Goal: Task Accomplishment & Management: Use online tool/utility

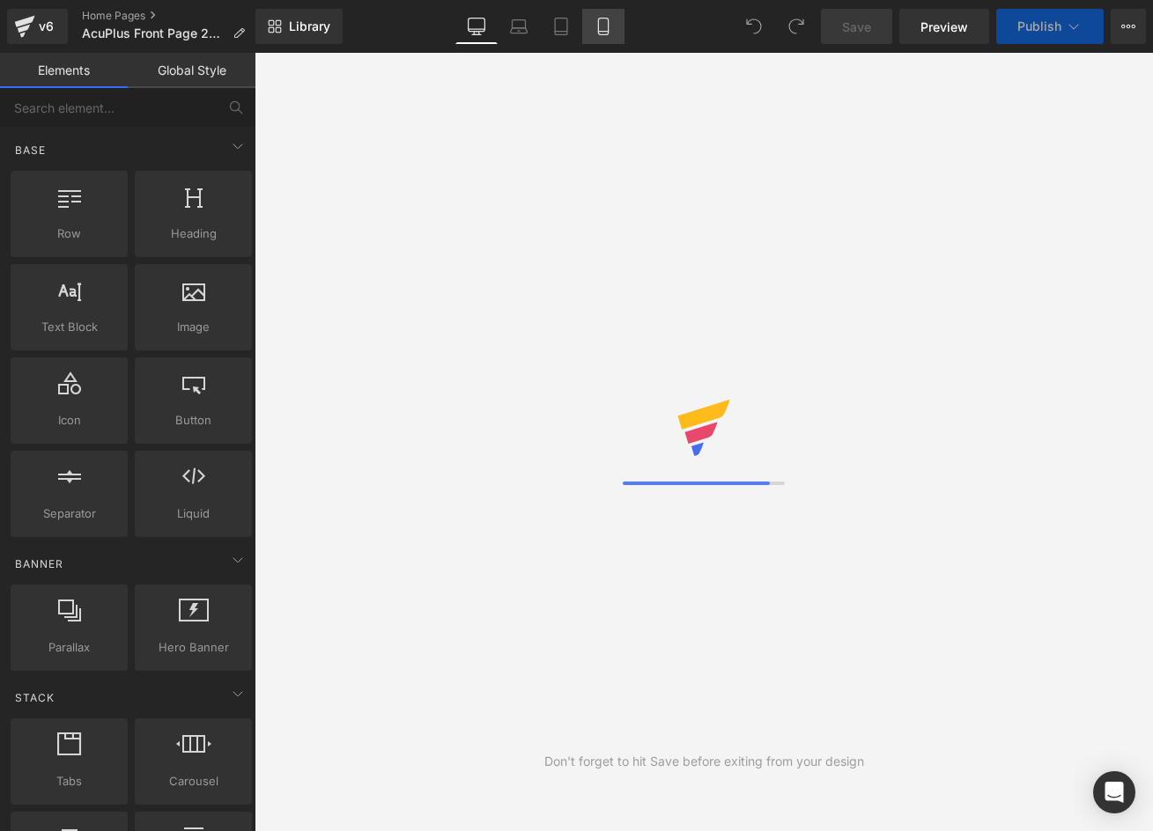
click at [606, 29] on icon at bounding box center [604, 27] width 18 height 18
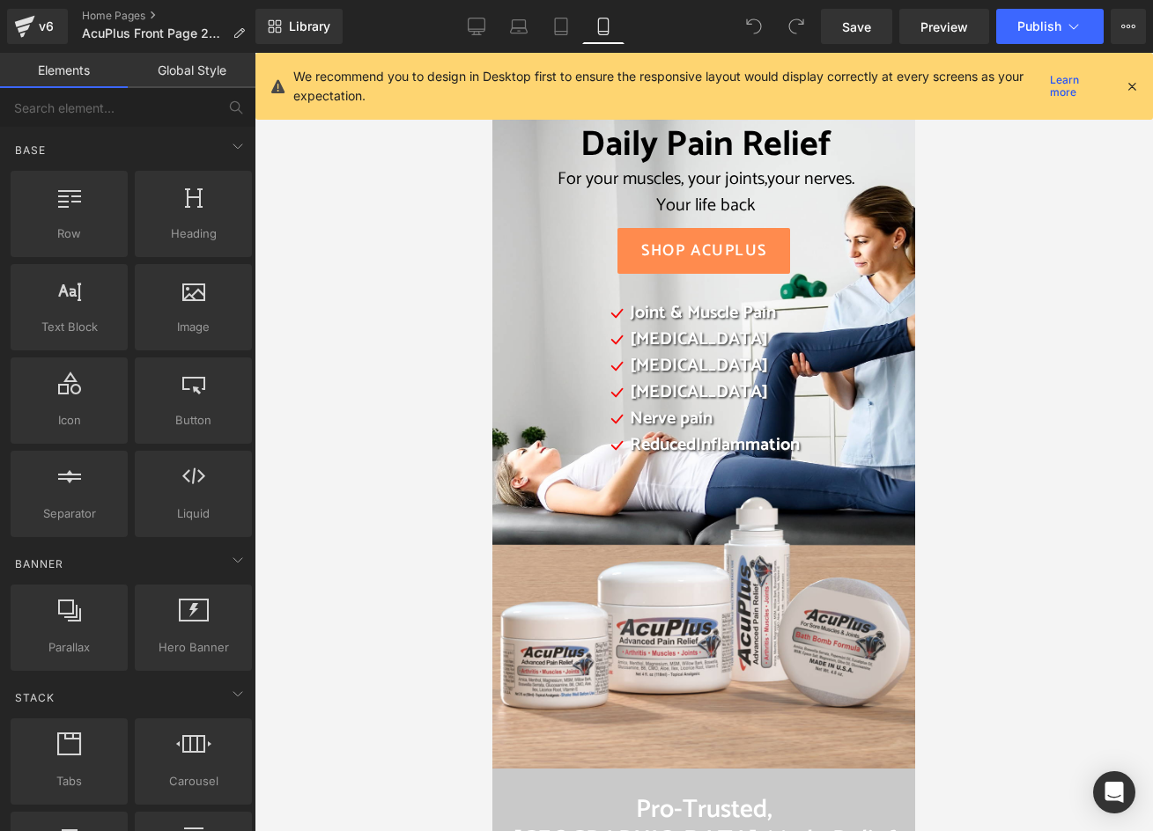
scroll to position [65, 0]
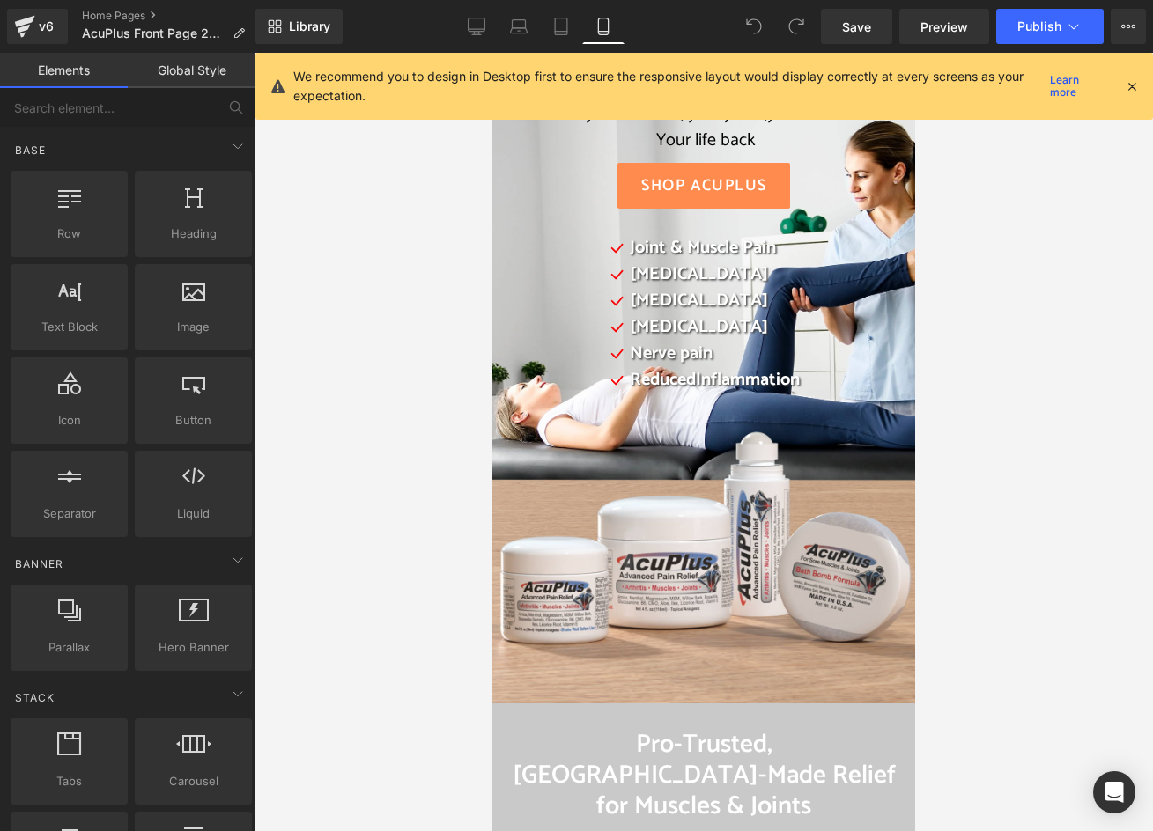
click at [1126, 85] on icon at bounding box center [1132, 86] width 16 height 16
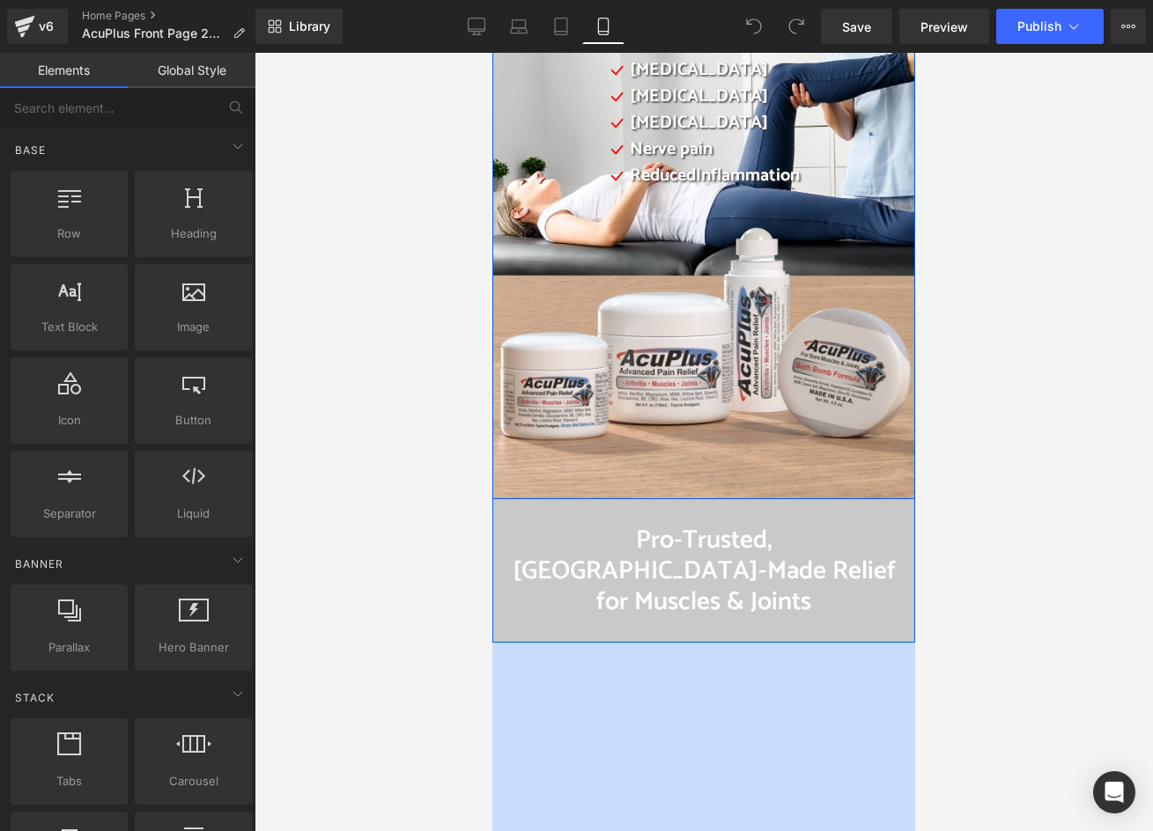
scroll to position [329, 0]
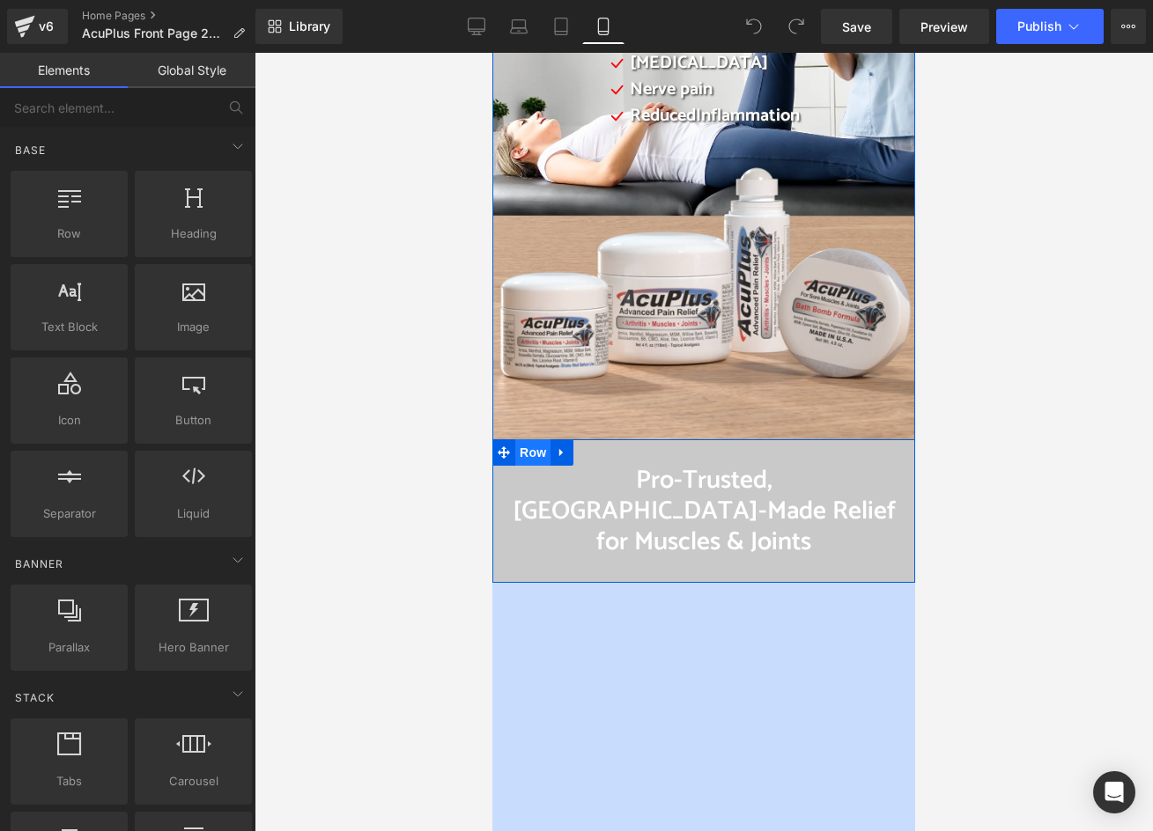
click at [527, 454] on span "Row" at bounding box center [532, 453] width 35 height 26
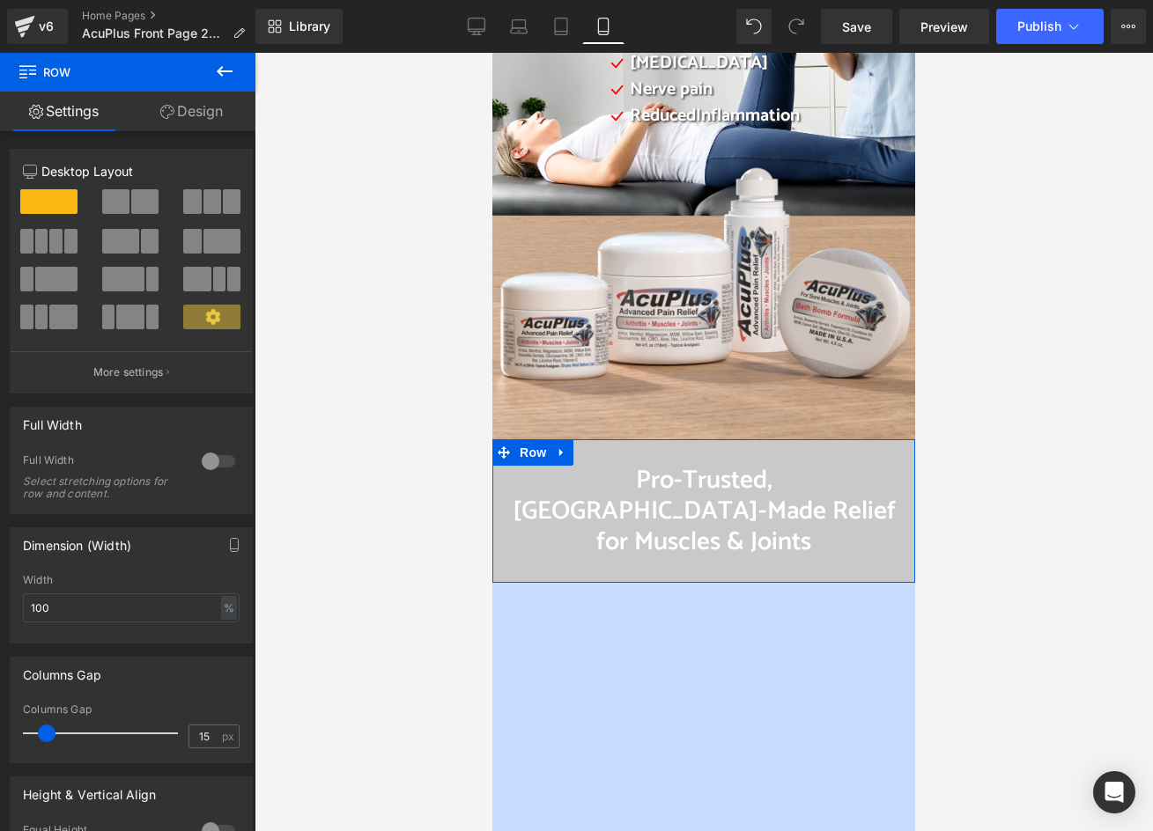
click at [193, 114] on link "Design" at bounding box center [192, 112] width 128 height 40
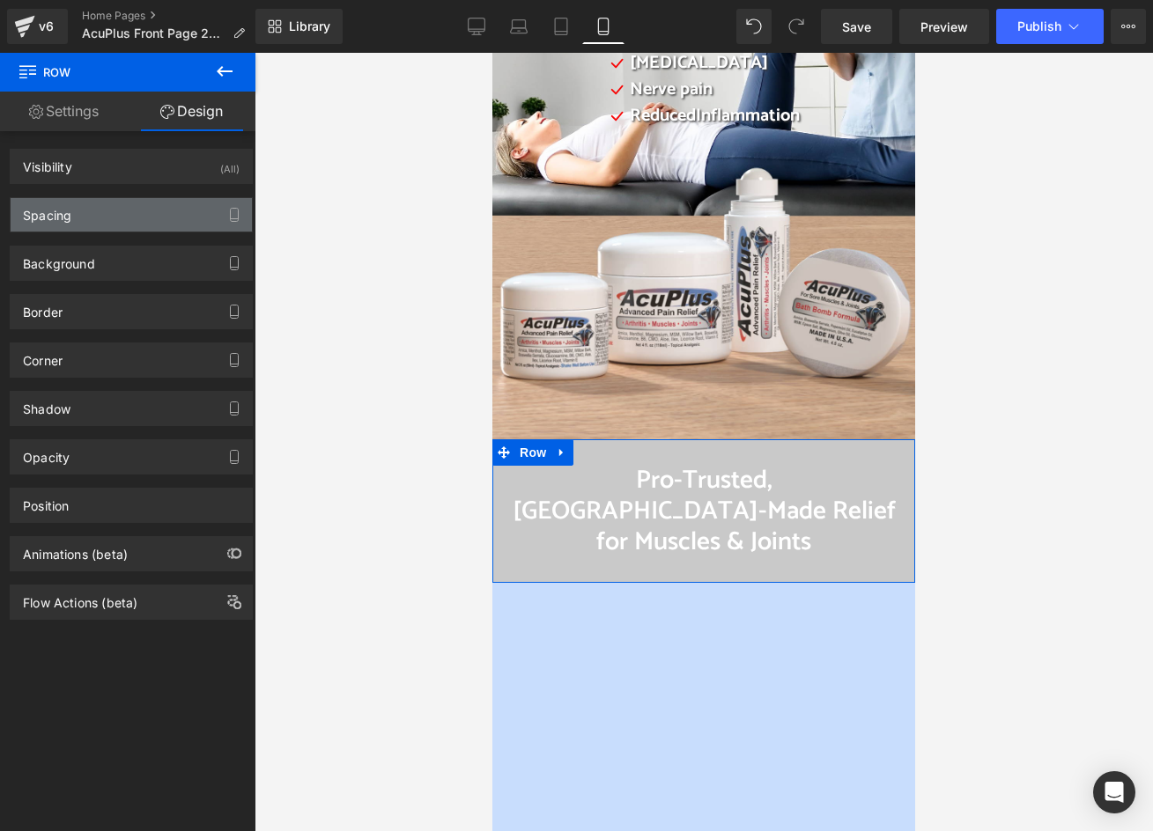
click at [142, 208] on div "Spacing" at bounding box center [131, 214] width 241 height 33
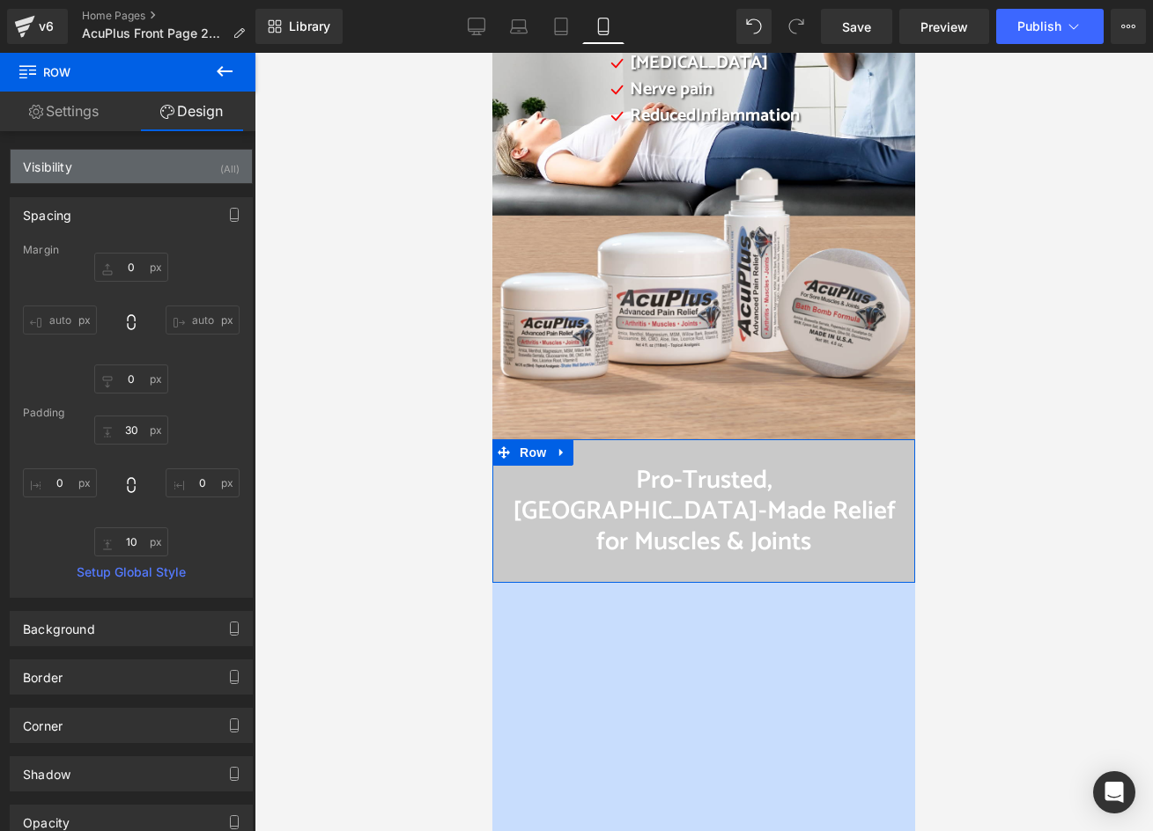
click at [142, 162] on div "Visibility (All)" at bounding box center [131, 166] width 241 height 33
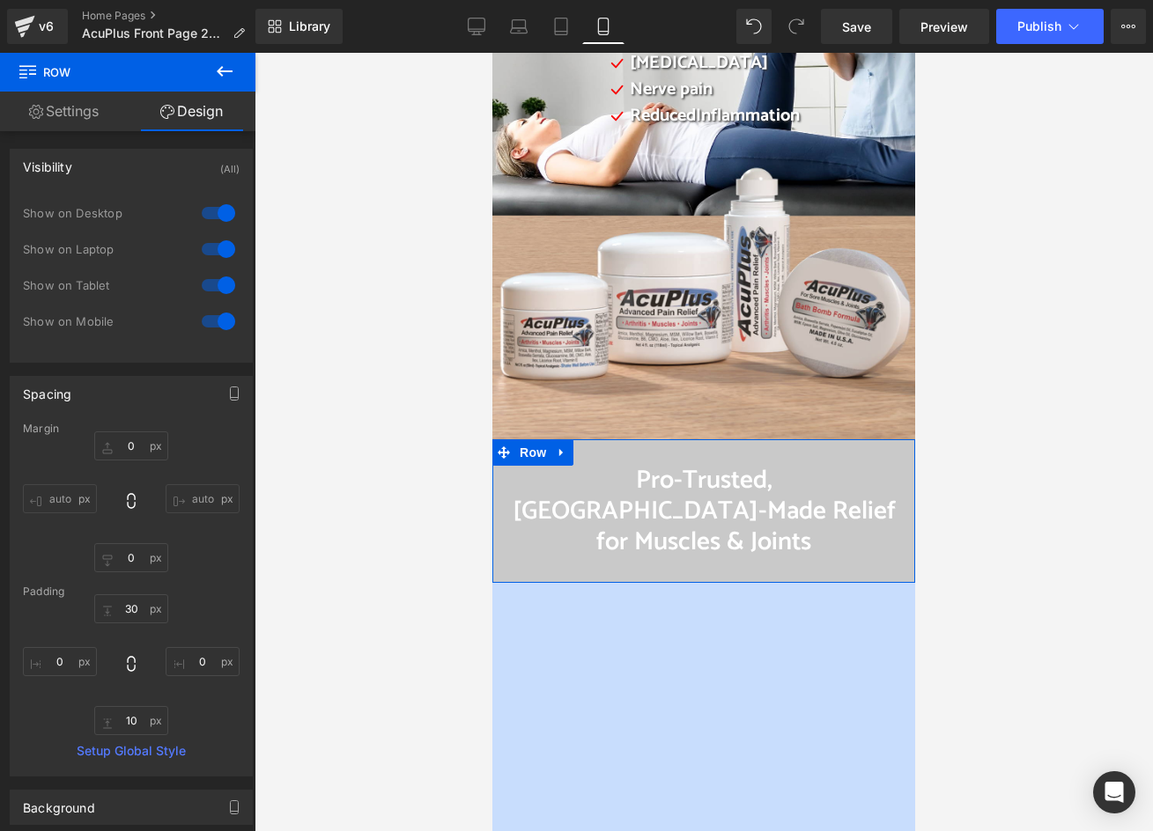
click at [206, 112] on link "Design" at bounding box center [192, 112] width 128 height 40
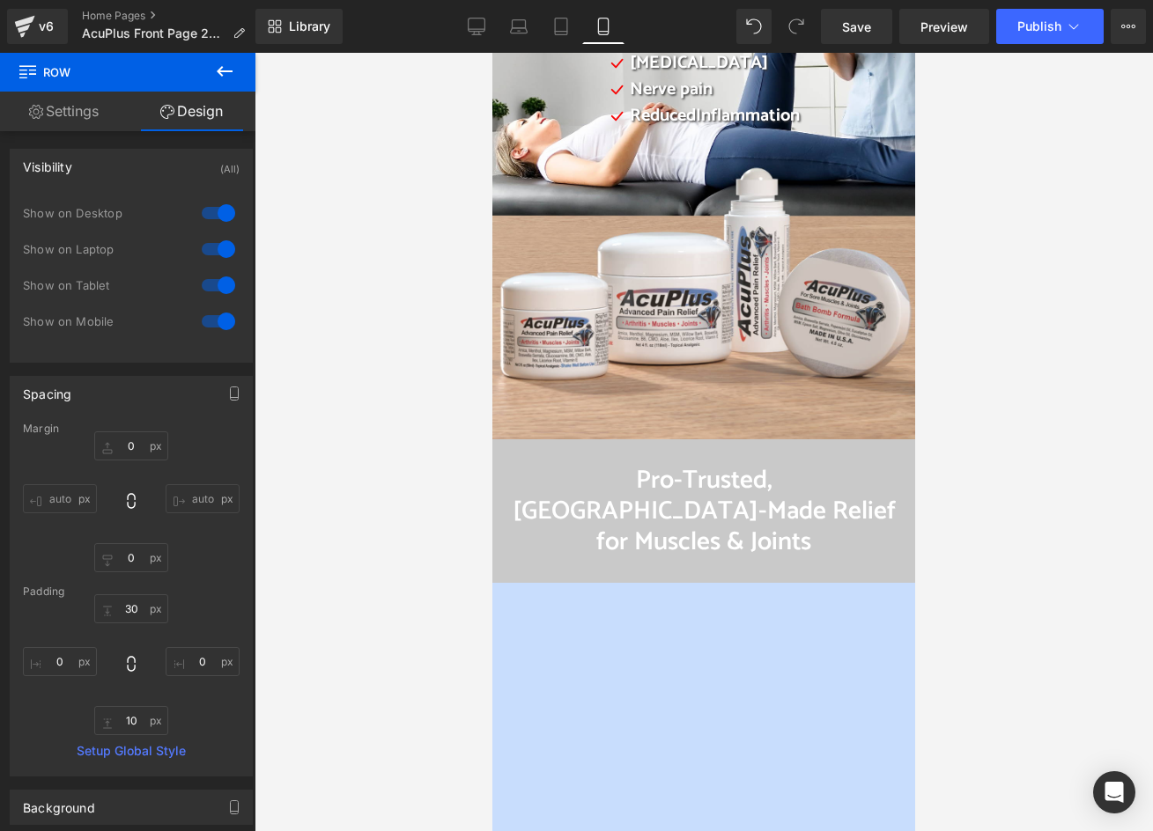
click at [215, 61] on icon at bounding box center [224, 71] width 21 height 21
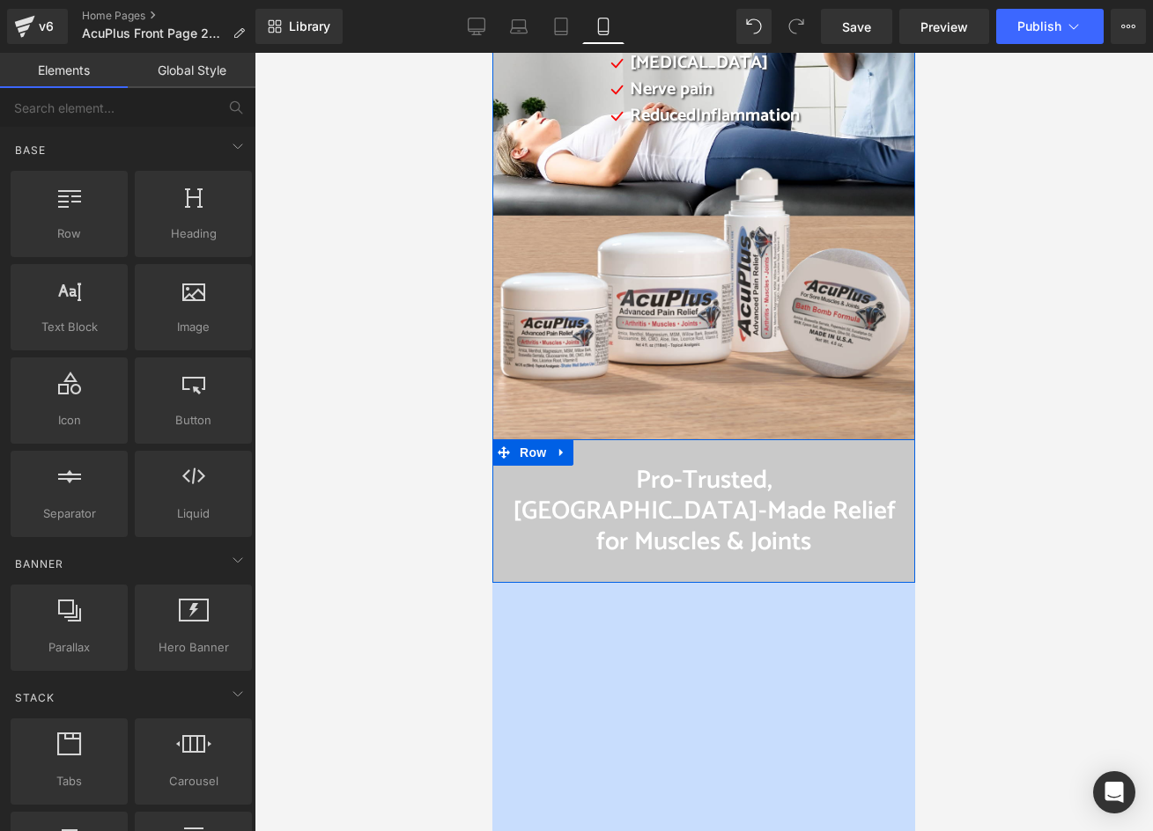
click at [625, 454] on div "Pro-Trusted, [GEOGRAPHIC_DATA]-Made Relief for Muscles & Joints Heading Row" at bounding box center [703, 511] width 423 height 143
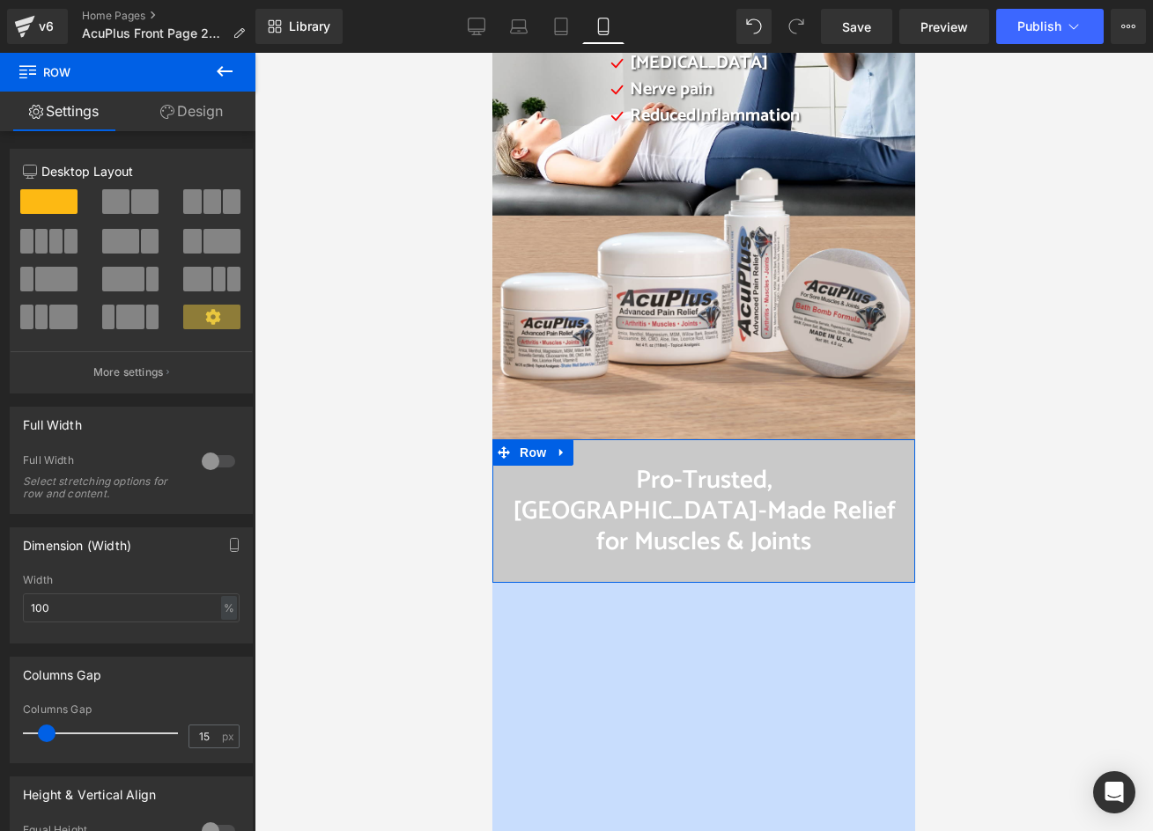
click at [207, 111] on link "Design" at bounding box center [192, 112] width 128 height 40
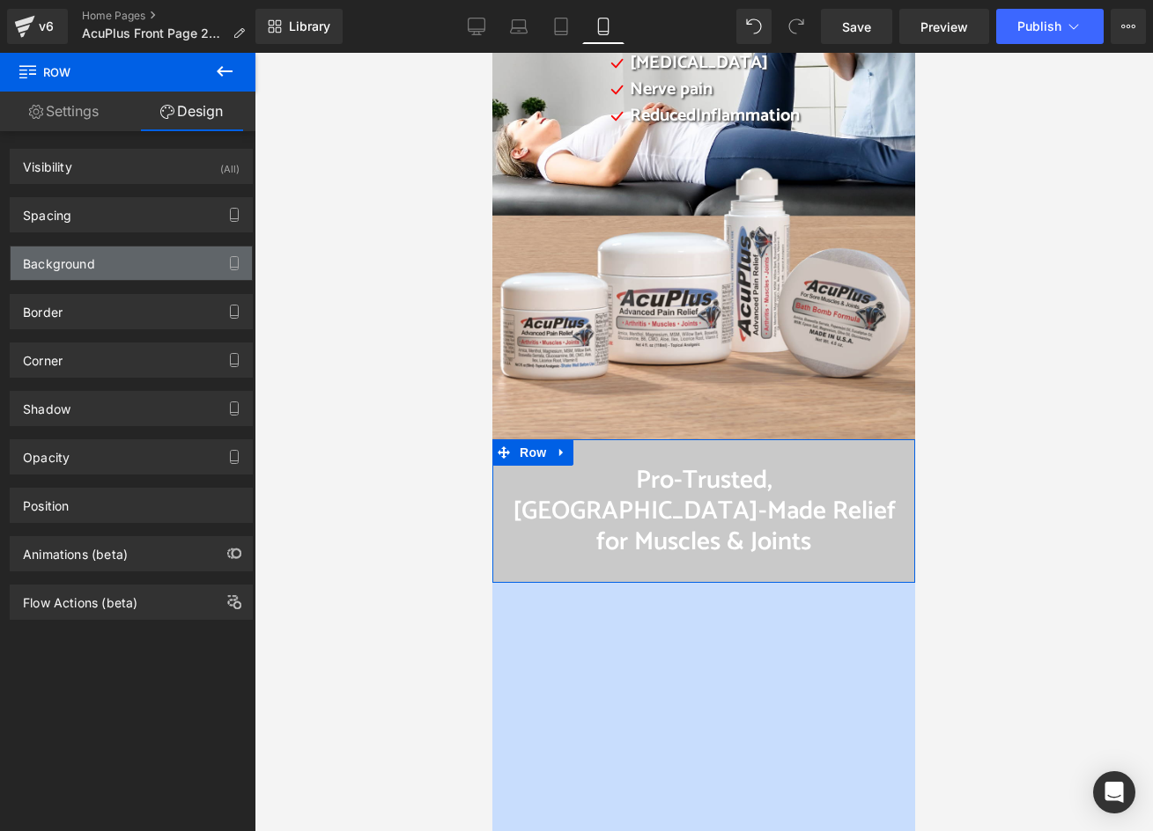
click at [104, 256] on div "Background" at bounding box center [131, 263] width 241 height 33
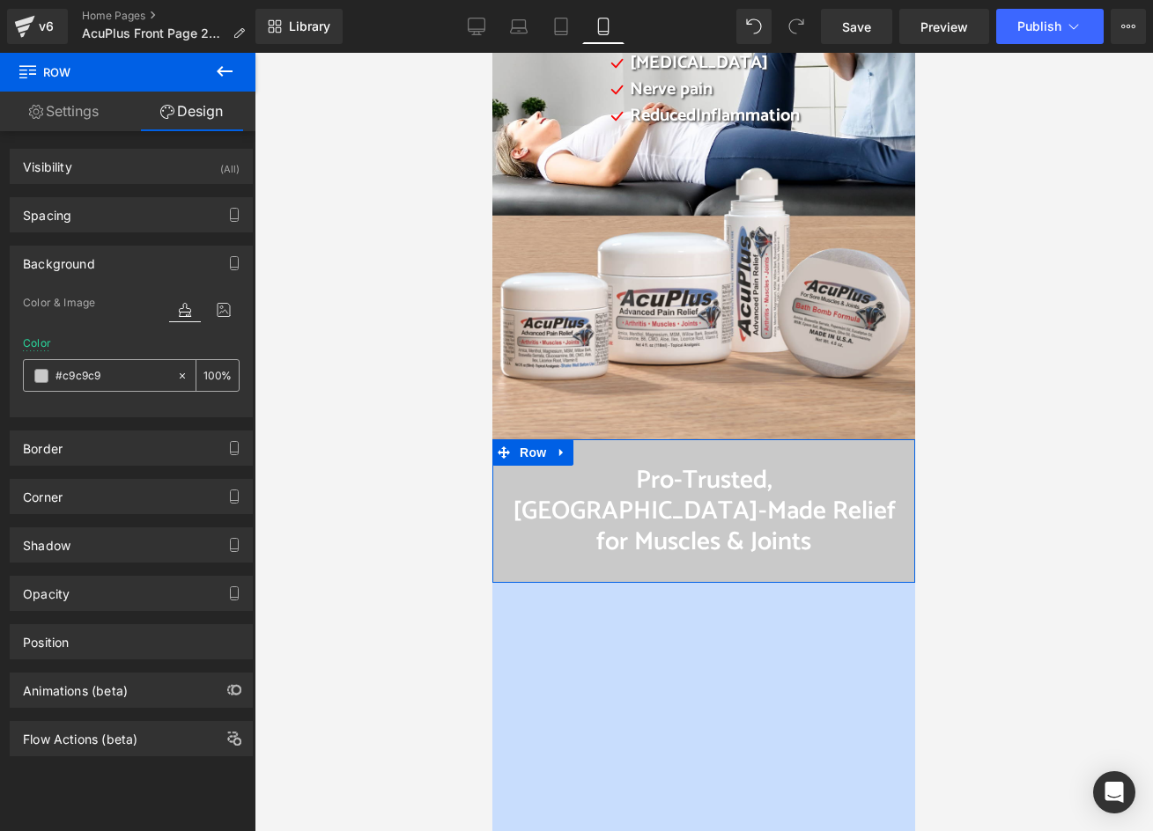
click at [114, 385] on input "text" at bounding box center [111, 375] width 113 height 19
click at [39, 374] on span at bounding box center [41, 376] width 14 height 14
click at [37, 373] on span at bounding box center [41, 376] width 14 height 14
click at [39, 371] on span at bounding box center [41, 376] width 14 height 14
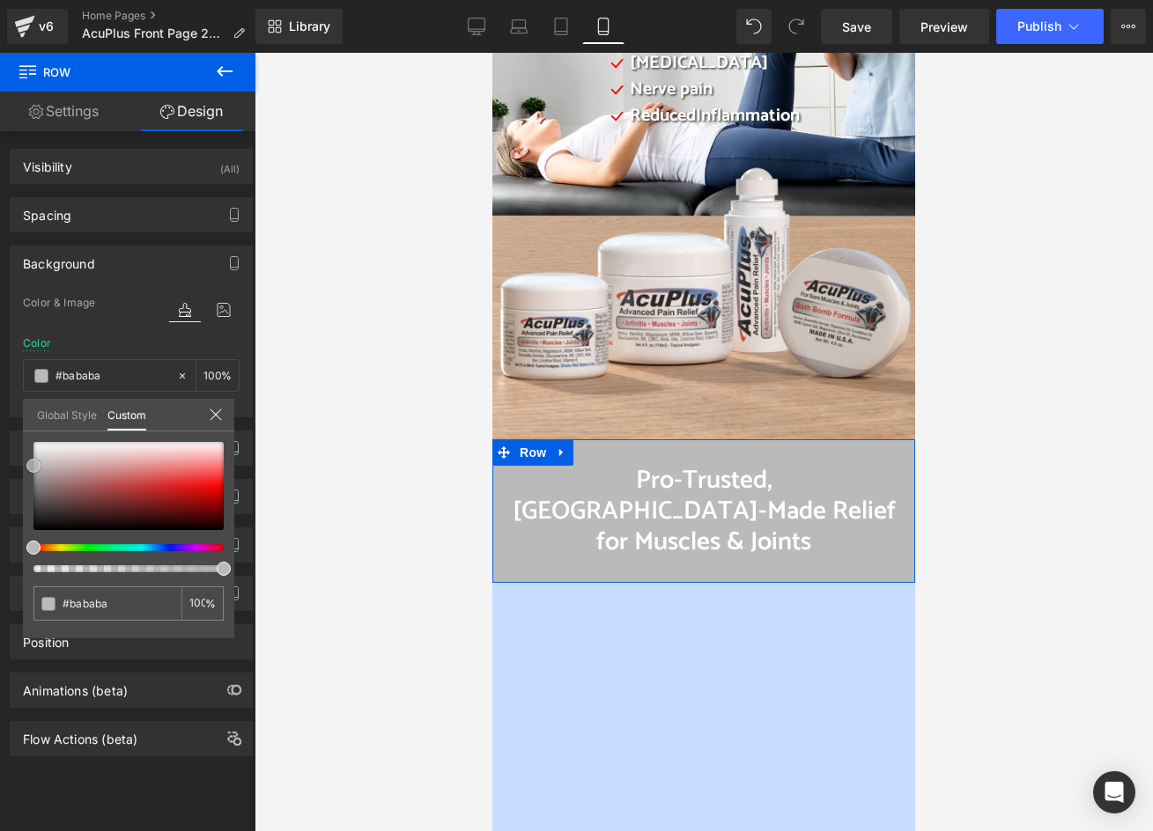
drag, startPoint x: 34, startPoint y: 458, endPoint x: 23, endPoint y: 463, distance: 12.6
click at [23, 463] on div "#c9c9c9 100 %" at bounding box center [128, 540] width 211 height 196
click at [28, 470] on span at bounding box center [33, 469] width 14 height 14
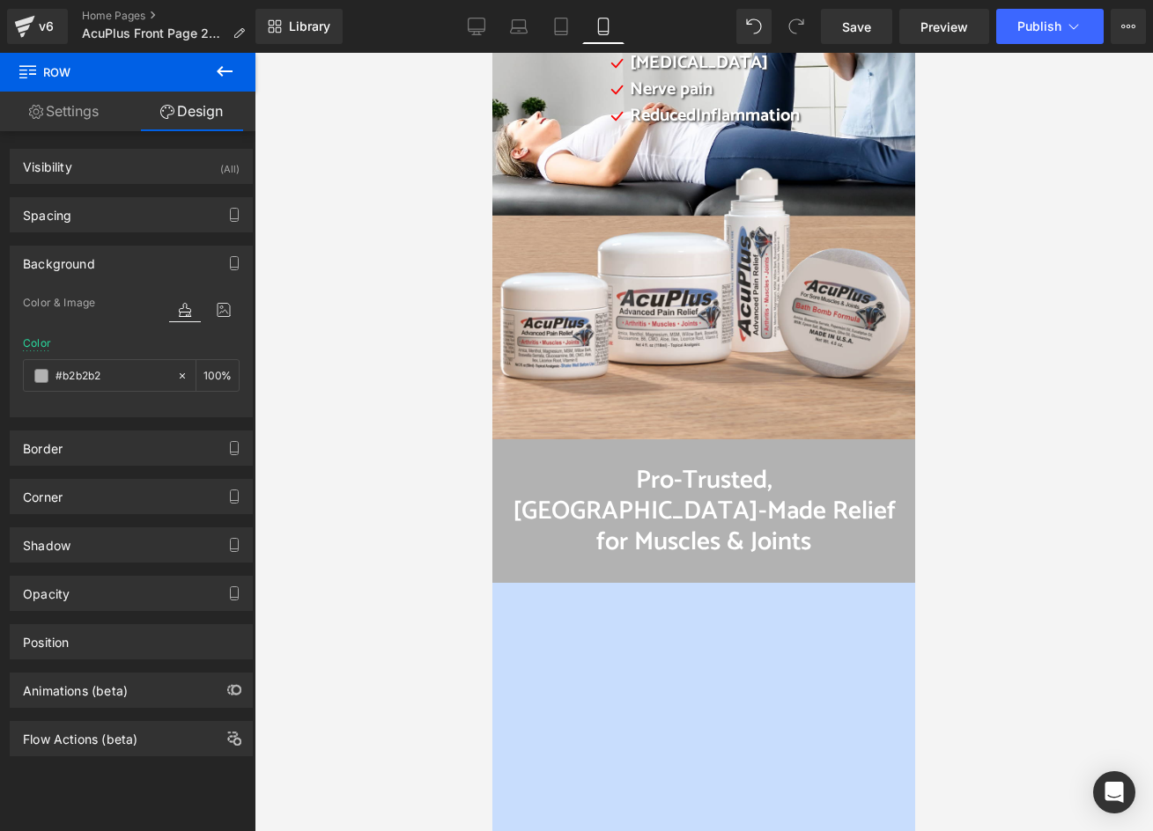
click at [358, 445] on div at bounding box center [704, 442] width 898 height 779
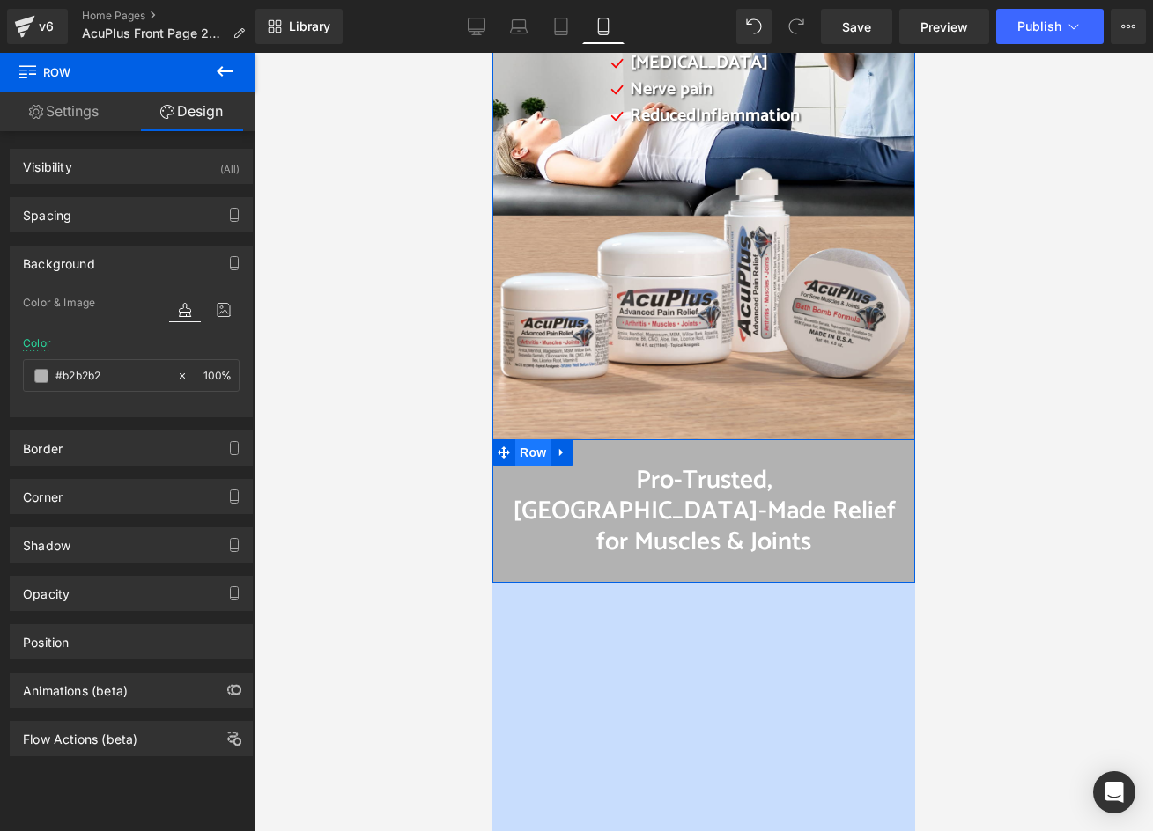
click at [532, 454] on span "Row" at bounding box center [532, 453] width 35 height 26
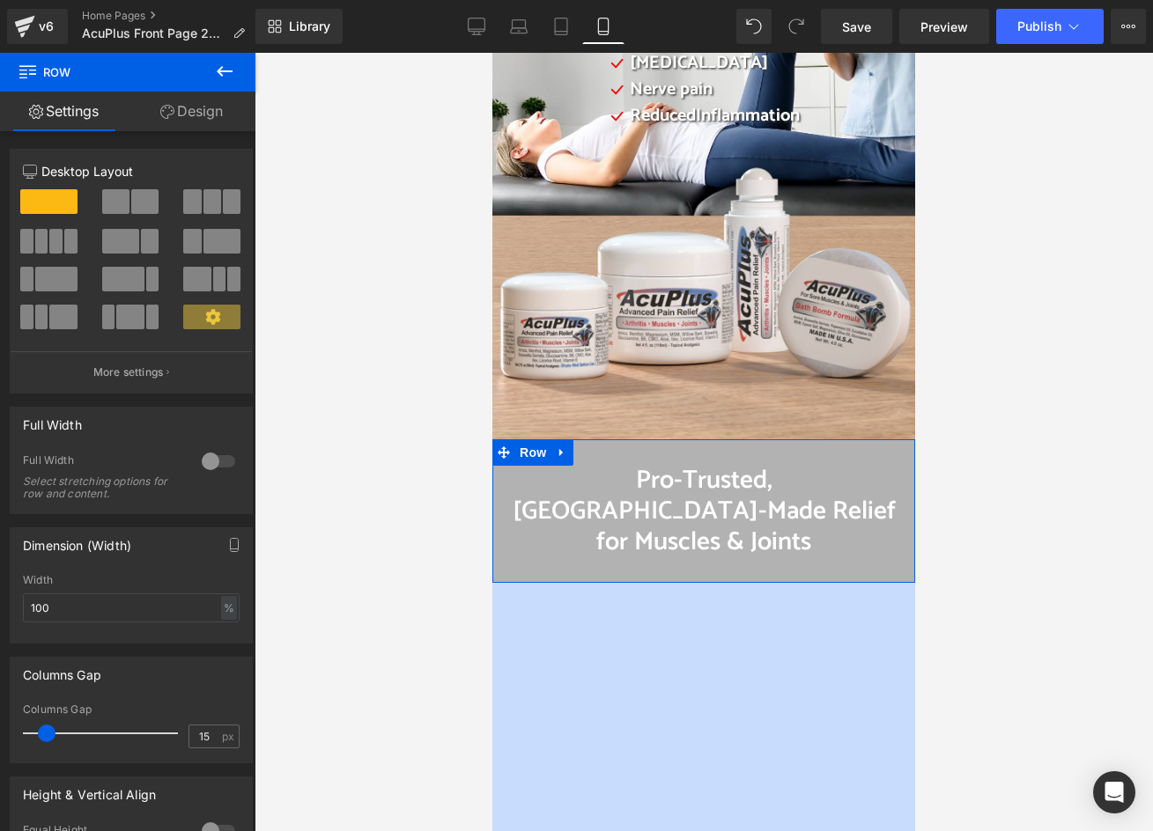
click at [198, 113] on link "Design" at bounding box center [192, 112] width 128 height 40
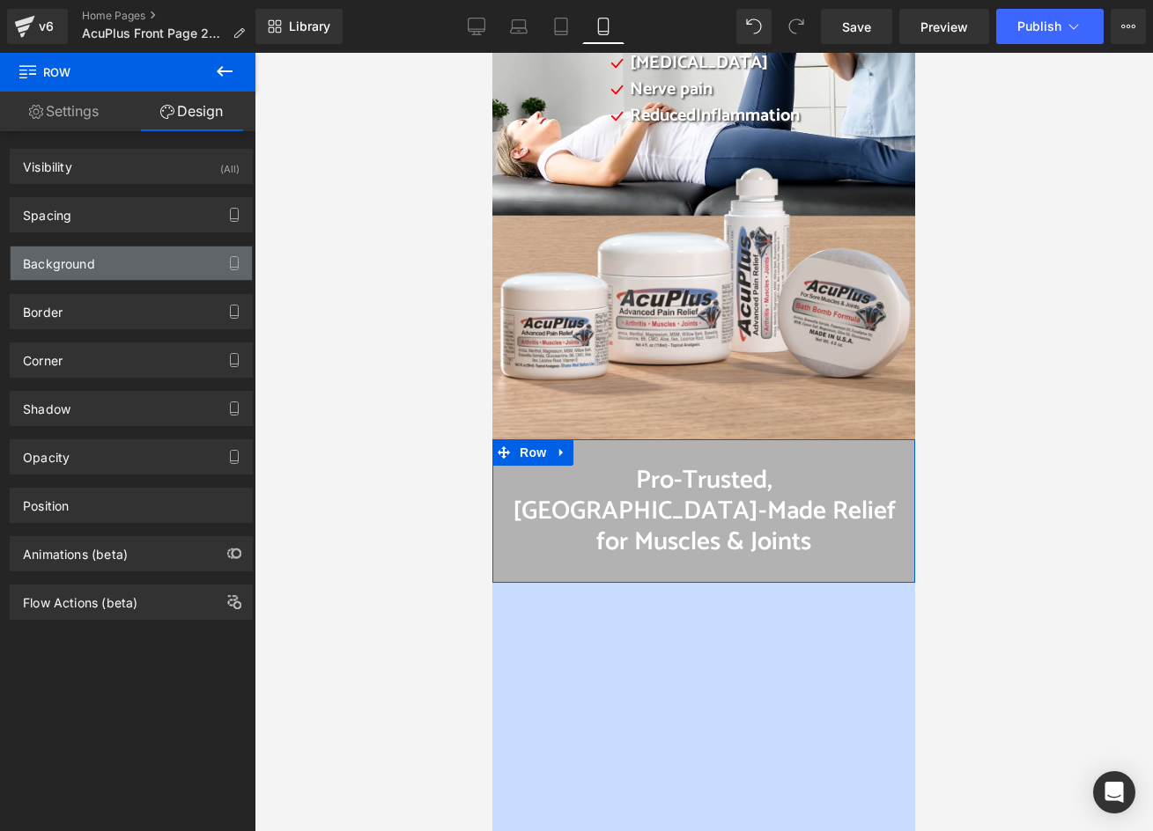
click at [96, 266] on div "Background" at bounding box center [131, 263] width 241 height 33
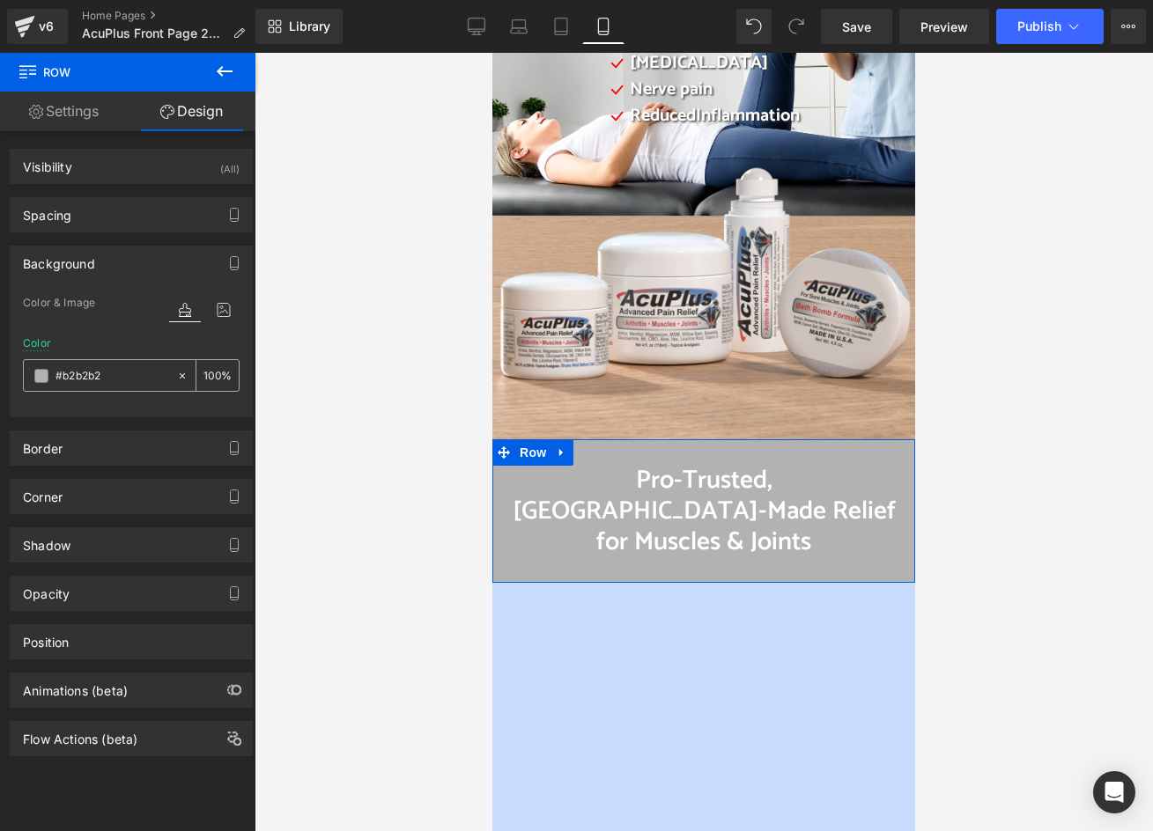
click at [83, 377] on input "#b2b2b2" at bounding box center [111, 375] width 113 height 19
click at [39, 374] on span at bounding box center [41, 376] width 14 height 14
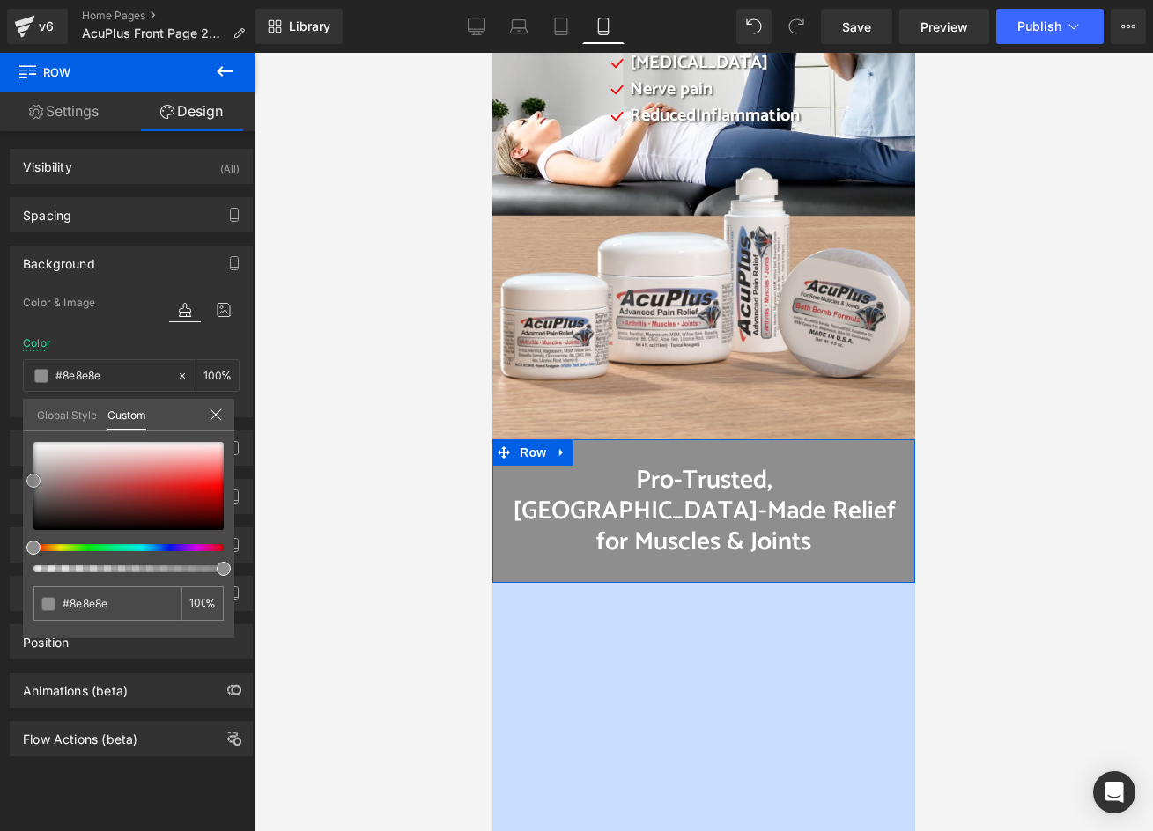
drag, startPoint x: 33, startPoint y: 467, endPoint x: 19, endPoint y: 479, distance: 18.1
click at [19, 417] on div "Background Color & Image color Color #b2b2b2 100 % Image Replace Image Upload i…" at bounding box center [131, 325] width 263 height 185
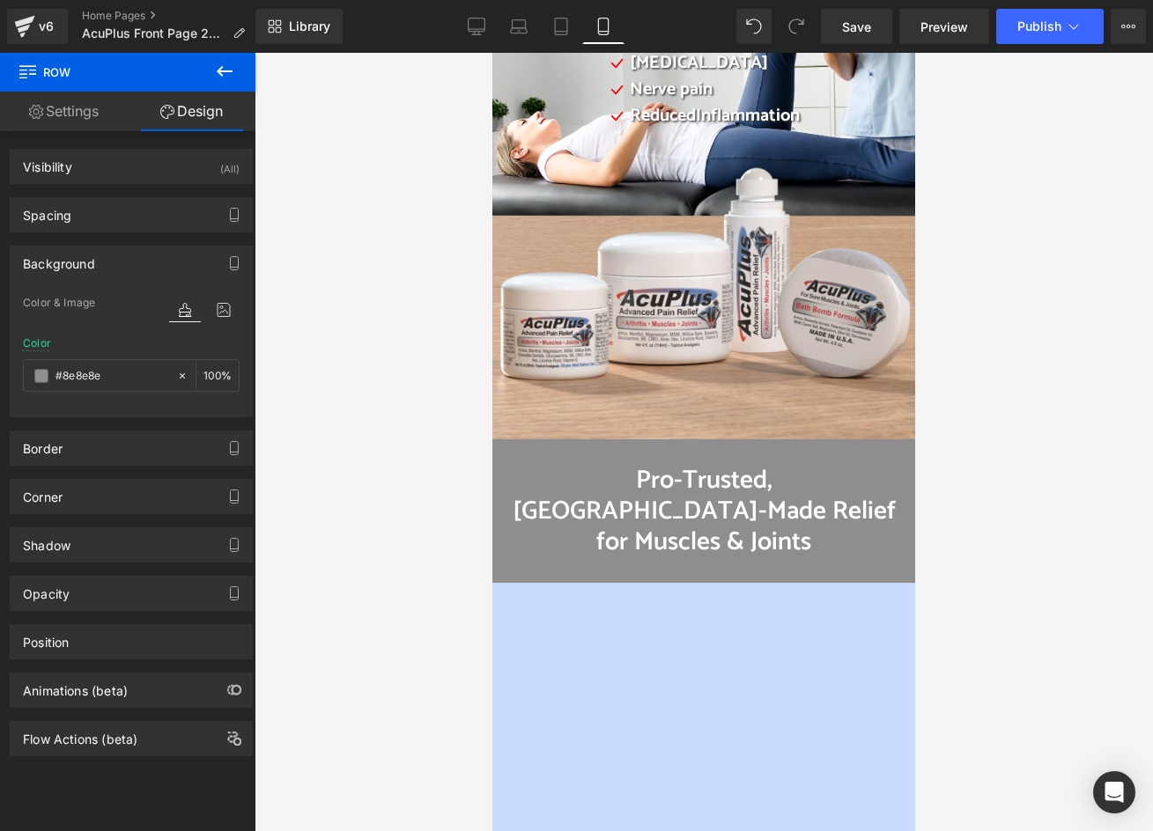
click at [289, 520] on div at bounding box center [704, 442] width 898 height 779
click at [864, 20] on span "Save" at bounding box center [856, 27] width 29 height 18
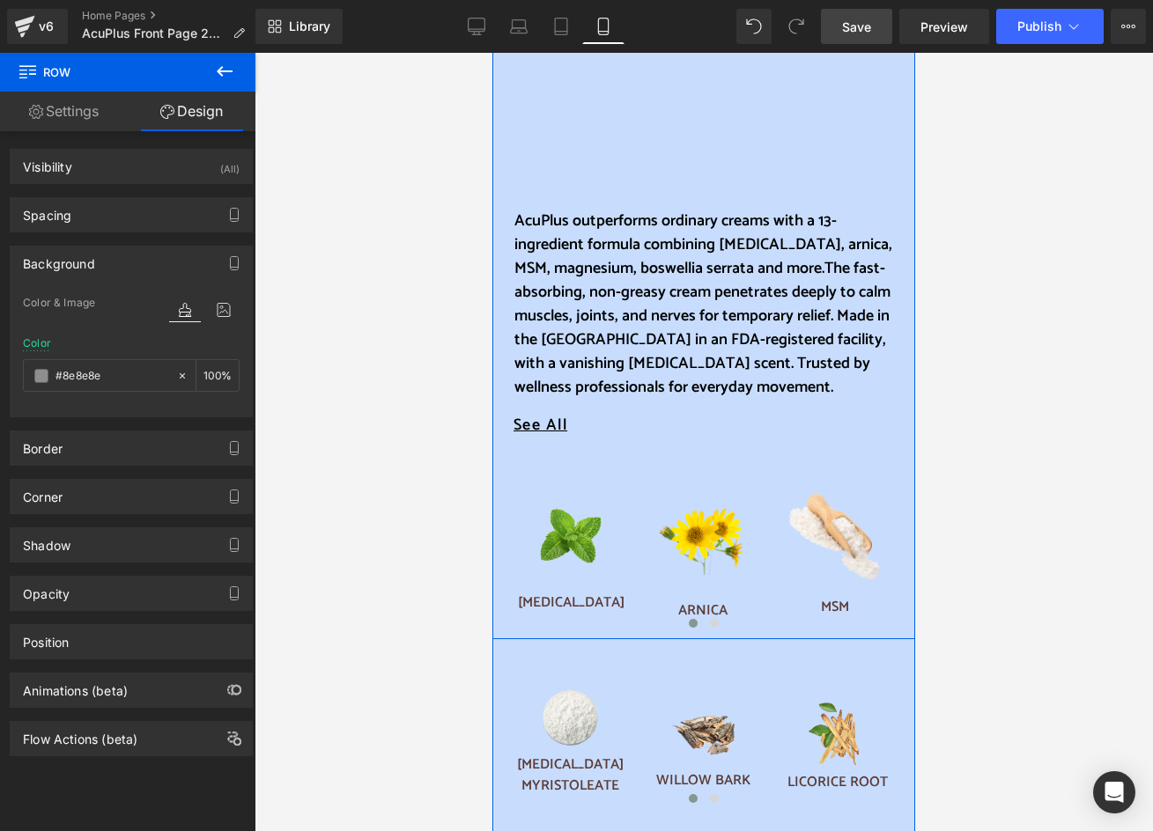
scroll to position [969, 0]
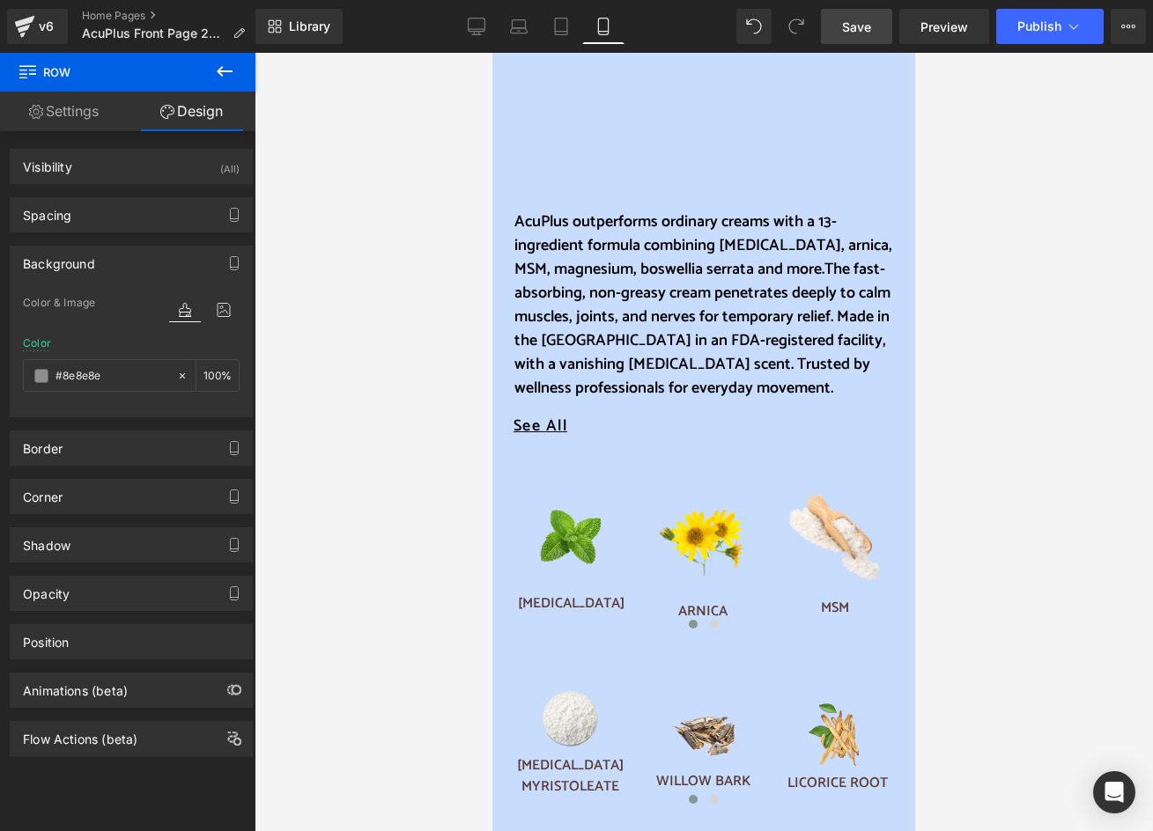
click at [226, 71] on icon at bounding box center [225, 71] width 16 height 11
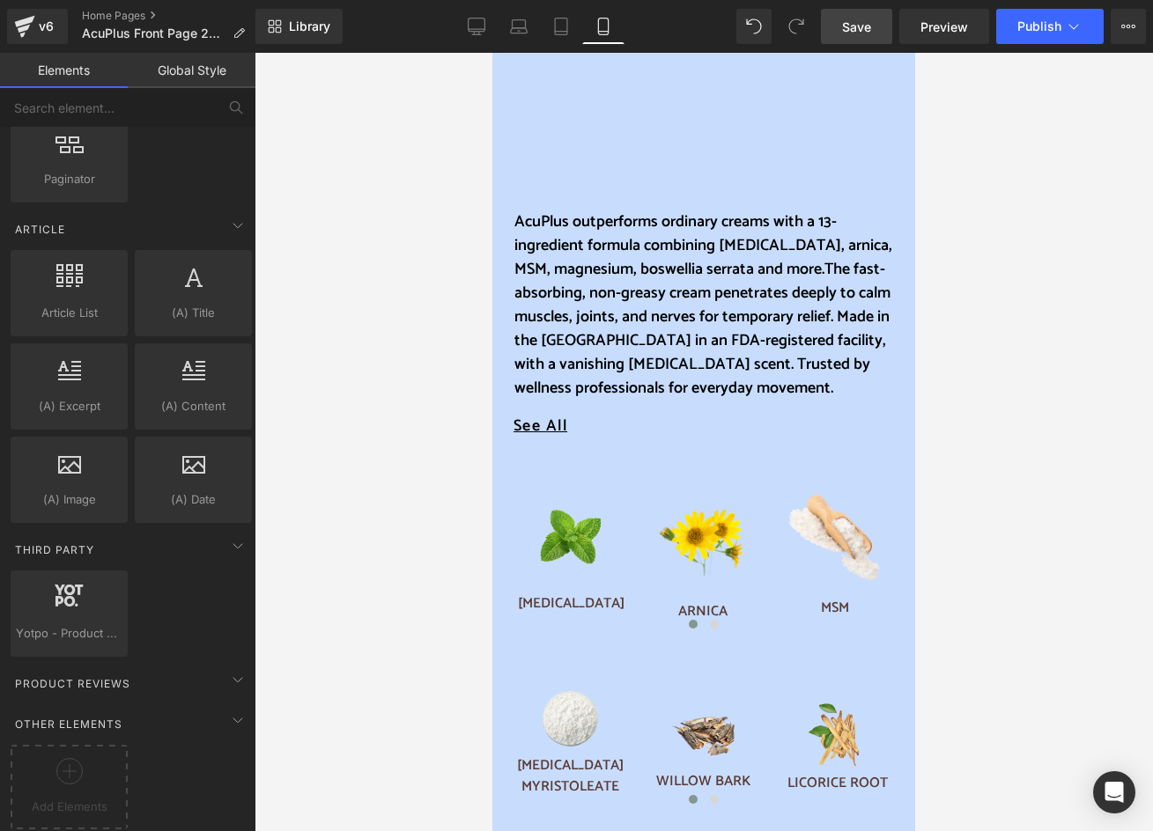
scroll to position [3274, 0]
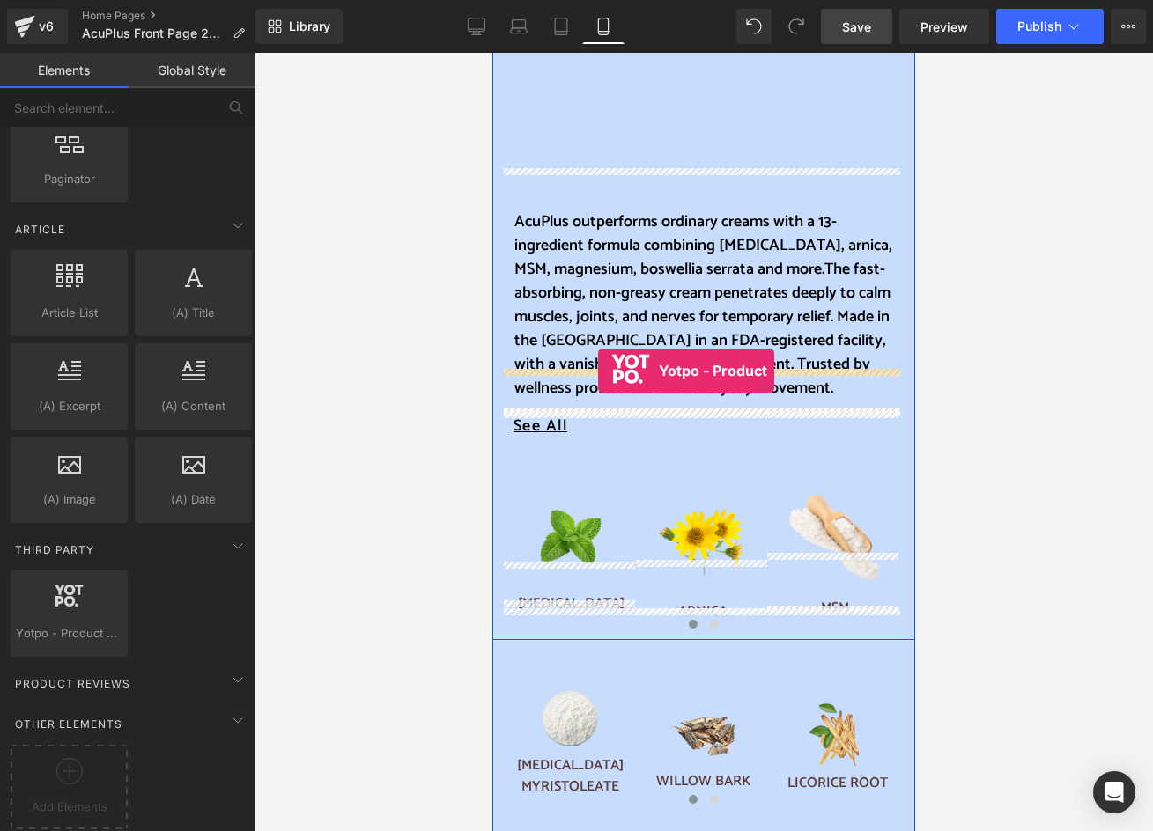
drag, startPoint x: 561, startPoint y: 666, endPoint x: 598, endPoint y: 371, distance: 297.4
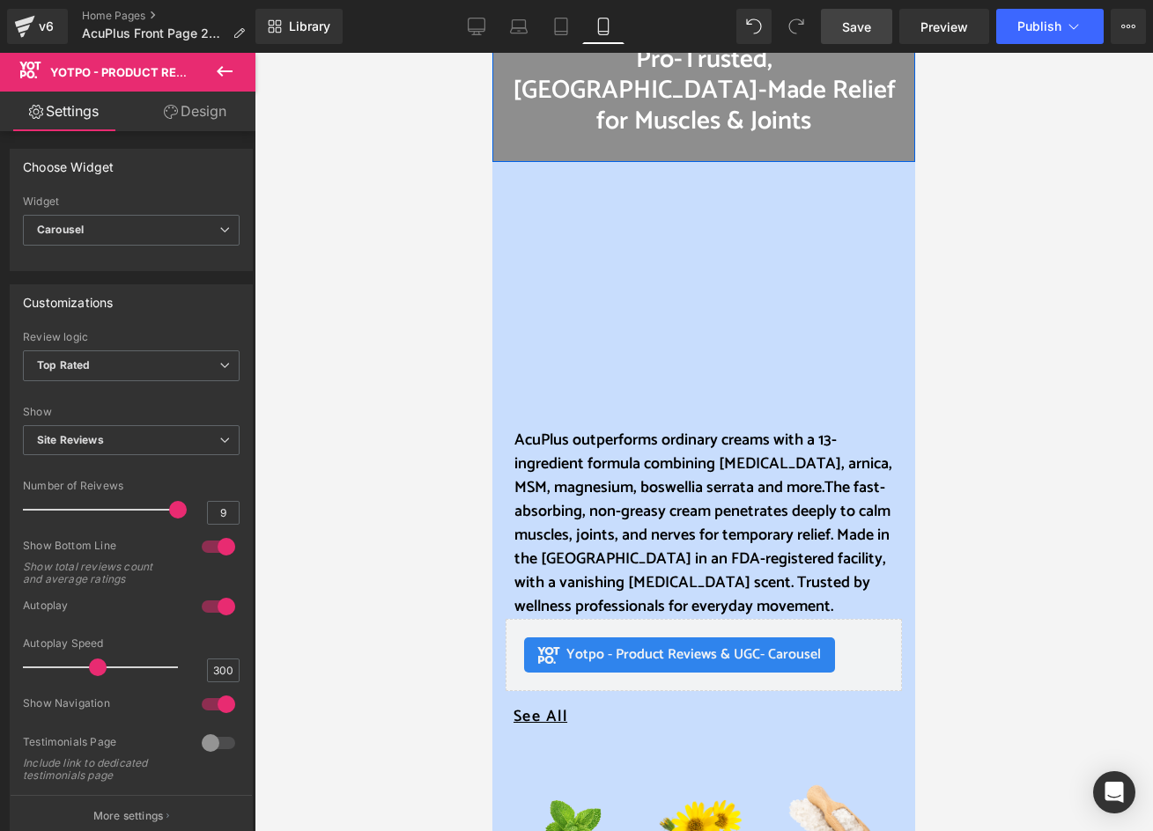
scroll to position [793, 0]
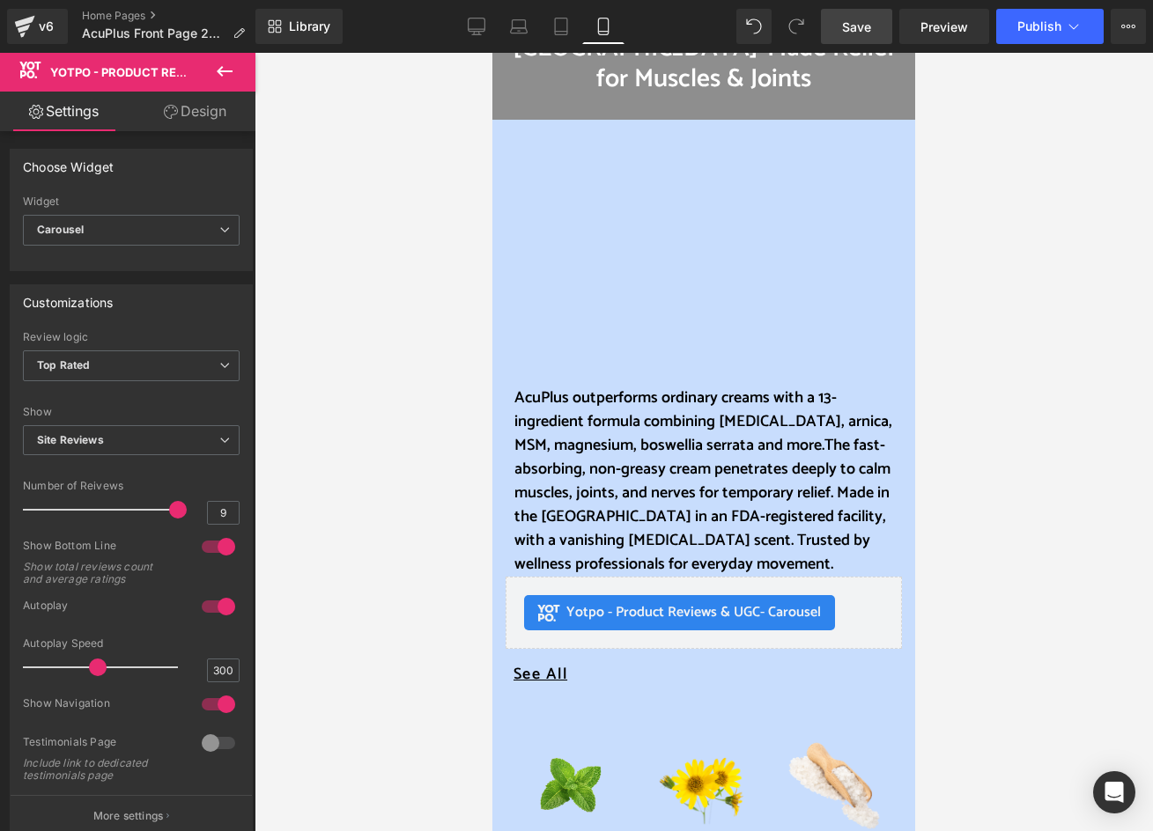
click at [852, 34] on span "Save" at bounding box center [856, 27] width 29 height 18
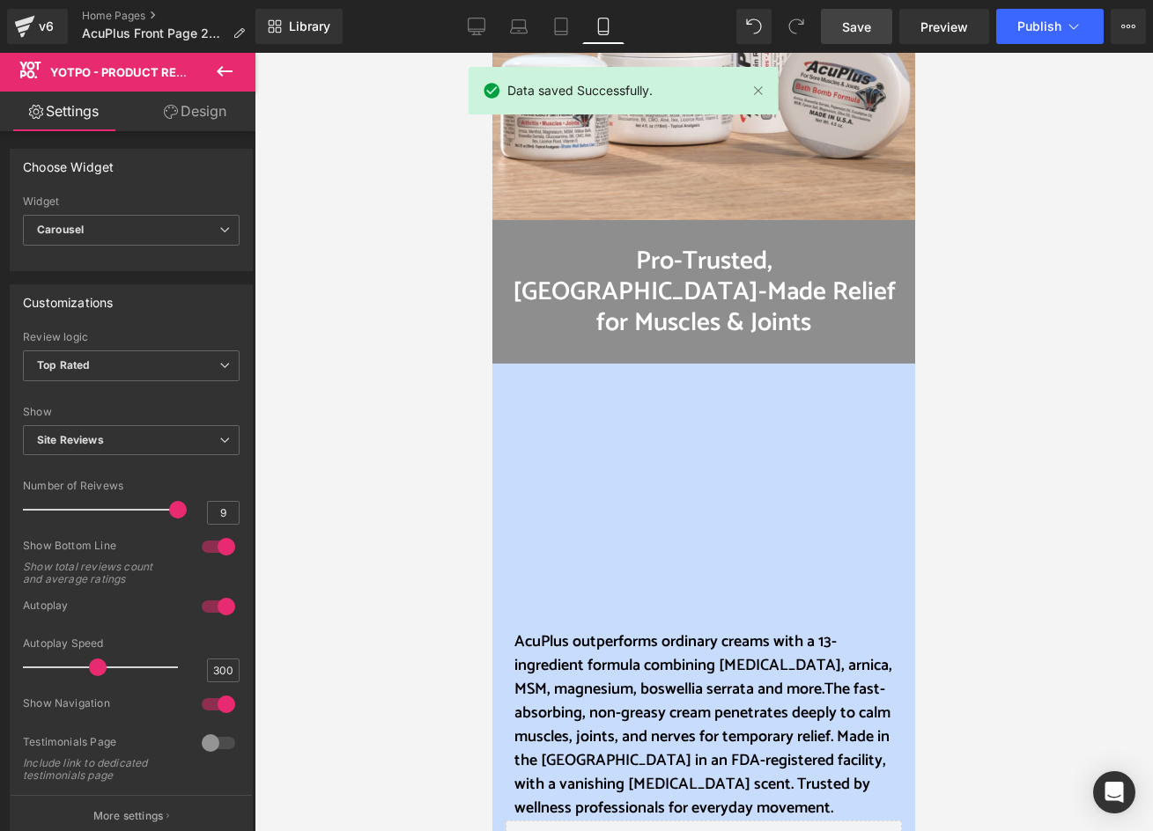
scroll to position [617, 0]
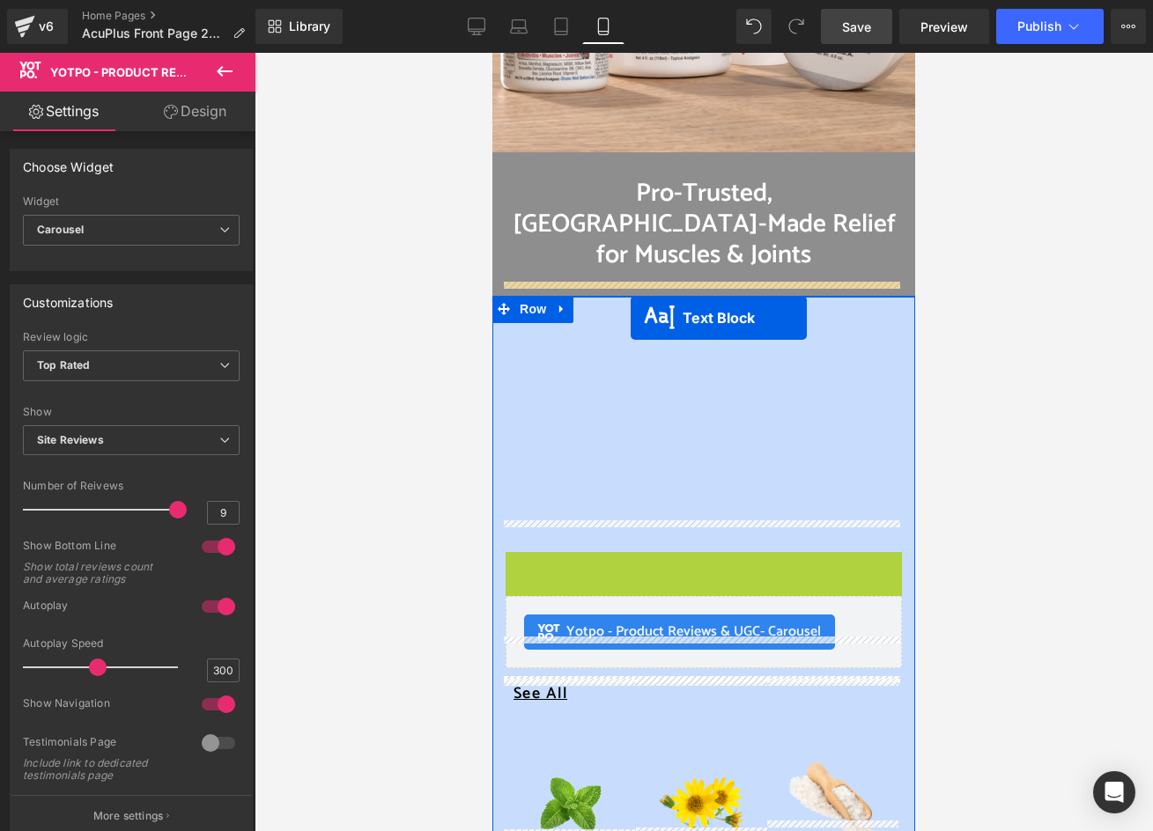
drag, startPoint x: 651, startPoint y: 626, endPoint x: 631, endPoint y: 318, distance: 308.9
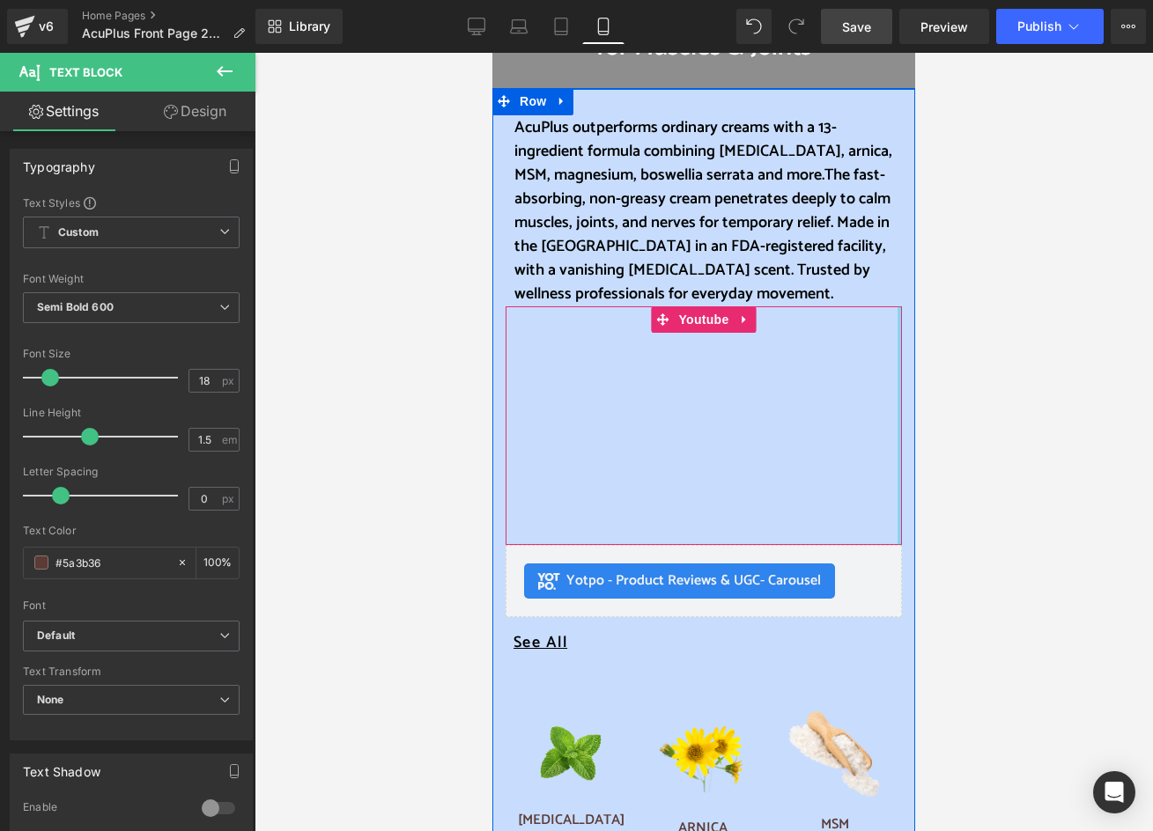
scroll to position [969, 0]
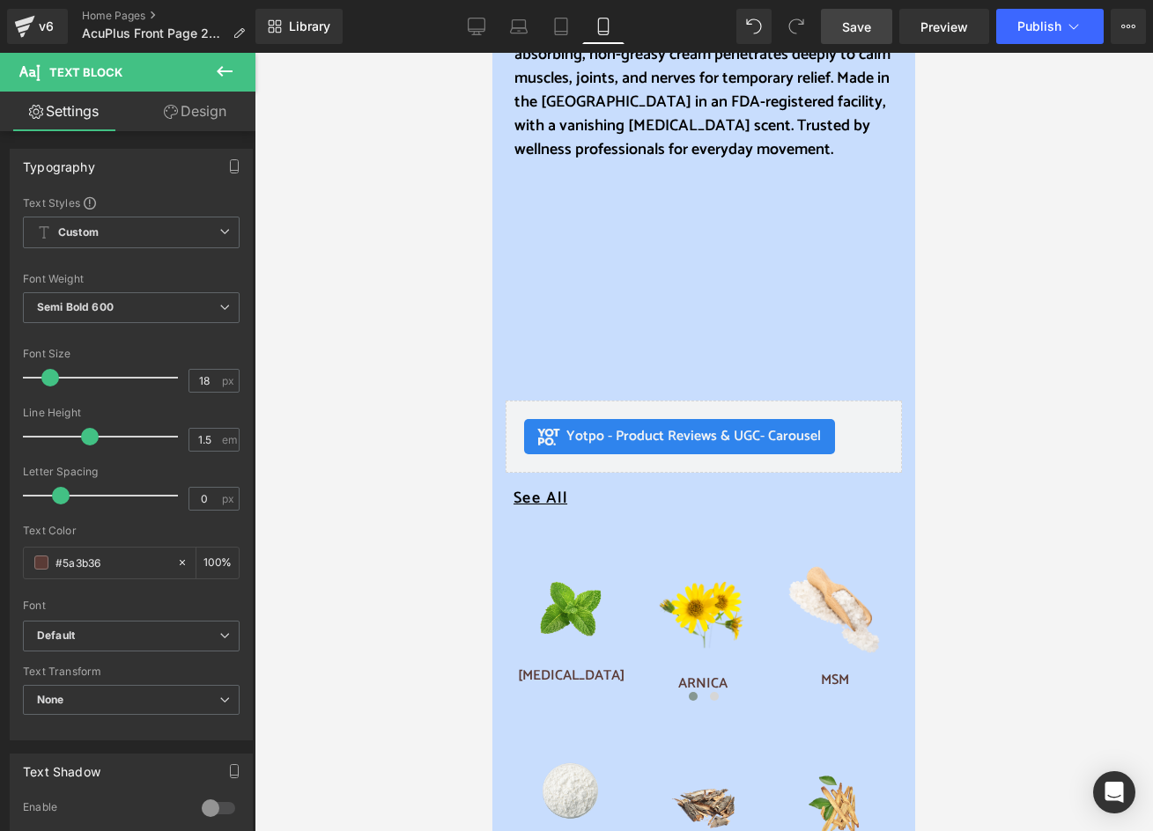
click at [876, 28] on link "Save" at bounding box center [856, 26] width 71 height 35
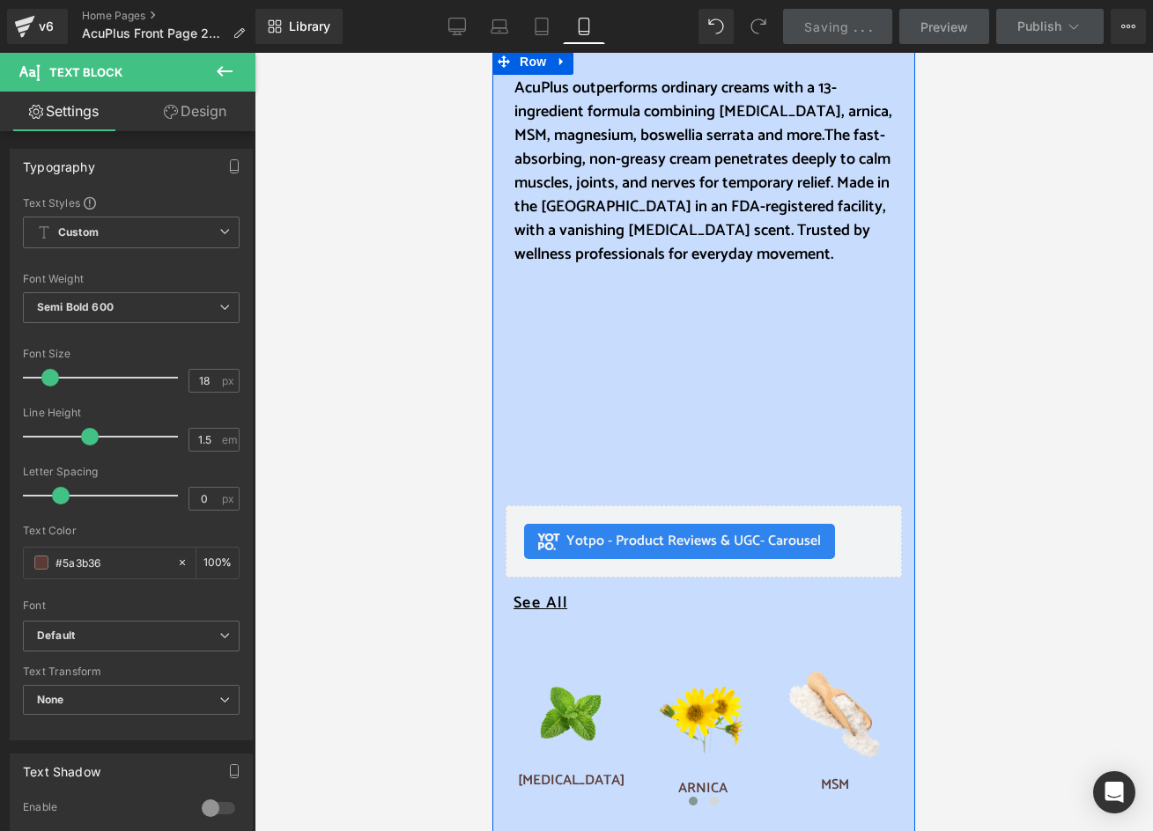
scroll to position [881, 0]
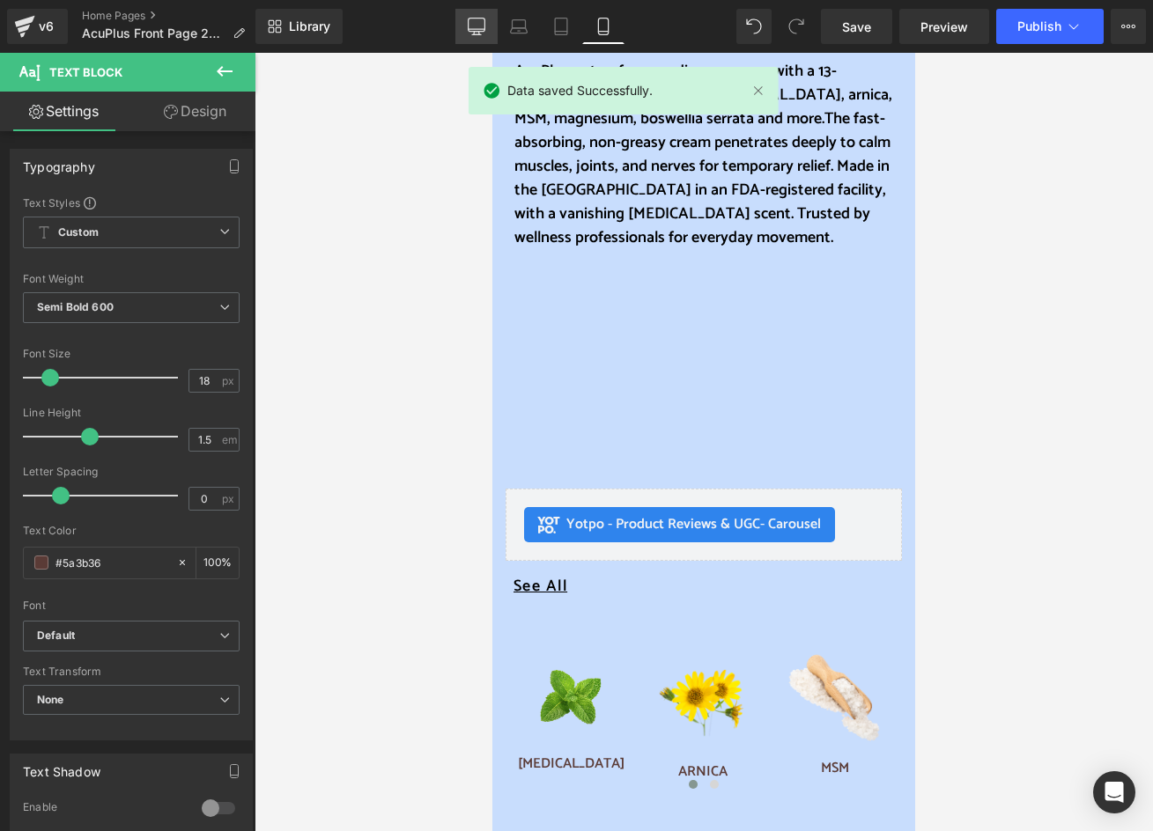
click at [481, 28] on icon at bounding box center [477, 27] width 18 height 18
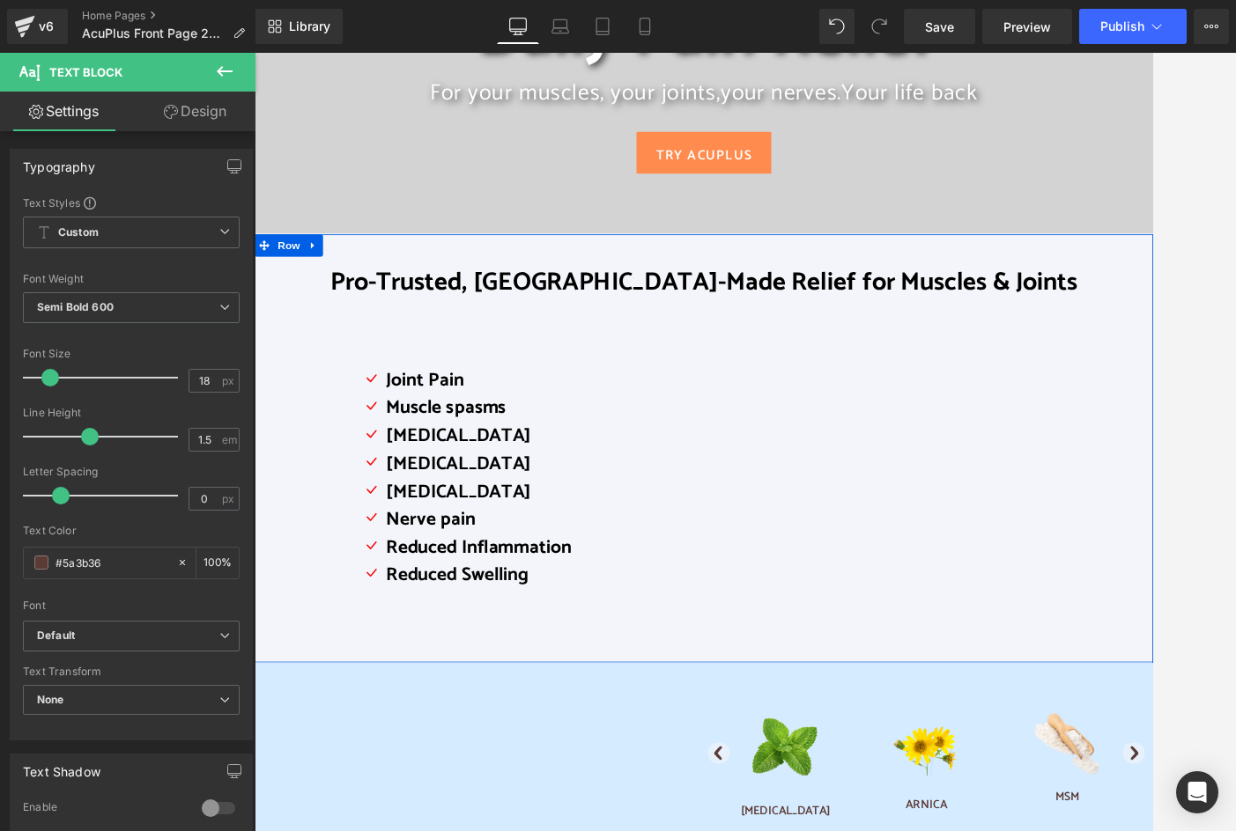
scroll to position [88, 0]
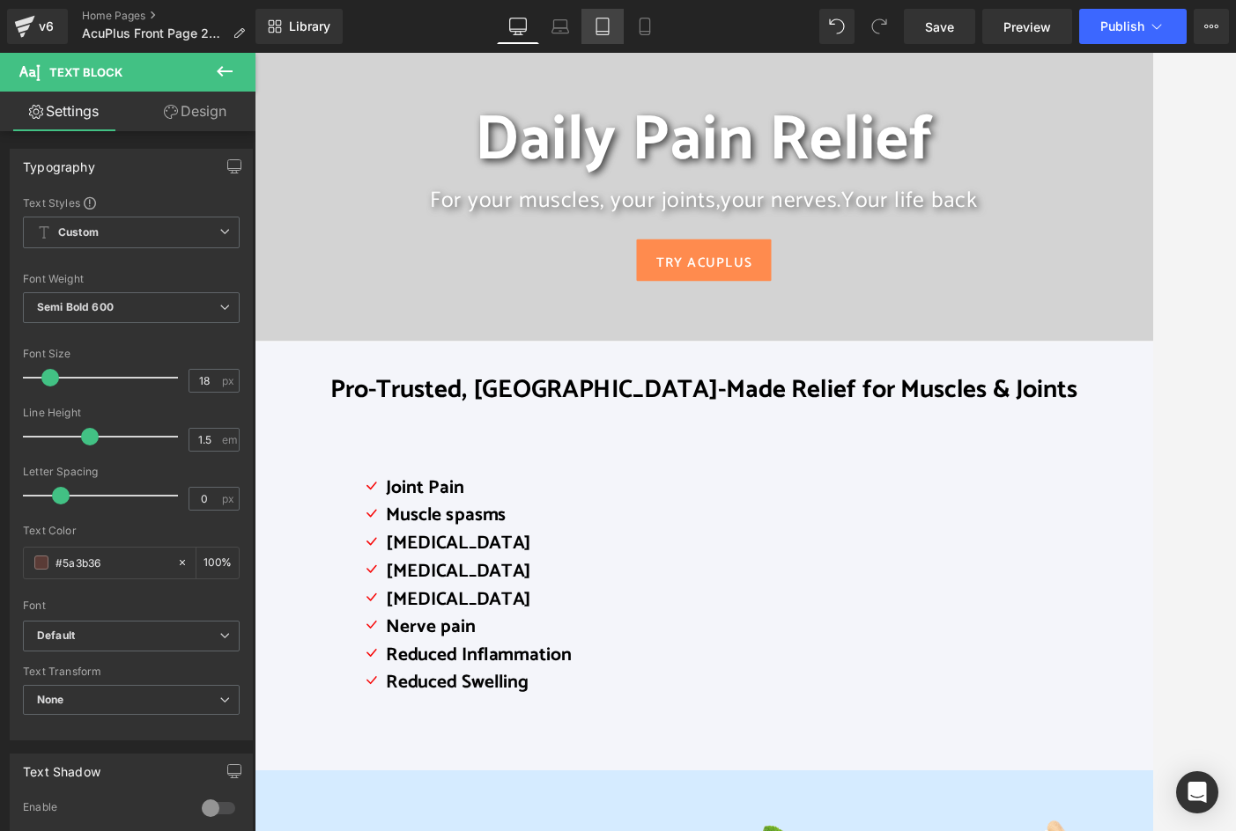
drag, startPoint x: 597, startPoint y: 23, endPoint x: 608, endPoint y: 26, distance: 11.1
click at [597, 23] on icon at bounding box center [602, 26] width 12 height 17
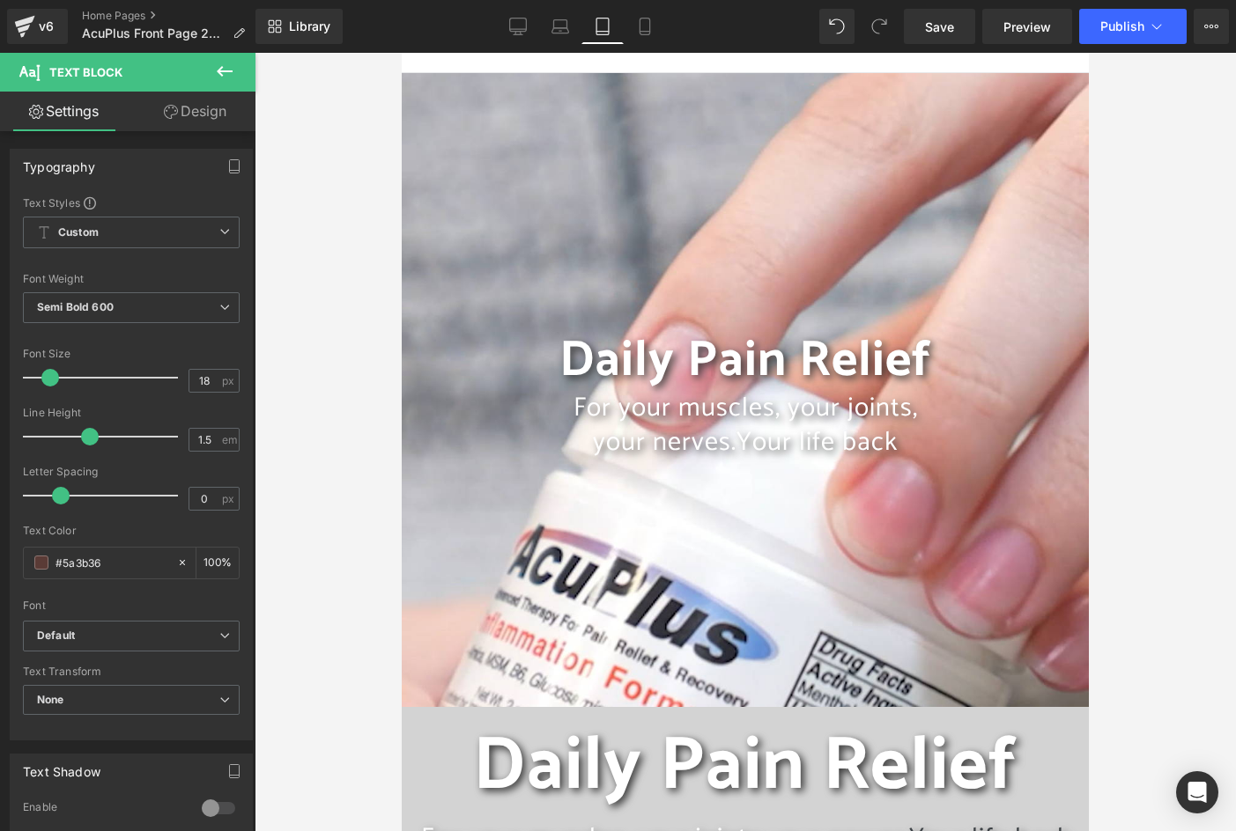
scroll to position [0, 0]
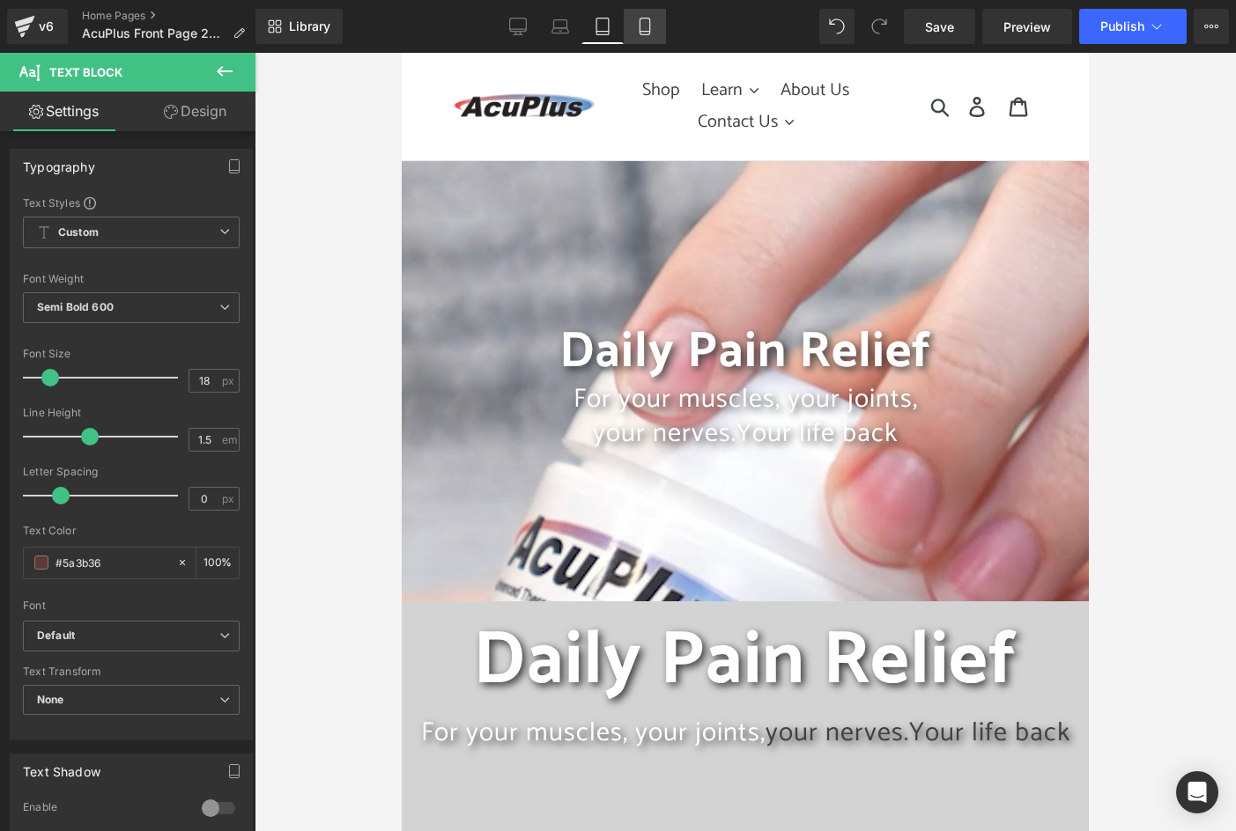
click at [649, 26] on icon at bounding box center [645, 27] width 18 height 18
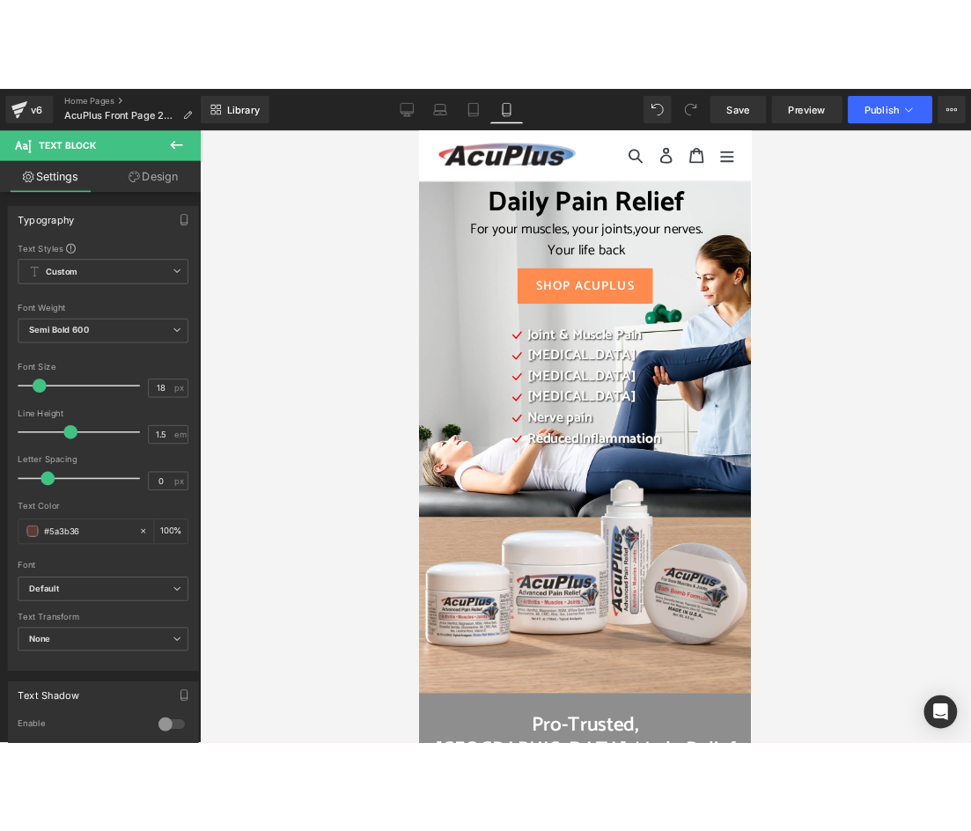
scroll to position [584, 0]
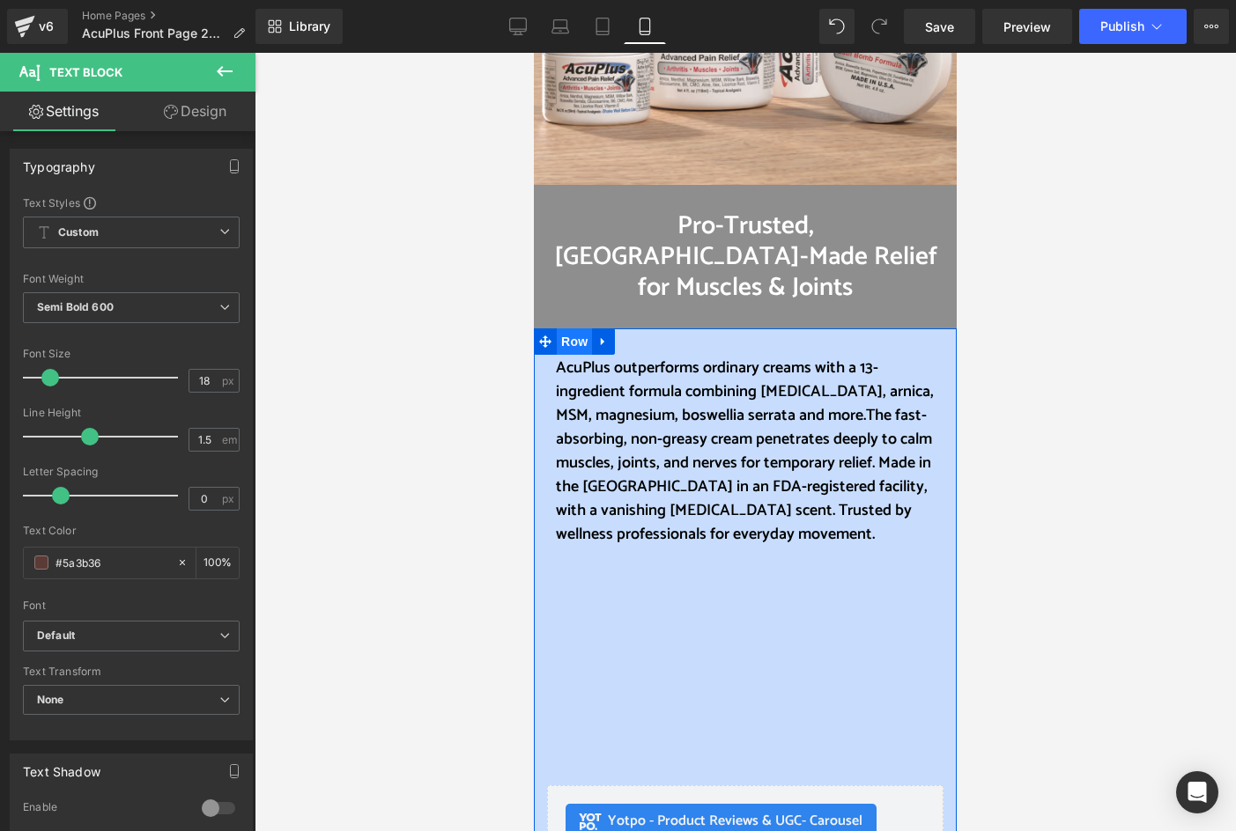
click at [574, 329] on span "Row" at bounding box center [574, 342] width 35 height 26
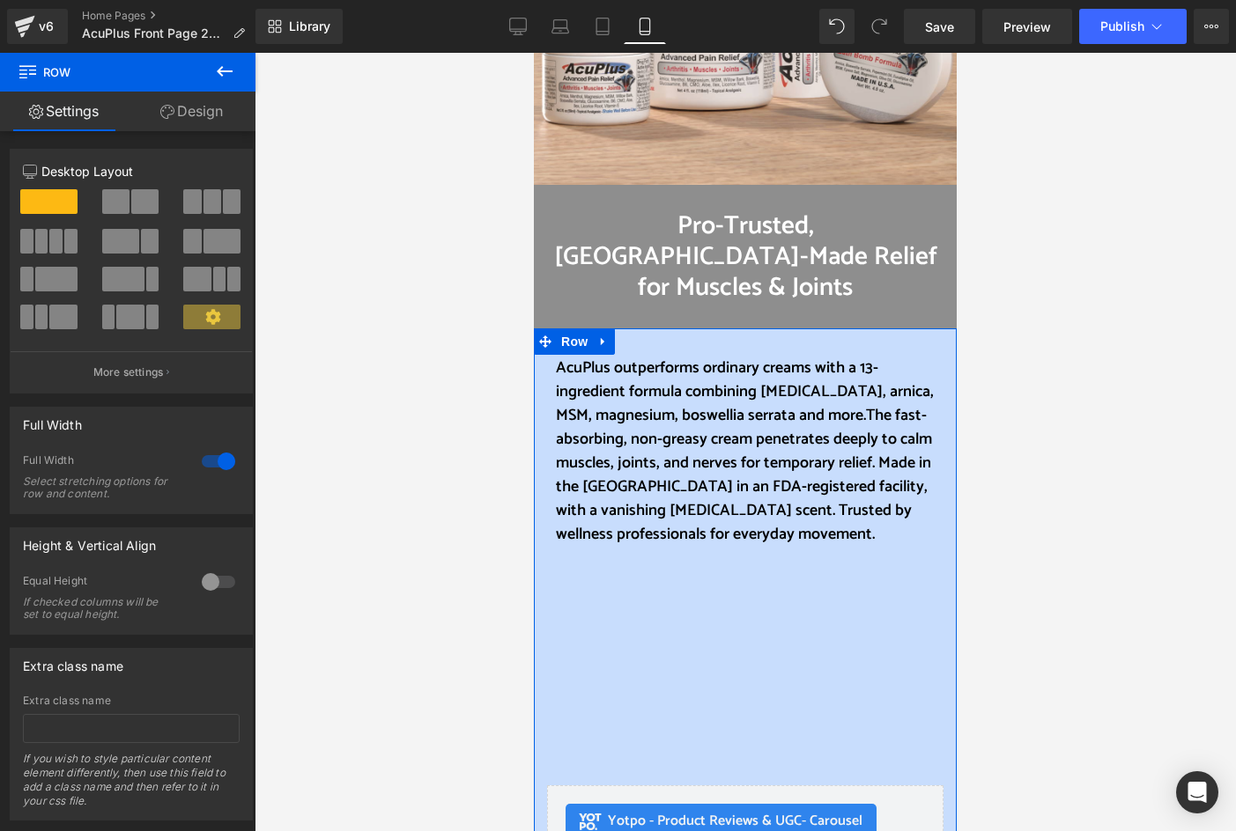
click at [196, 115] on link "Design" at bounding box center [192, 112] width 128 height 40
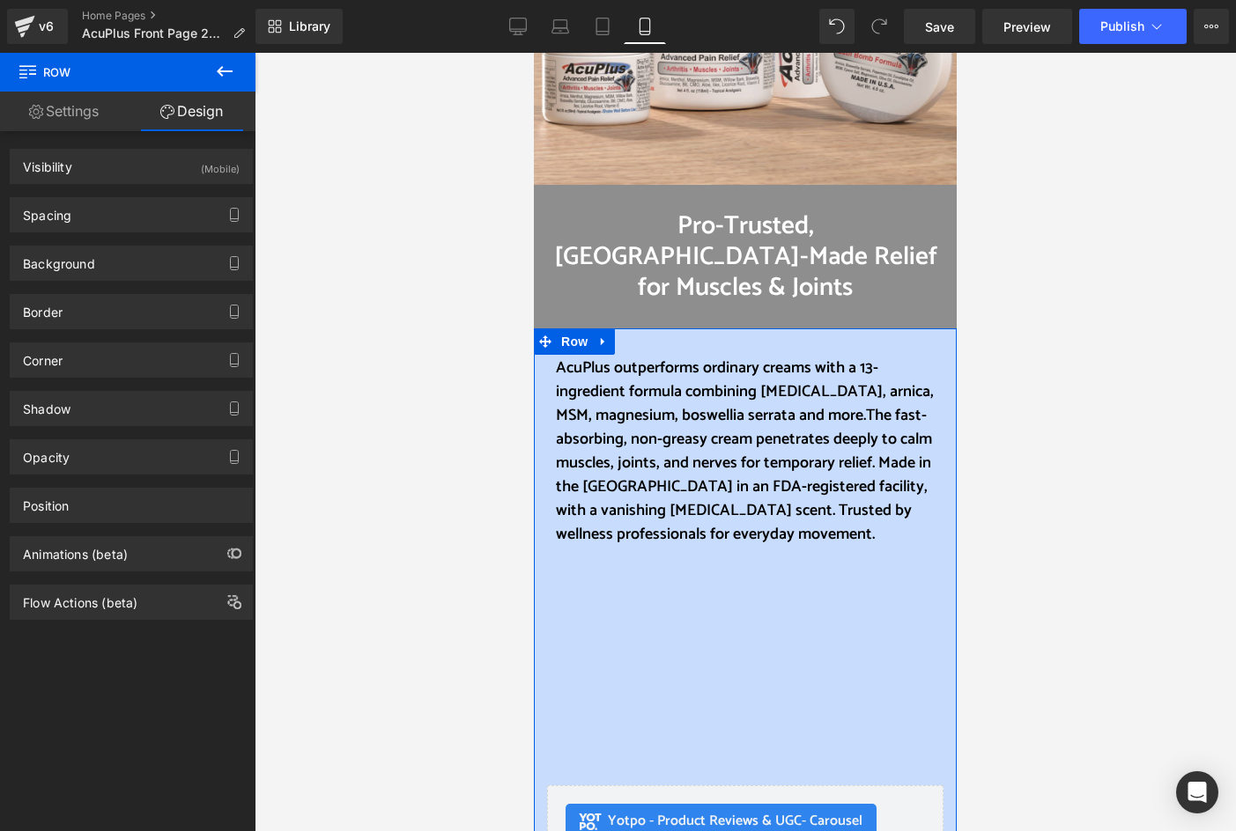
click at [196, 115] on link "Design" at bounding box center [192, 112] width 128 height 40
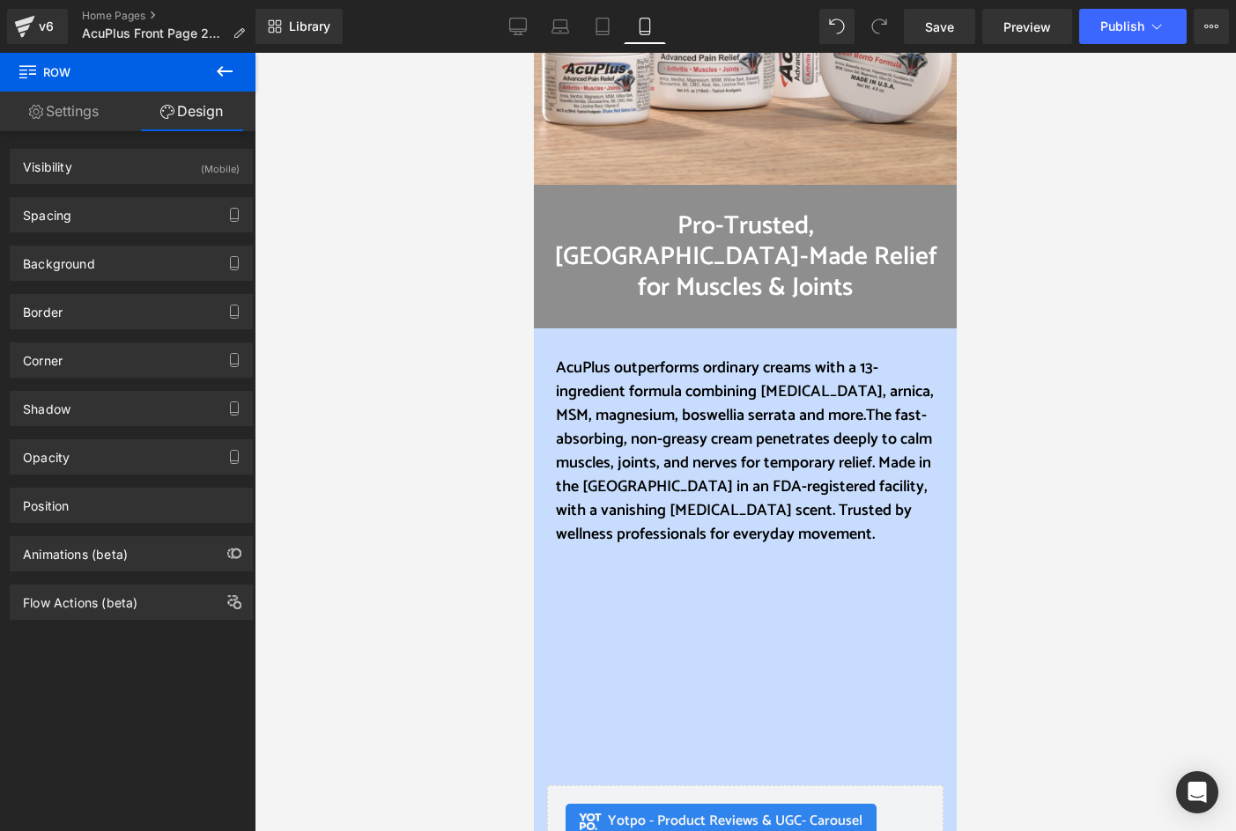
click at [425, 309] on div at bounding box center [745, 442] width 981 height 779
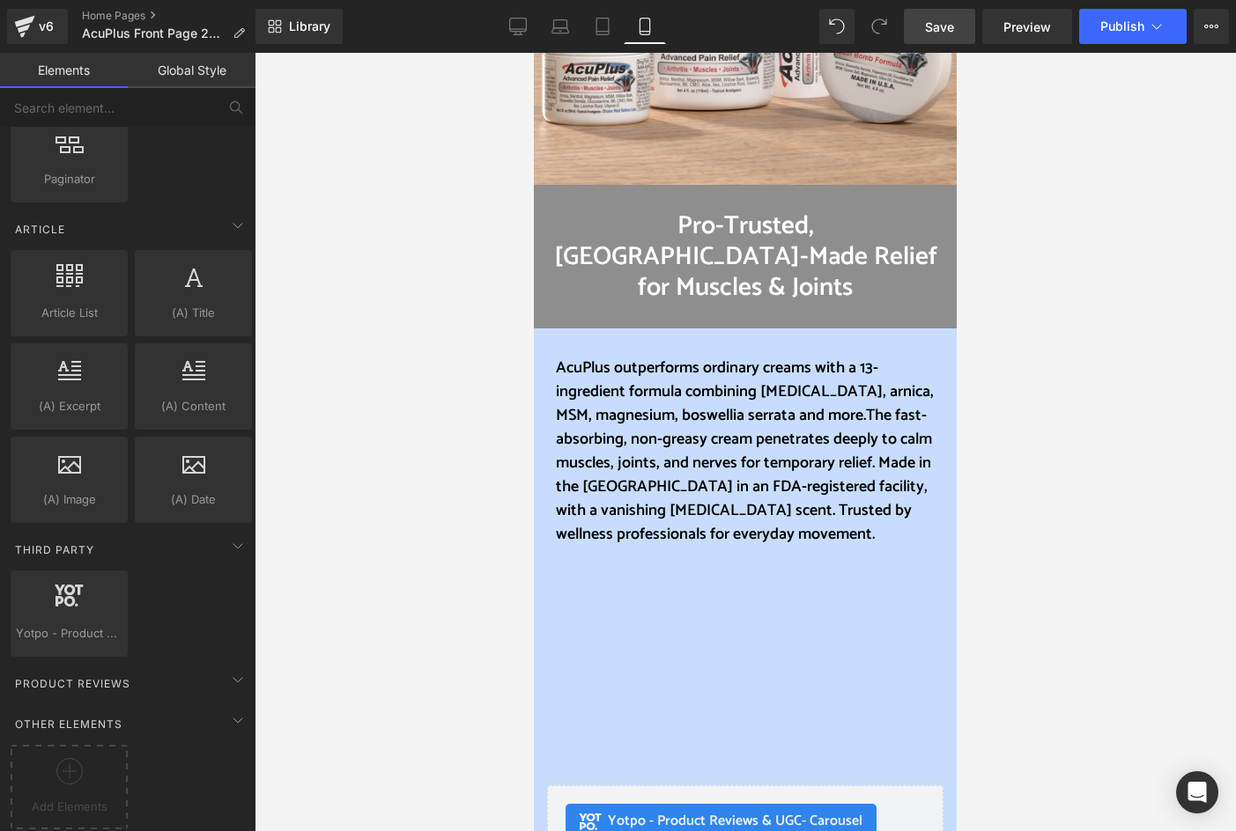
click at [935, 31] on span "Save" at bounding box center [939, 27] width 29 height 18
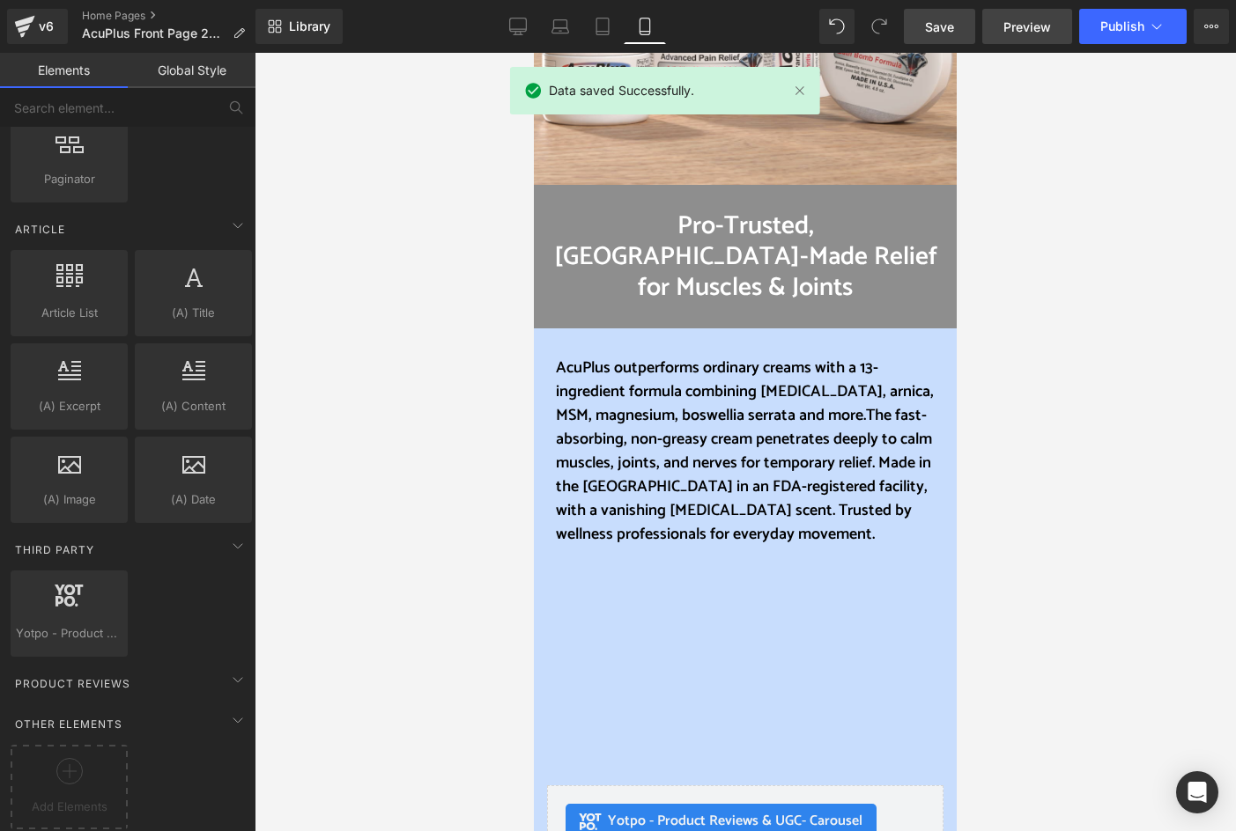
click at [1043, 31] on span "Preview" at bounding box center [1027, 27] width 48 height 18
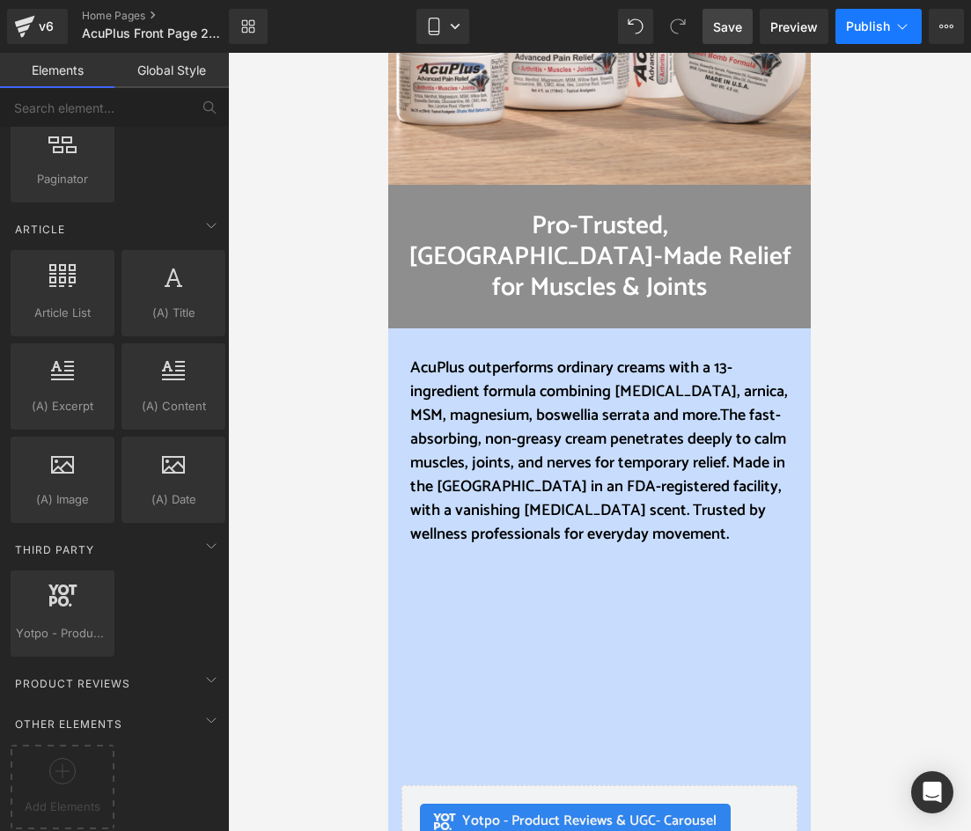
click at [883, 31] on span "Publish" at bounding box center [868, 26] width 44 height 14
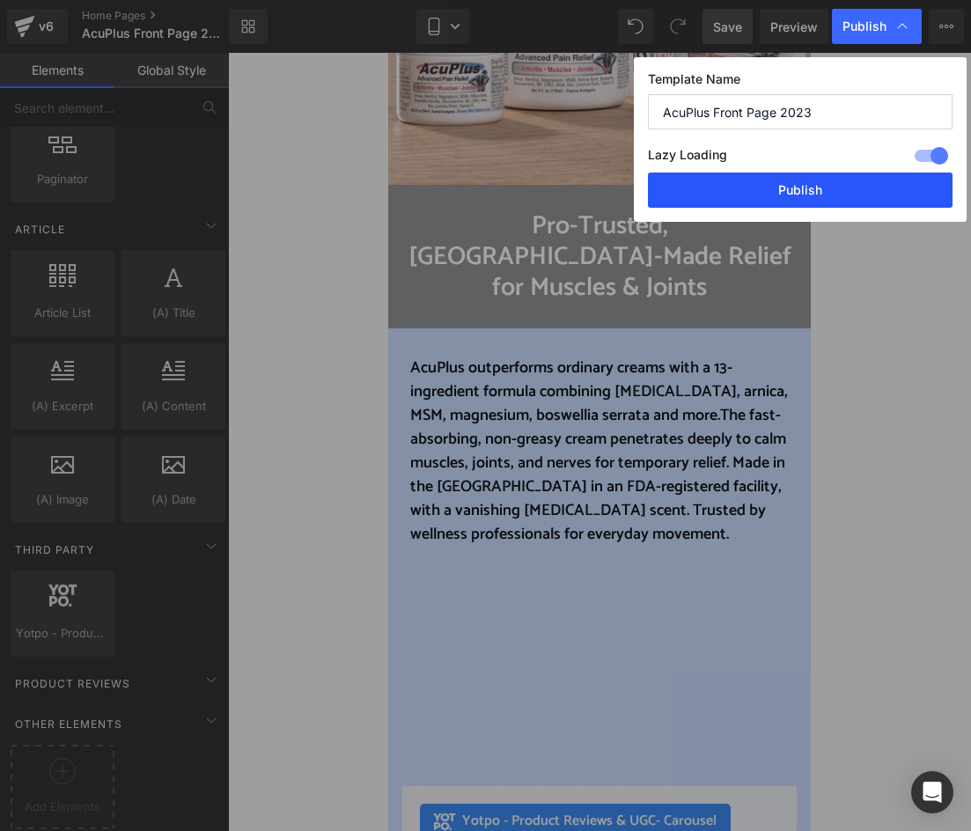
click at [872, 196] on button "Publish" at bounding box center [800, 190] width 305 height 35
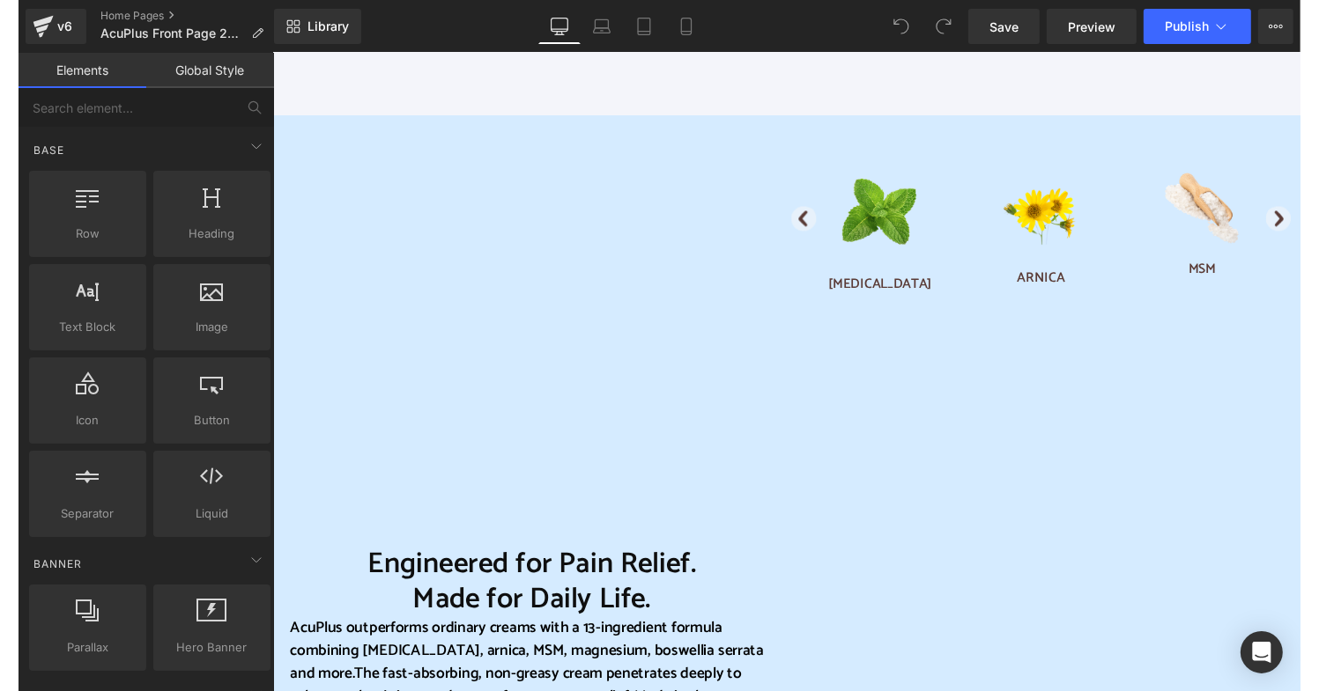
scroll to position [1057, 0]
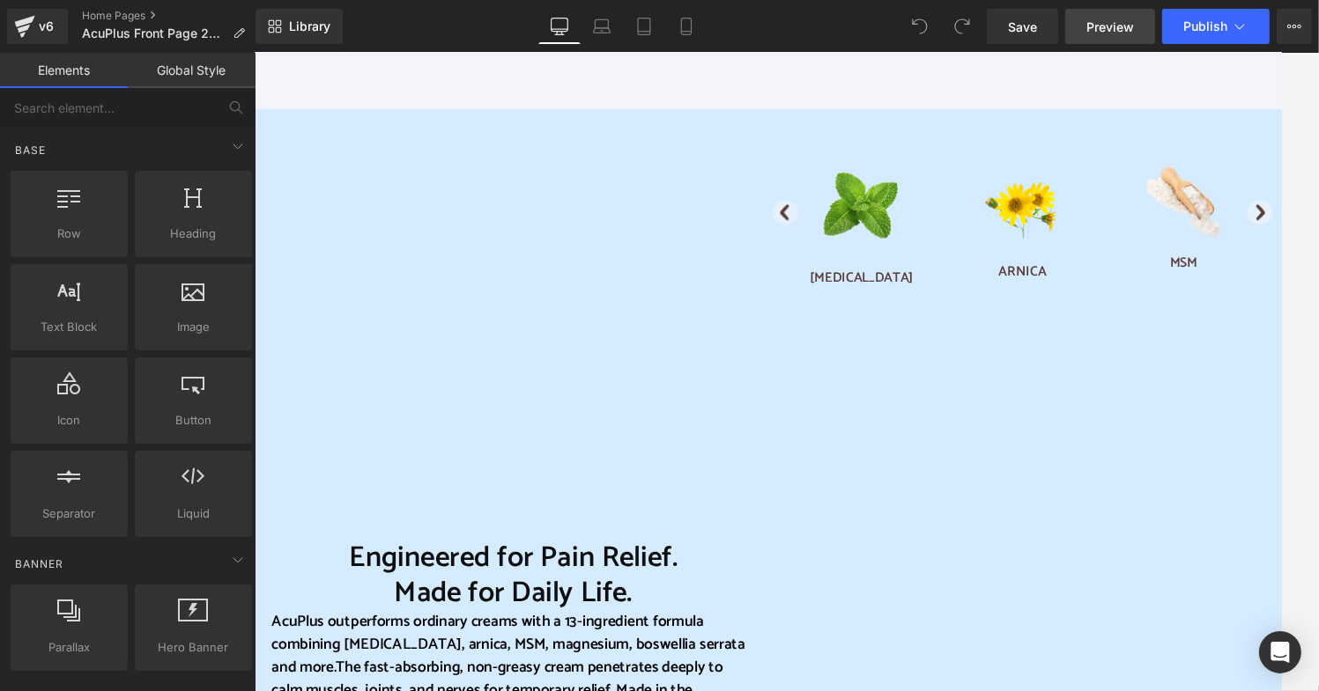
click at [1120, 18] on span "Preview" at bounding box center [1110, 27] width 48 height 18
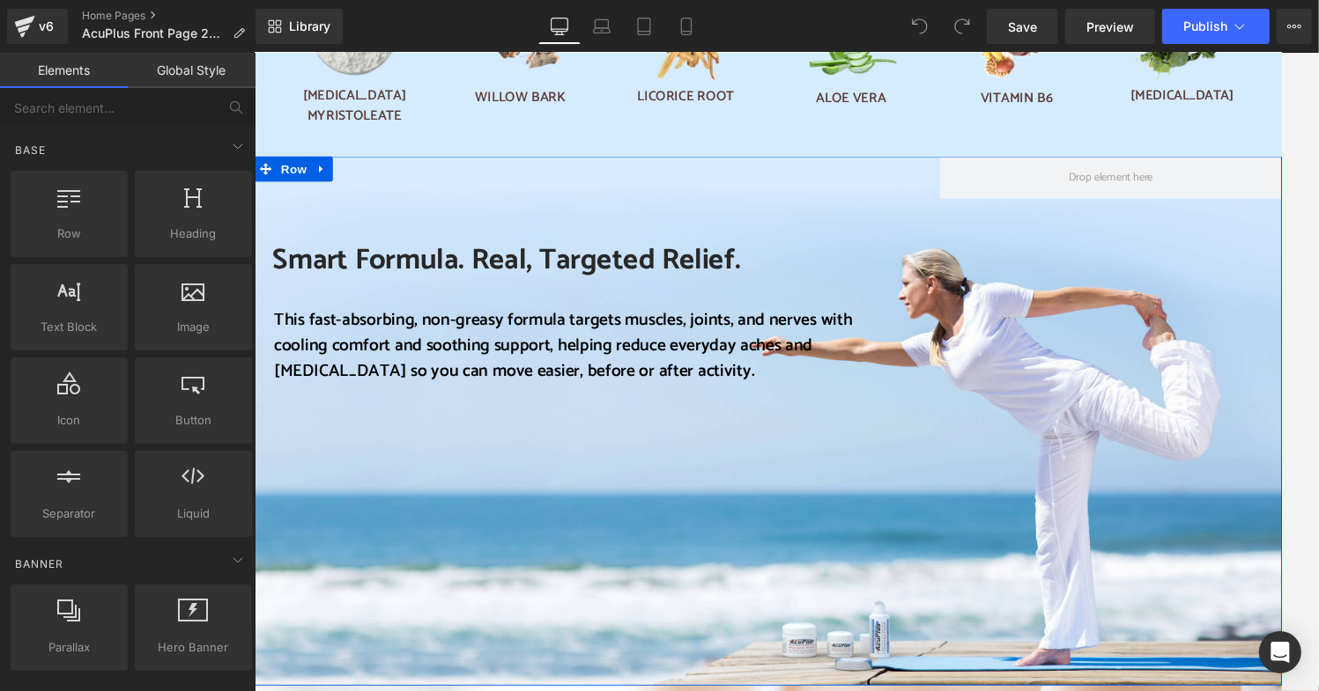
scroll to position [2378, 0]
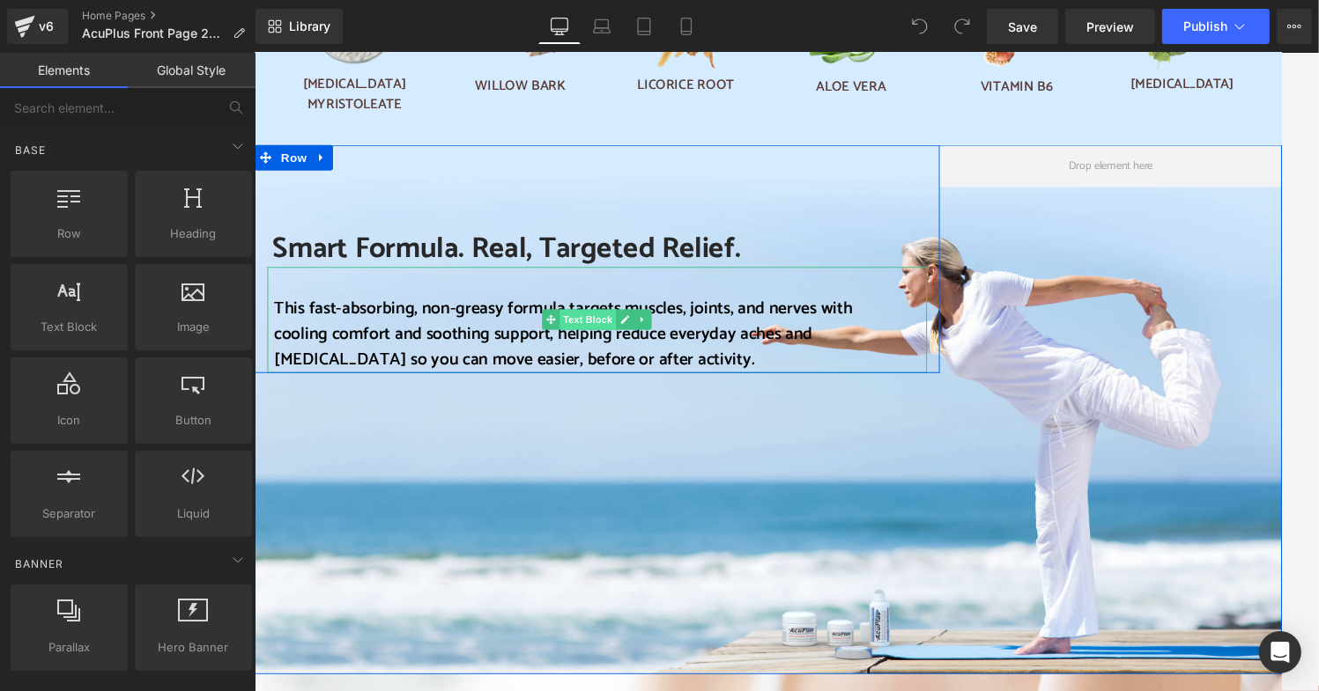
click at [578, 318] on span "Text Block" at bounding box center [600, 328] width 58 height 21
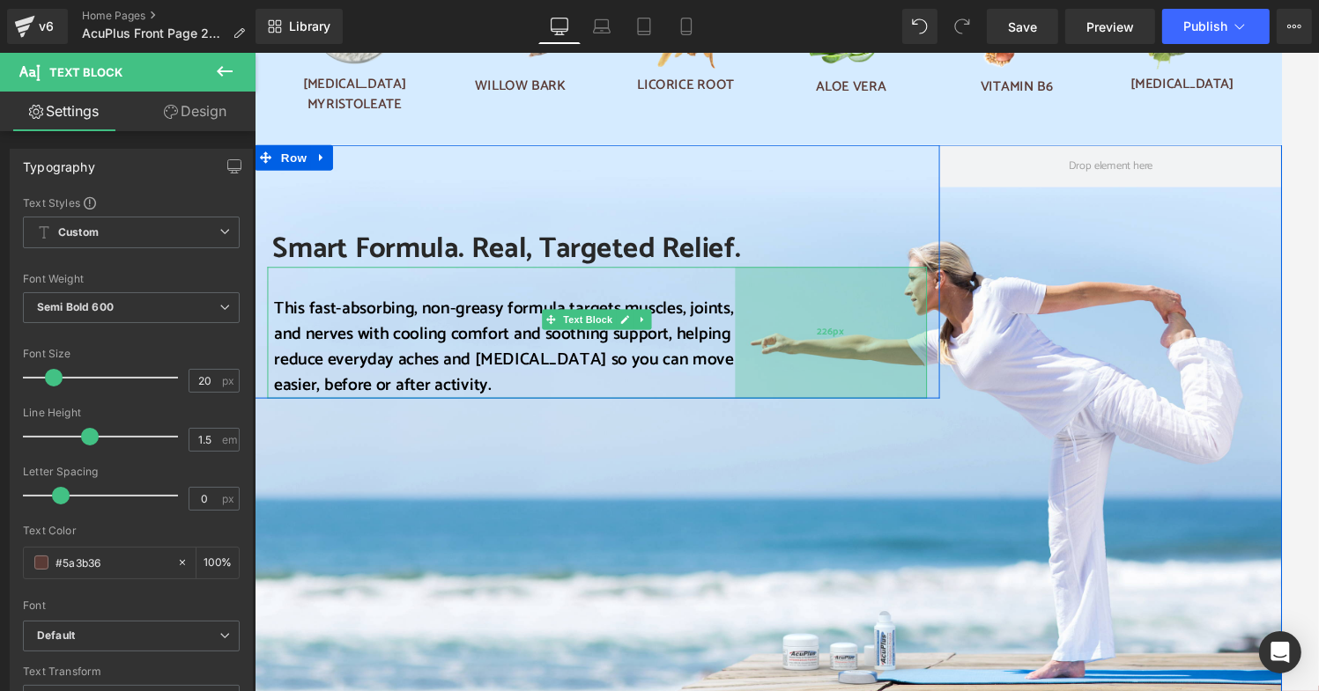
drag, startPoint x: 941, startPoint y: 300, endPoint x: 813, endPoint y: 307, distance: 127.9
click at [813, 307] on div "226px" at bounding box center [851, 342] width 199 height 137
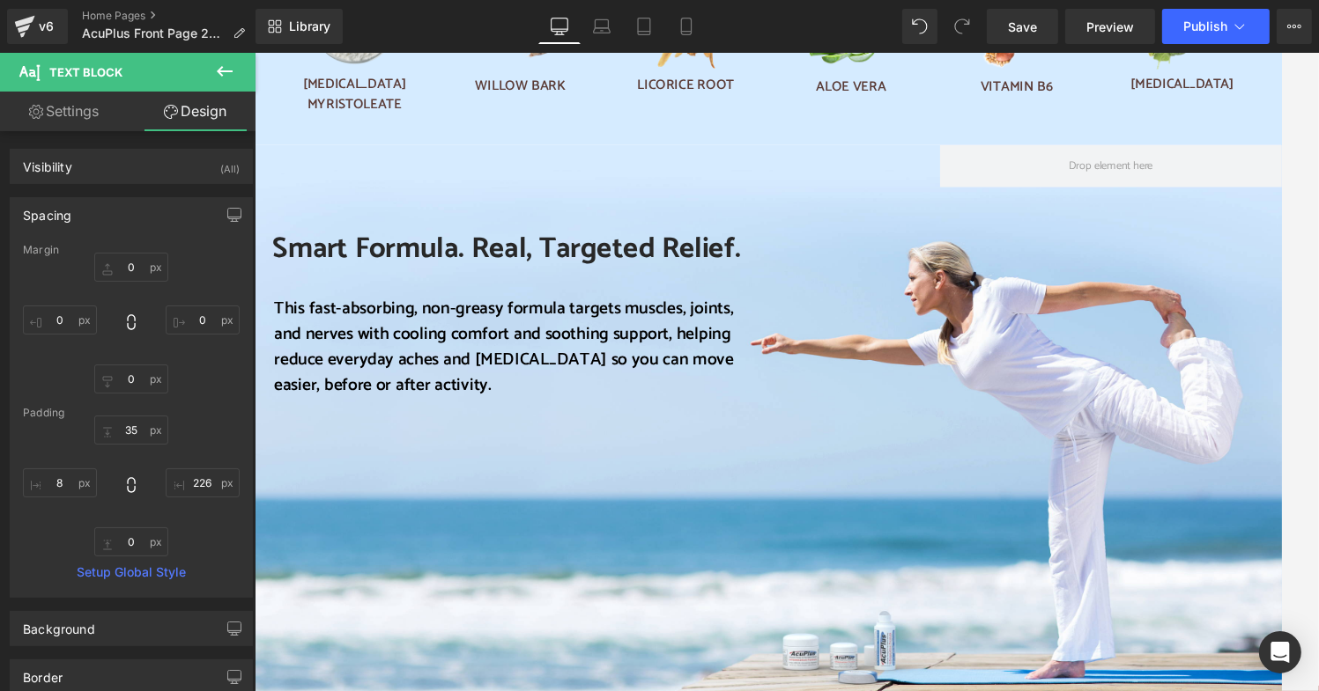
click at [214, 109] on link "Design" at bounding box center [195, 112] width 128 height 40
click at [680, 27] on icon at bounding box center [686, 27] width 18 height 18
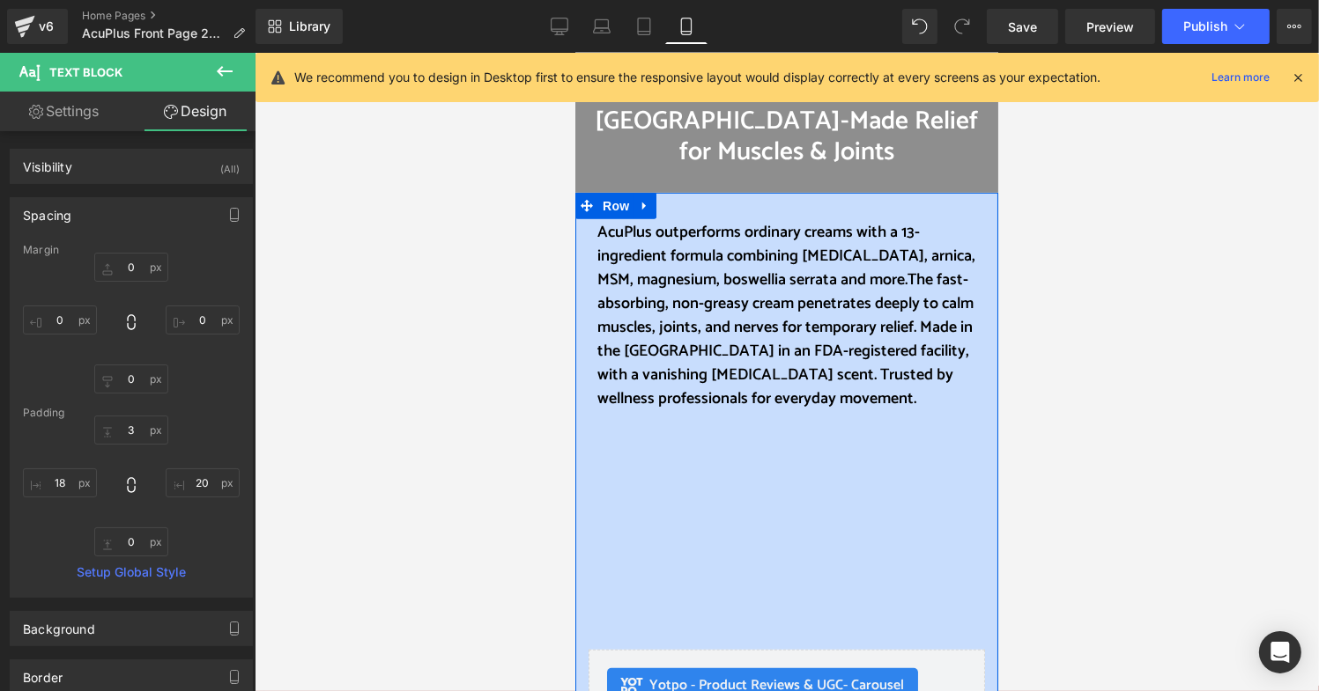
scroll to position [705, 0]
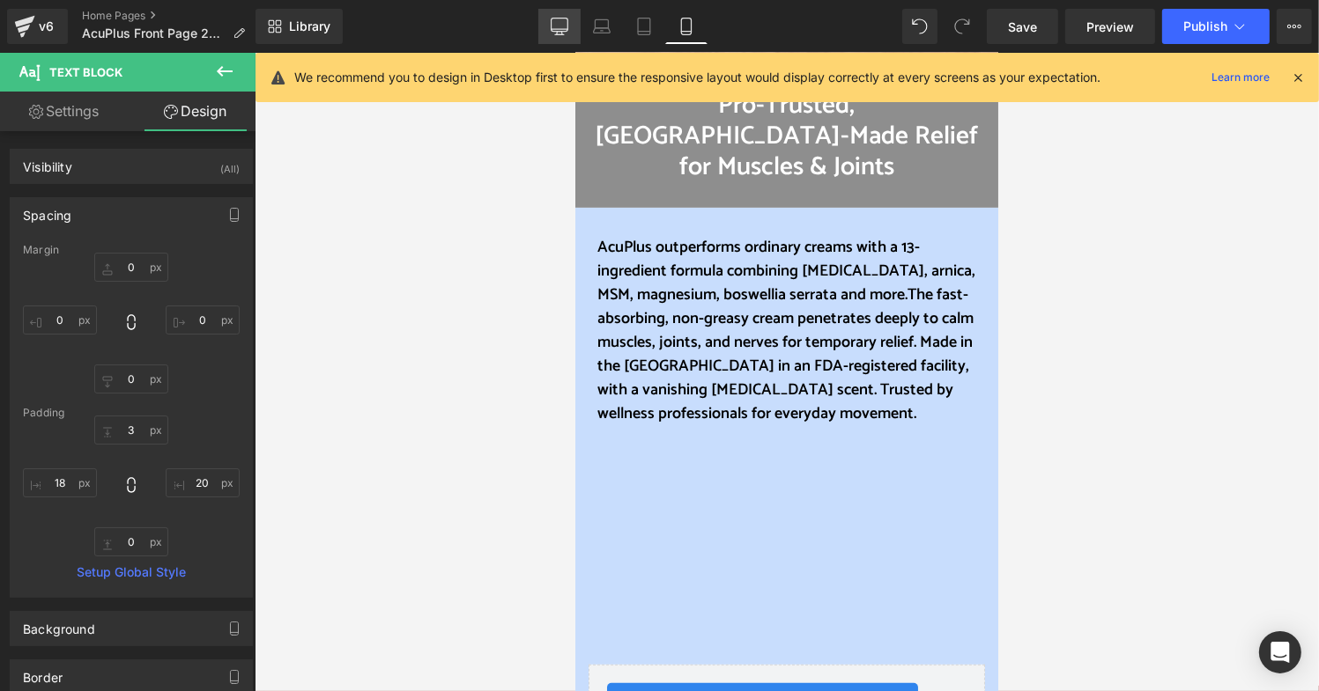
click at [561, 27] on icon at bounding box center [559, 27] width 18 height 18
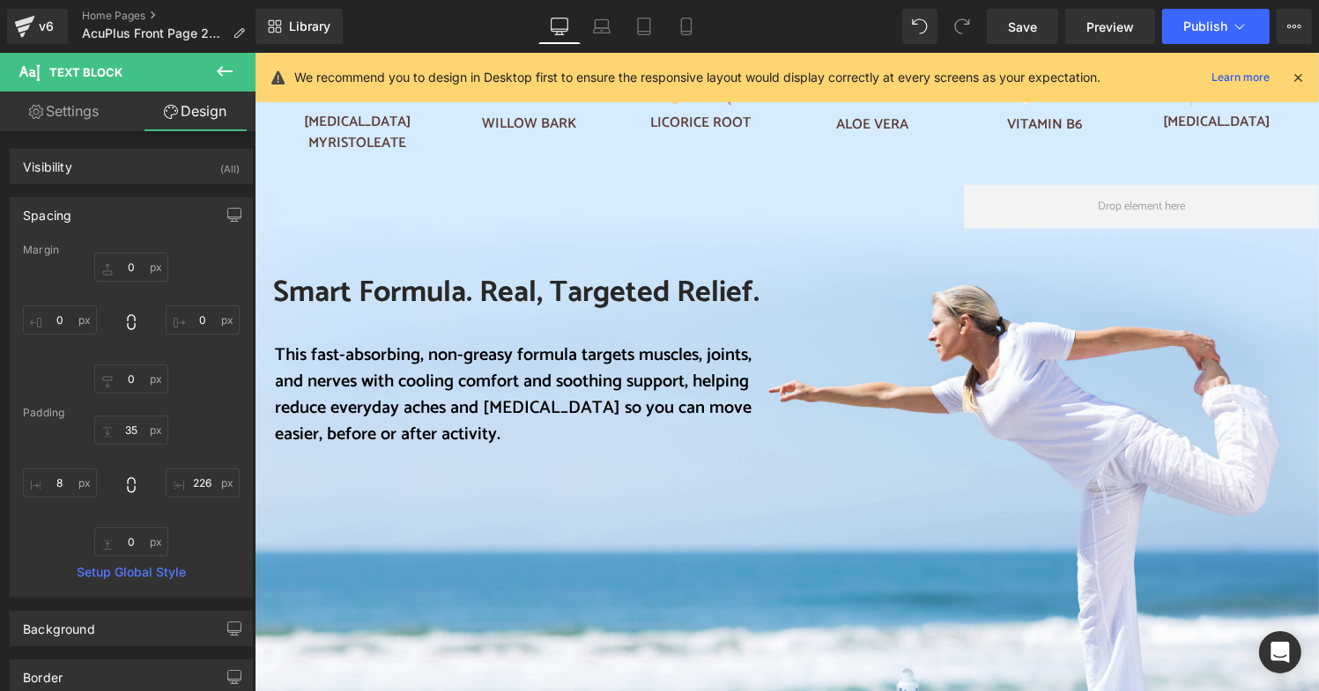
scroll to position [1292, 0]
click at [691, 22] on icon at bounding box center [686, 26] width 10 height 17
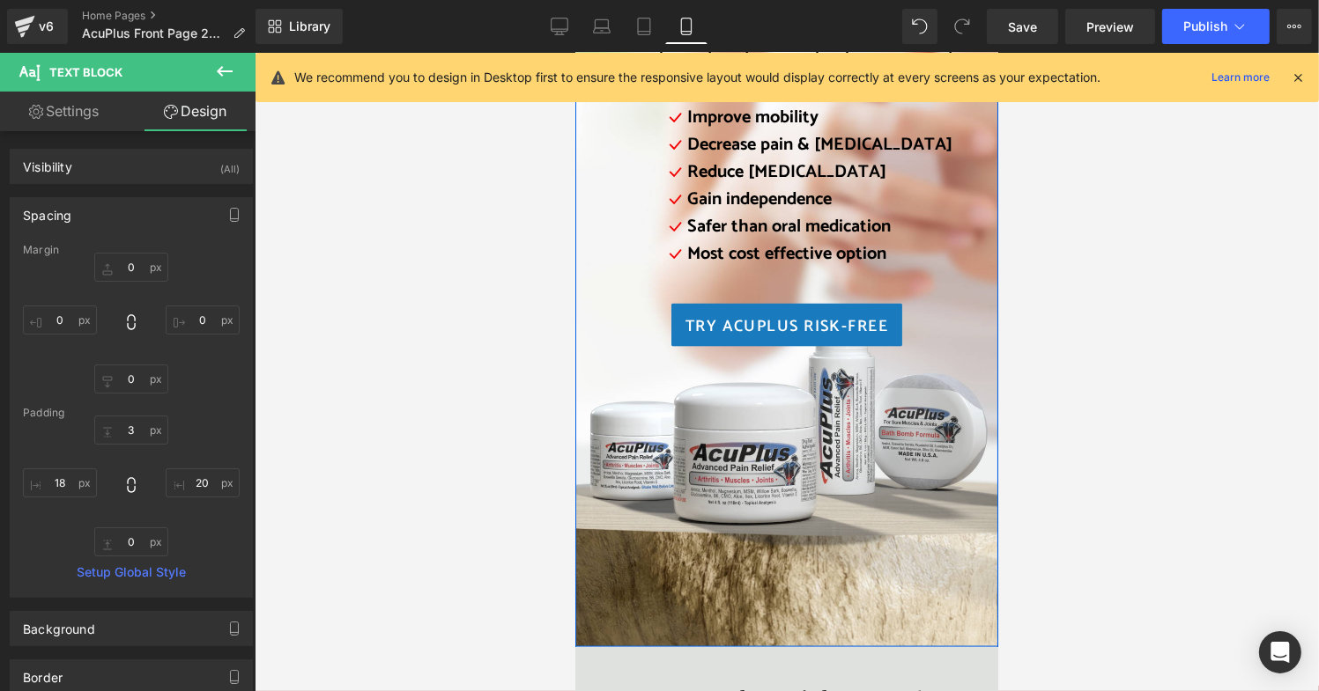
scroll to position [2466, 0]
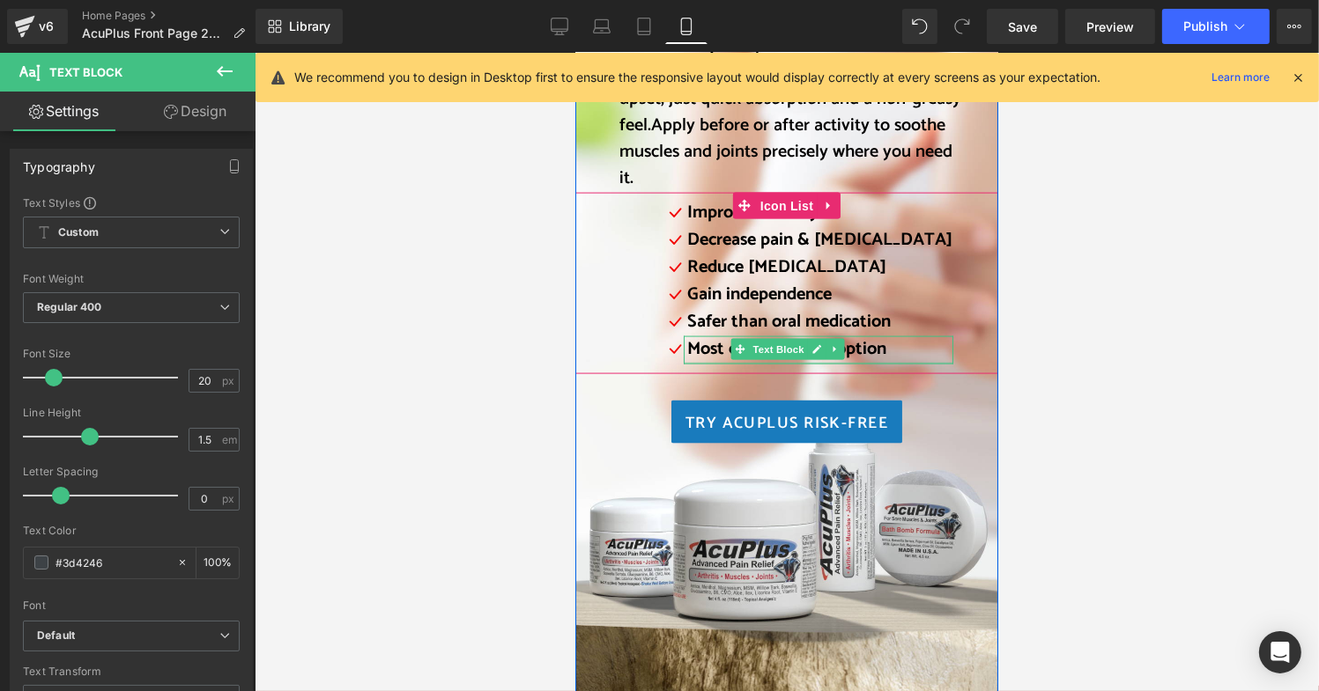
click at [776, 362] on div at bounding box center [818, 363] width 270 height 2
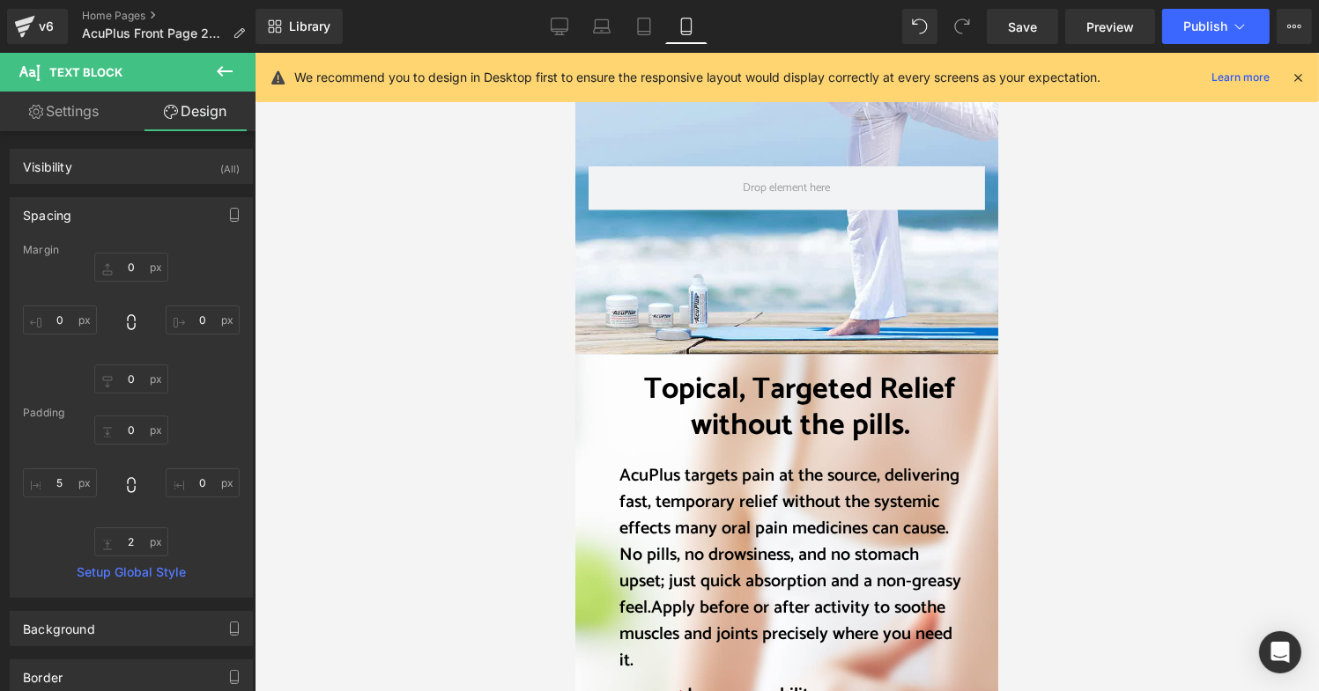
scroll to position [2114, 0]
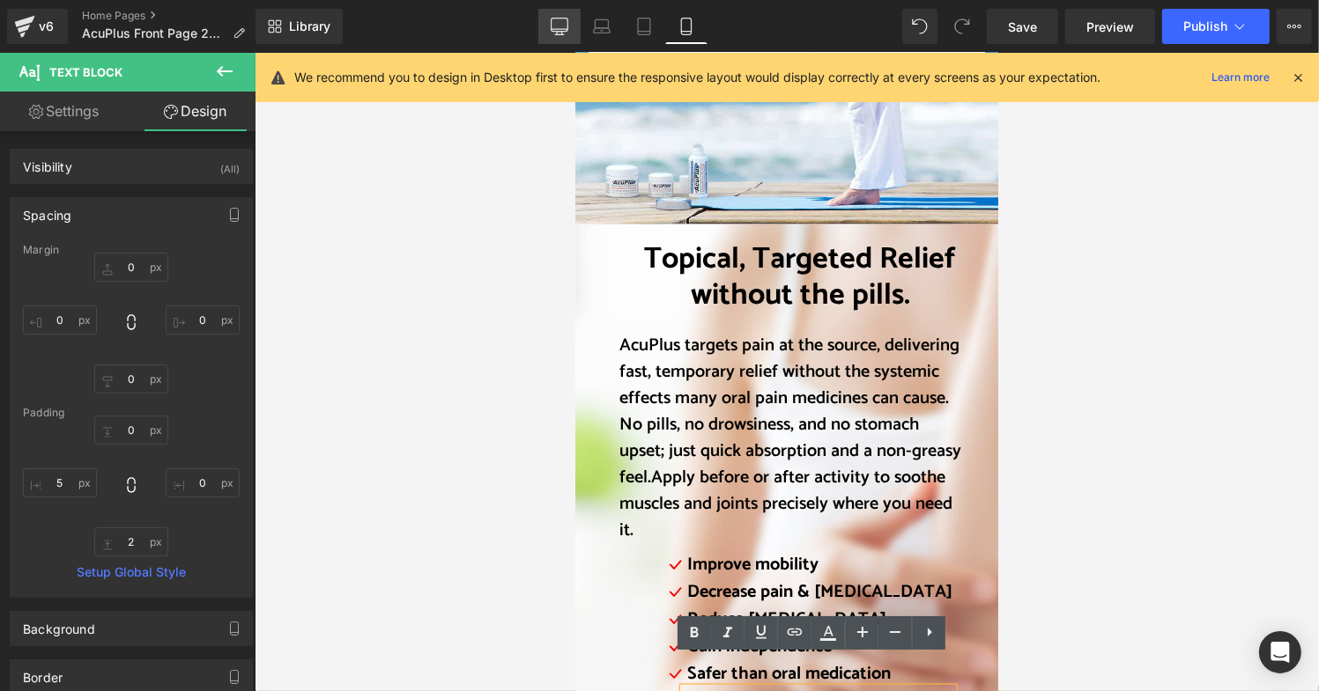
click at [550, 30] on link "Desktop" at bounding box center [559, 26] width 42 height 35
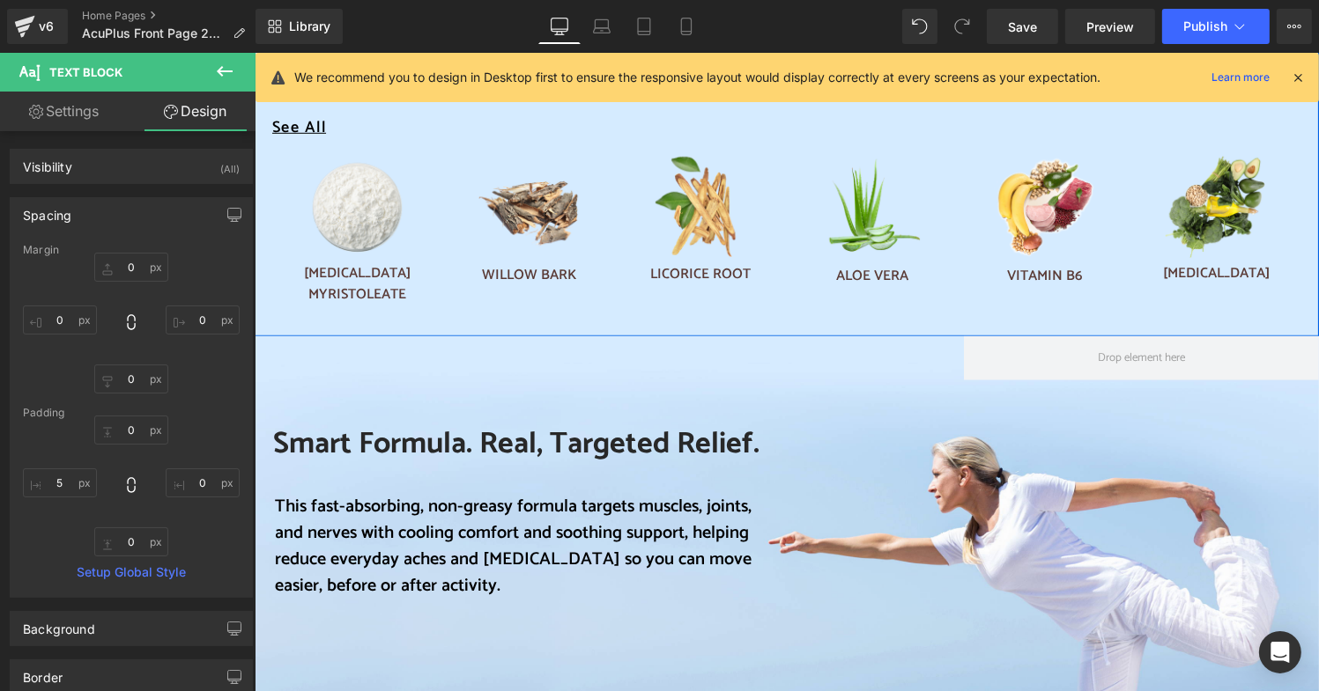
scroll to position [1145, 0]
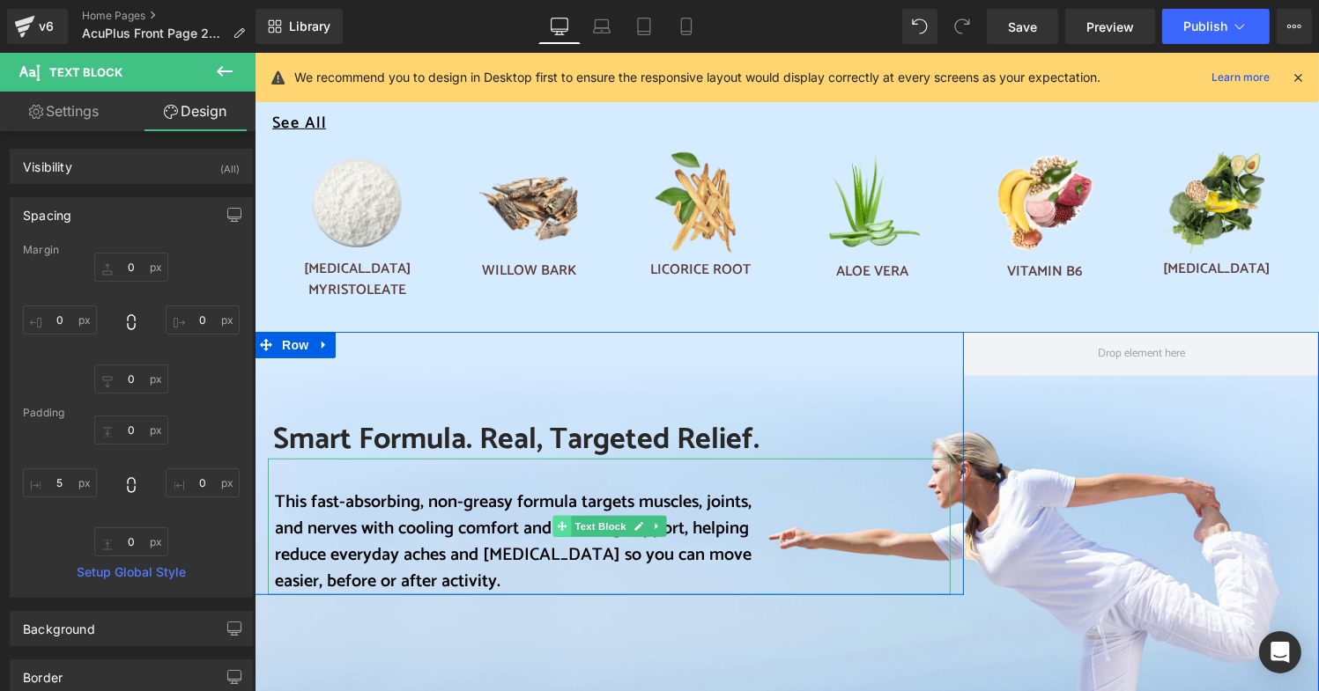
click at [556, 521] on icon at bounding box center [561, 526] width 10 height 11
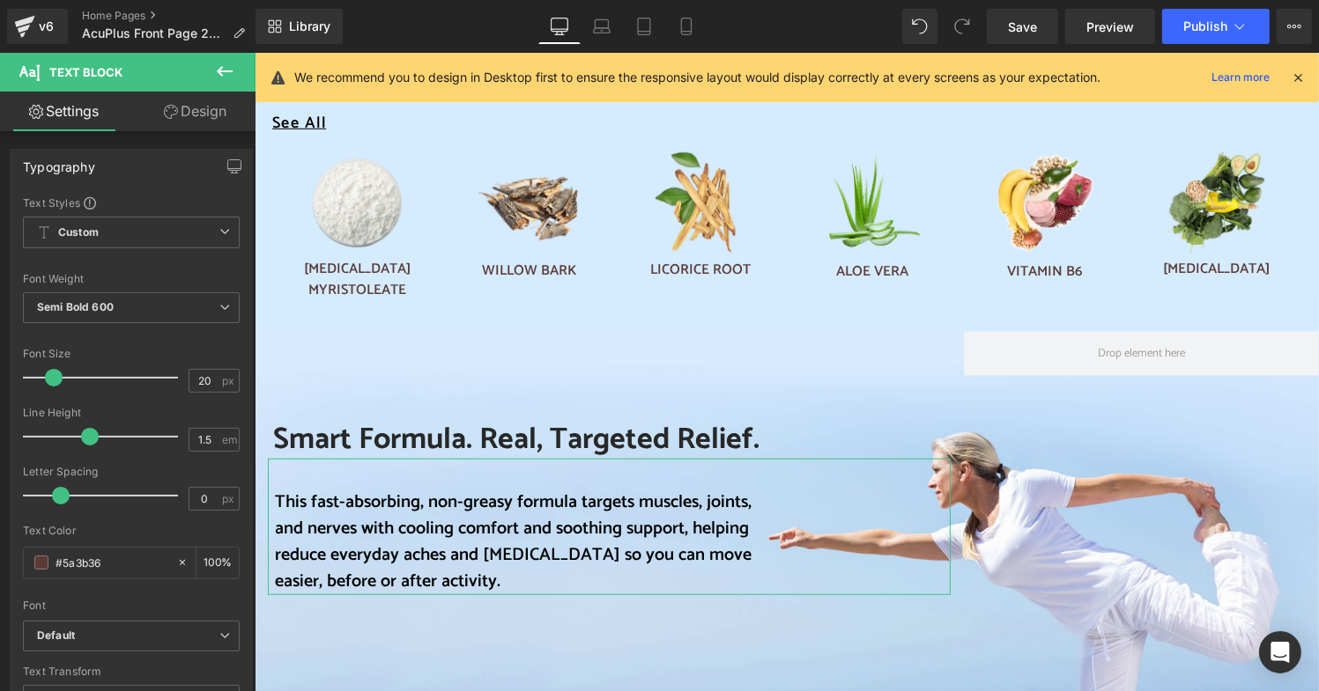
click at [192, 109] on link "Design" at bounding box center [195, 112] width 128 height 40
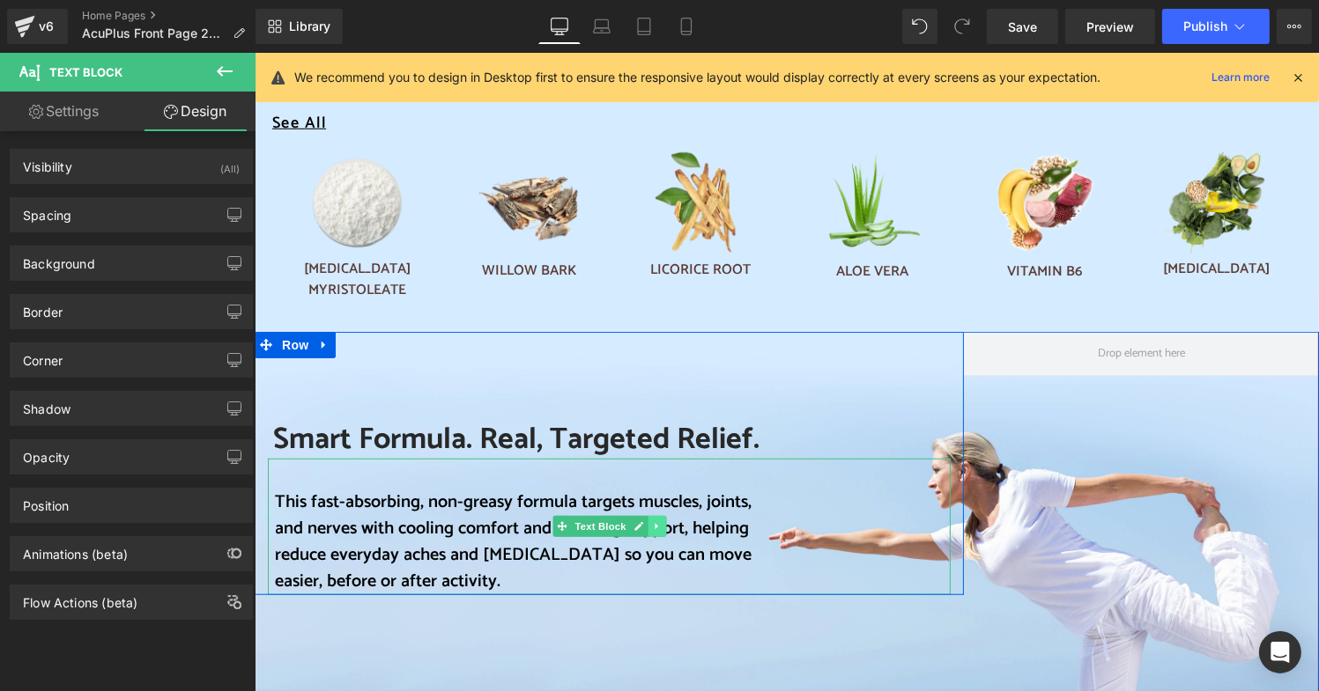
click at [651, 521] on icon at bounding box center [656, 526] width 10 height 11
click at [642, 521] on icon at bounding box center [647, 526] width 10 height 10
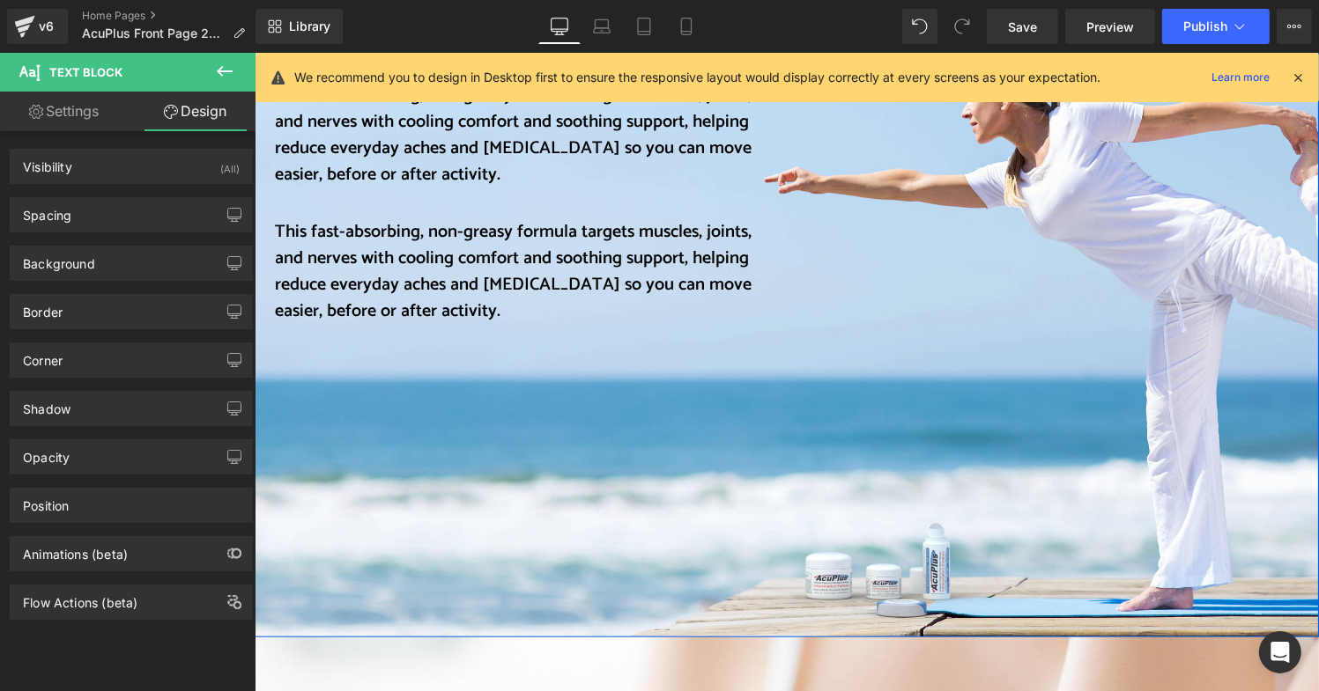
scroll to position [1574, 0]
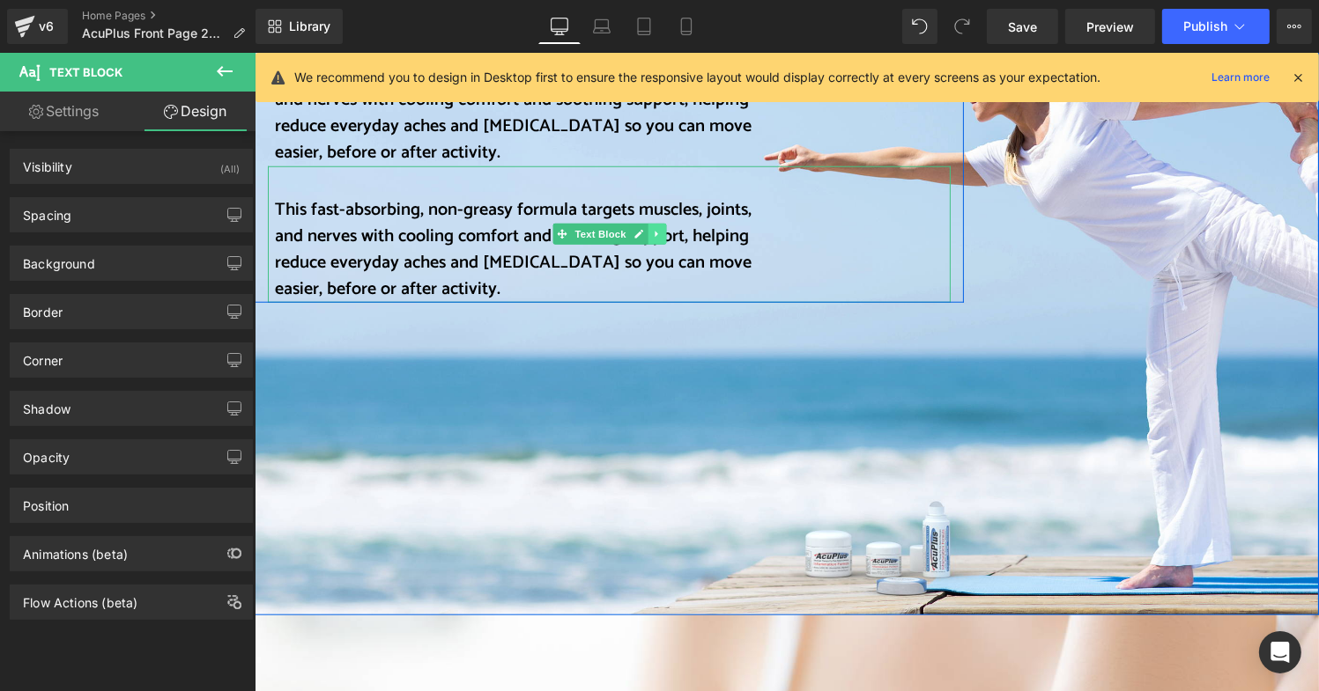
click at [654, 231] on icon at bounding box center [655, 234] width 3 height 6
click at [660, 228] on icon at bounding box center [665, 233] width 10 height 10
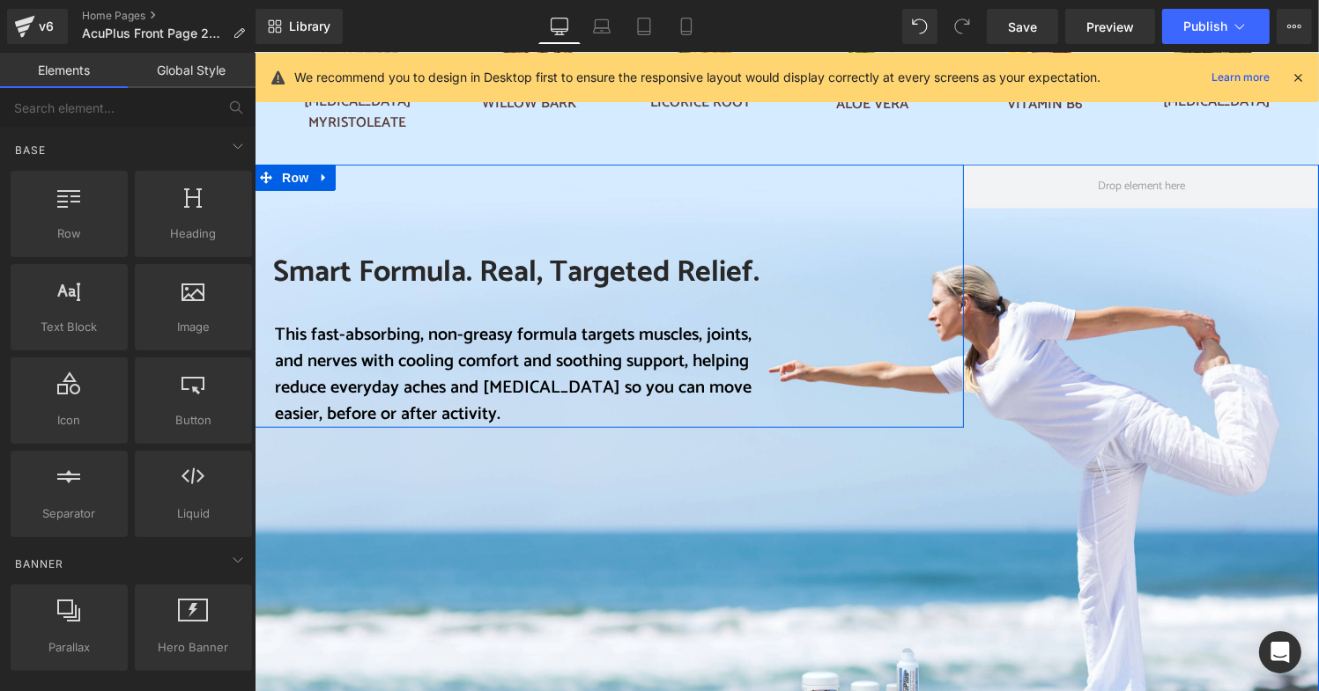
scroll to position [1310, 0]
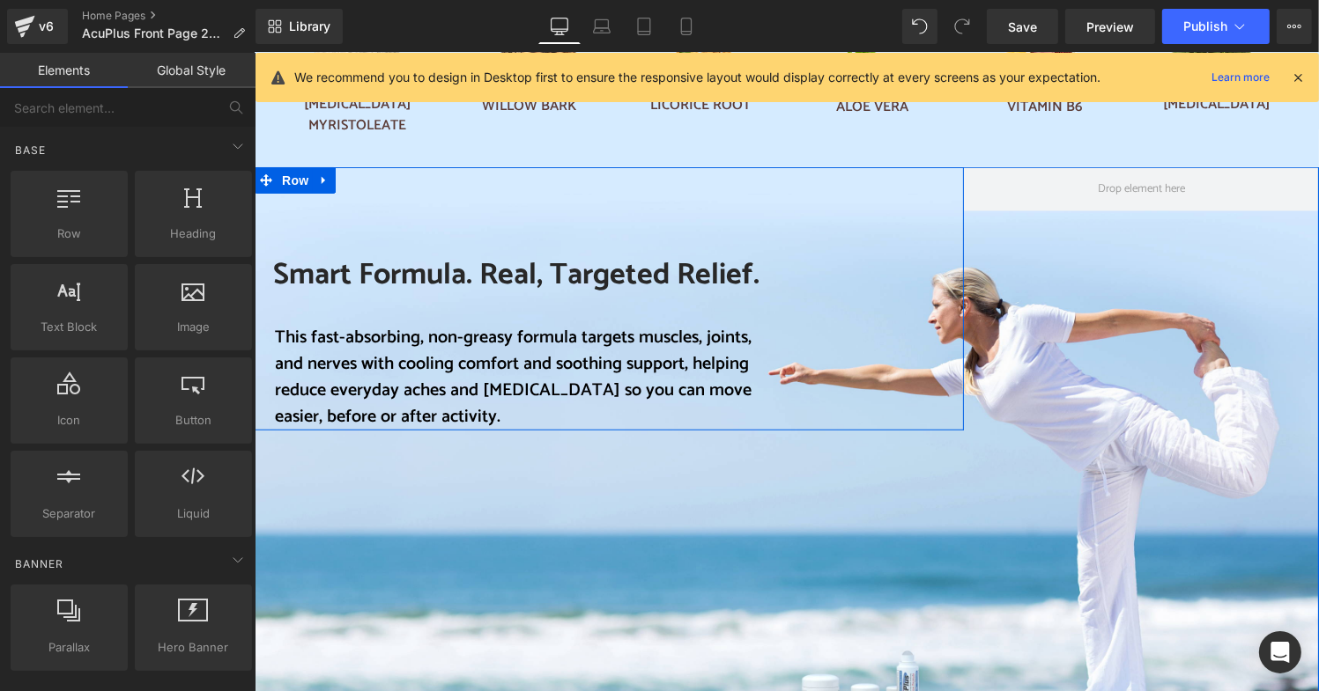
click at [274, 322] on font "This fast-absorbing, non-greasy formula targets muscles, joints, and nerves wit…" at bounding box center [512, 376] width 476 height 108
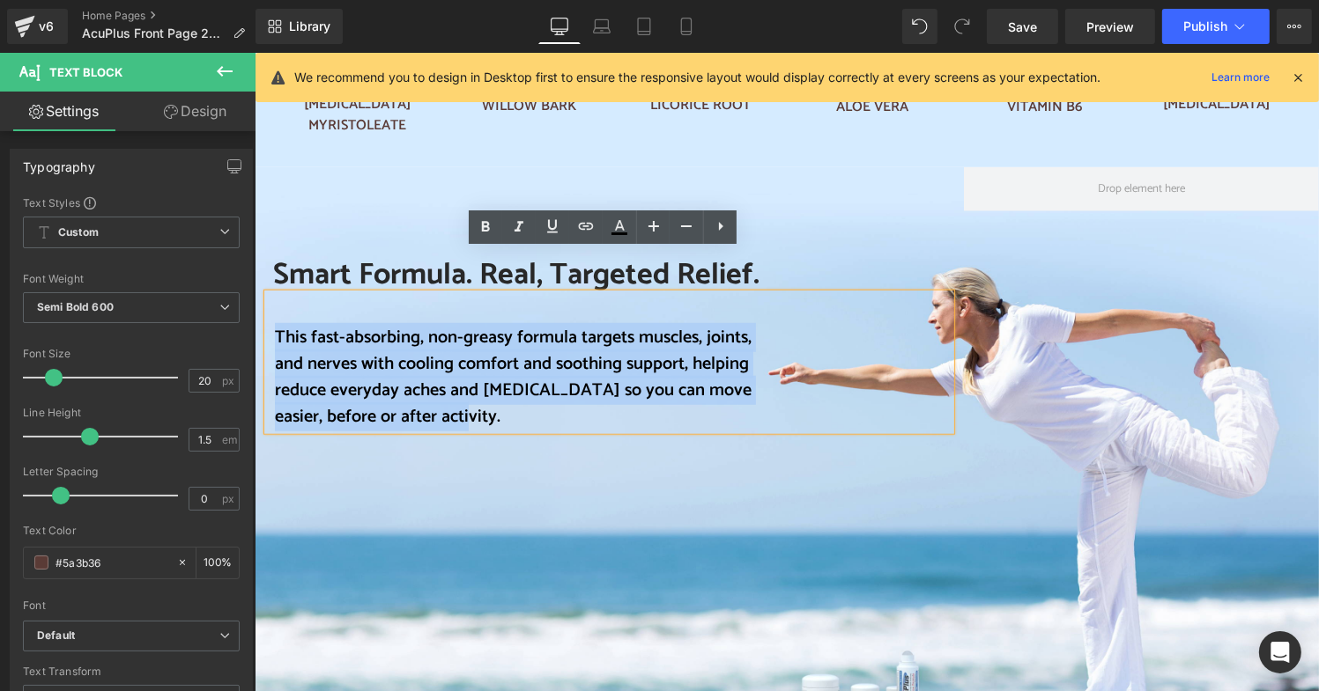
drag, startPoint x: 265, startPoint y: 298, endPoint x: 506, endPoint y: 367, distance: 250.3
click at [506, 367] on div "This fast-absorbing, non-greasy formula targets muscles, joints, and nerves wit…" at bounding box center [608, 361] width 683 height 137
copy font "This fast-absorbing, non-greasy formula targets muscles, joints, and nerves wit…"
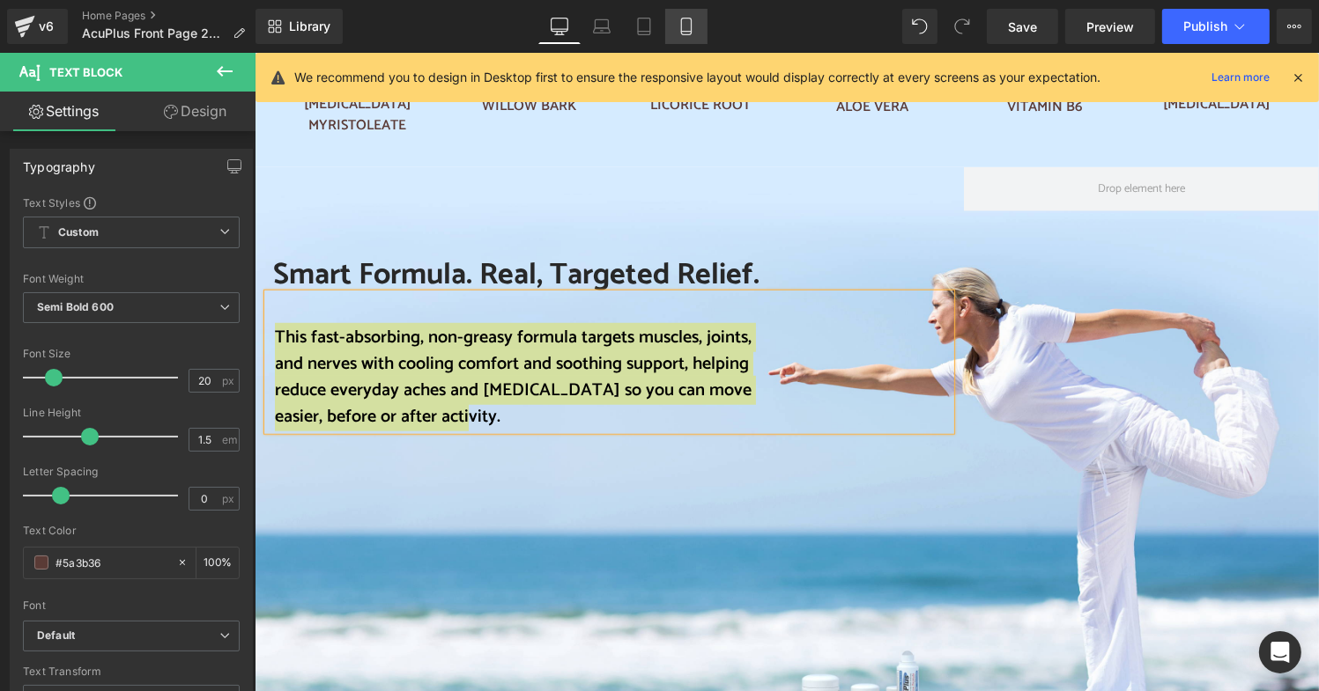
click at [676, 18] on link "Mobile" at bounding box center [686, 26] width 42 height 35
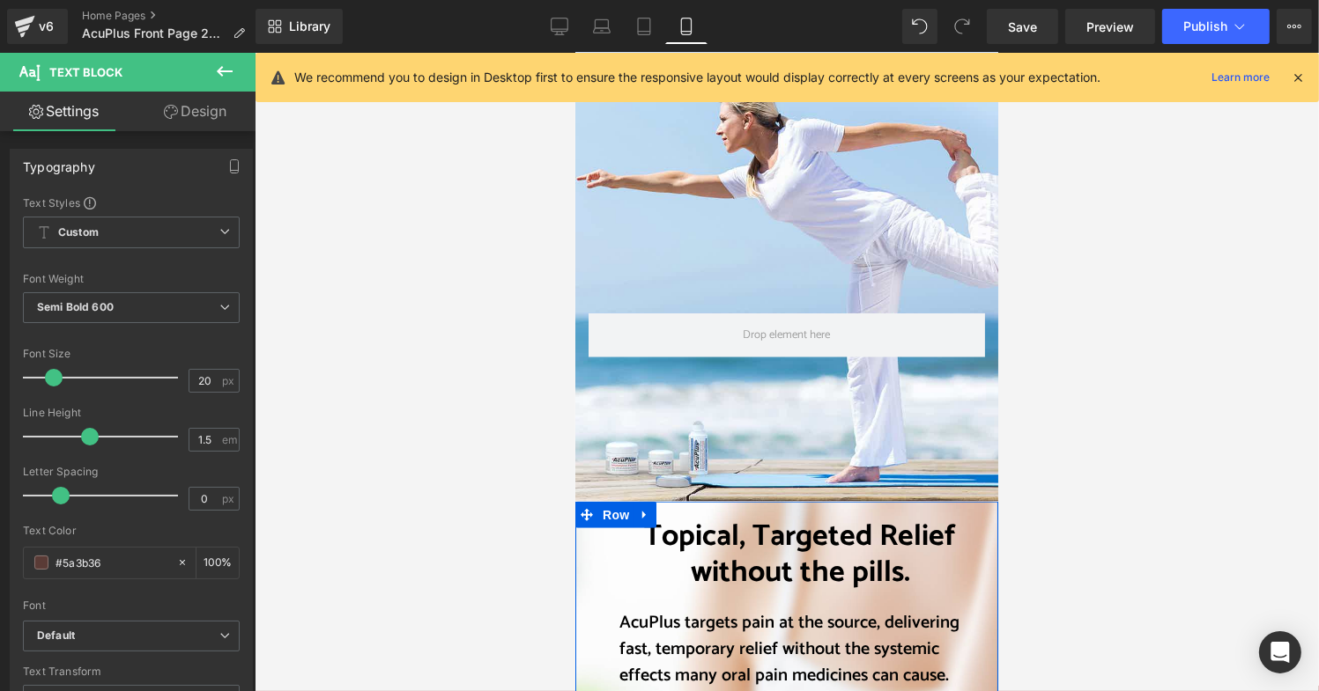
scroll to position [1762, 0]
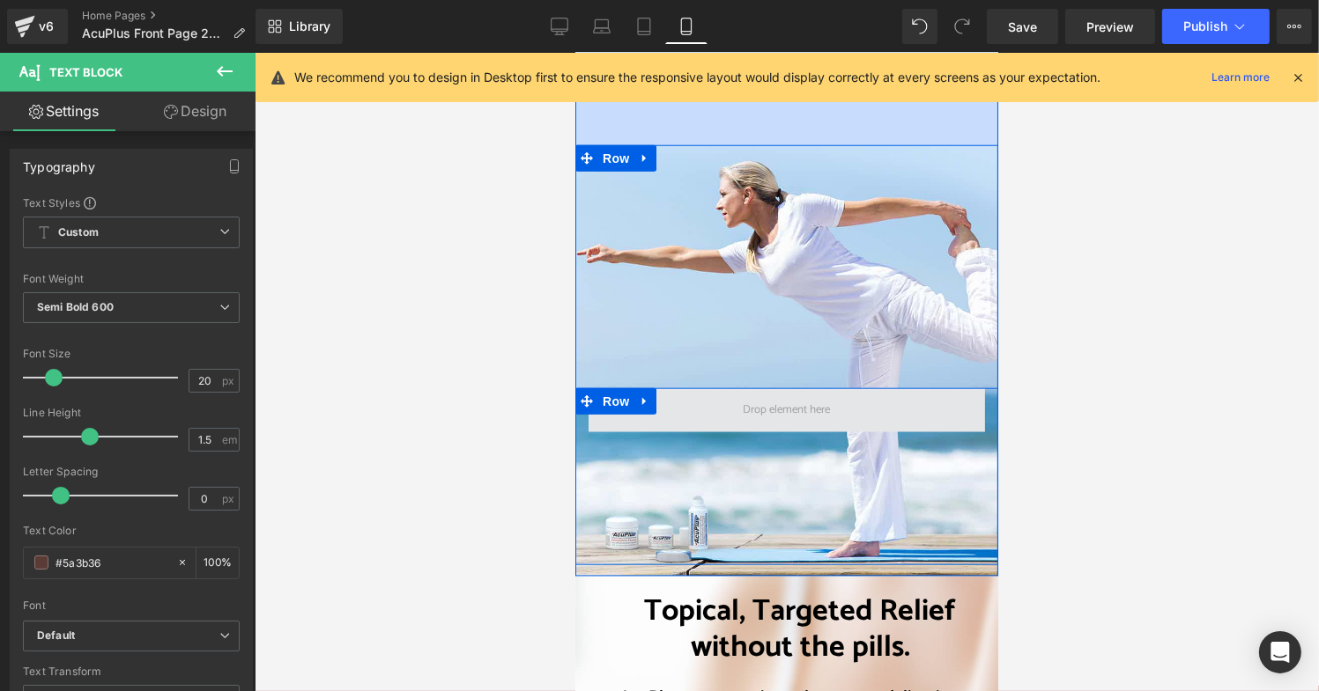
click at [736, 396] on span at bounding box center [786, 409] width 100 height 26
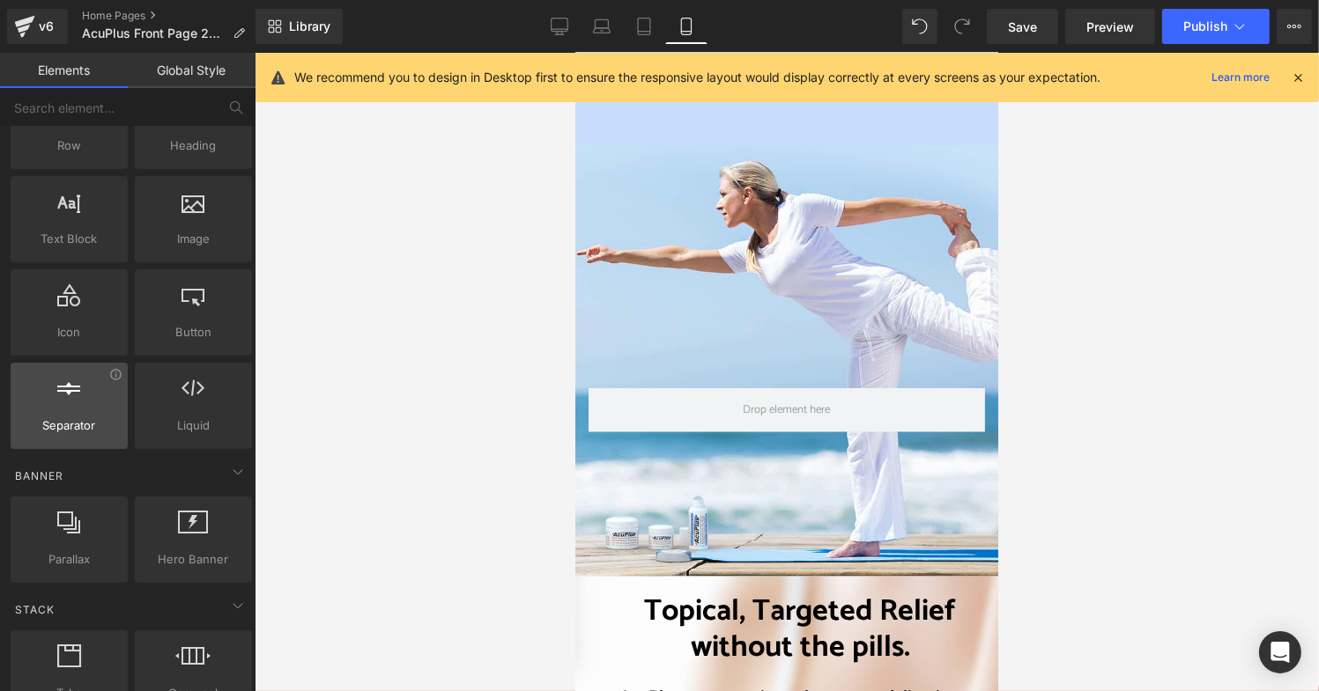
scroll to position [0, 0]
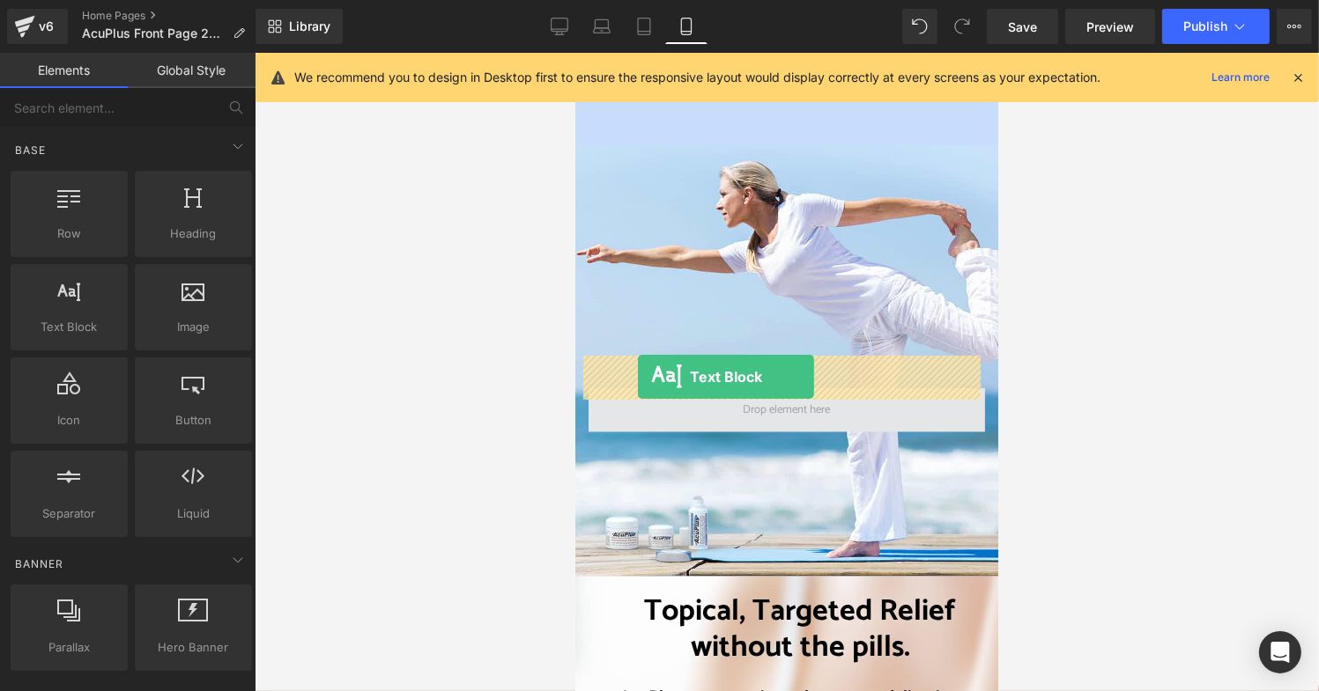
drag, startPoint x: 632, startPoint y: 357, endPoint x: 637, endPoint y: 376, distance: 20.1
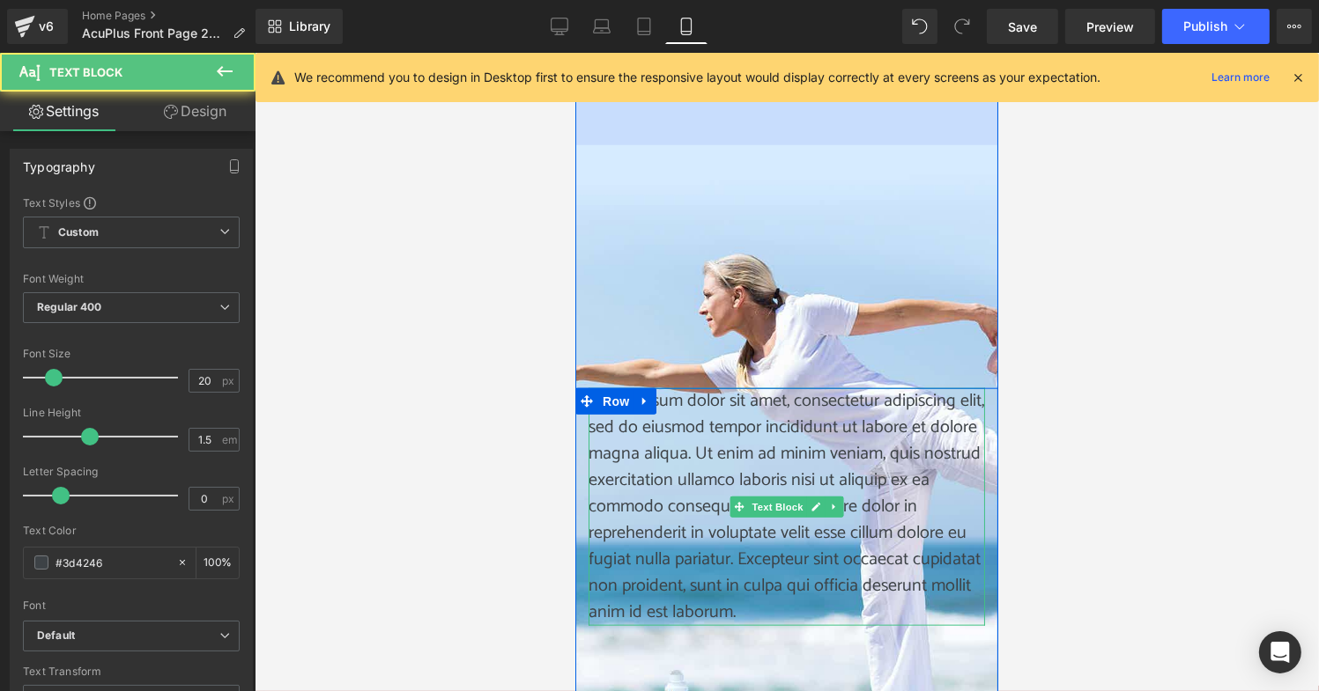
click at [712, 409] on p "Lorem ipsum dolor sit amet, consectetur adipiscing elit, sed do eiusmod tempor …" at bounding box center [785, 507] width 396 height 238
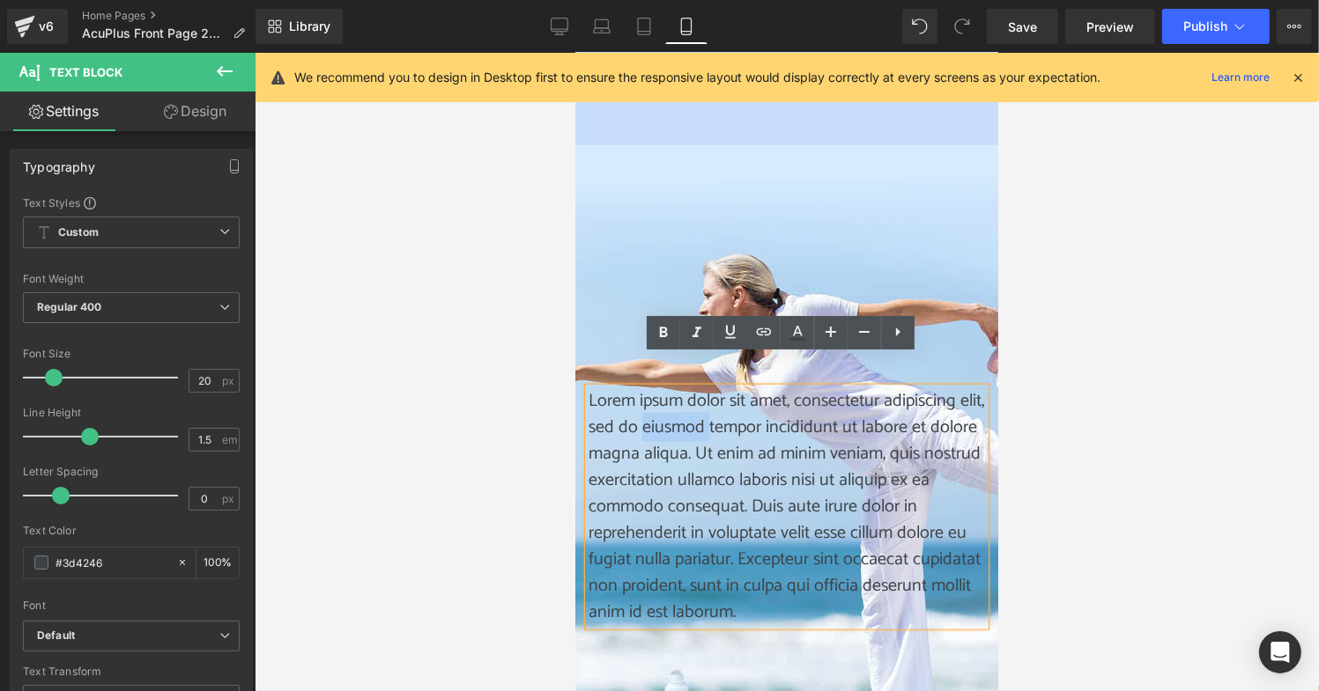
click at [712, 409] on p "Lorem ipsum dolor sit amet, consectetur adipiscing elit, sed do eiusmod tempor …" at bounding box center [785, 507] width 396 height 238
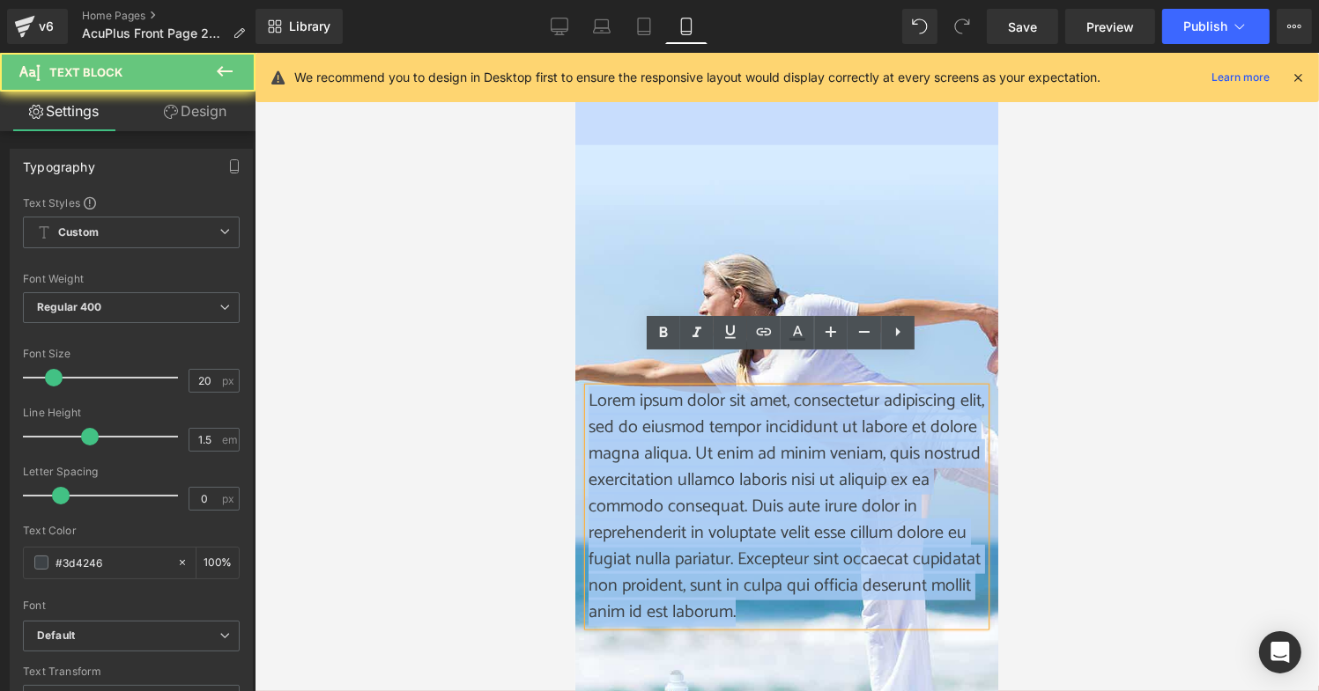
click at [712, 409] on p "Lorem ipsum dolor sit amet, consectetur adipiscing elit, sed do eiusmod tempor …" at bounding box center [785, 507] width 396 height 238
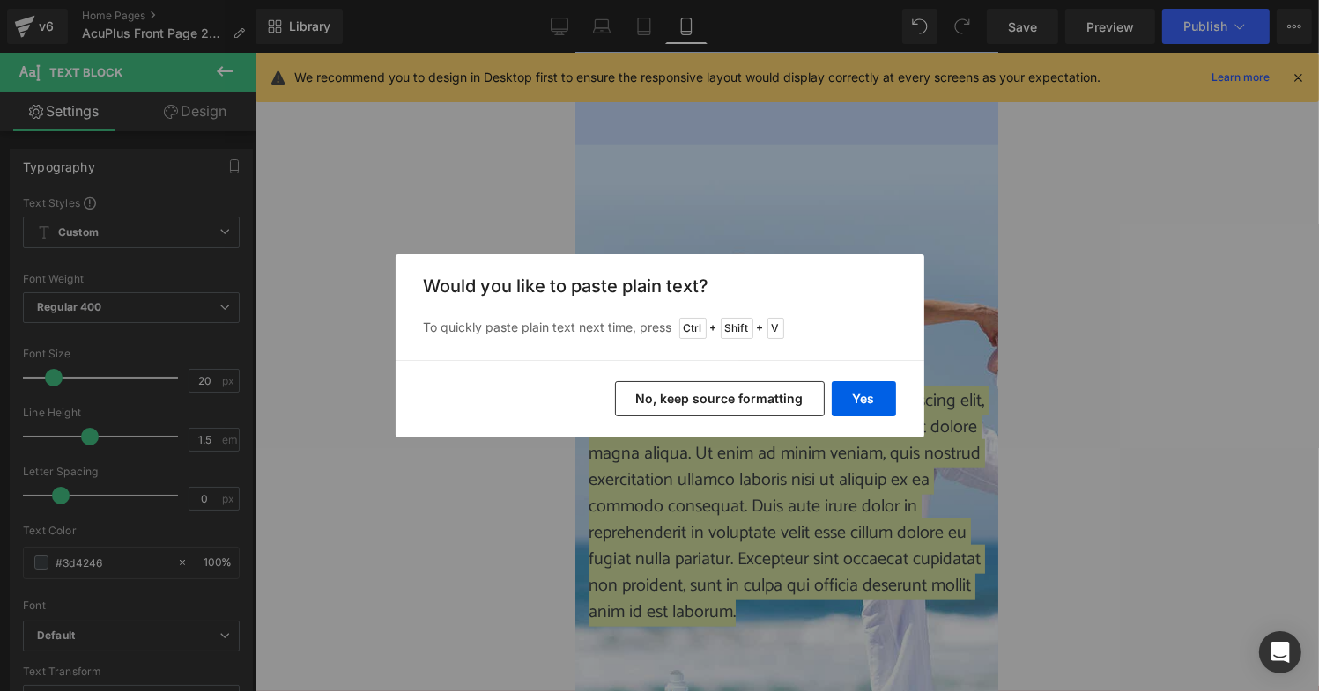
click at [710, 398] on button "No, keep source formatting" at bounding box center [720, 398] width 210 height 35
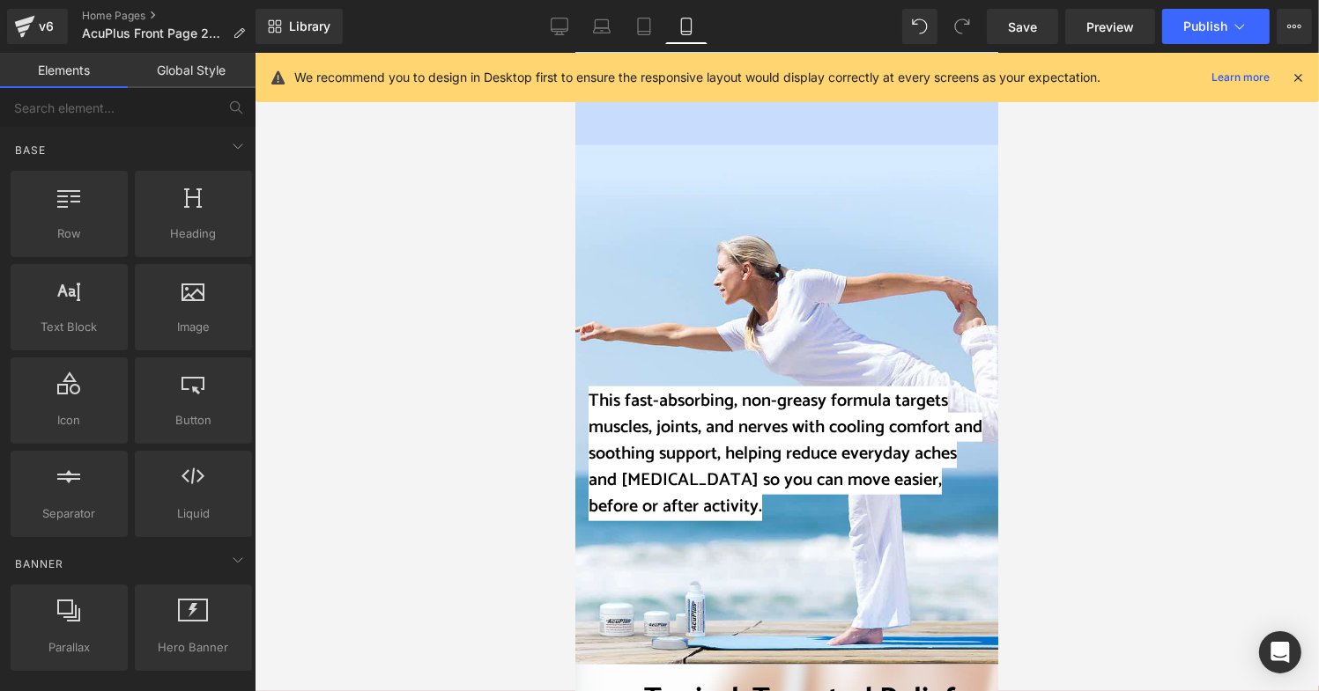
click at [506, 392] on div at bounding box center [787, 372] width 1064 height 639
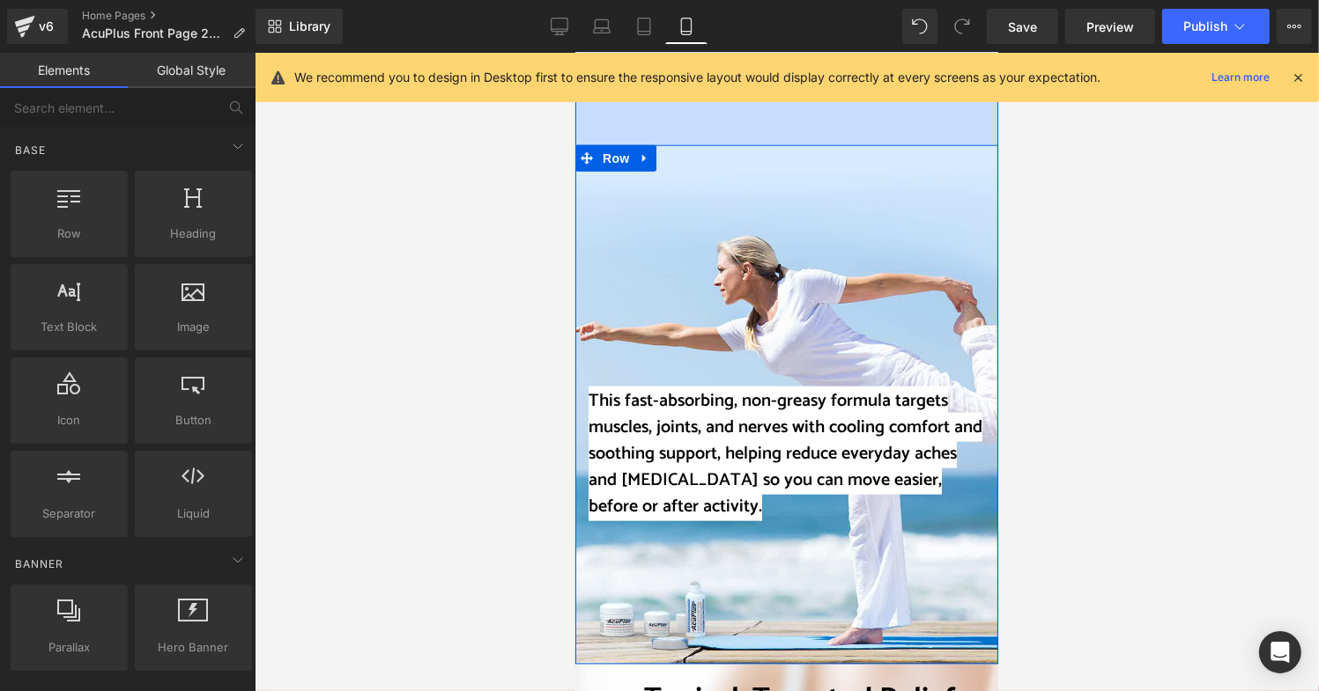
click at [706, 336] on div "This fast-absorbing, non-greasy formula targets muscles, joints, and nerves wit…" at bounding box center [785, 404] width 423 height 520
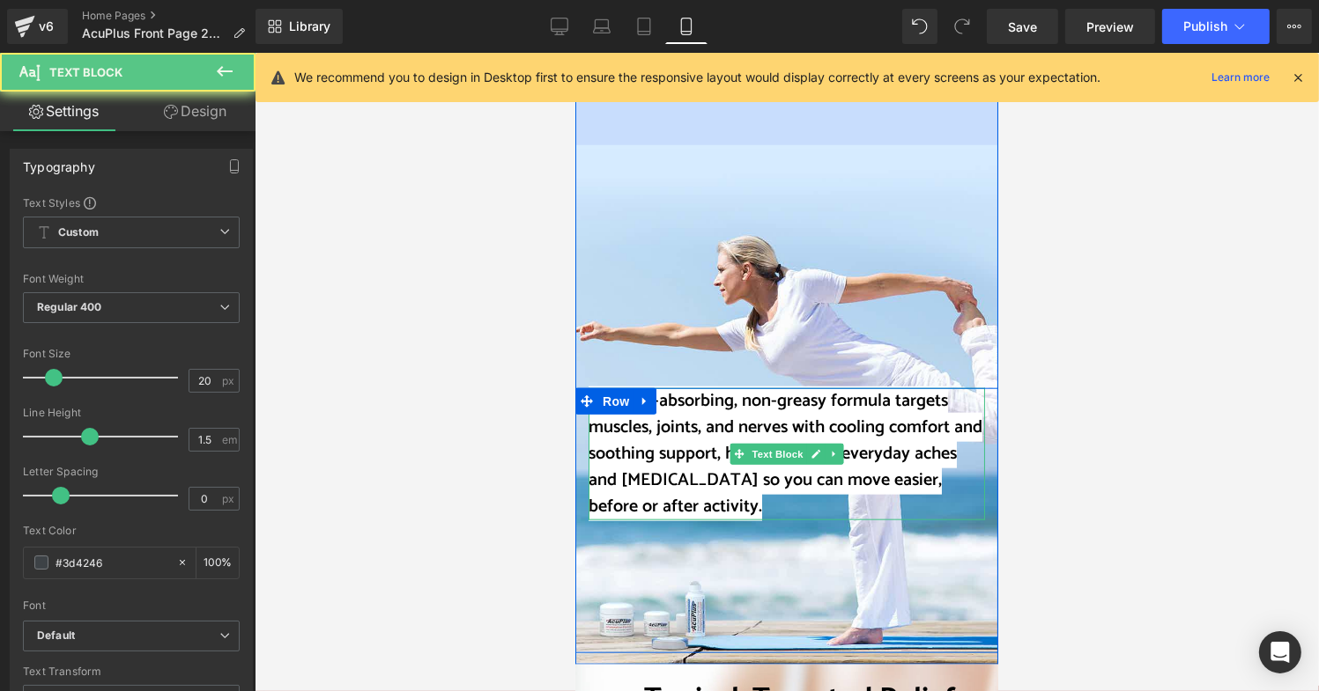
click at [684, 387] on span "This fast-absorbing, non-greasy formula targets muscles, joints, and nerves wit…" at bounding box center [784, 453] width 394 height 135
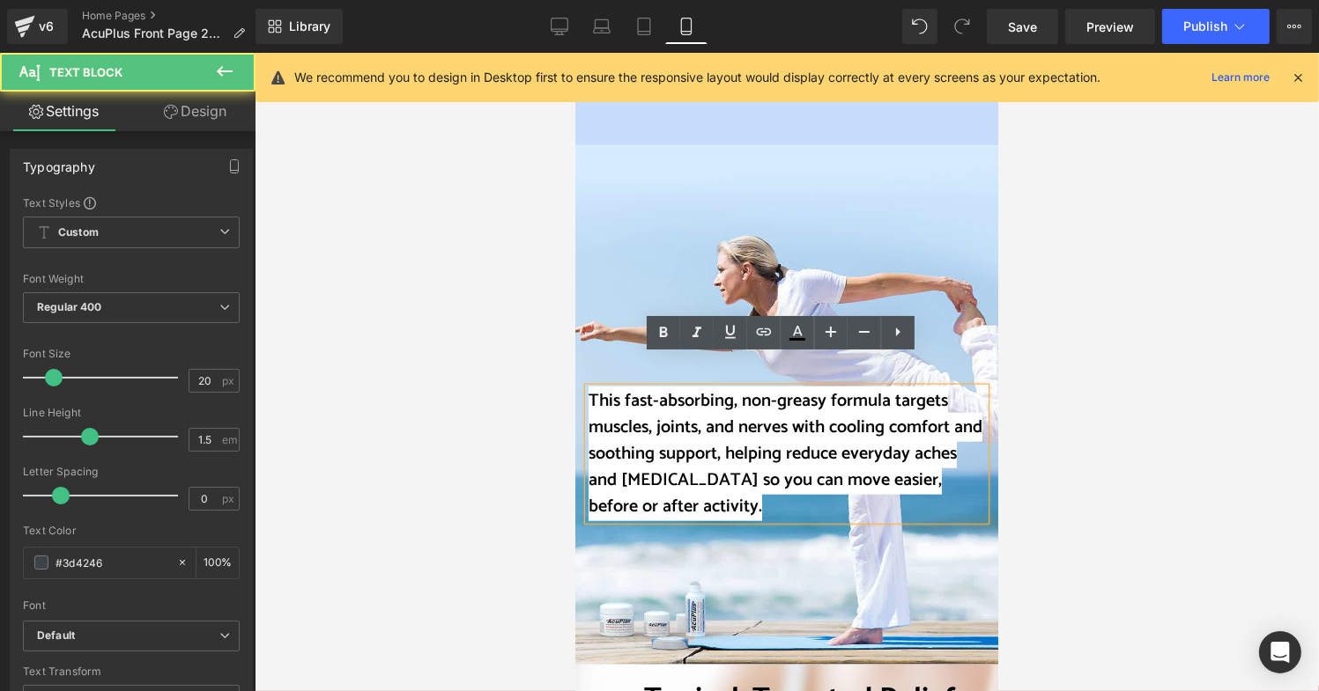
drag, startPoint x: 653, startPoint y: 479, endPoint x: 580, endPoint y: 361, distance: 138.8
click at [587, 388] on div "This fast-absorbing, non-greasy formula targets muscles, joints, and nerves wit…" at bounding box center [785, 454] width 396 height 132
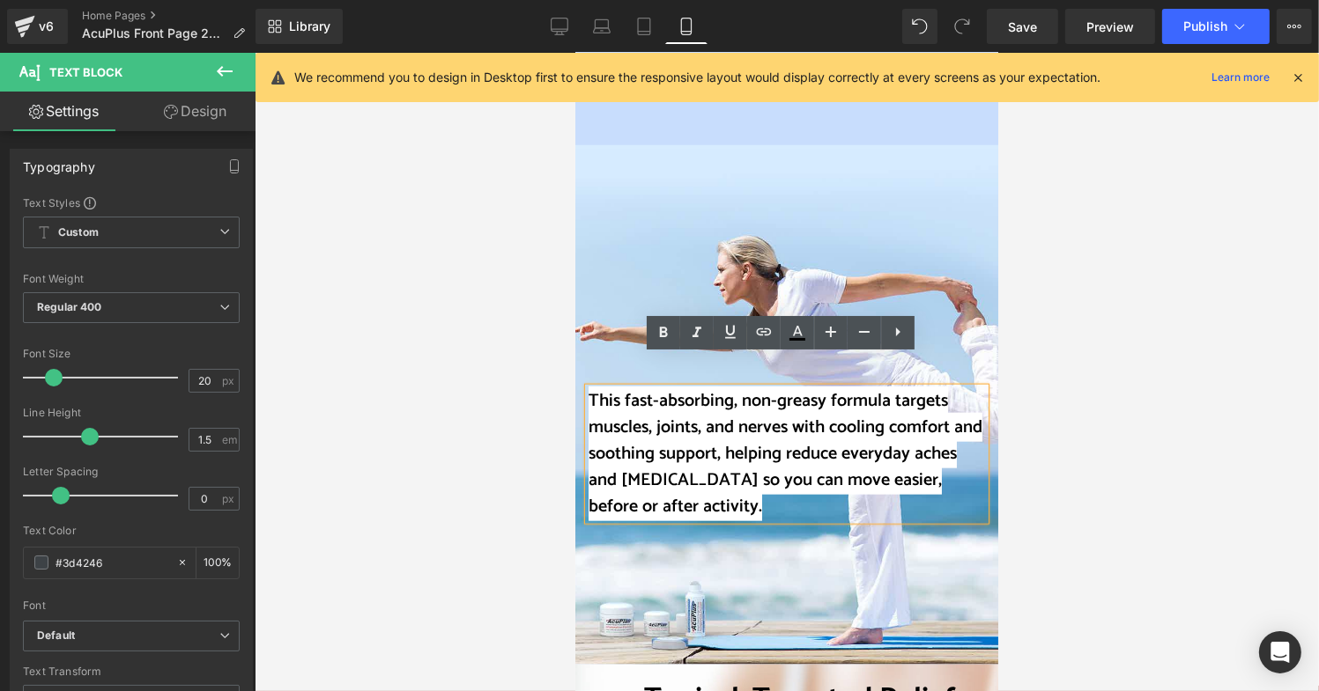
click at [644, 460] on span "This fast-absorbing, non-greasy formula targets muscles, joints, and nerves wit…" at bounding box center [784, 453] width 394 height 135
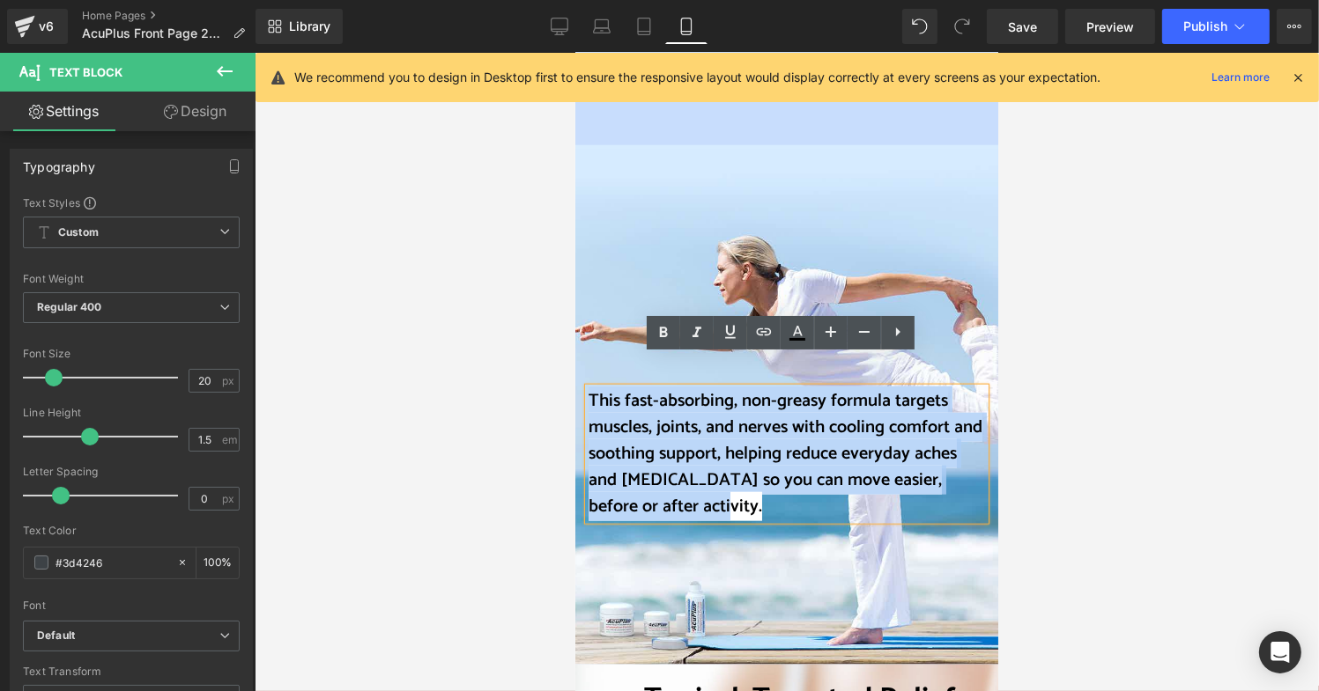
drag, startPoint x: 645, startPoint y: 480, endPoint x: 585, endPoint y: 378, distance: 118.4
click at [587, 388] on p "This fast-absorbing, non-greasy formula targets muscles, joints, and nerves wit…" at bounding box center [785, 454] width 396 height 132
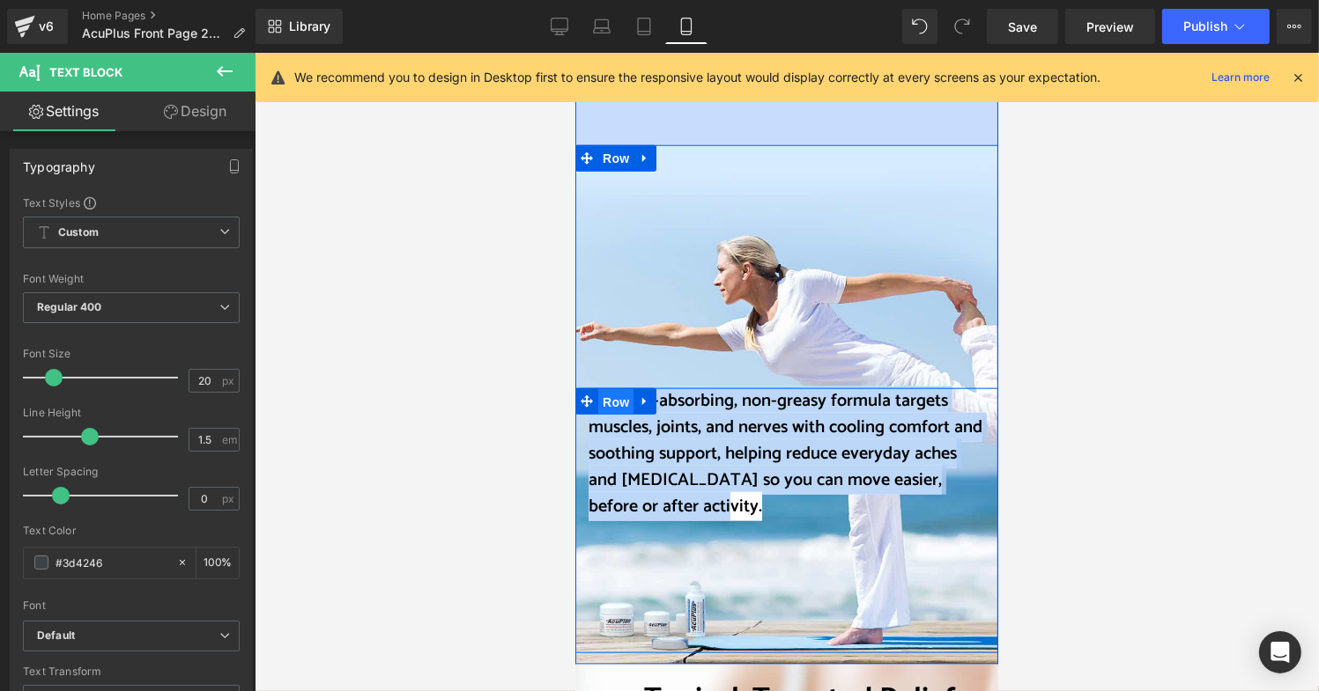
click at [607, 388] on span "Row" at bounding box center [614, 401] width 35 height 26
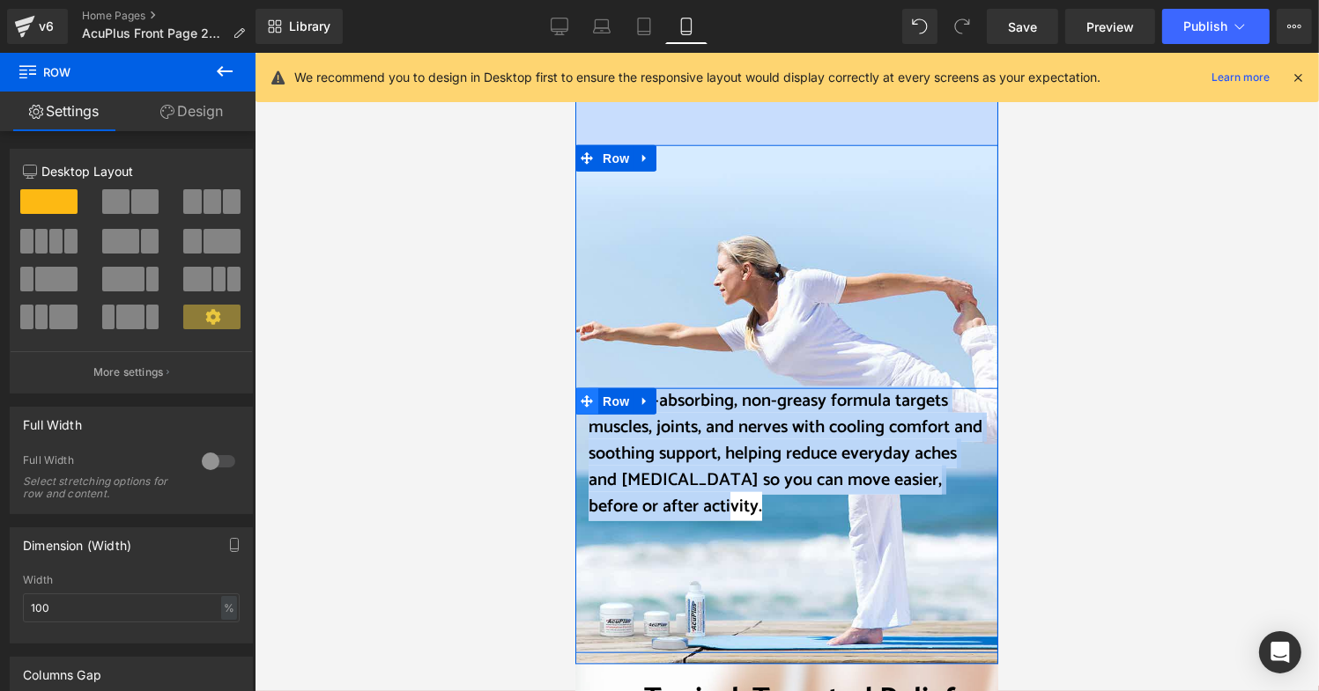
click at [581, 395] on icon at bounding box center [586, 401] width 12 height 12
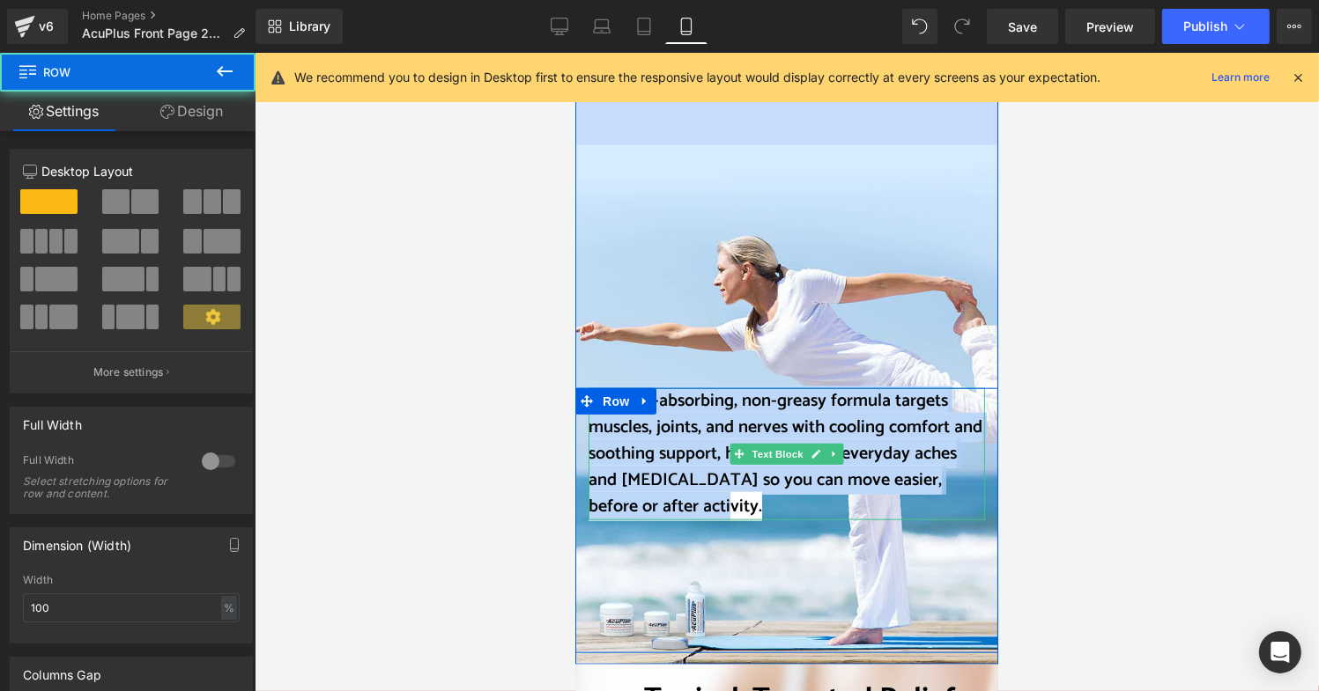
click at [632, 432] on span "This fast-absorbing, non-greasy formula targets muscles, joints, and nerves wit…" at bounding box center [784, 453] width 394 height 135
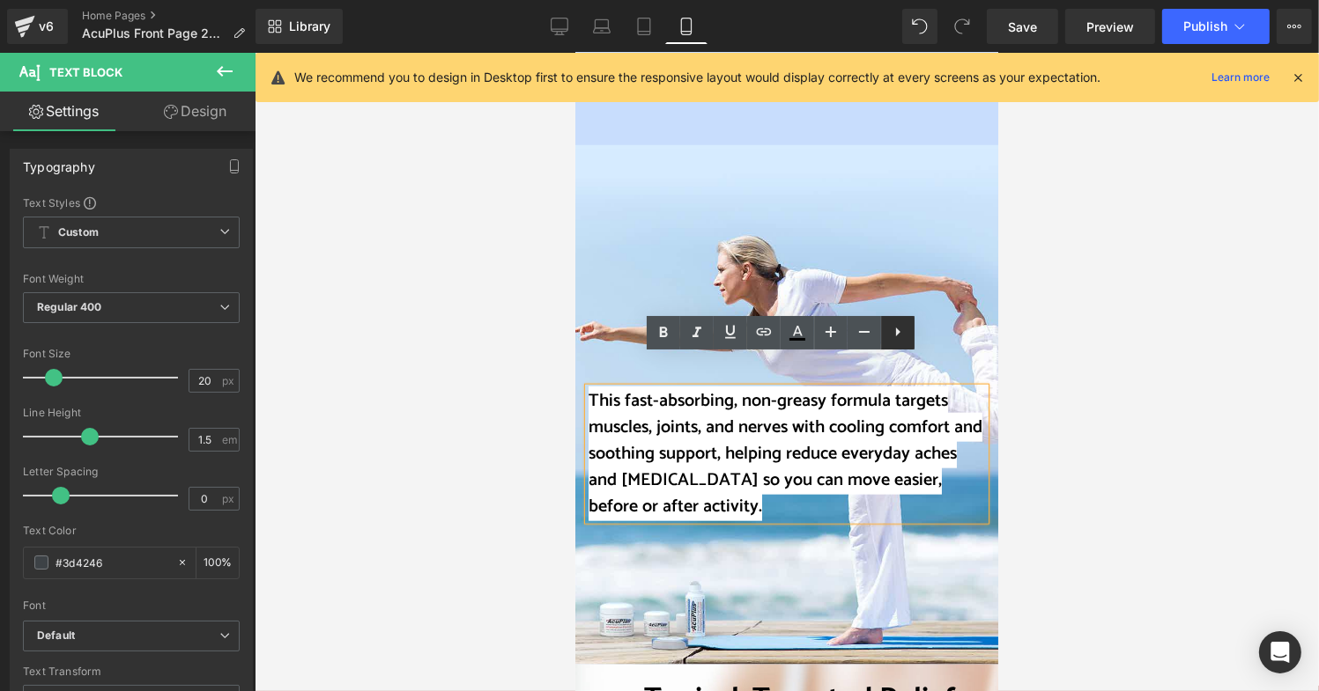
click at [903, 333] on icon at bounding box center [897, 331] width 21 height 21
click at [935, 336] on icon at bounding box center [930, 331] width 21 height 21
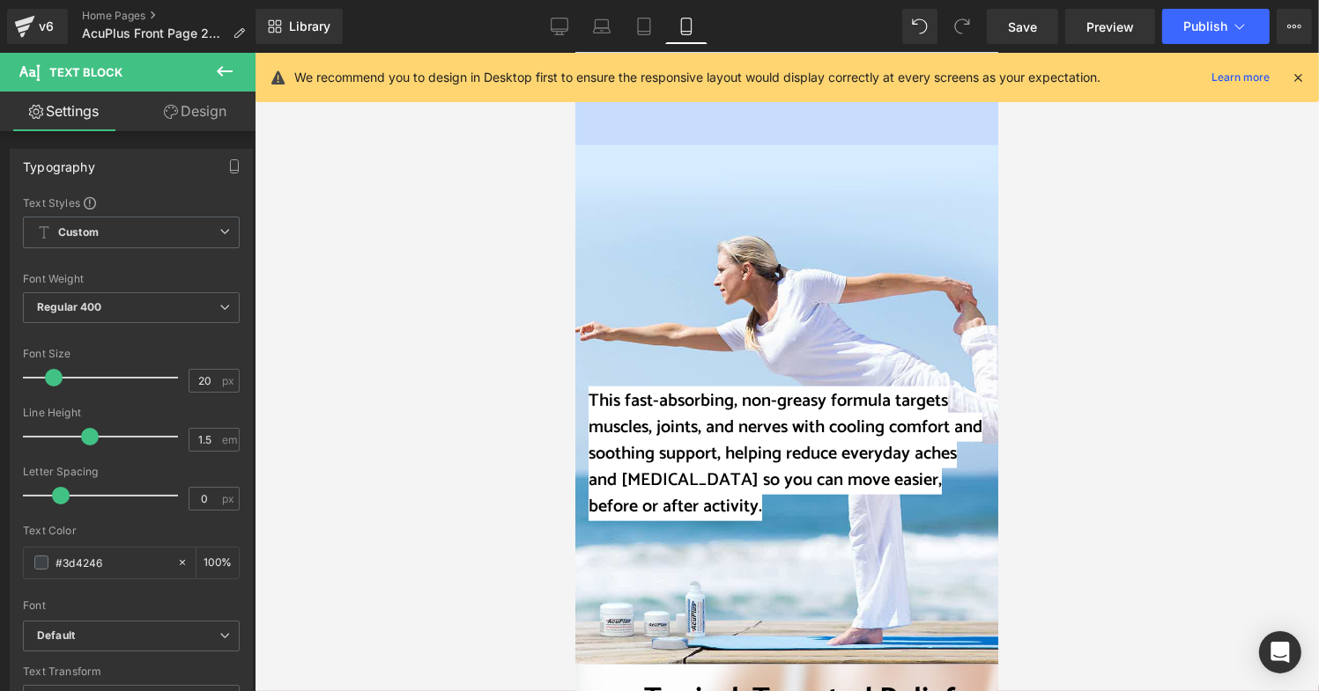
click at [324, 360] on div at bounding box center [787, 372] width 1064 height 639
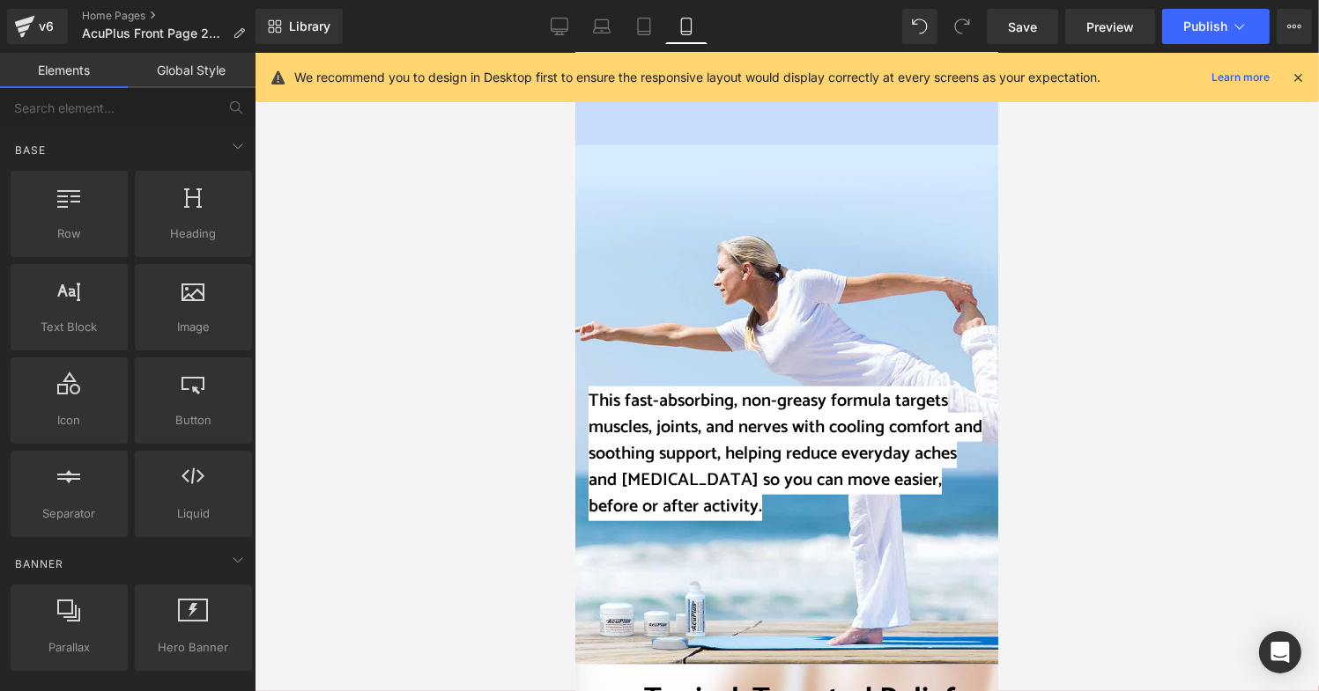
click at [399, 397] on div at bounding box center [787, 372] width 1064 height 639
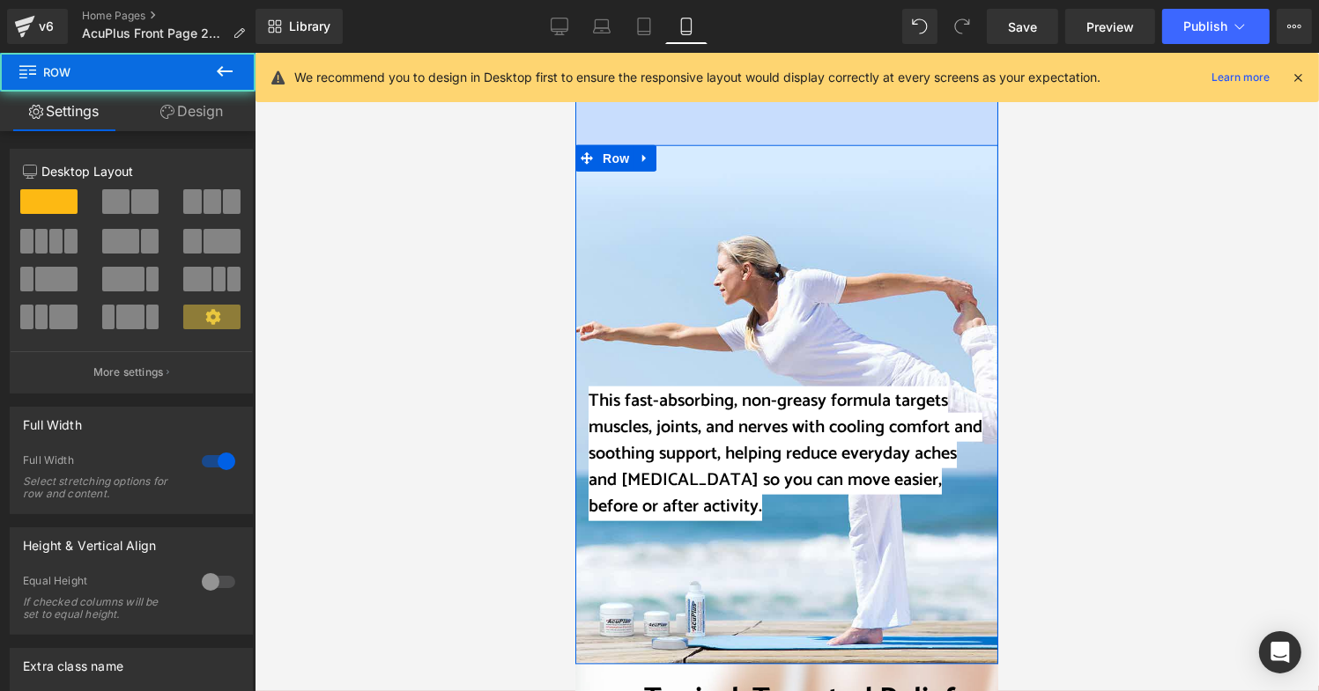
click at [771, 272] on div "This fast-absorbing, non-greasy formula targets muscles, joints, and nerves wit…" at bounding box center [785, 404] width 423 height 520
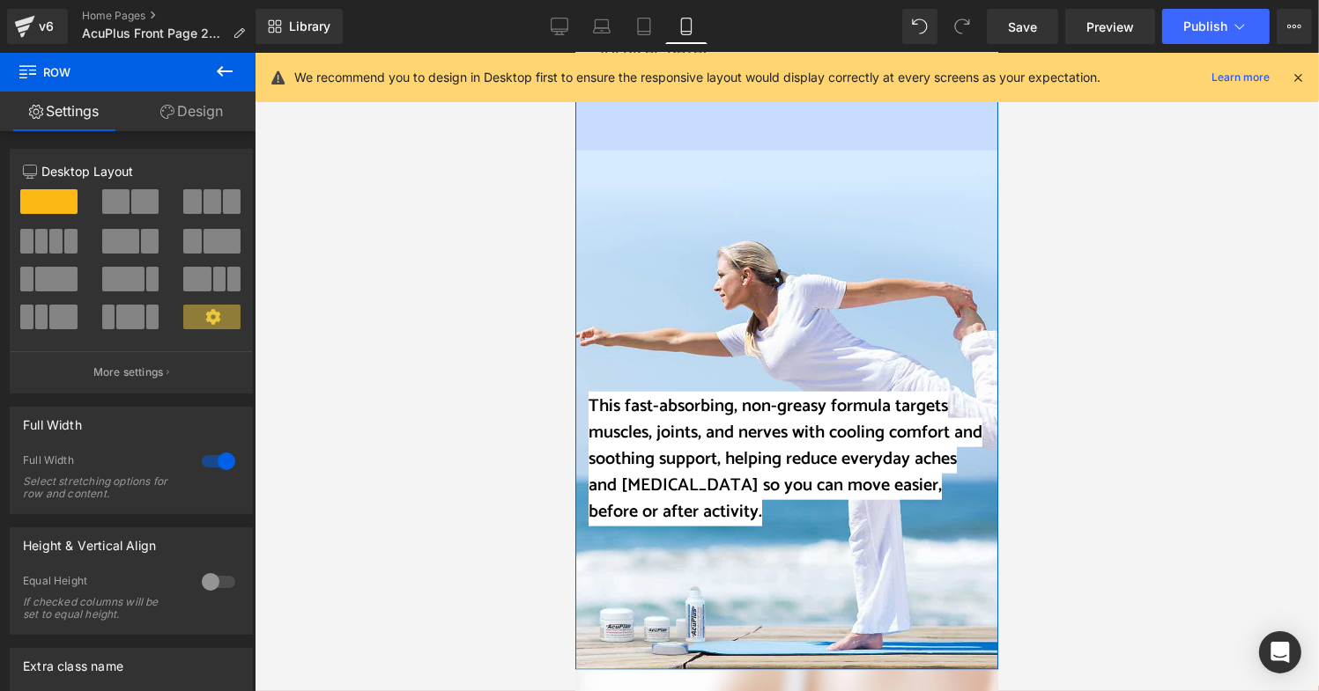
scroll to position [1762, 0]
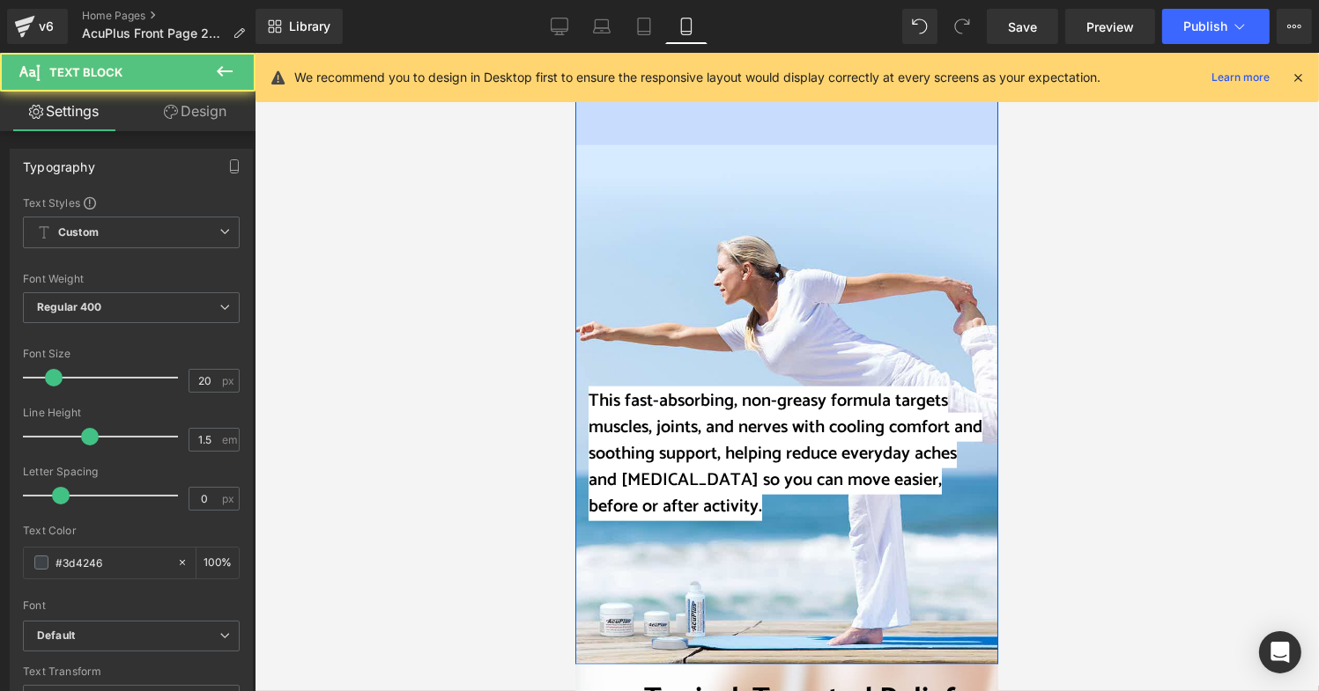
click at [667, 401] on span "This fast-absorbing, non-greasy formula targets muscles, joints, and nerves wit…" at bounding box center [784, 453] width 394 height 135
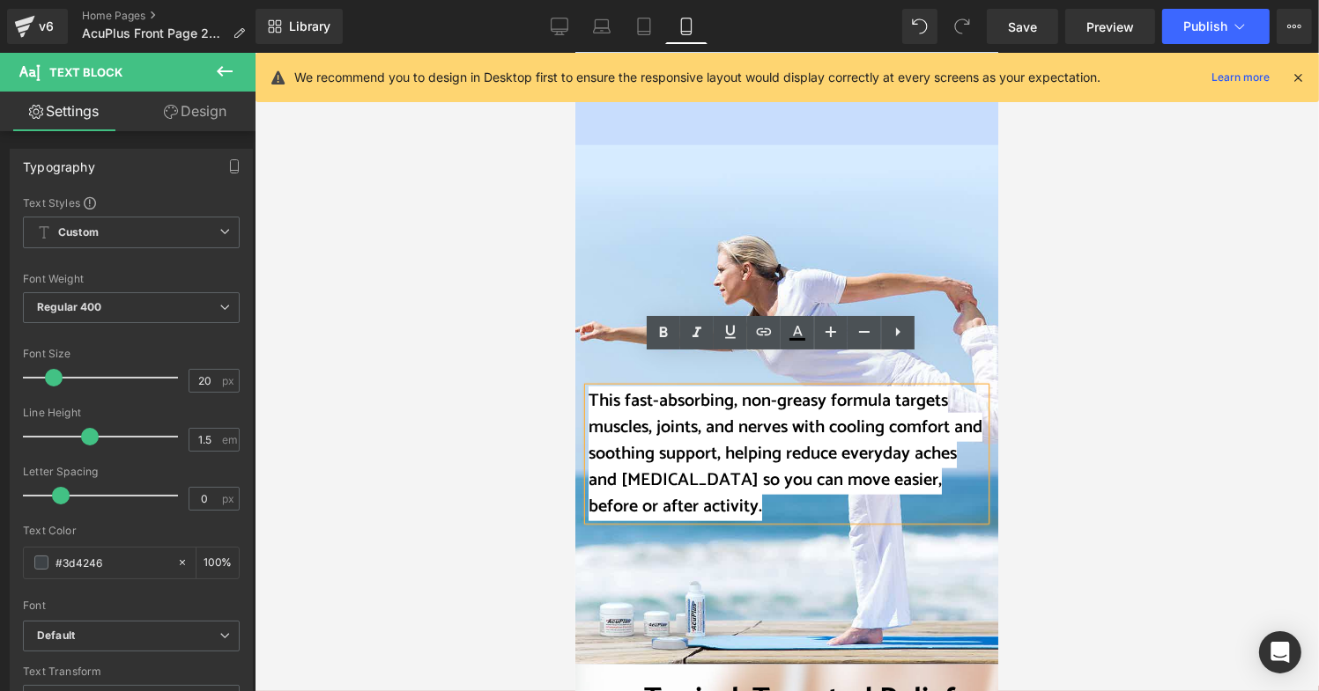
click at [587, 386] on span "This fast-absorbing, non-greasy formula targets muscles, joints, and nerves wit…" at bounding box center [784, 453] width 394 height 135
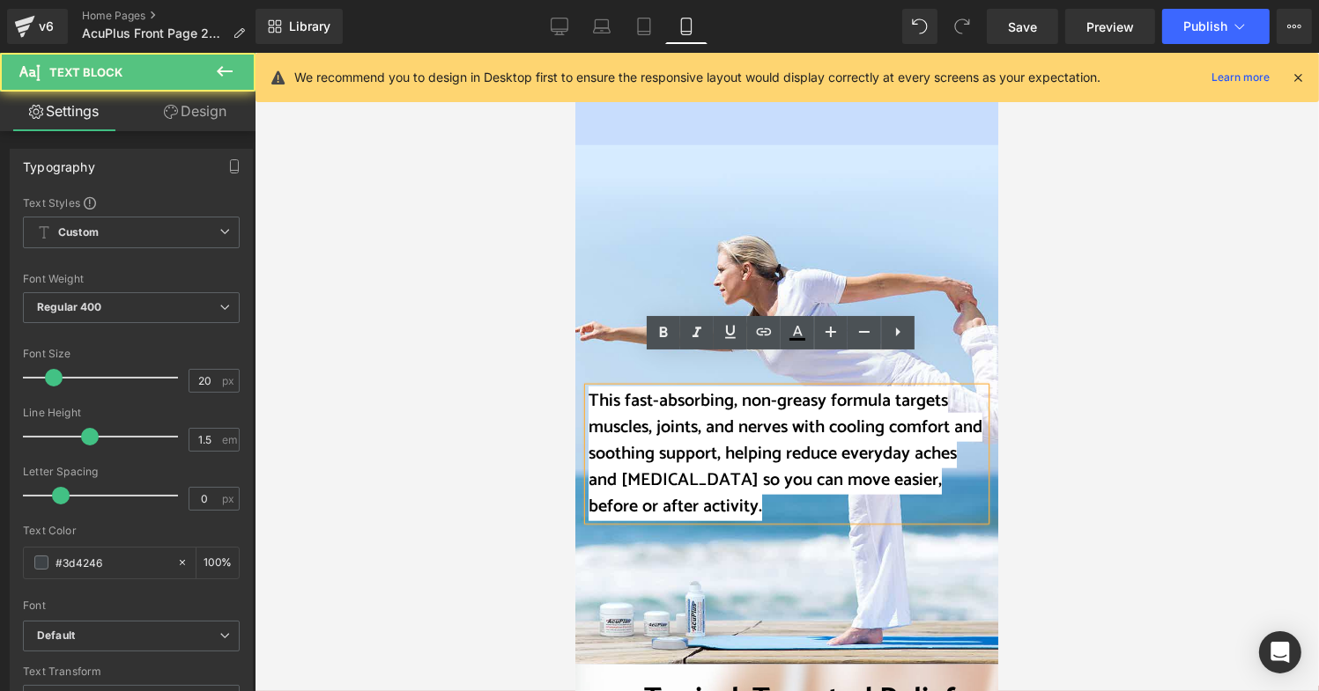
click at [587, 386] on span "This fast-absorbing, non-greasy formula targets muscles, joints, and nerves wit…" at bounding box center [784, 453] width 394 height 135
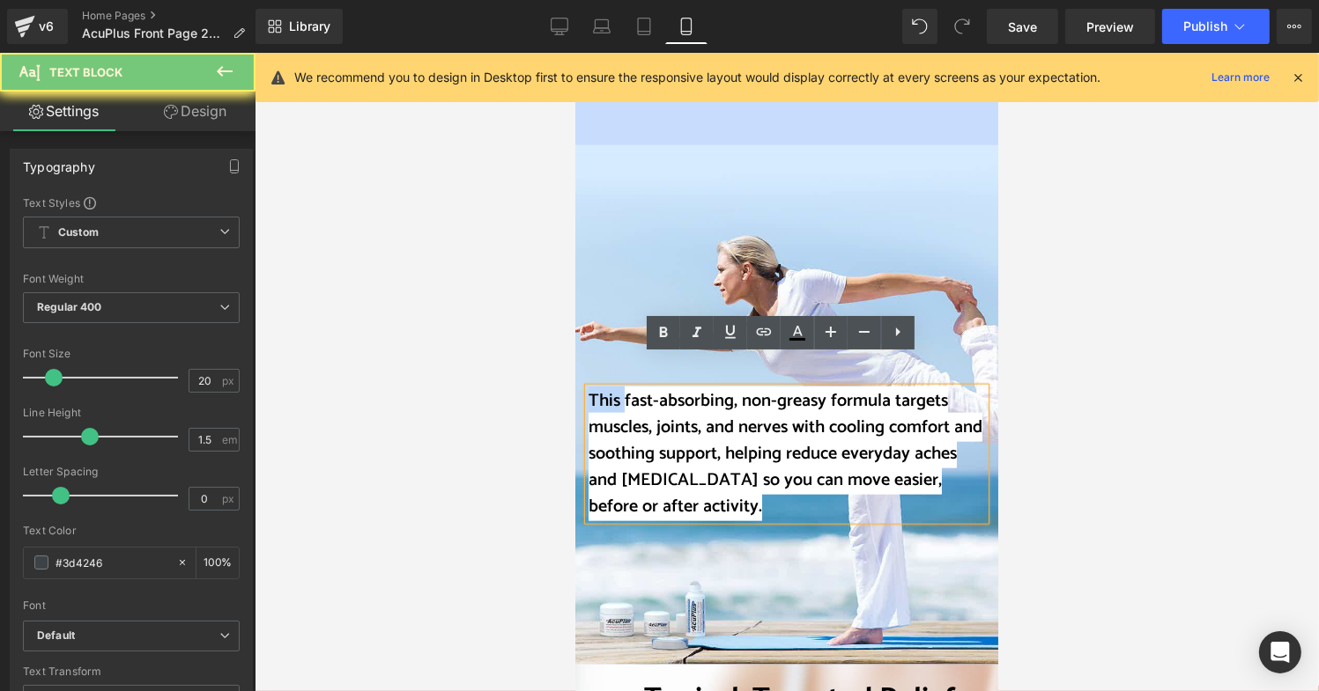
click at [587, 386] on span "This fast-absorbing, non-greasy formula targets muscles, joints, and nerves wit…" at bounding box center [784, 453] width 394 height 135
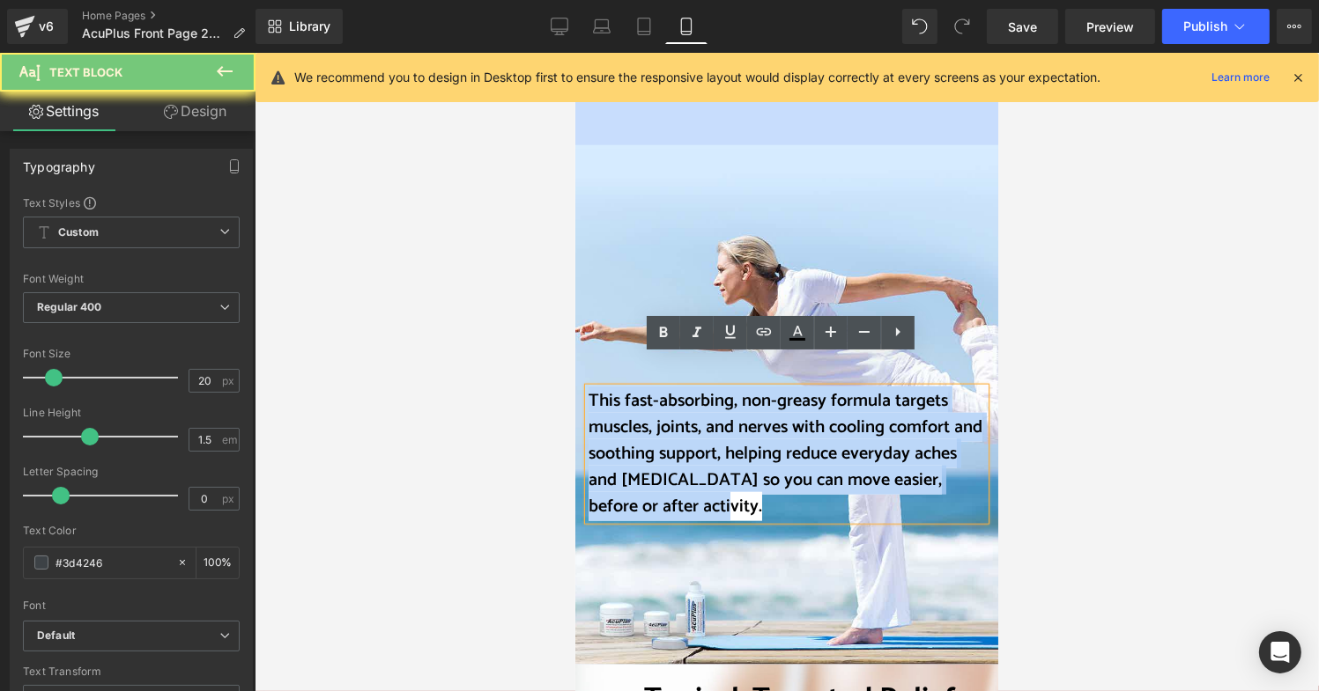
click at [587, 386] on span "This fast-absorbing, non-greasy formula targets muscles, joints, and nerves wit…" at bounding box center [784, 453] width 394 height 135
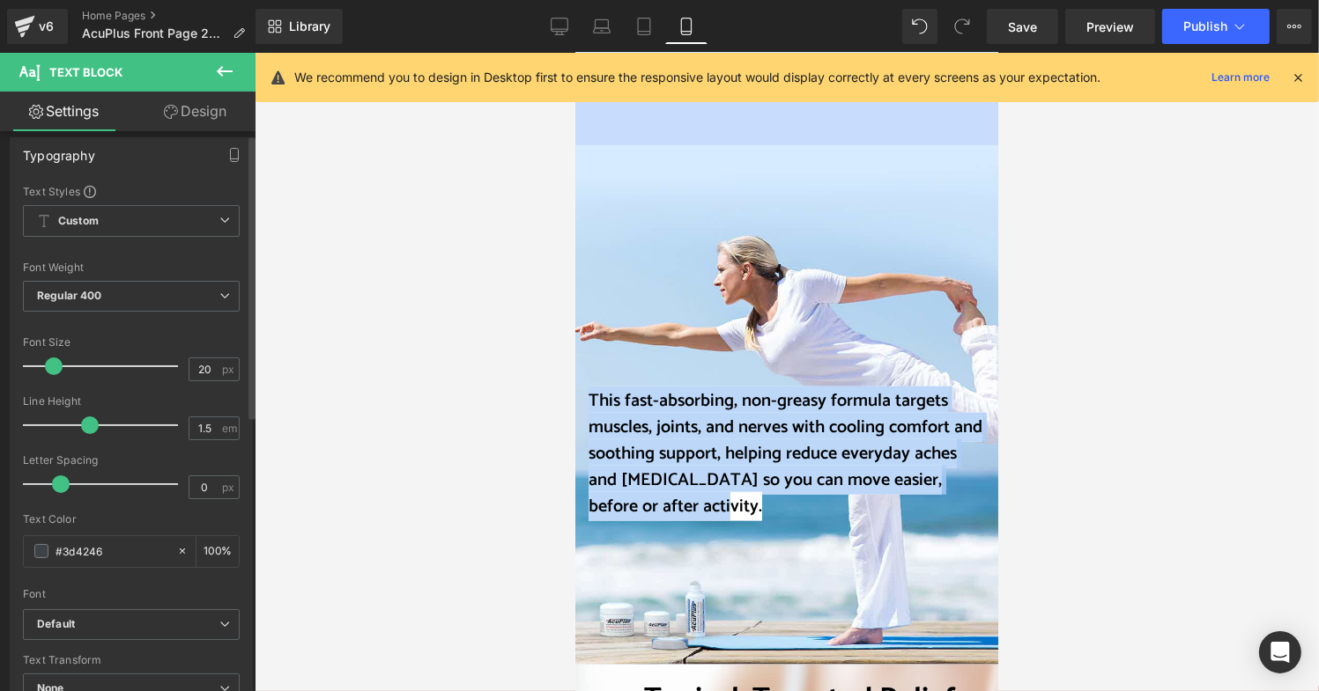
scroll to position [0, 0]
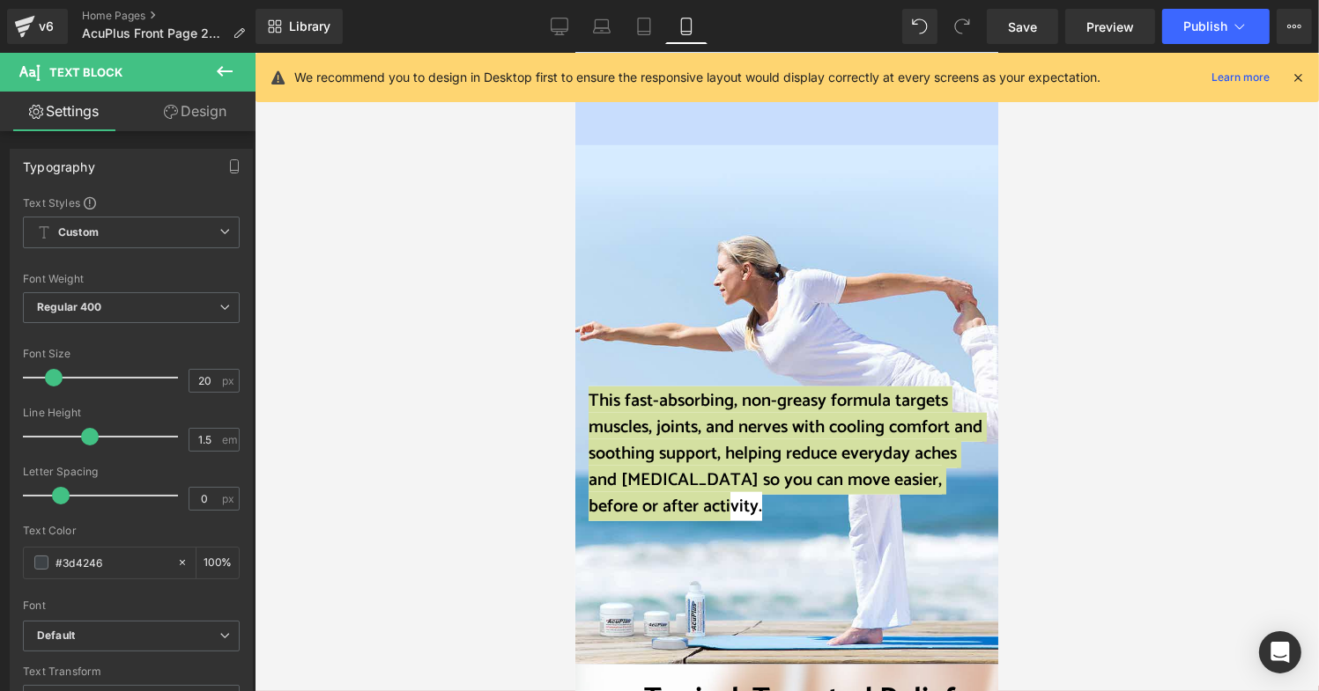
click at [441, 409] on div at bounding box center [787, 372] width 1064 height 639
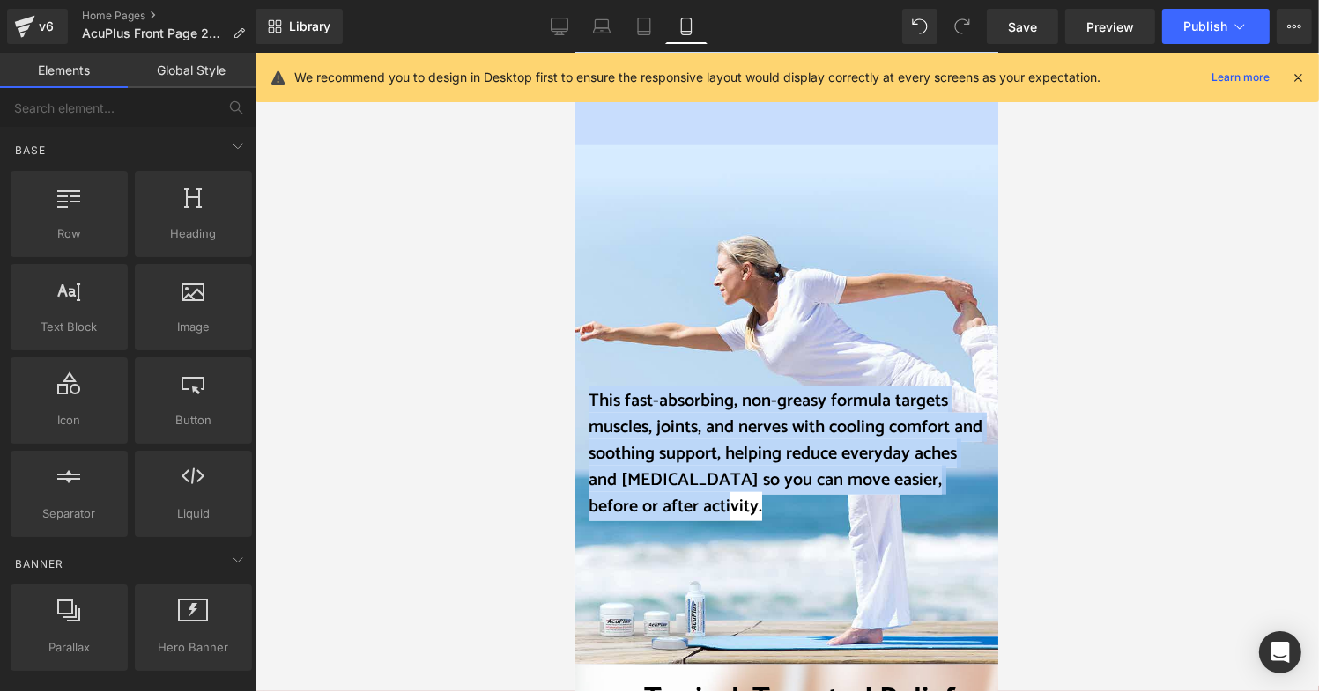
click at [643, 414] on span "This fast-absorbing, non-greasy formula targets muscles, joints, and nerves wit…" at bounding box center [784, 453] width 394 height 135
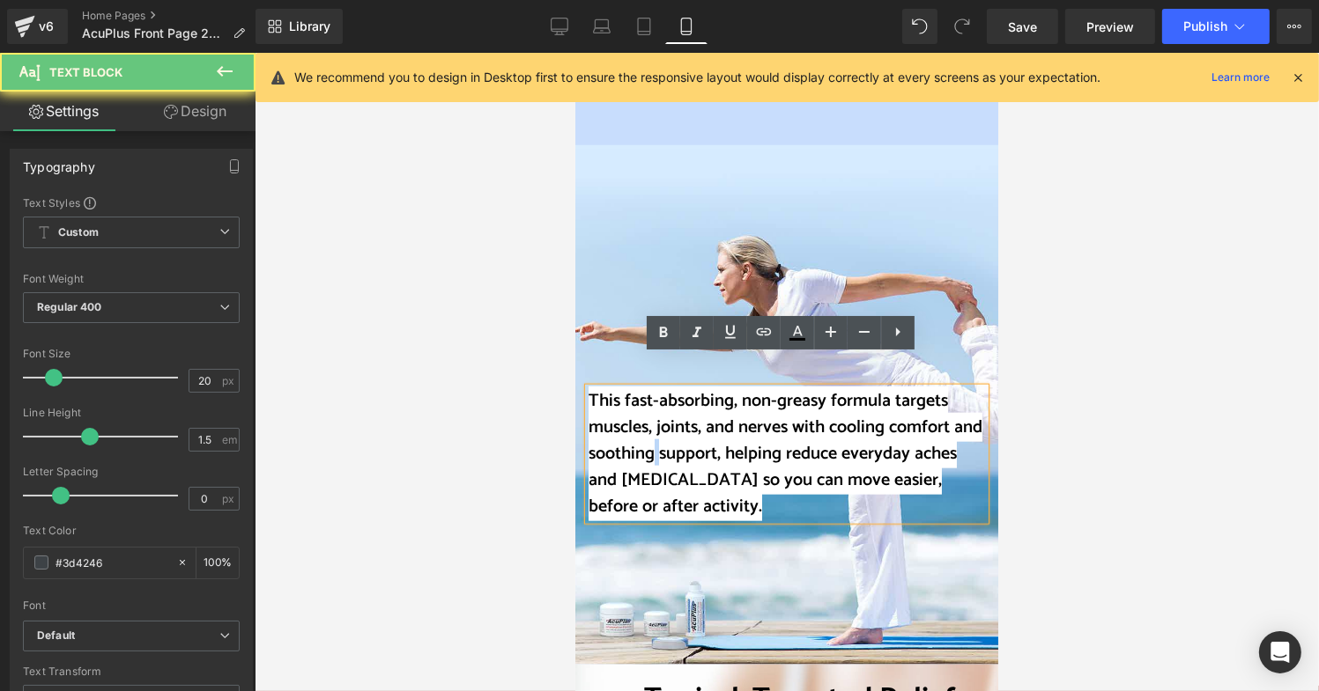
click at [643, 414] on span "This fast-absorbing, non-greasy formula targets muscles, joints, and nerves wit…" at bounding box center [784, 453] width 394 height 135
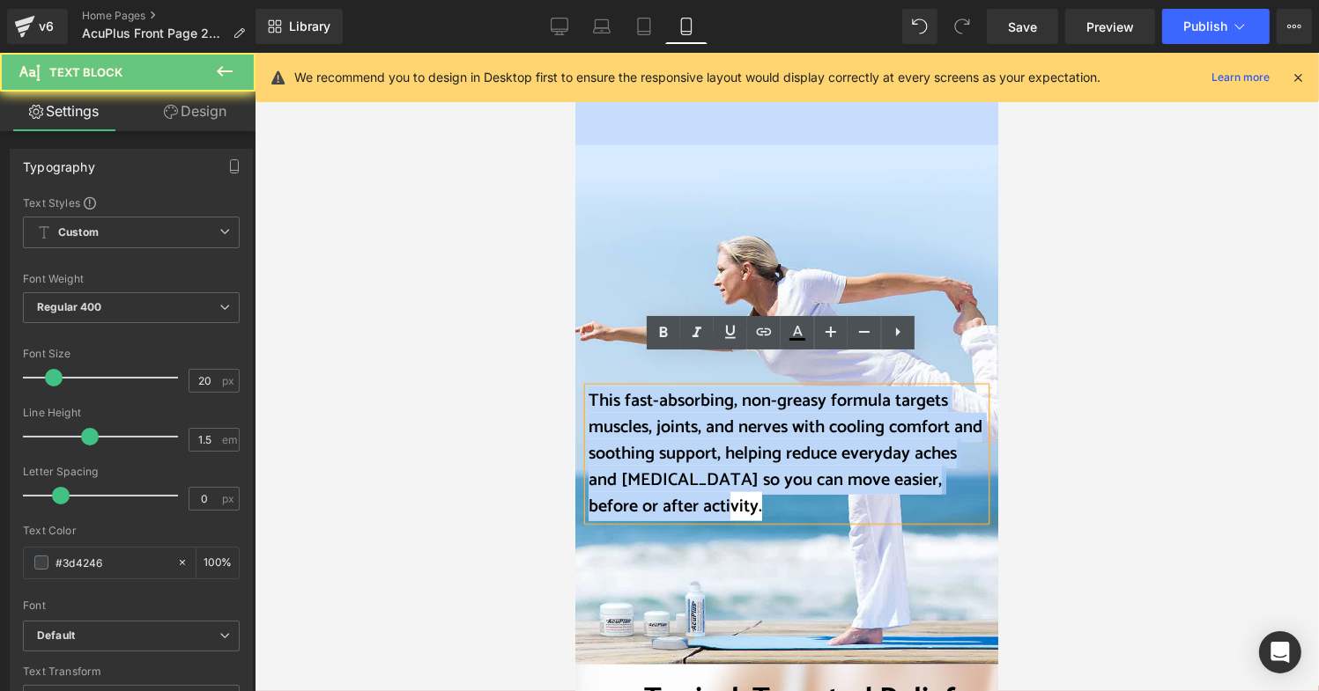
click at [643, 414] on span "This fast-absorbing, non-greasy formula targets muscles, joints, and nerves wit…" at bounding box center [784, 453] width 394 height 135
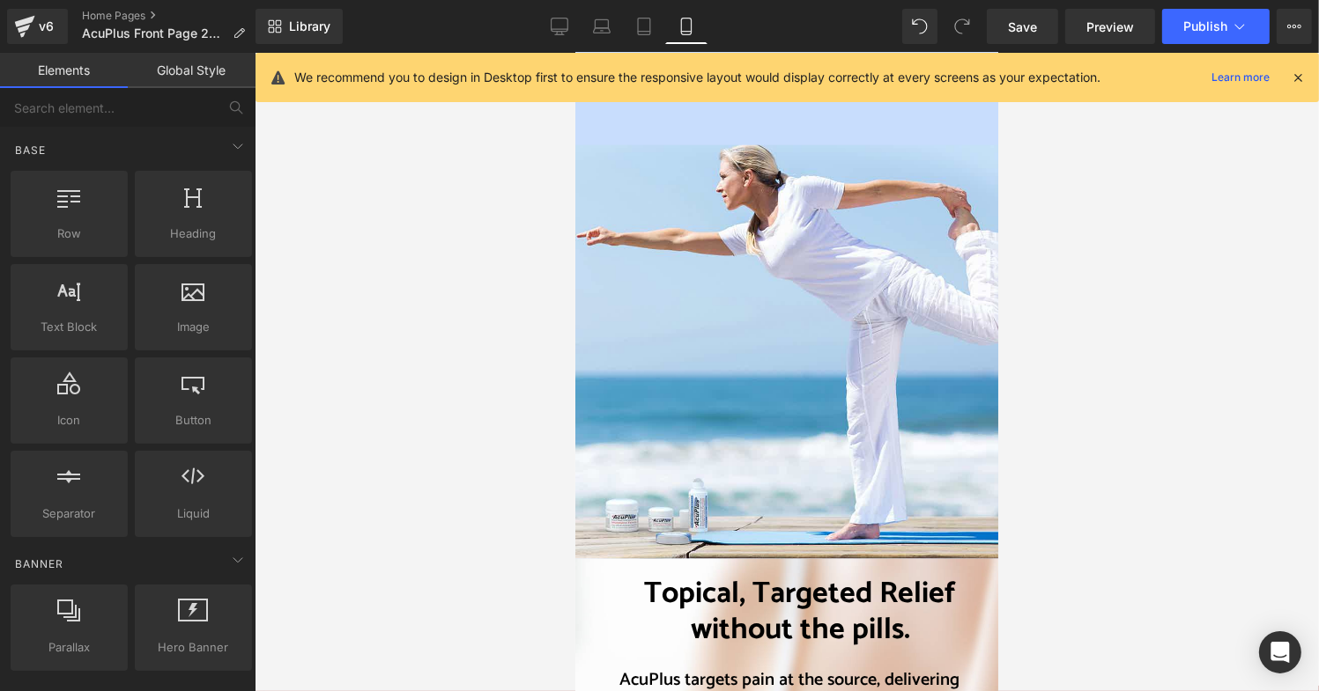
click at [484, 398] on div at bounding box center [787, 372] width 1064 height 639
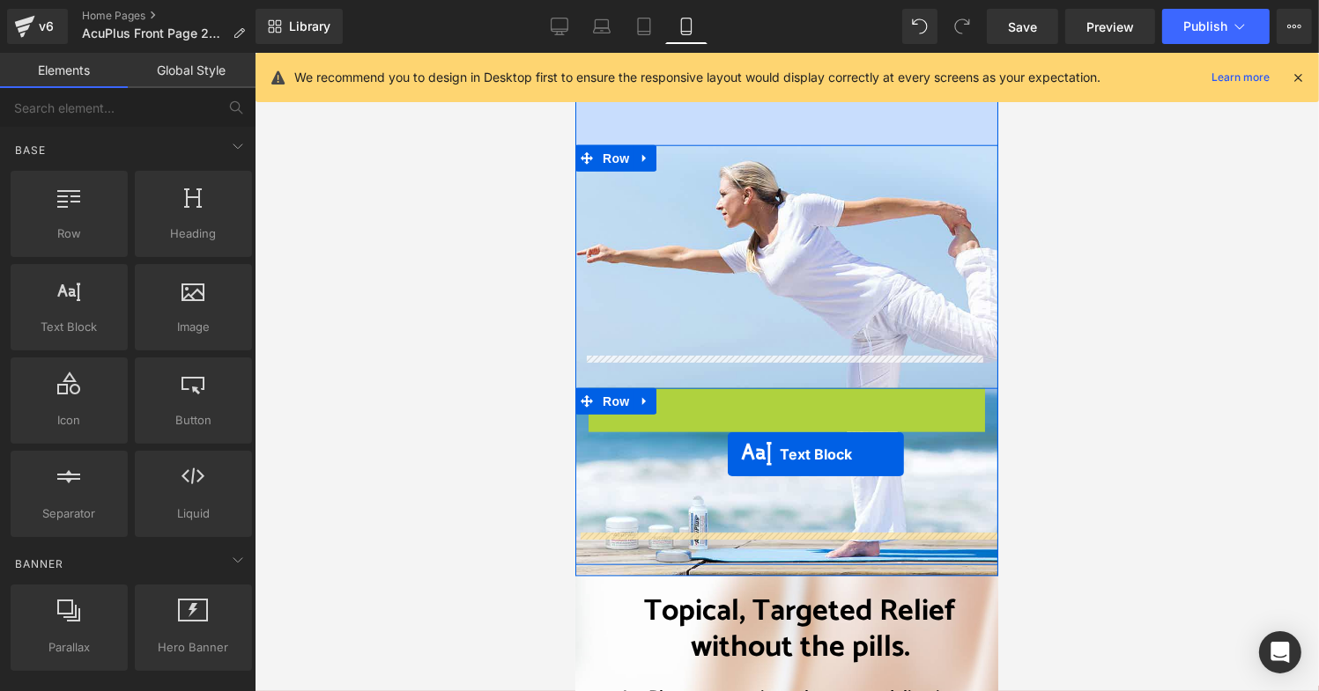
drag, startPoint x: 729, startPoint y: 368, endPoint x: 729, endPoint y: 449, distance: 81.0
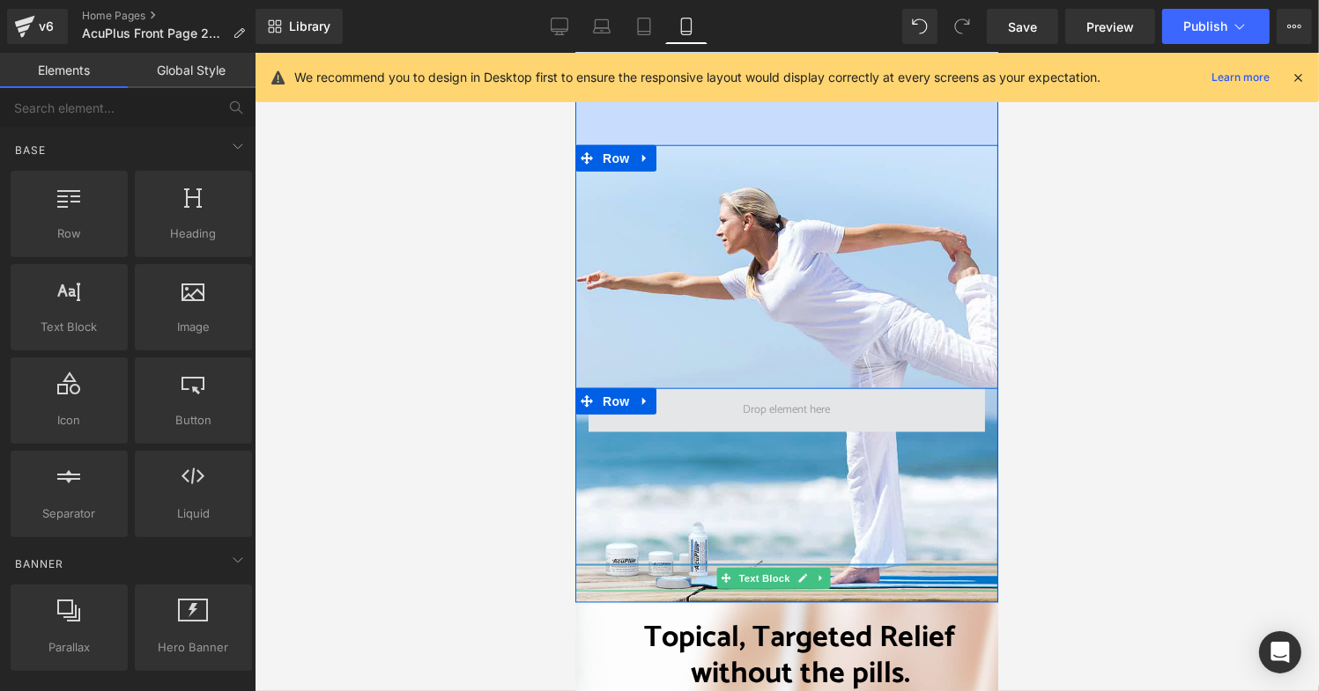
click at [739, 396] on span at bounding box center [786, 409] width 100 height 26
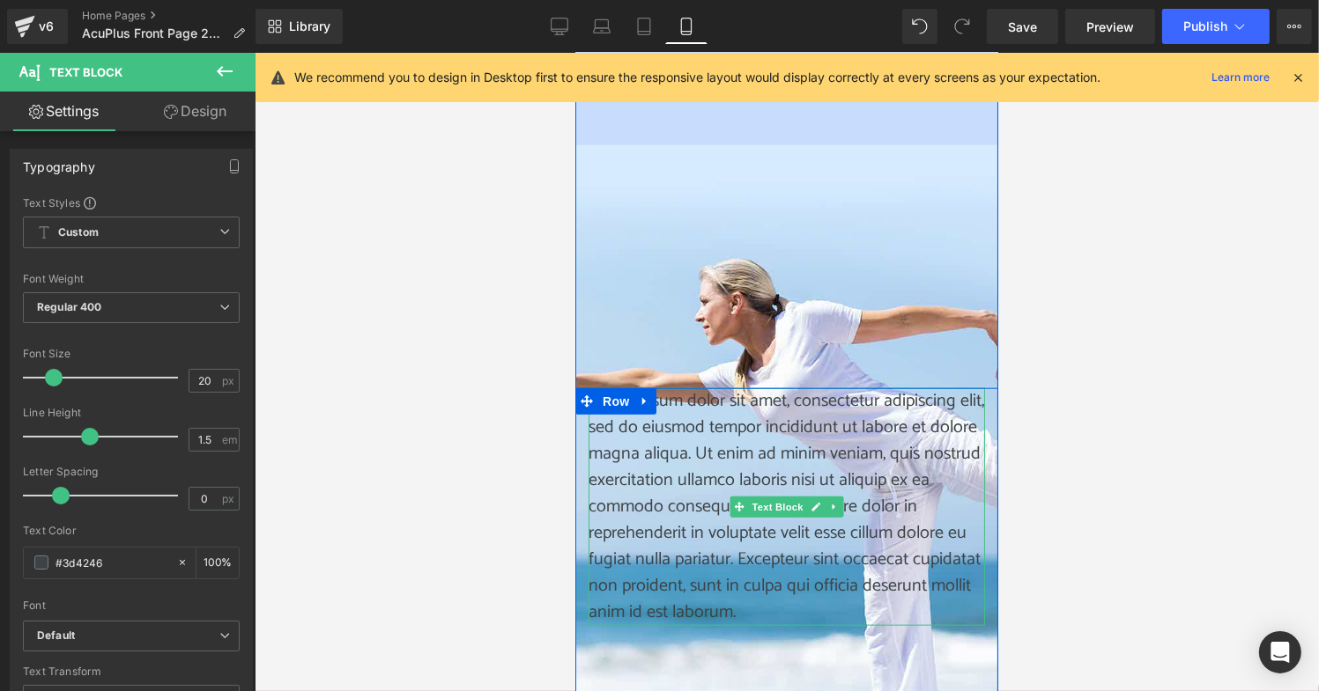
click at [731, 584] on p "Lorem ipsum dolor sit amet, consectetur adipiscing elit, sed do eiusmod tempor …" at bounding box center [785, 507] width 396 height 238
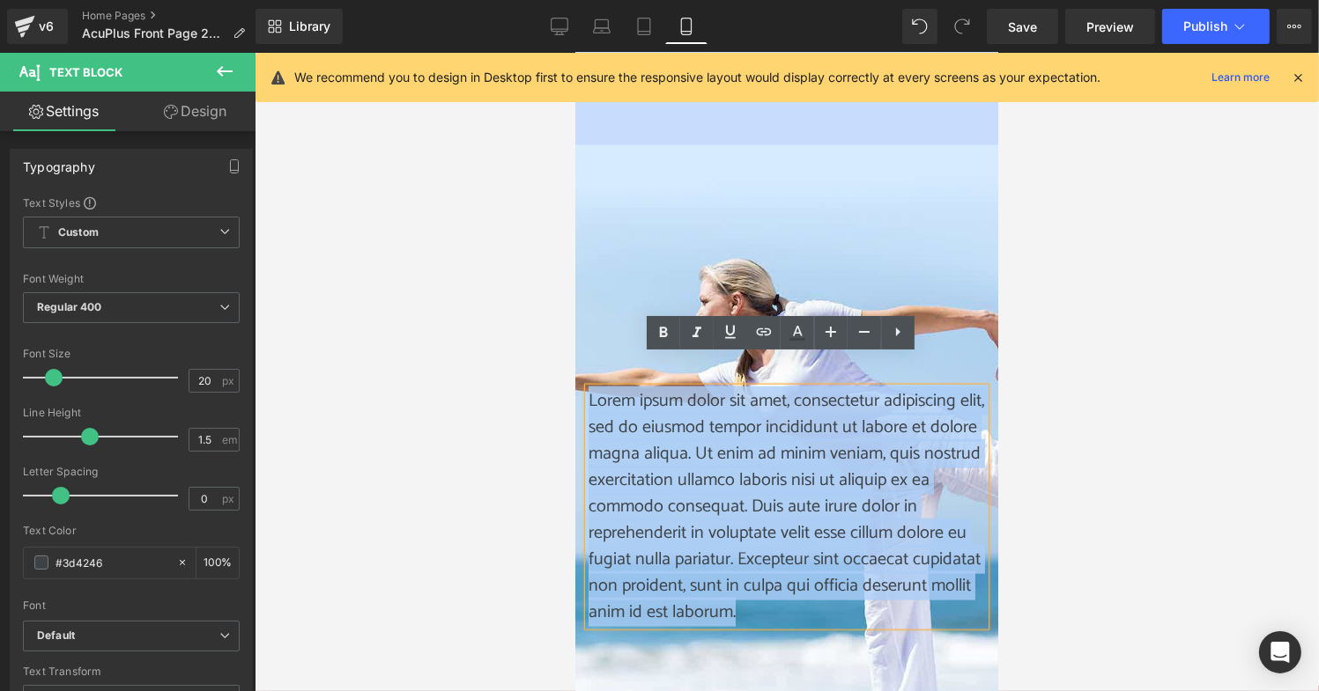
drag, startPoint x: 735, startPoint y: 579, endPoint x: 580, endPoint y: 380, distance: 252.3
click at [587, 388] on p "Lorem ipsum dolor sit amet, consectetur adipiscing elit, sed do eiusmod tempor …" at bounding box center [785, 507] width 396 height 238
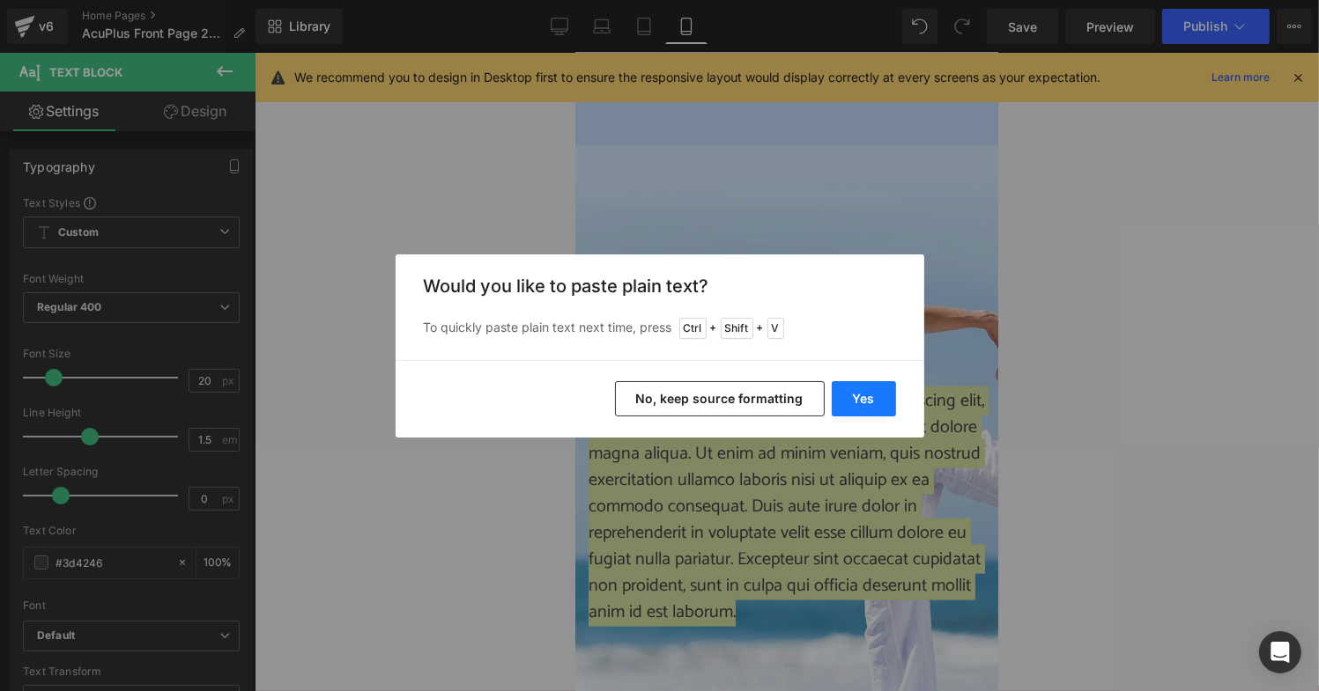
click at [867, 409] on button "Yes" at bounding box center [863, 398] width 64 height 35
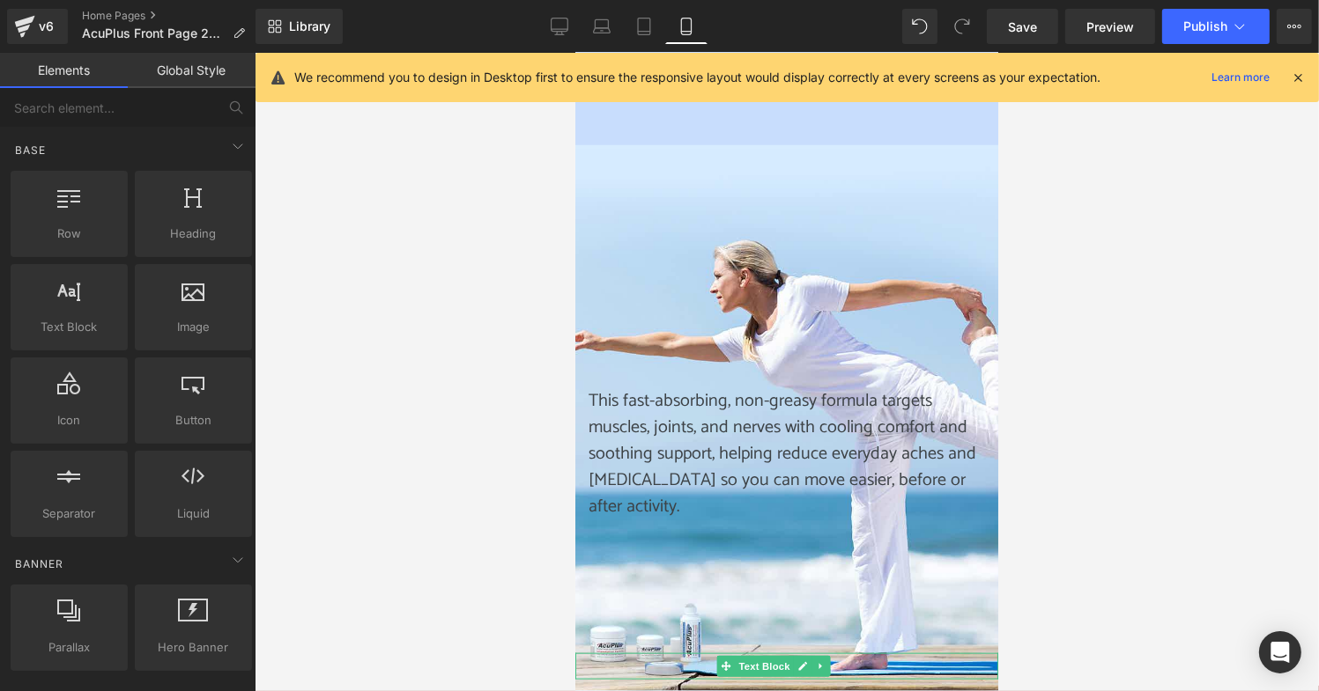
click at [494, 494] on div at bounding box center [787, 372] width 1064 height 639
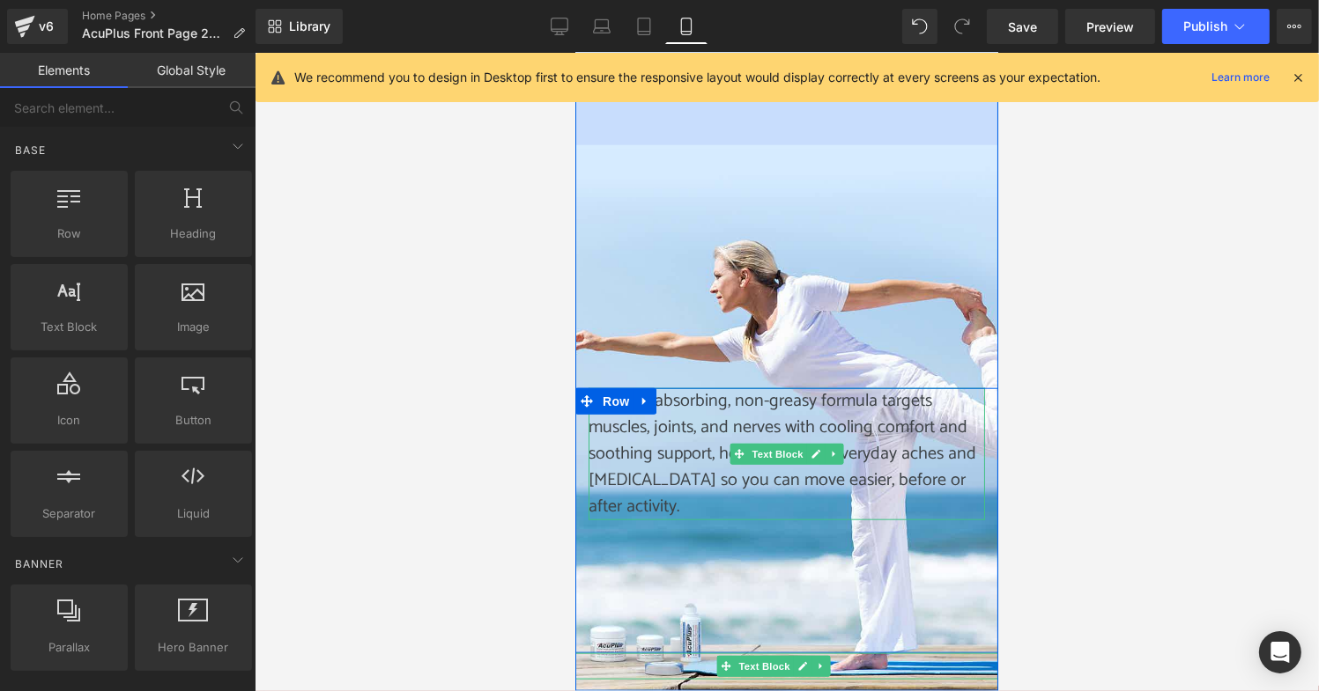
click at [711, 413] on p "This fast-absorbing, non-greasy formula targets muscles, joints, and nerves wit…" at bounding box center [785, 454] width 396 height 132
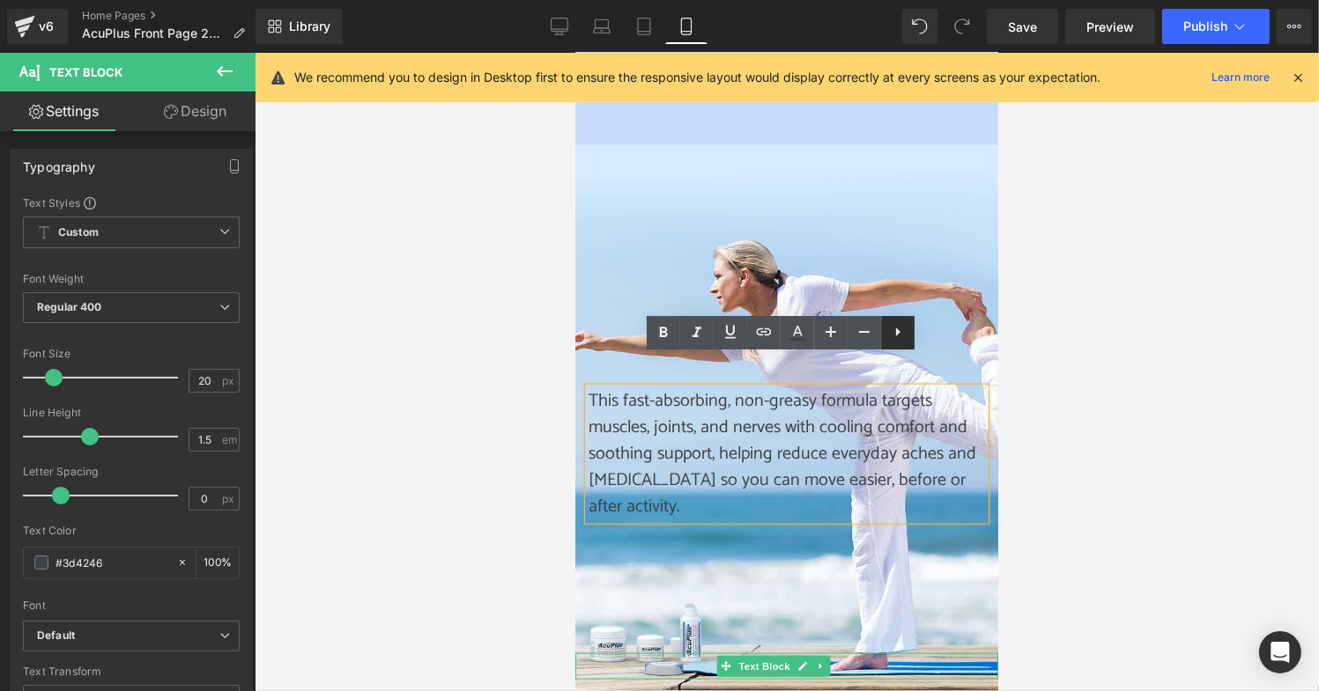
click at [894, 337] on icon at bounding box center [897, 331] width 21 height 21
click at [928, 336] on icon at bounding box center [930, 331] width 21 height 21
click at [469, 436] on div at bounding box center [787, 372] width 1064 height 639
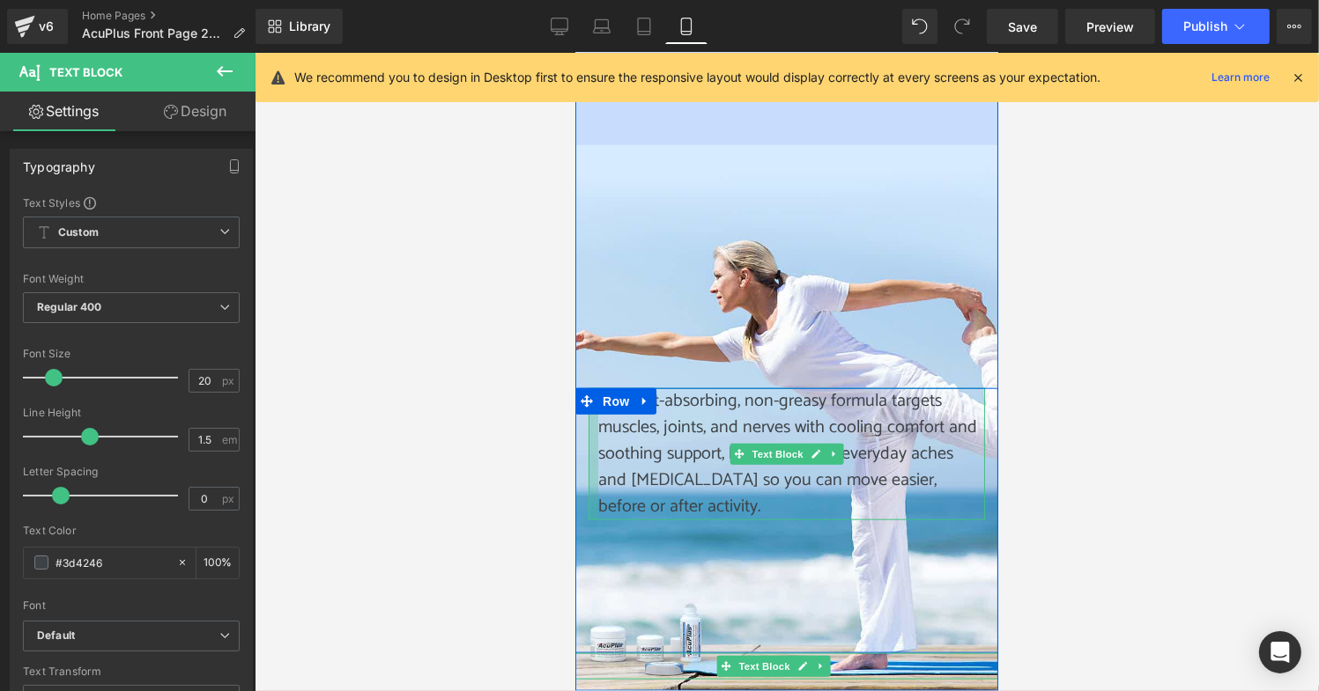
drag, startPoint x: 580, startPoint y: 439, endPoint x: 590, endPoint y: 439, distance: 9.7
click at [590, 439] on div "This fast-absorbing, non-greasy formula targets muscles, joints, and nerves wit…" at bounding box center [785, 454] width 396 height 132
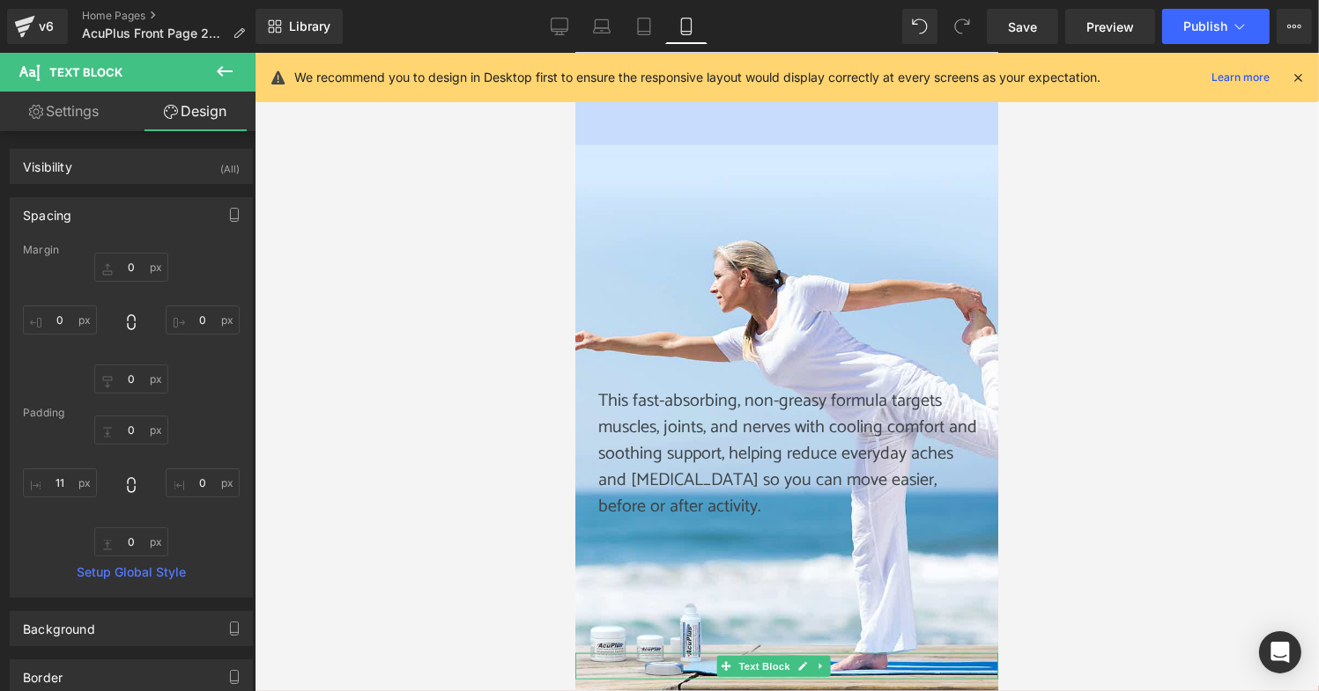
click at [471, 505] on div at bounding box center [787, 372] width 1064 height 639
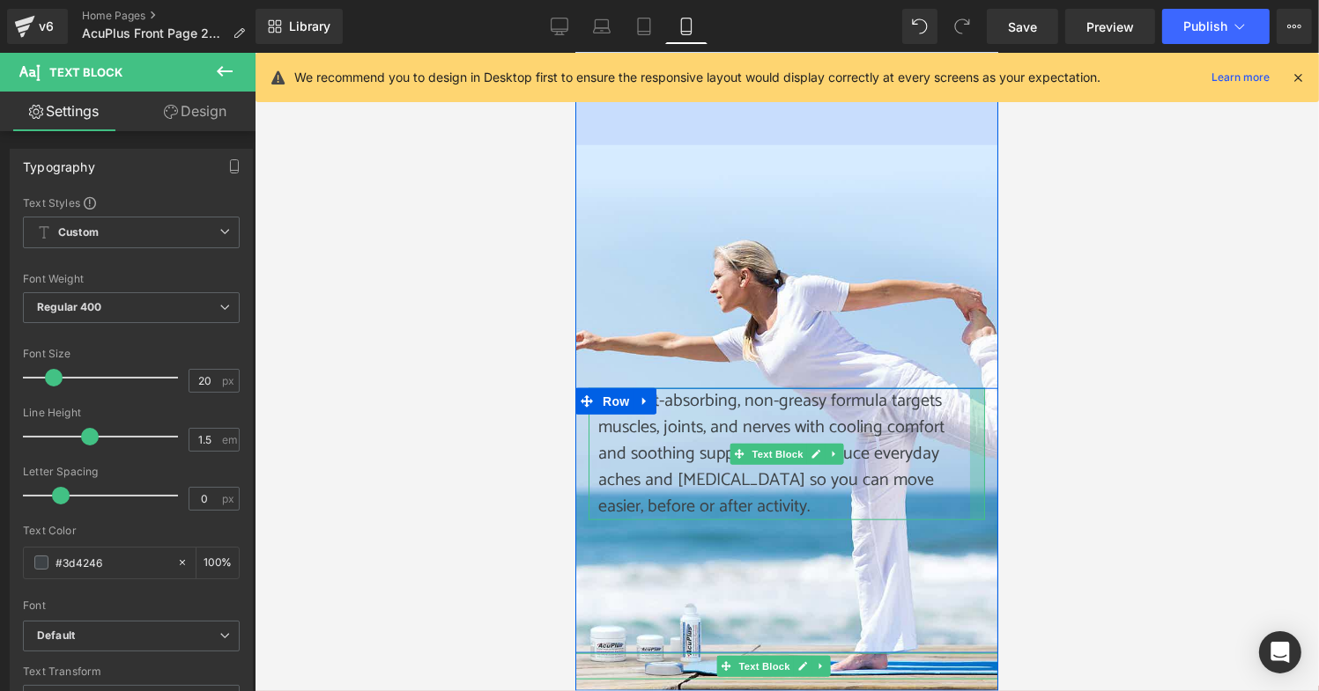
drag, startPoint x: 975, startPoint y: 437, endPoint x: 960, endPoint y: 440, distance: 15.4
click at [960, 440] on div "This fast-absorbing, non-greasy formula targets muscles, joints, and nerves wit…" at bounding box center [785, 454] width 396 height 132
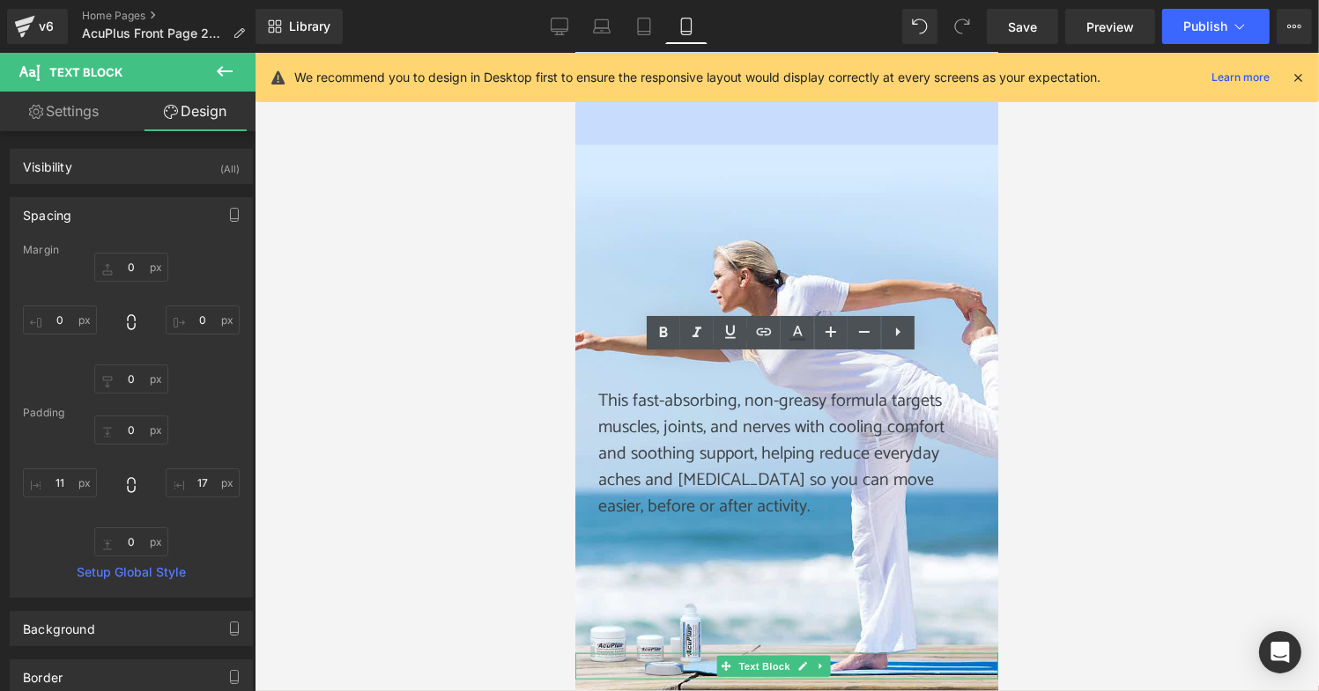
click at [469, 404] on div at bounding box center [787, 372] width 1064 height 639
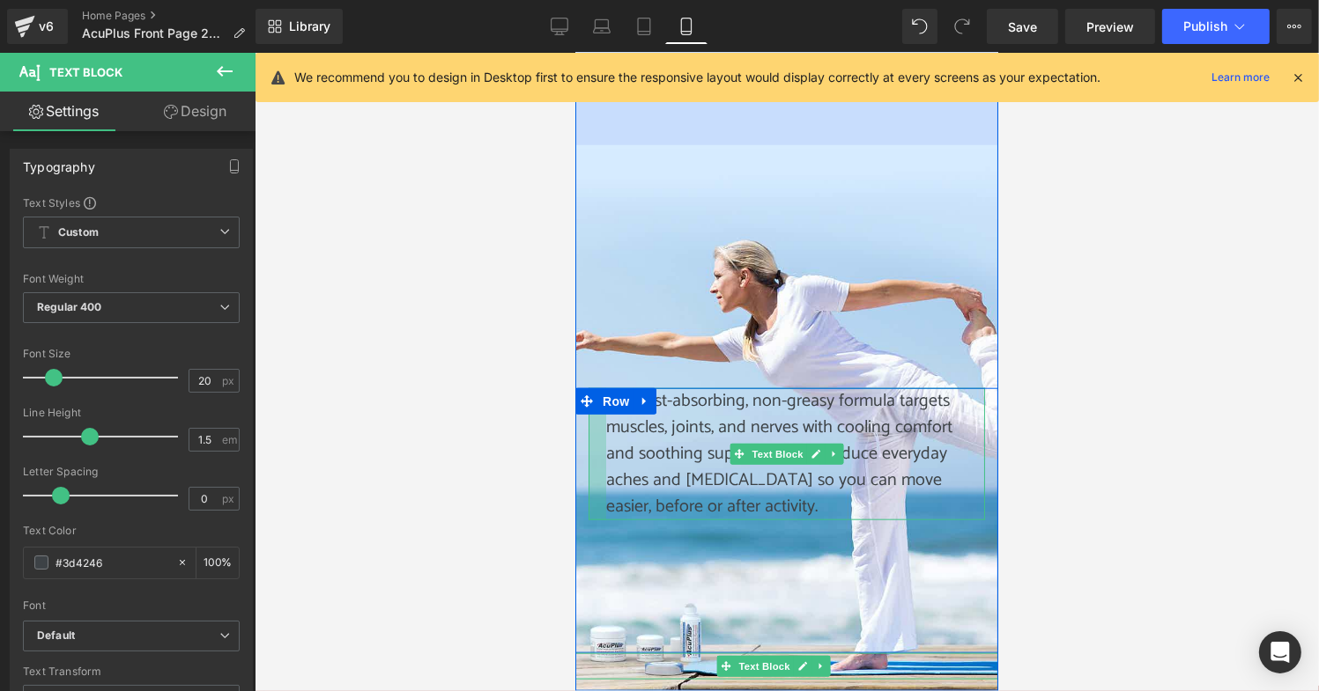
drag, startPoint x: 582, startPoint y: 428, endPoint x: 1100, endPoint y: 501, distance: 523.0
click at [590, 431] on div at bounding box center [596, 454] width 18 height 132
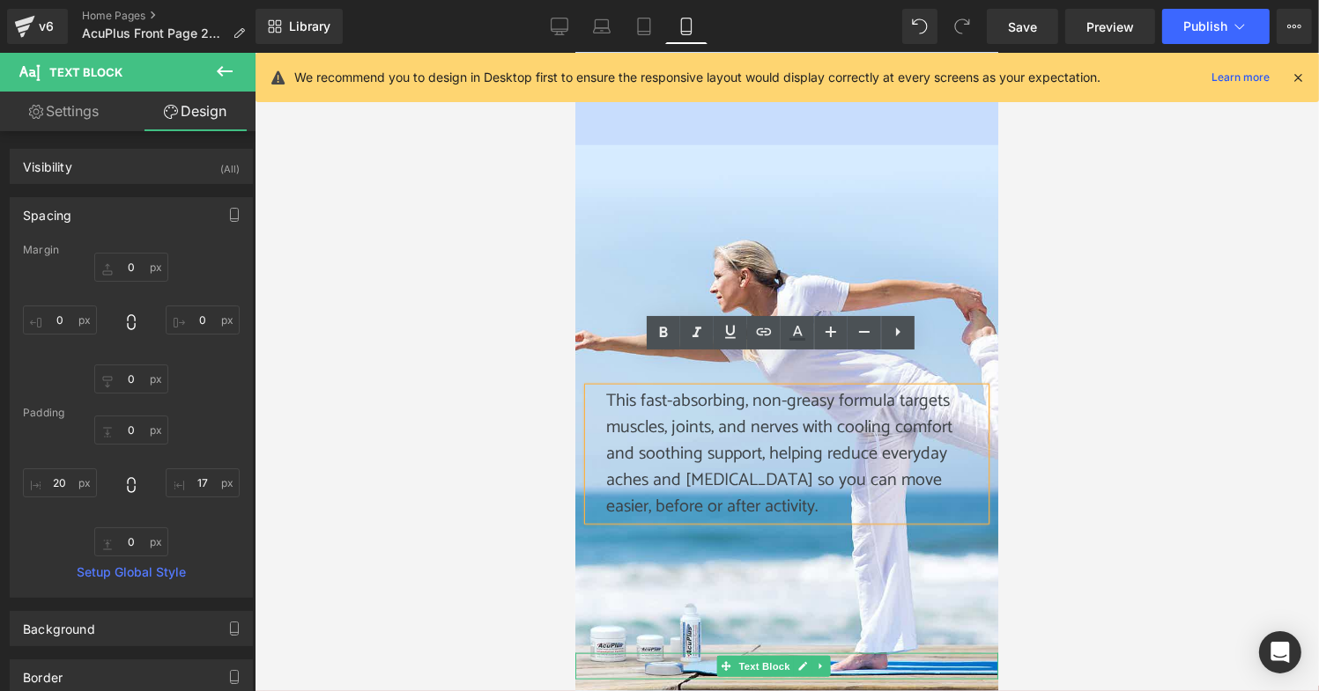
click at [526, 449] on div at bounding box center [787, 372] width 1064 height 639
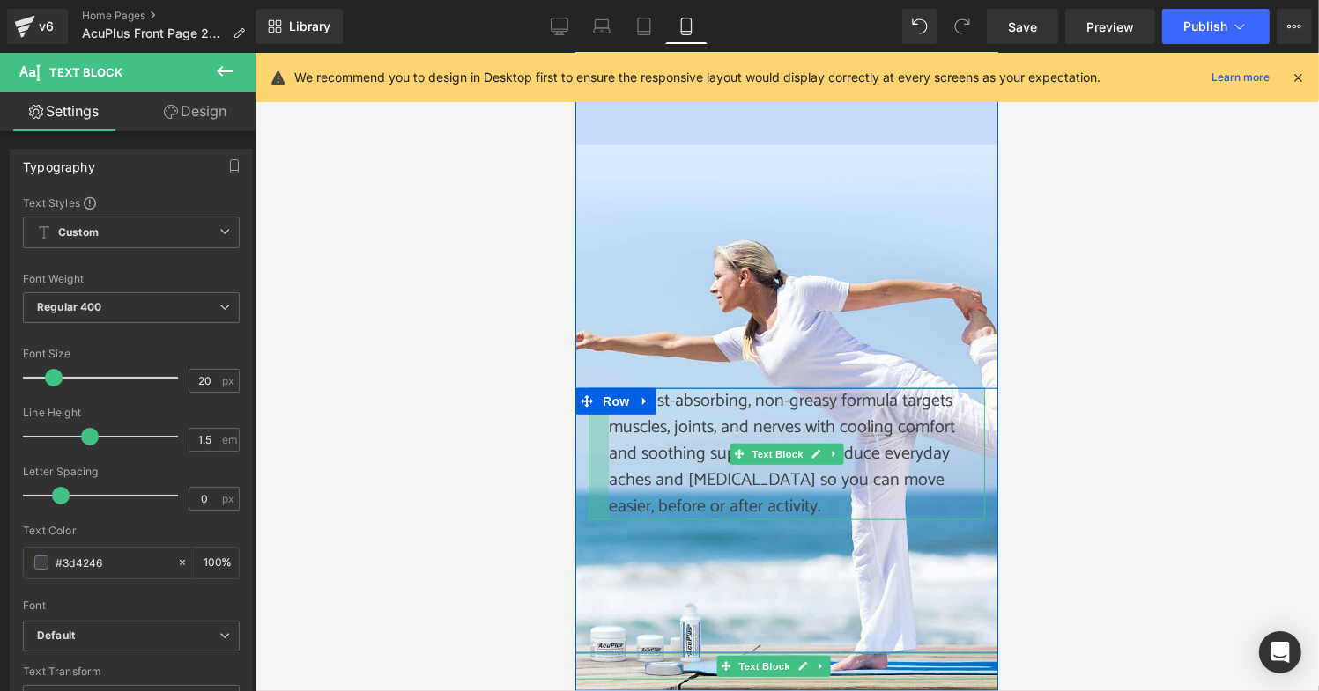
drag, startPoint x: 591, startPoint y: 427, endPoint x: 1055, endPoint y: 500, distance: 469.9
click at [593, 428] on div at bounding box center [597, 454] width 20 height 132
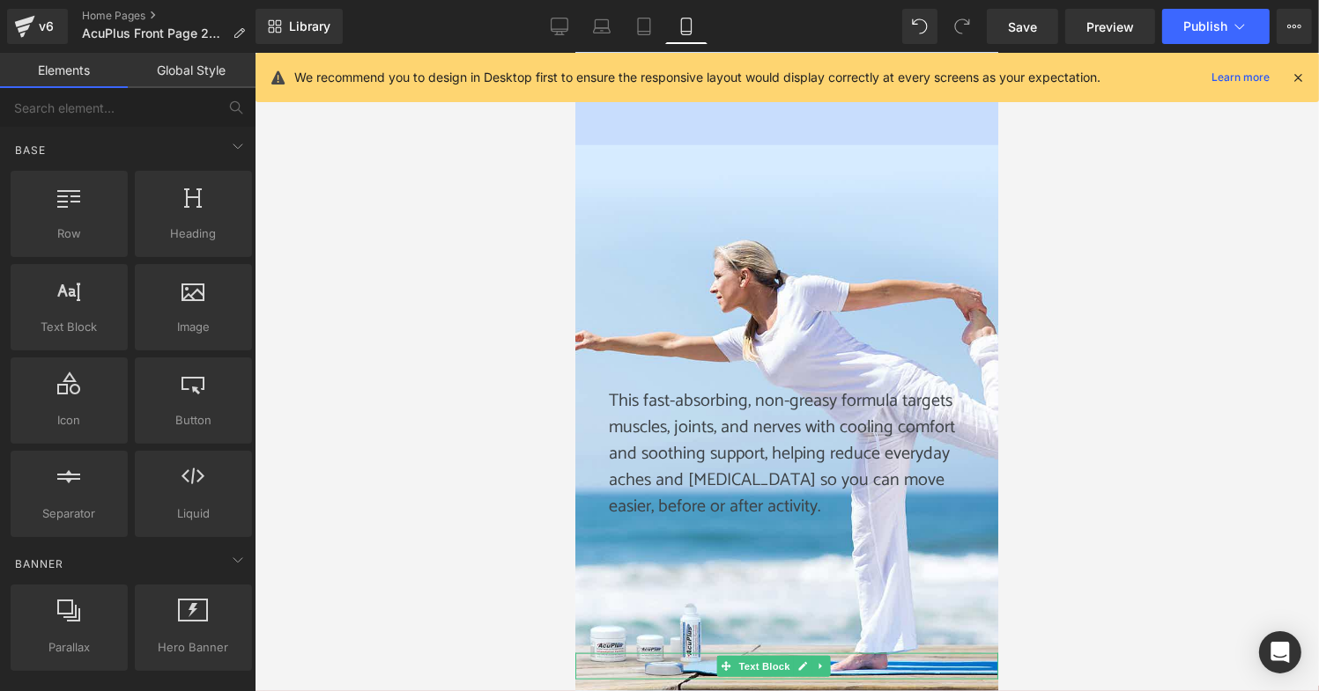
click at [481, 448] on div at bounding box center [787, 372] width 1064 height 639
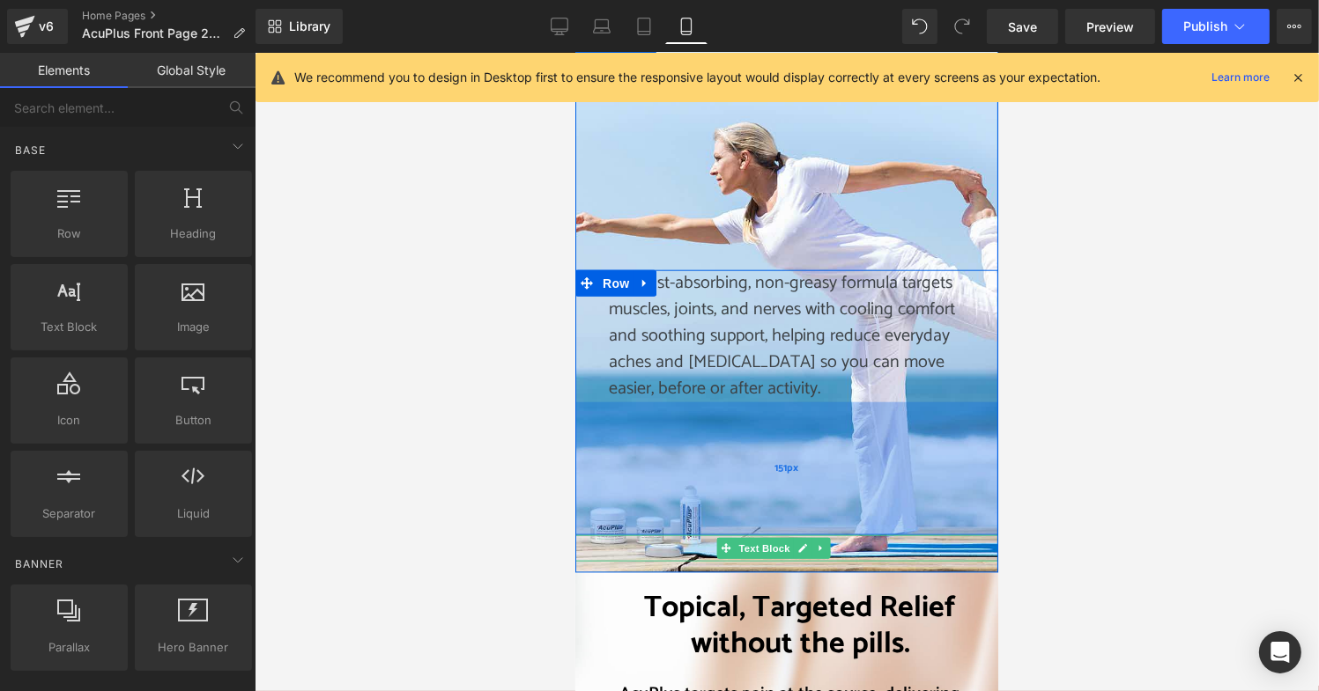
scroll to position [1762, 0]
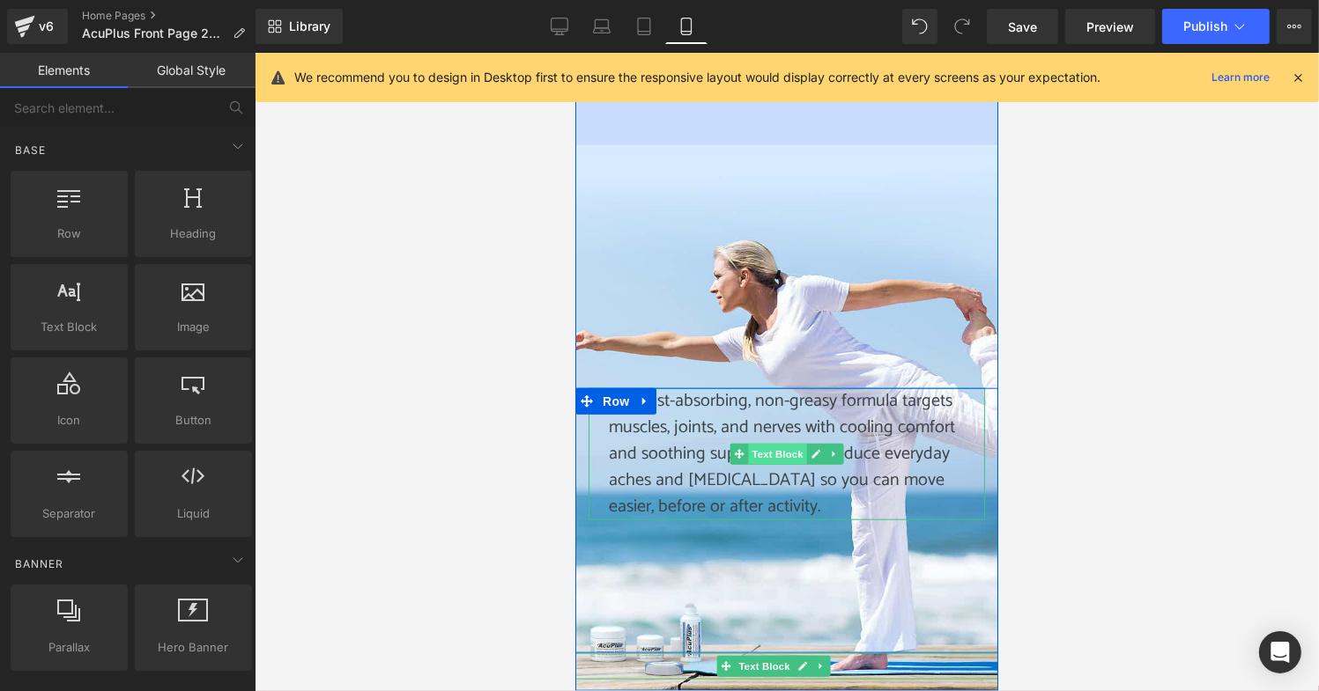
click at [773, 443] on span "Text Block" at bounding box center [776, 453] width 58 height 21
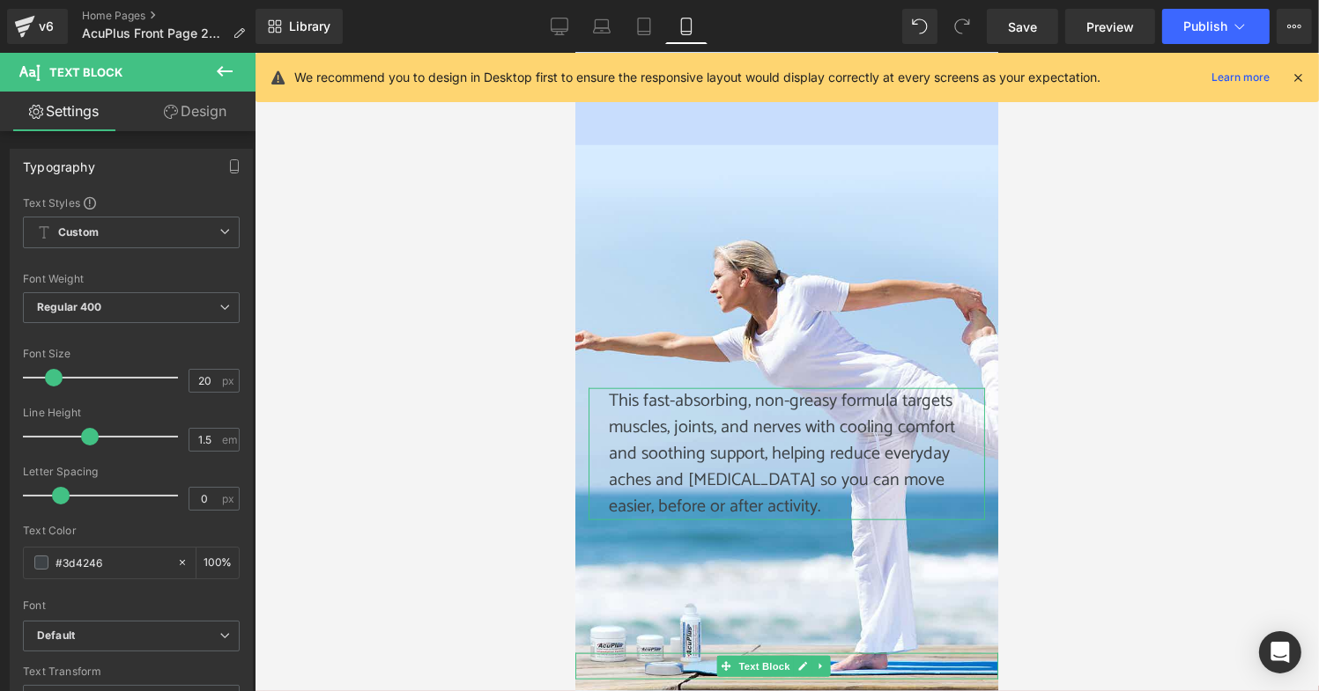
click at [204, 114] on link "Design" at bounding box center [195, 112] width 128 height 40
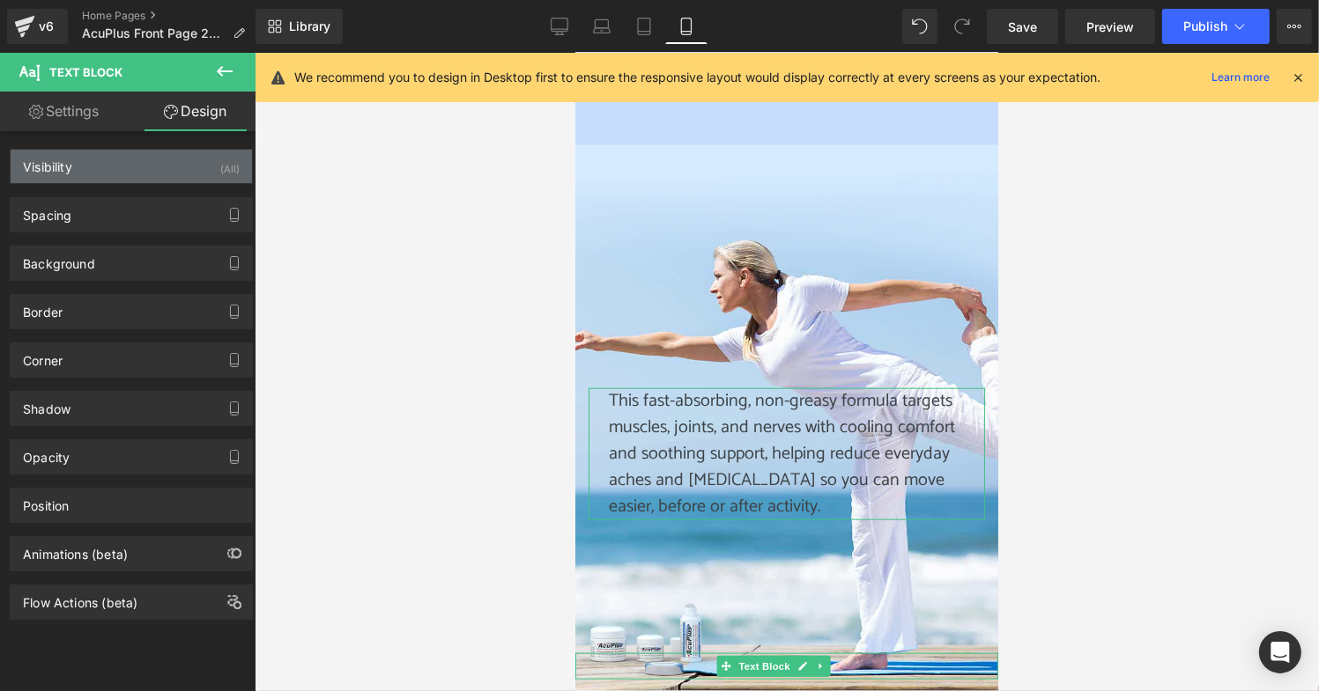
click at [151, 174] on div "Visibility (All)" at bounding box center [131, 166] width 241 height 33
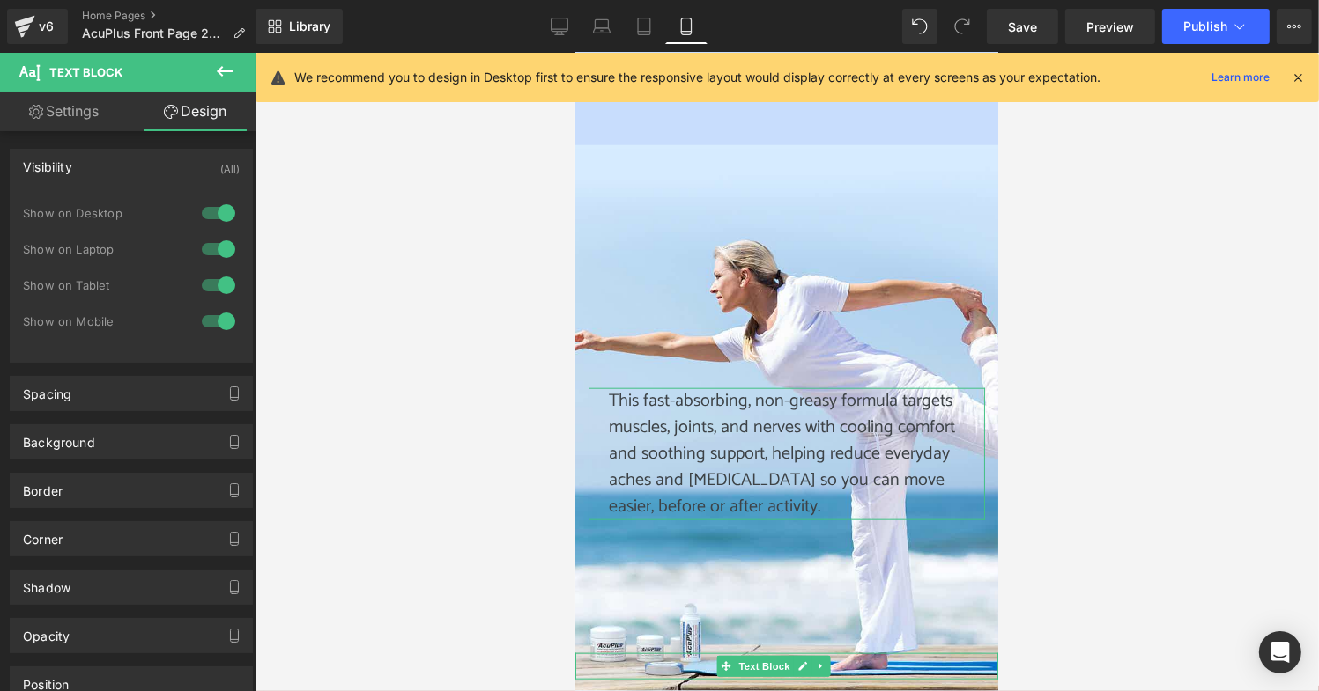
click at [216, 212] on div at bounding box center [218, 213] width 42 height 28
click at [219, 249] on div at bounding box center [218, 249] width 42 height 28
click at [217, 283] on div at bounding box center [218, 285] width 42 height 28
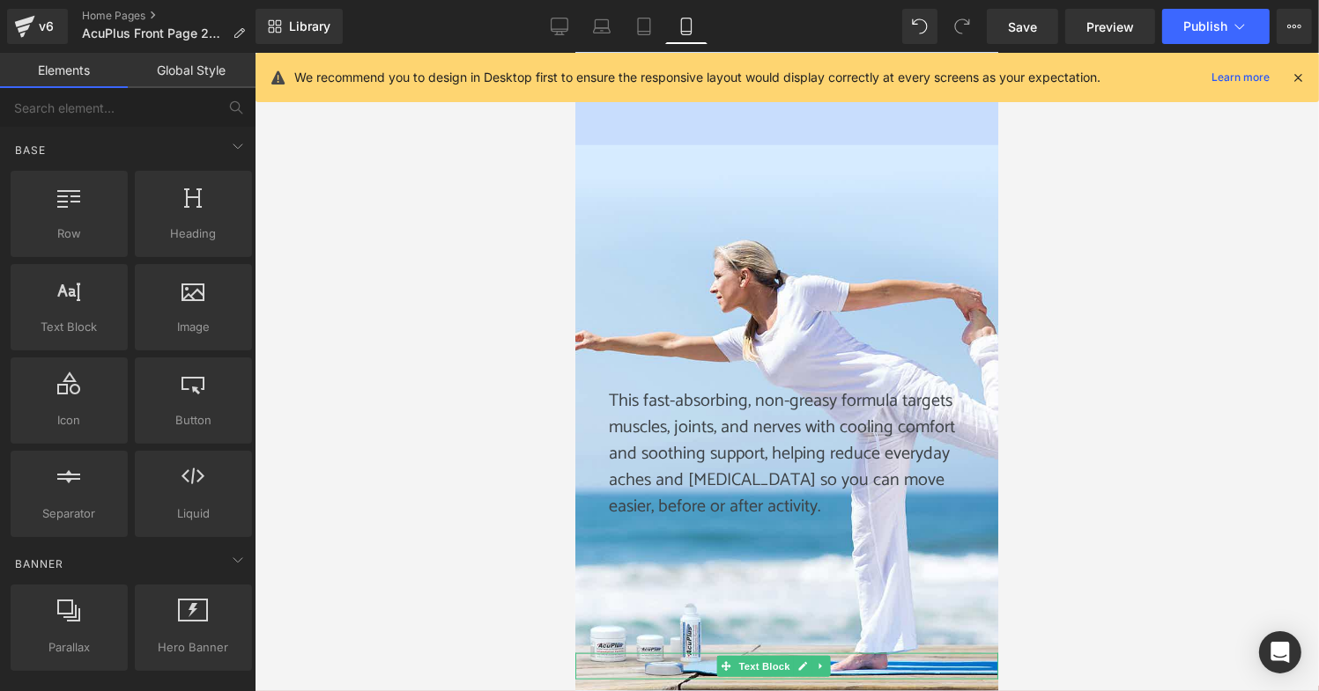
click at [395, 328] on div at bounding box center [787, 372] width 1064 height 639
click at [569, 28] on link "Desktop" at bounding box center [559, 26] width 42 height 35
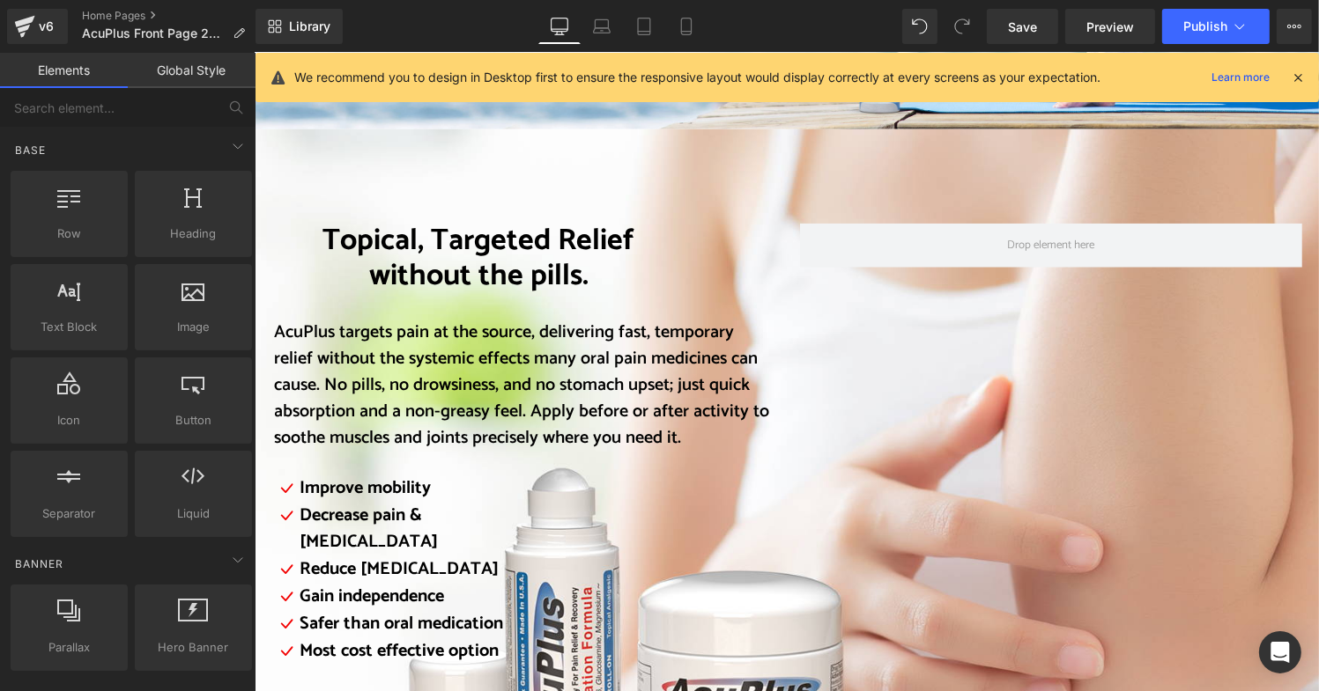
scroll to position [1998, 0]
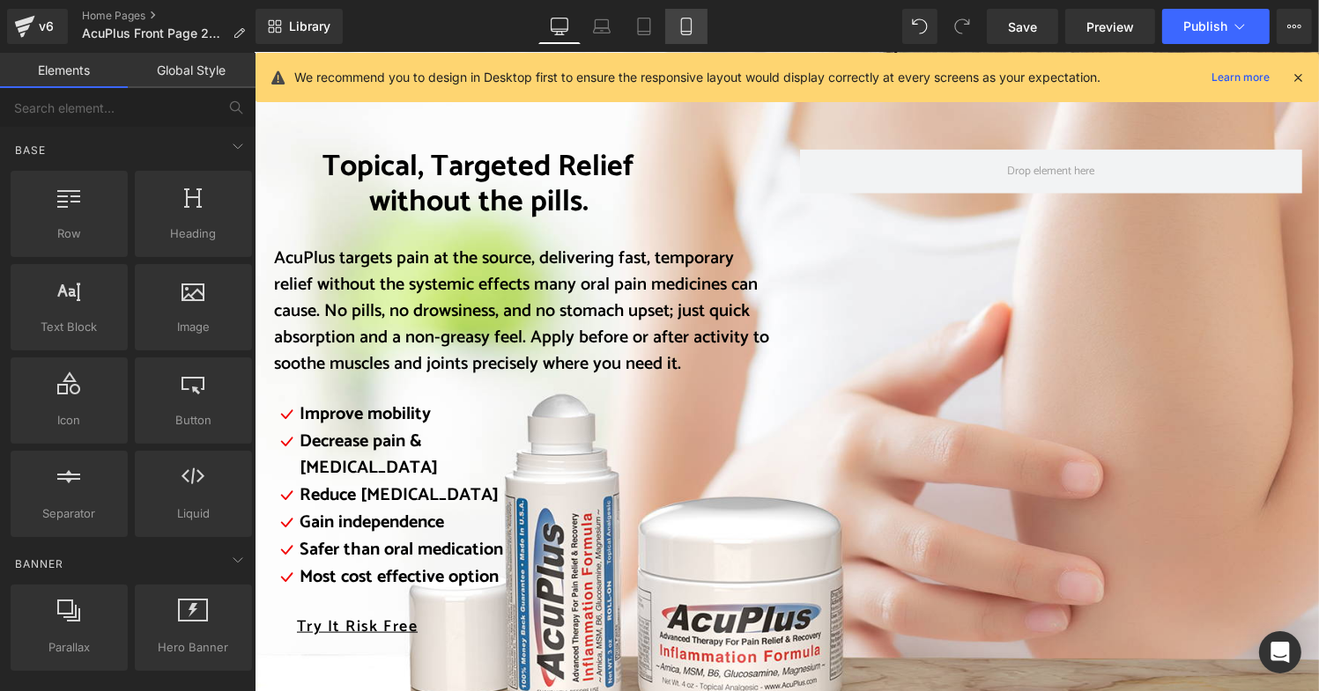
click at [682, 19] on icon at bounding box center [686, 27] width 18 height 18
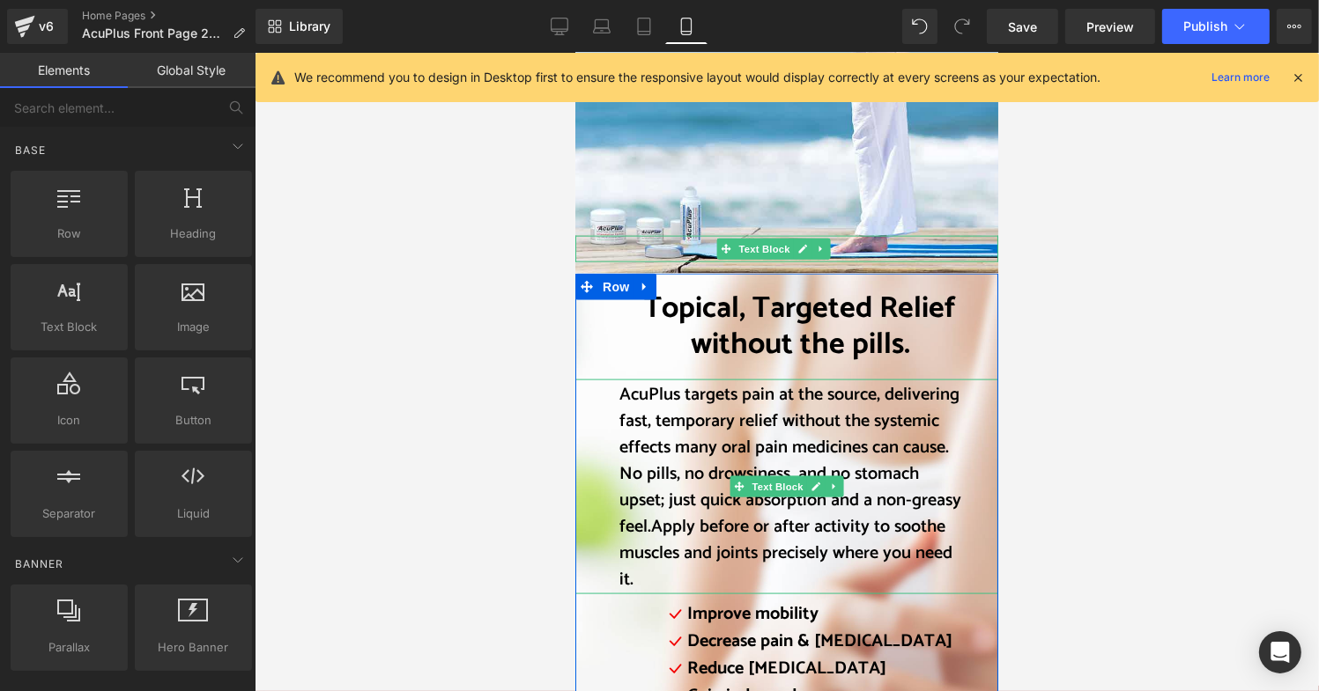
scroll to position [2114, 0]
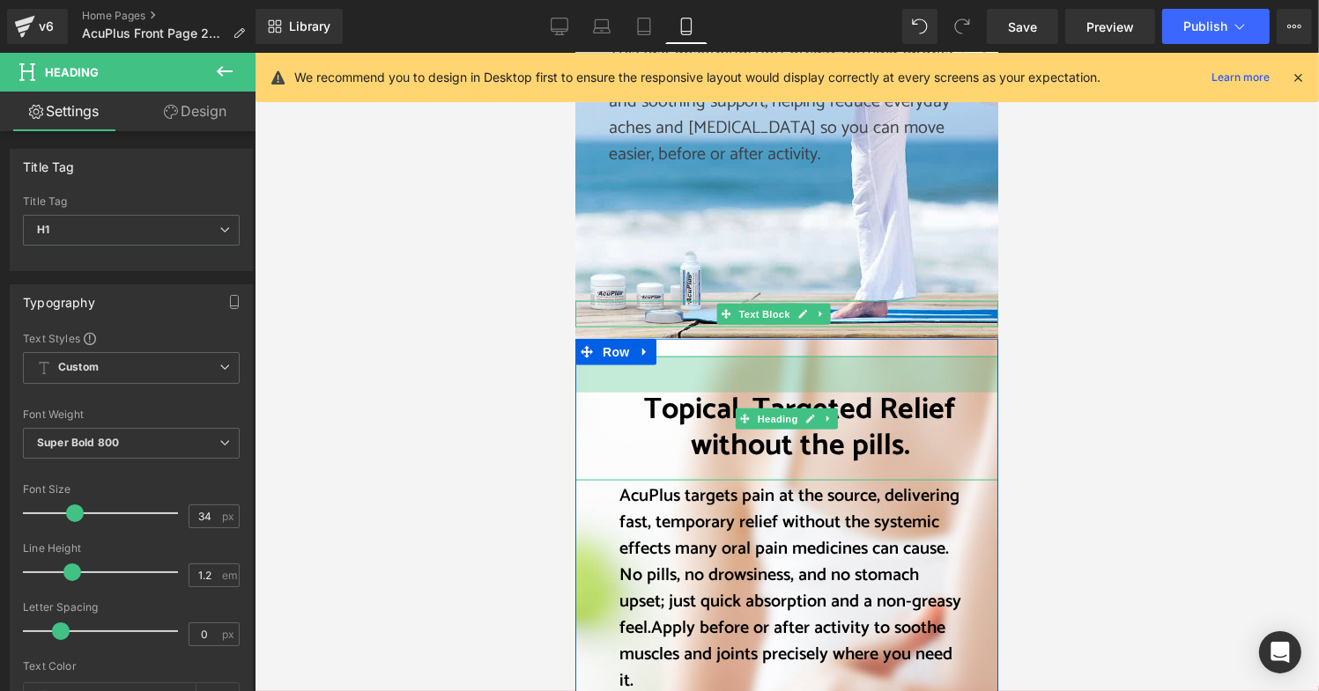
drag, startPoint x: 773, startPoint y: 327, endPoint x: 776, endPoint y: 363, distance: 36.2
click at [776, 363] on div "Topical, Targeted Relief without the pills. Heading 41px" at bounding box center [785, 418] width 423 height 125
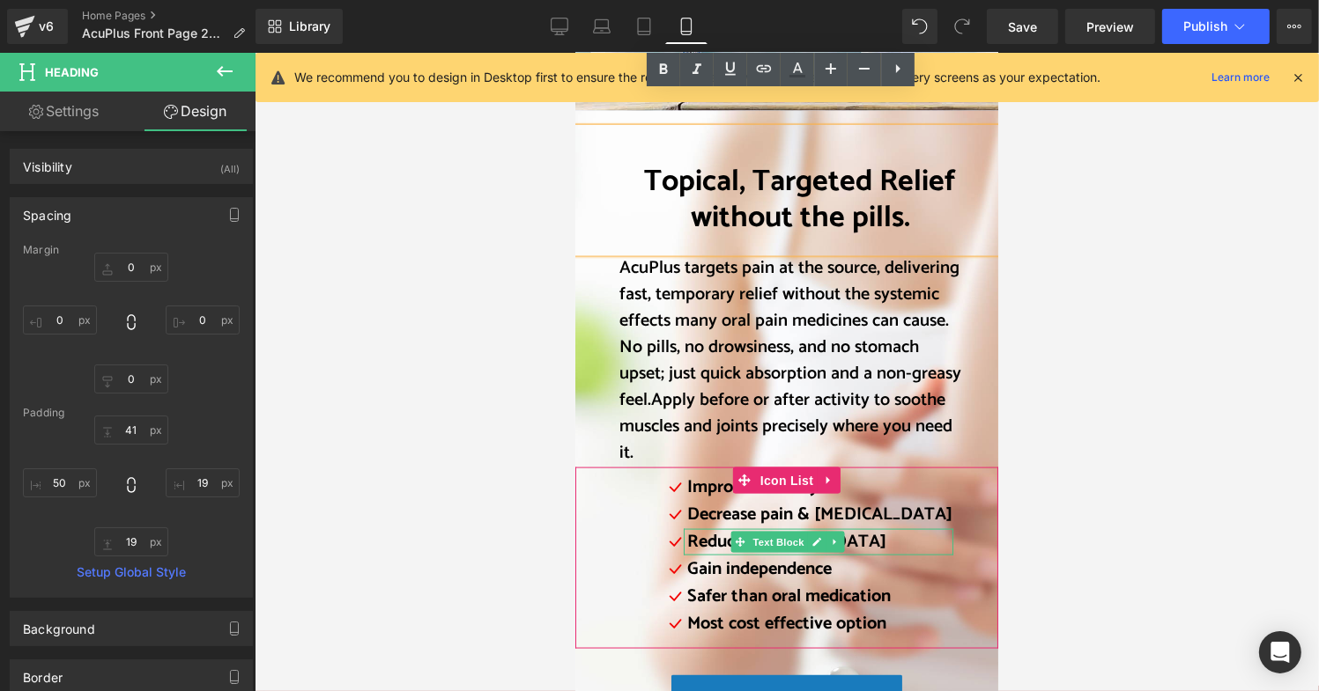
scroll to position [2202, 0]
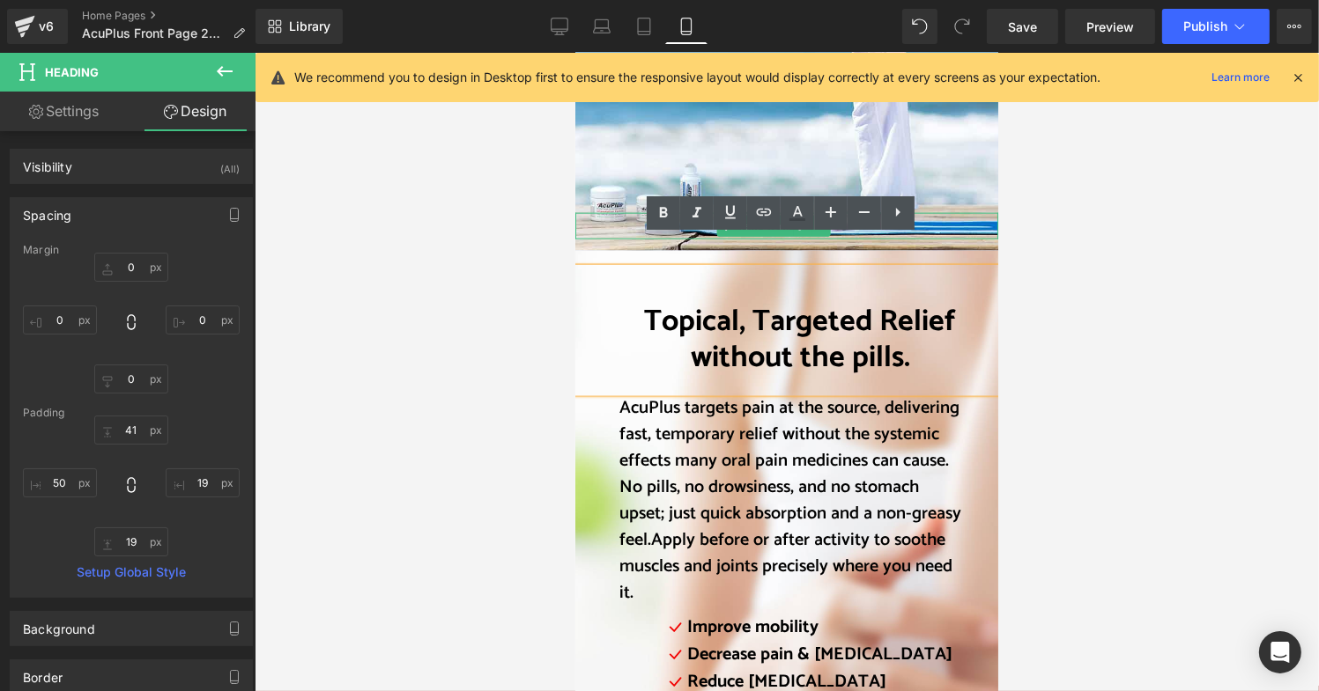
click at [1083, 262] on div at bounding box center [787, 372] width 1064 height 639
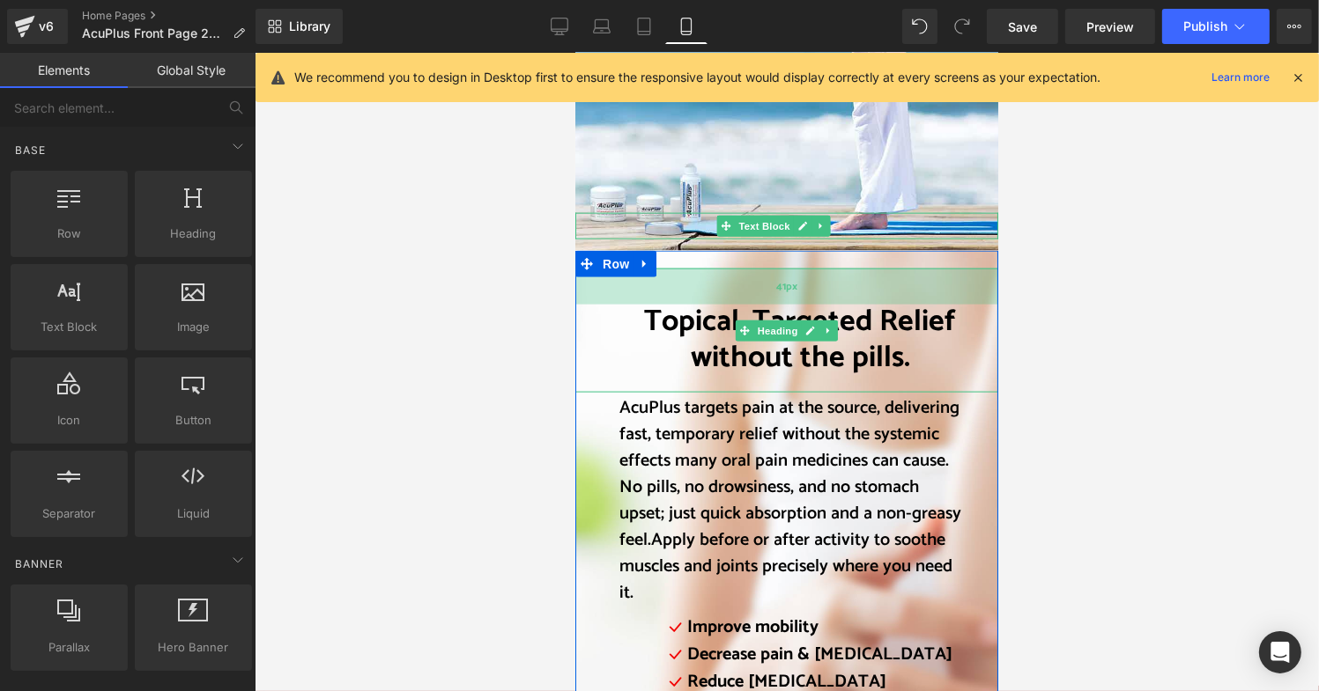
click at [929, 268] on div "41px" at bounding box center [785, 286] width 423 height 36
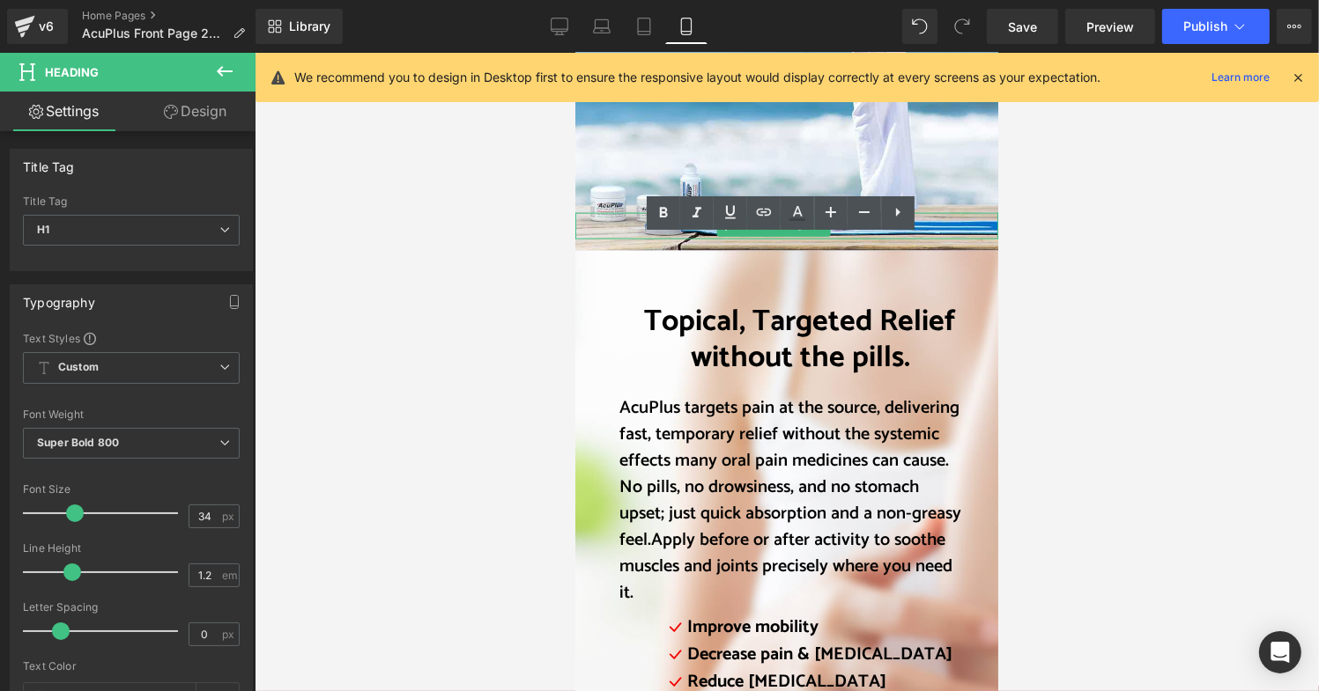
click at [1103, 350] on div at bounding box center [787, 372] width 1064 height 639
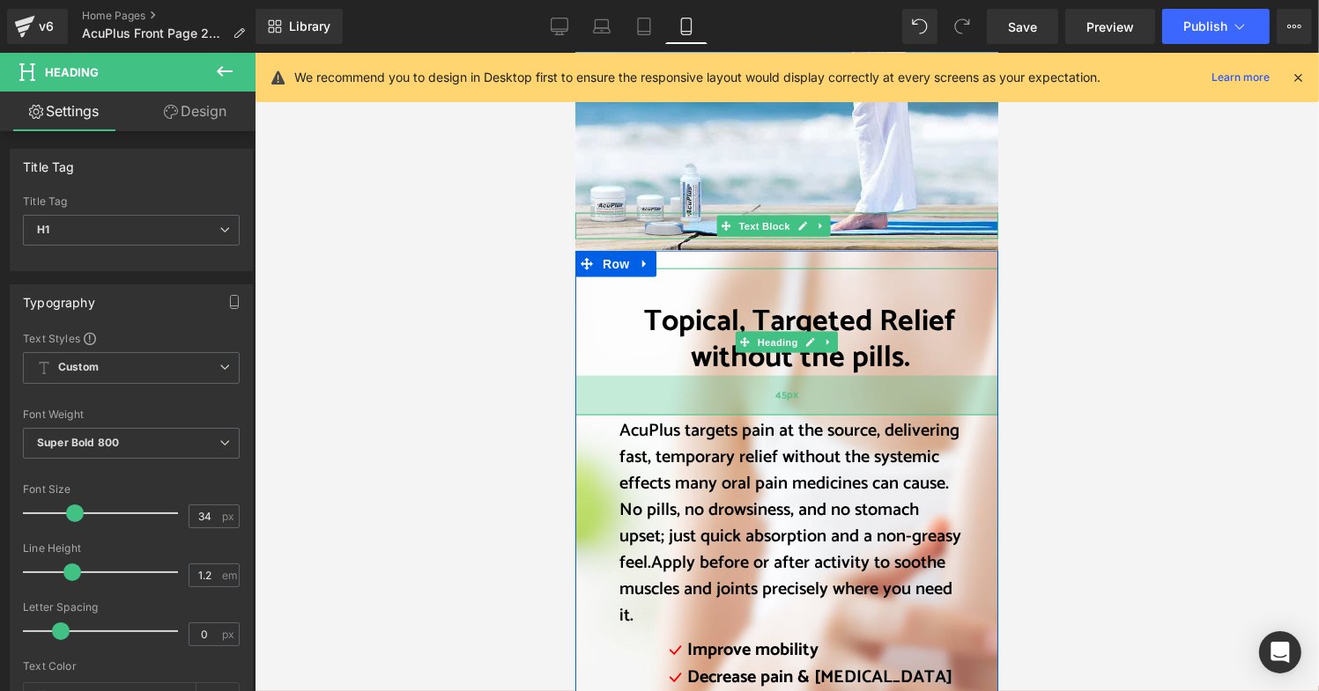
drag, startPoint x: 865, startPoint y: 358, endPoint x: 1585, endPoint y: 426, distance: 723.7
click at [865, 380] on div "45px" at bounding box center [785, 395] width 423 height 40
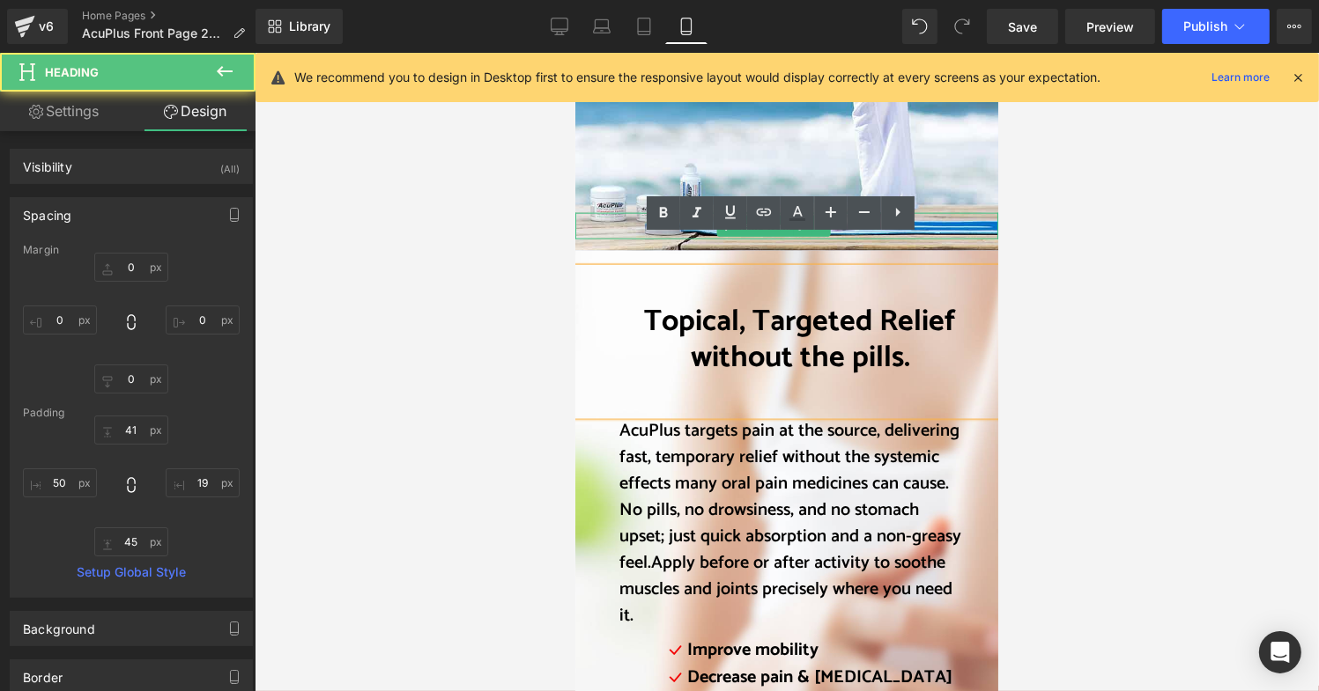
click at [1063, 372] on div at bounding box center [787, 372] width 1064 height 639
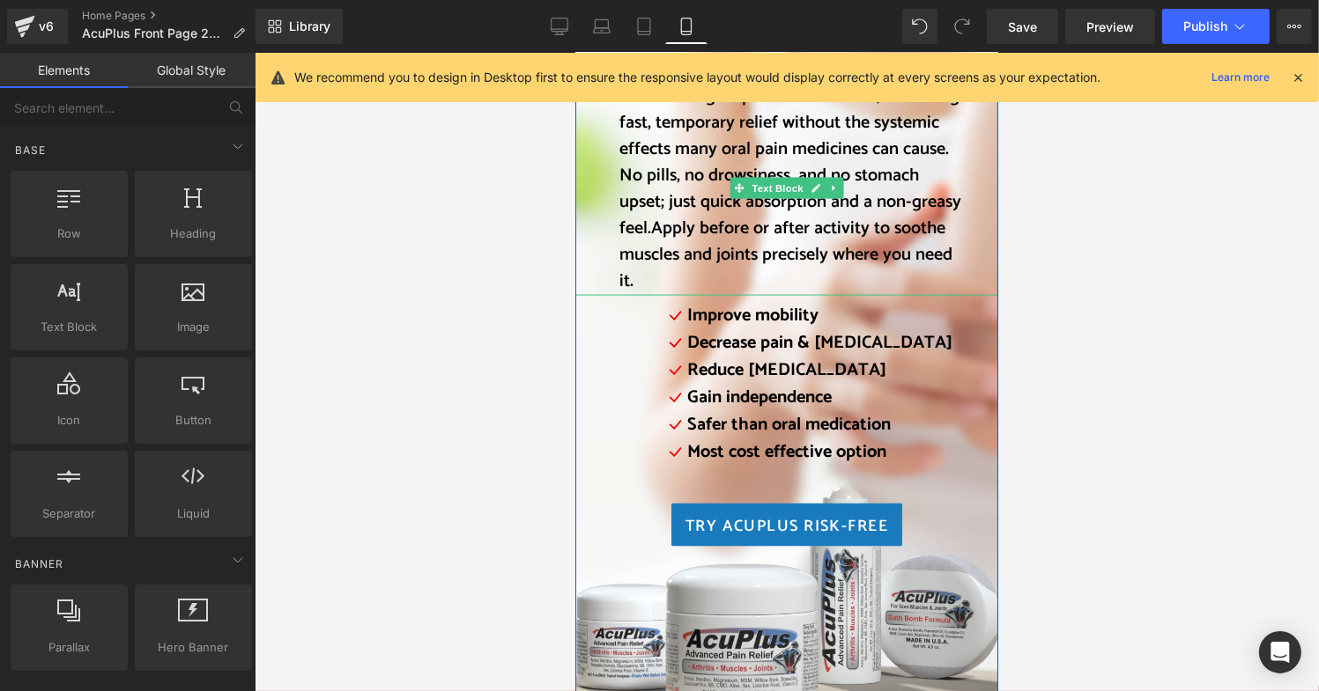
scroll to position [2554, 0]
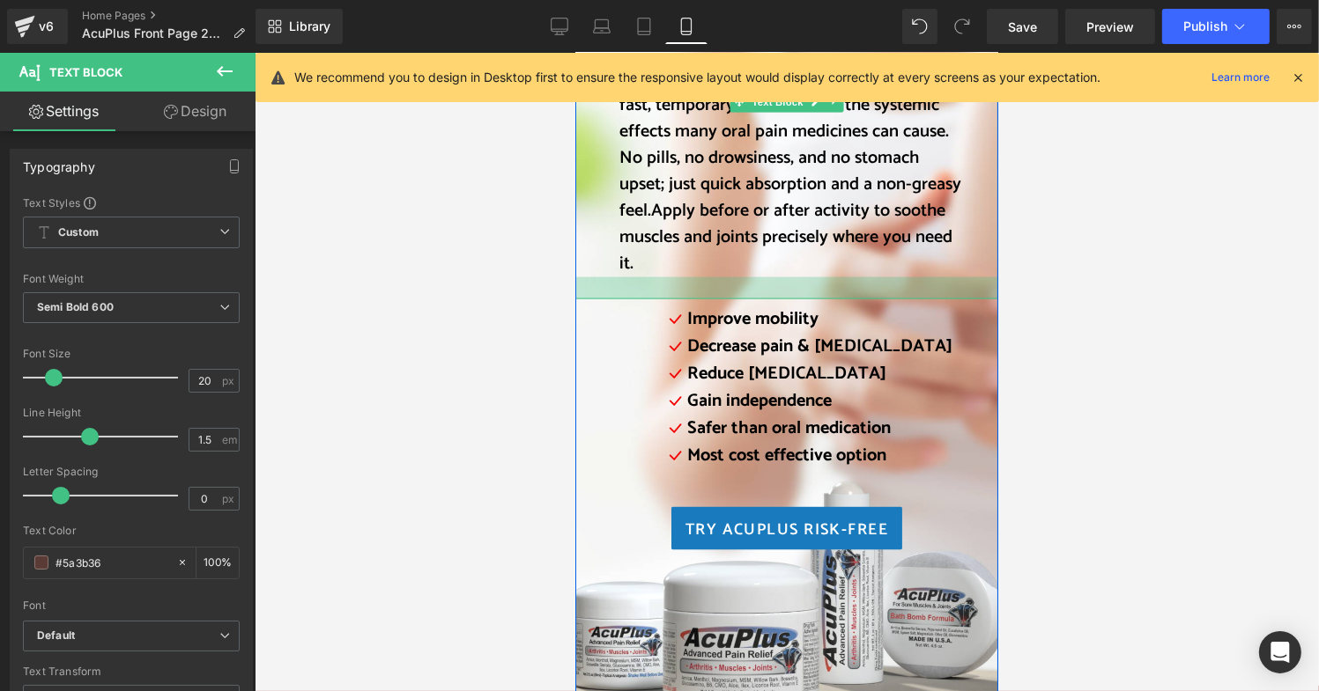
drag, startPoint x: 802, startPoint y: 241, endPoint x: 802, endPoint y: 262, distance: 21.1
click at [802, 277] on div at bounding box center [785, 288] width 423 height 22
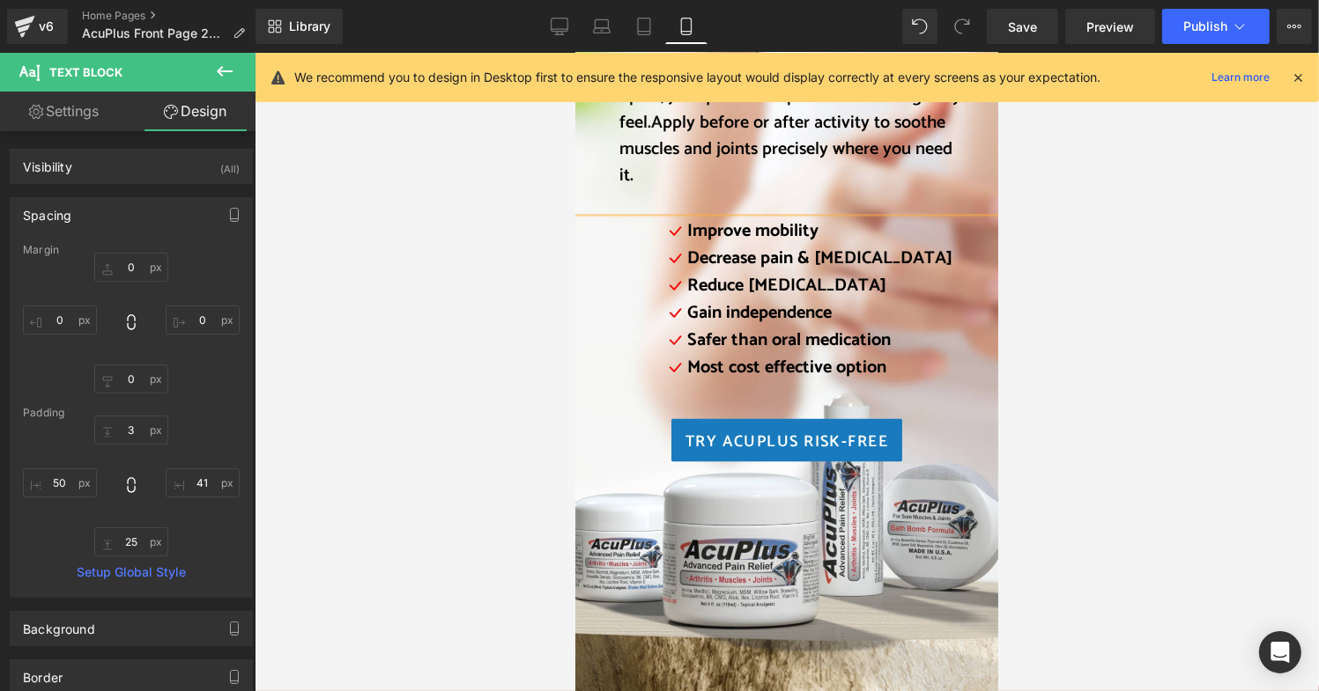
scroll to position [2730, 0]
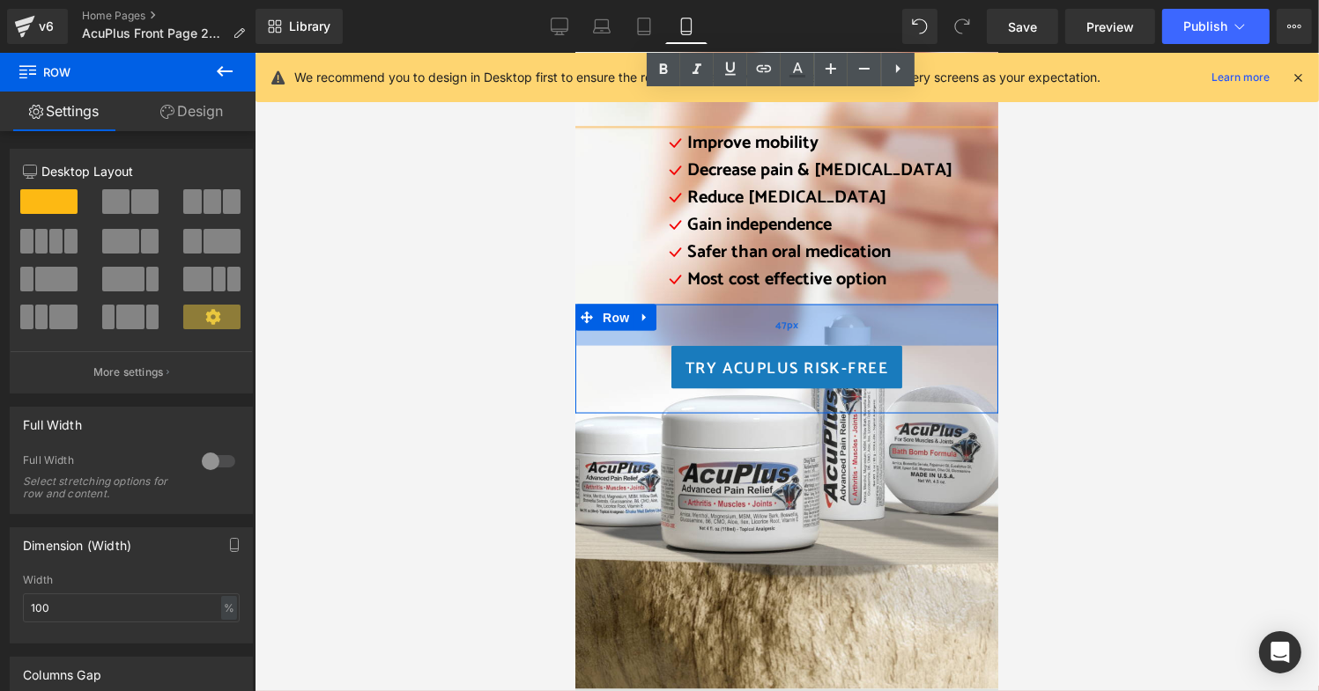
drag, startPoint x: 813, startPoint y: 285, endPoint x: 819, endPoint y: 300, distance: 16.2
click at [819, 304] on div "47px" at bounding box center [785, 324] width 423 height 41
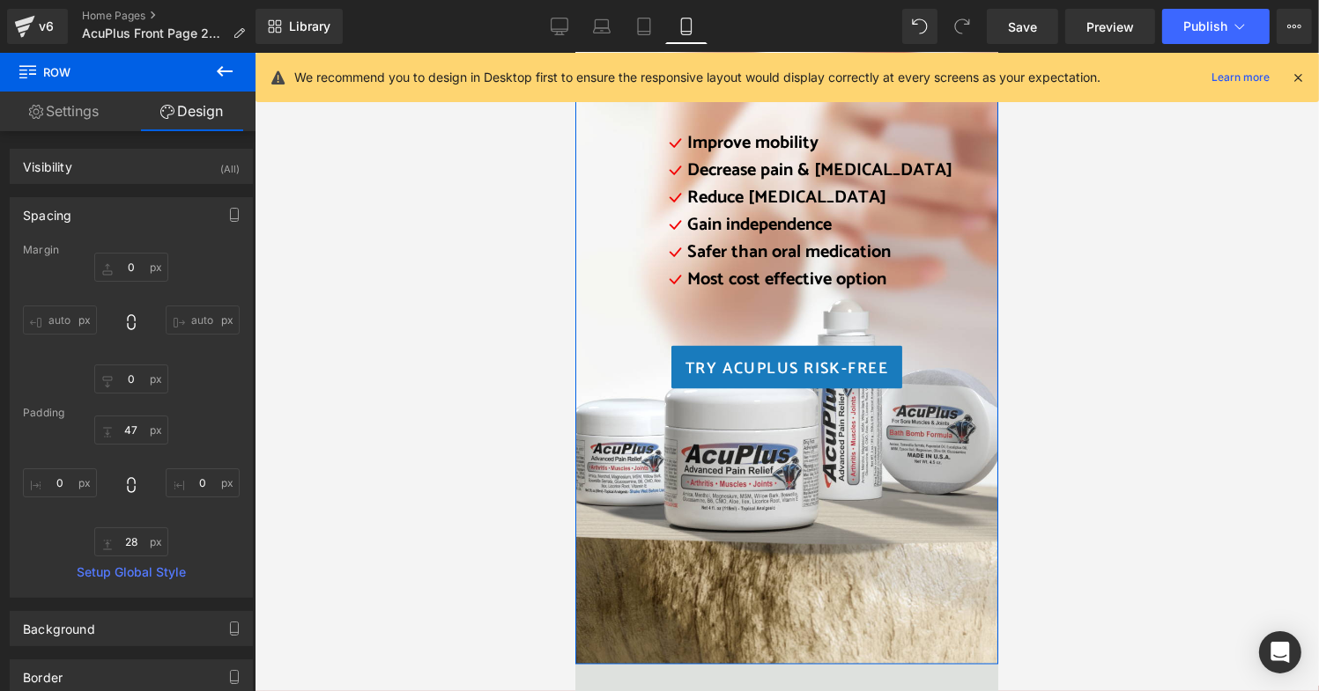
drag, startPoint x: 814, startPoint y: 356, endPoint x: 827, endPoint y: 370, distance: 19.3
click at [826, 373] on div "Topical, Targeted Relief without the pills. Heading 41px 45px AcuPlus targets p…" at bounding box center [785, 193] width 423 height 943
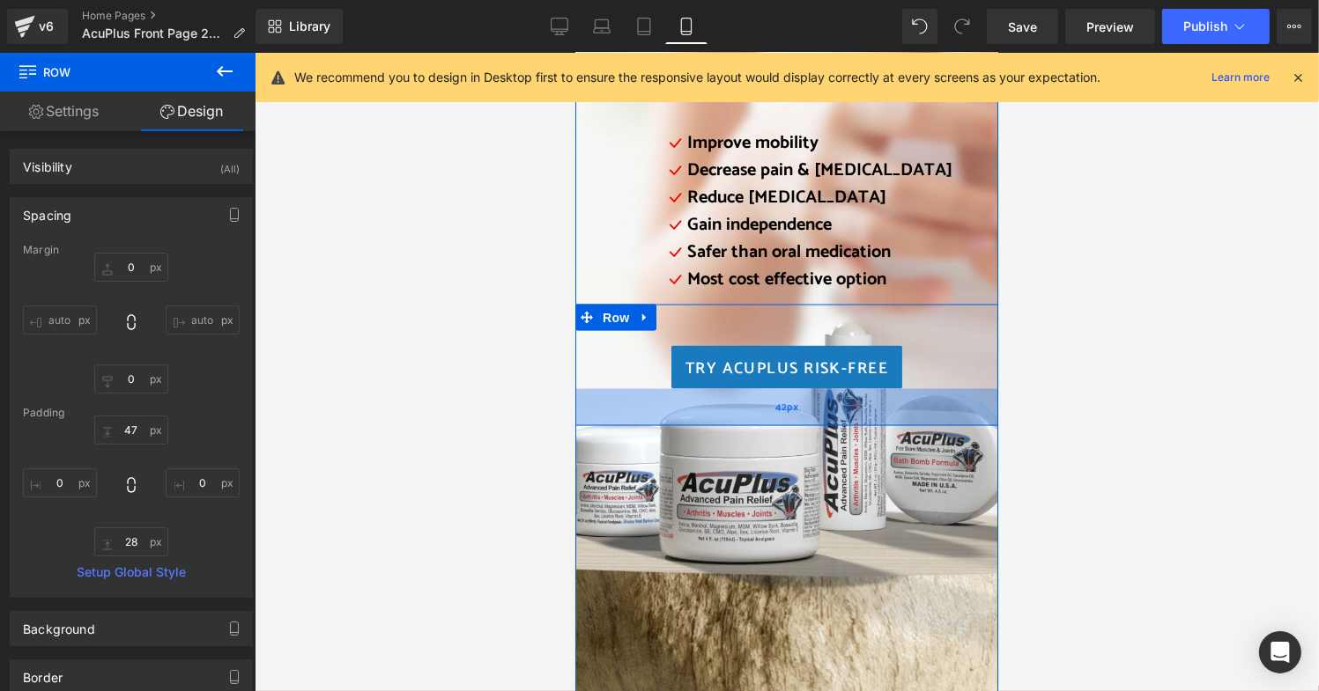
drag, startPoint x: 865, startPoint y: 352, endPoint x: 871, endPoint y: 389, distance: 37.5
click at [871, 389] on div "42px" at bounding box center [785, 406] width 423 height 37
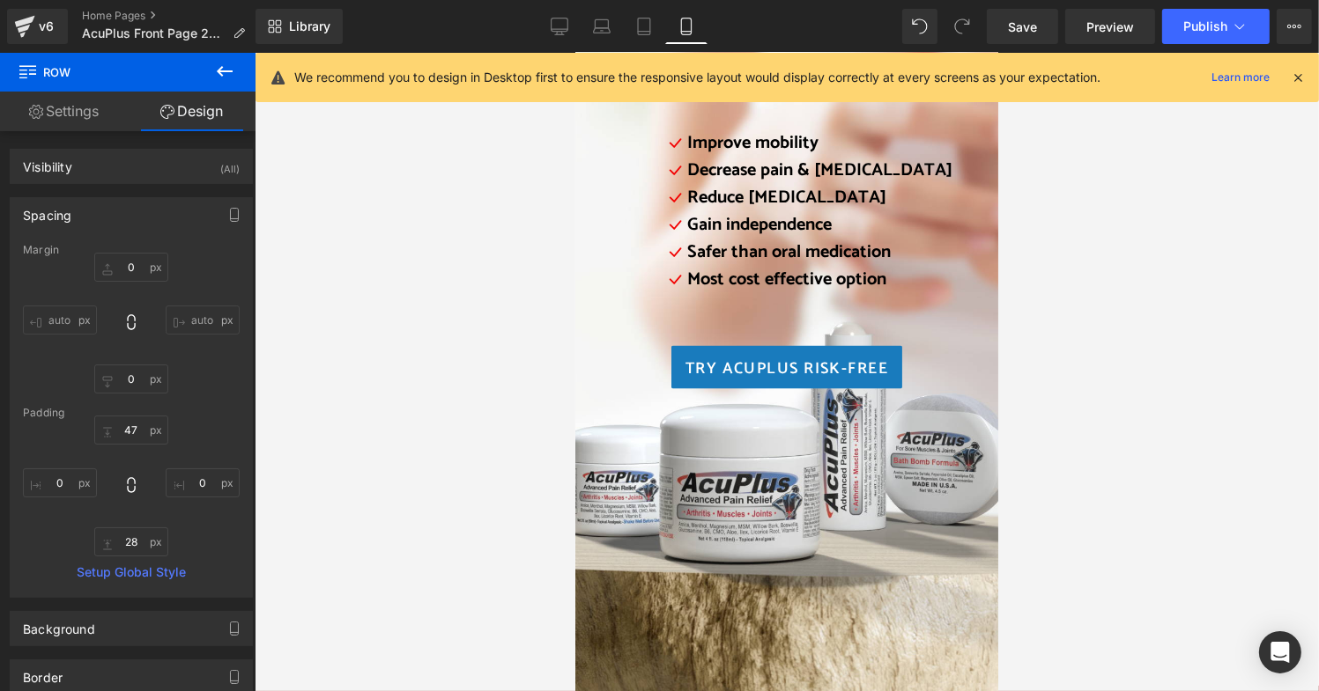
click at [1097, 467] on div at bounding box center [787, 372] width 1064 height 639
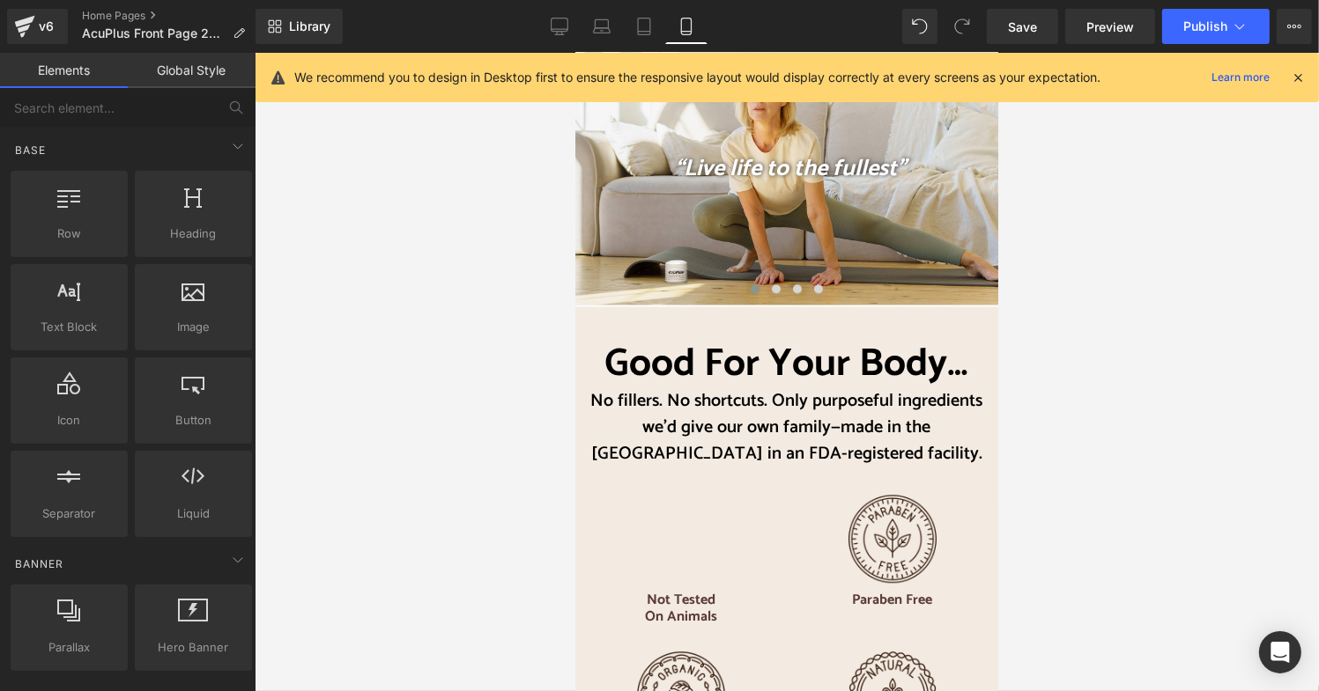
scroll to position [4228, 0]
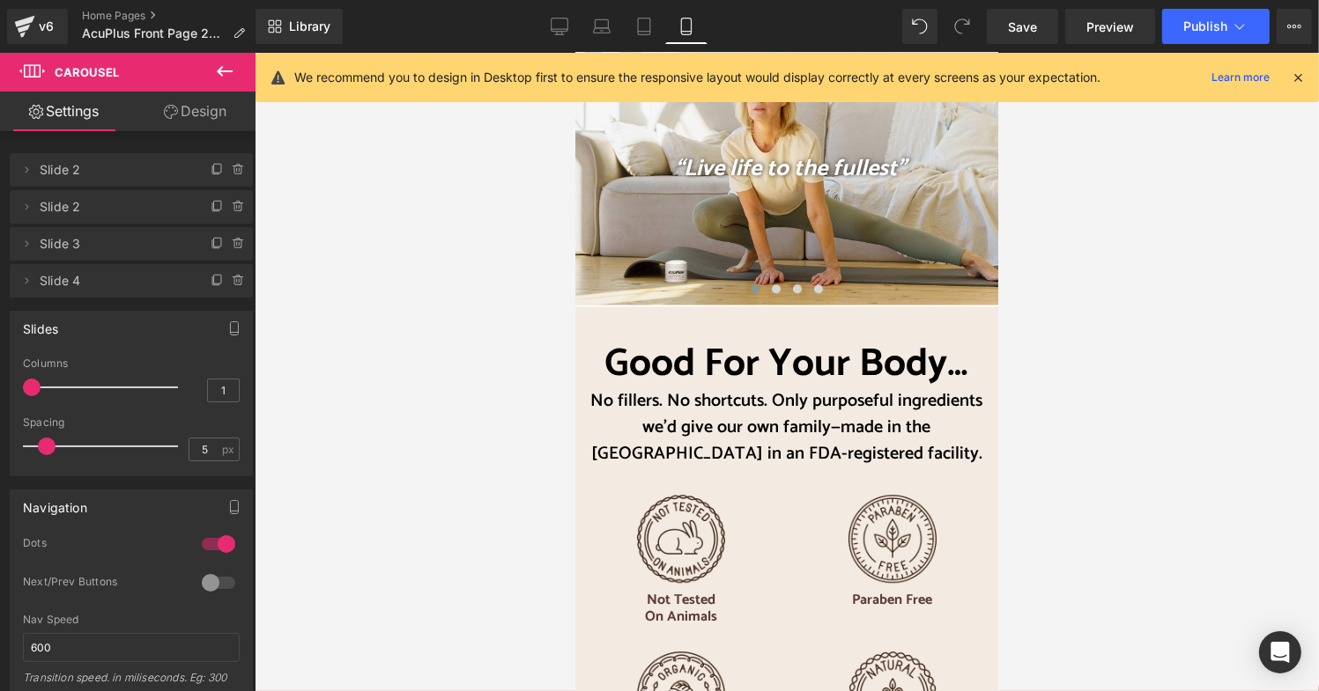
click at [792, 270] on div "“Live life to the fullest” Text Block Row Hero Banner “Powerful pain relief” Te…" at bounding box center [785, 172] width 423 height 263
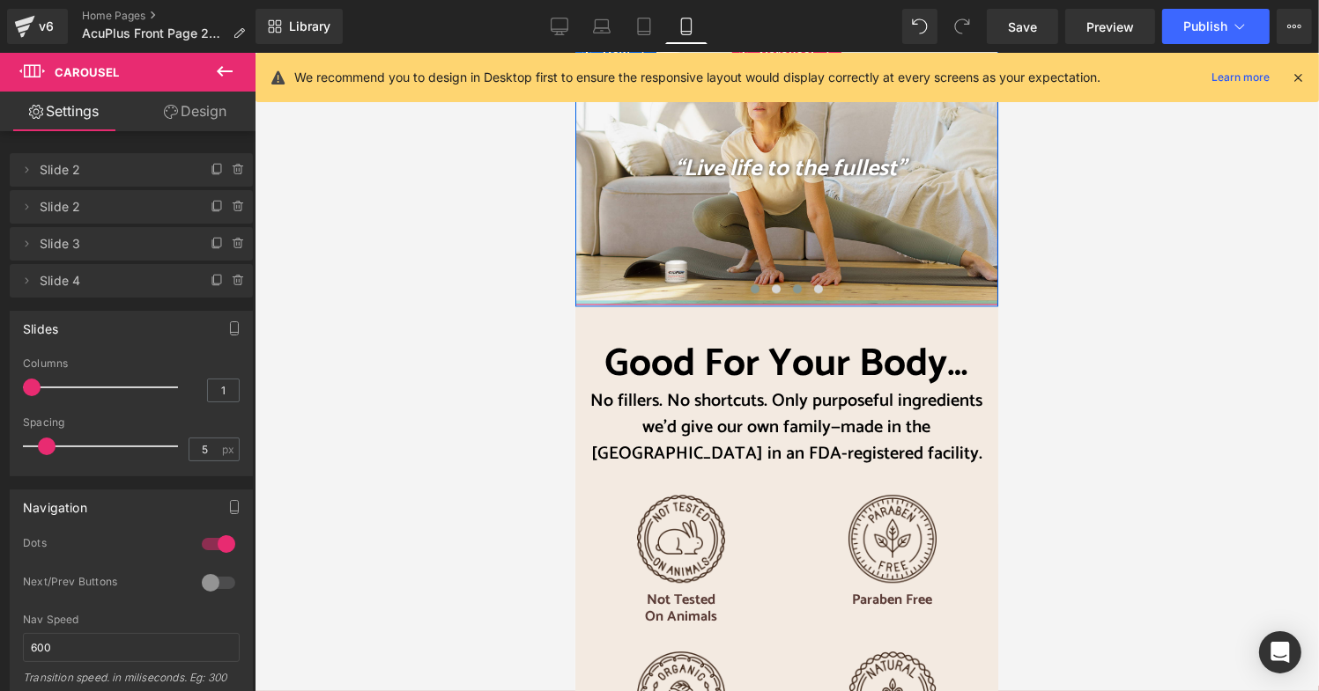
drag, startPoint x: 793, startPoint y: 268, endPoint x: 798, endPoint y: 259, distance: 10.3
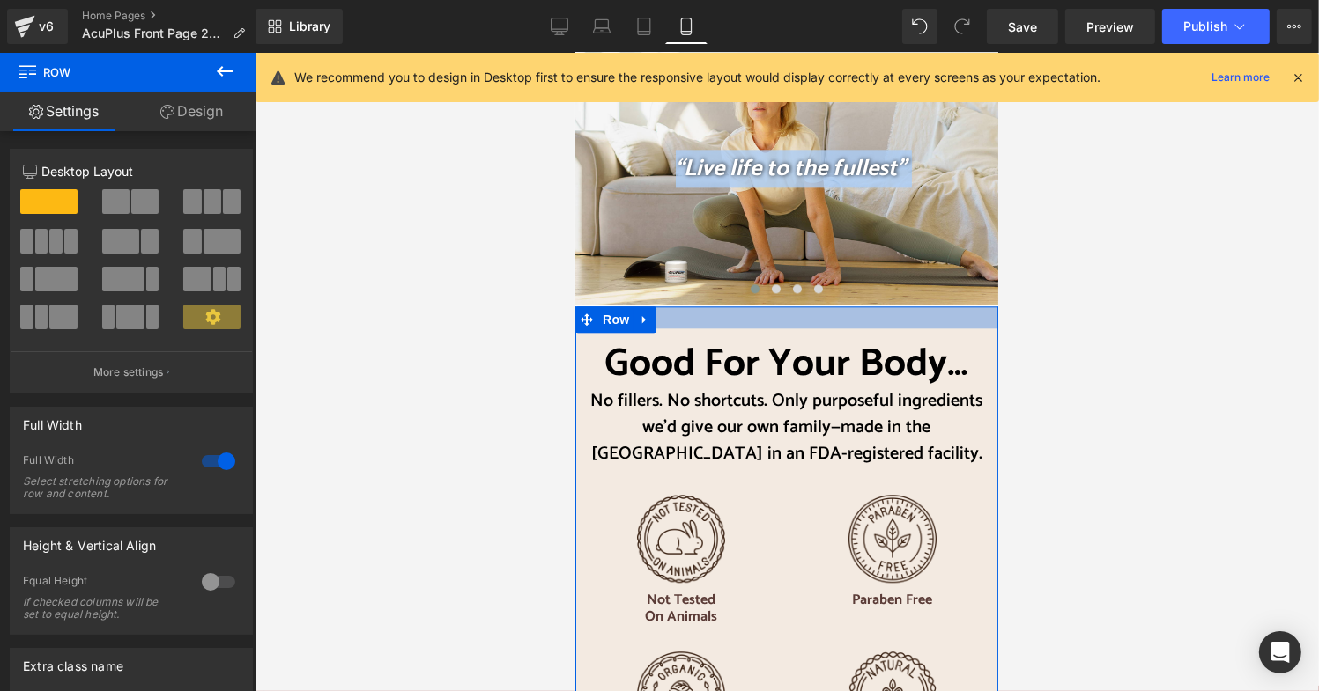
click at [898, 306] on div at bounding box center [785, 317] width 423 height 22
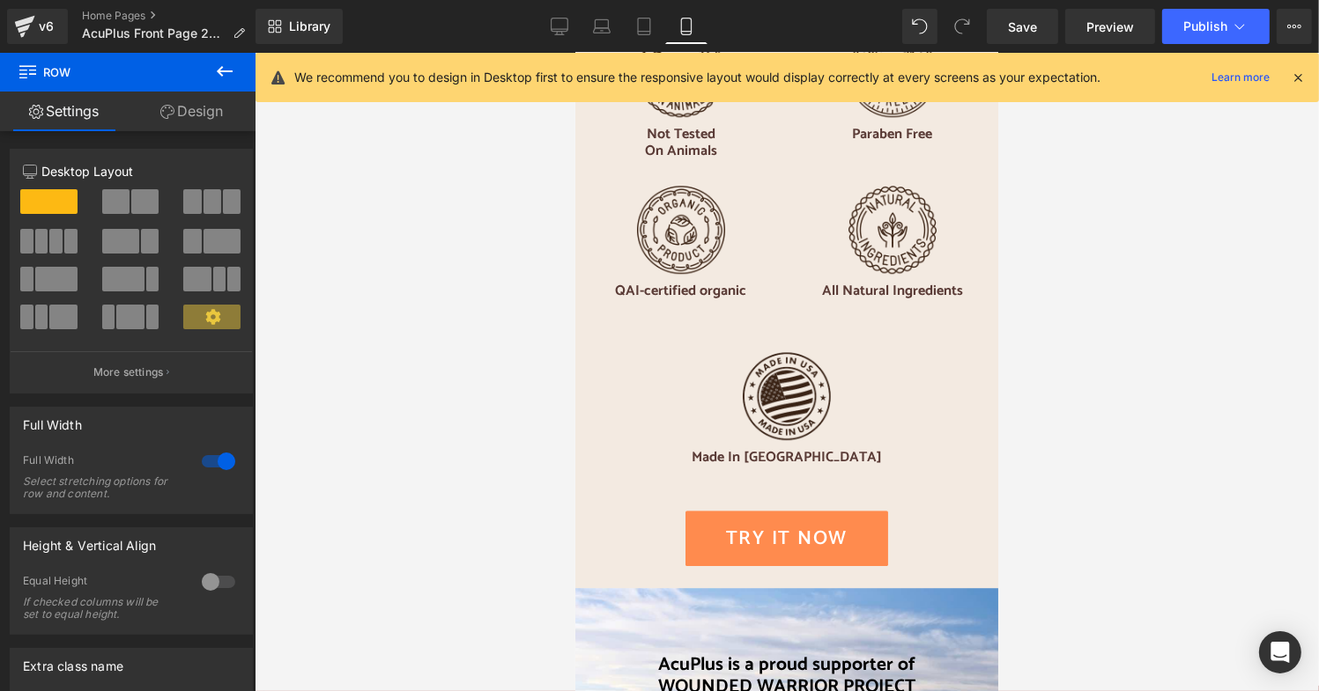
scroll to position [4492, 0]
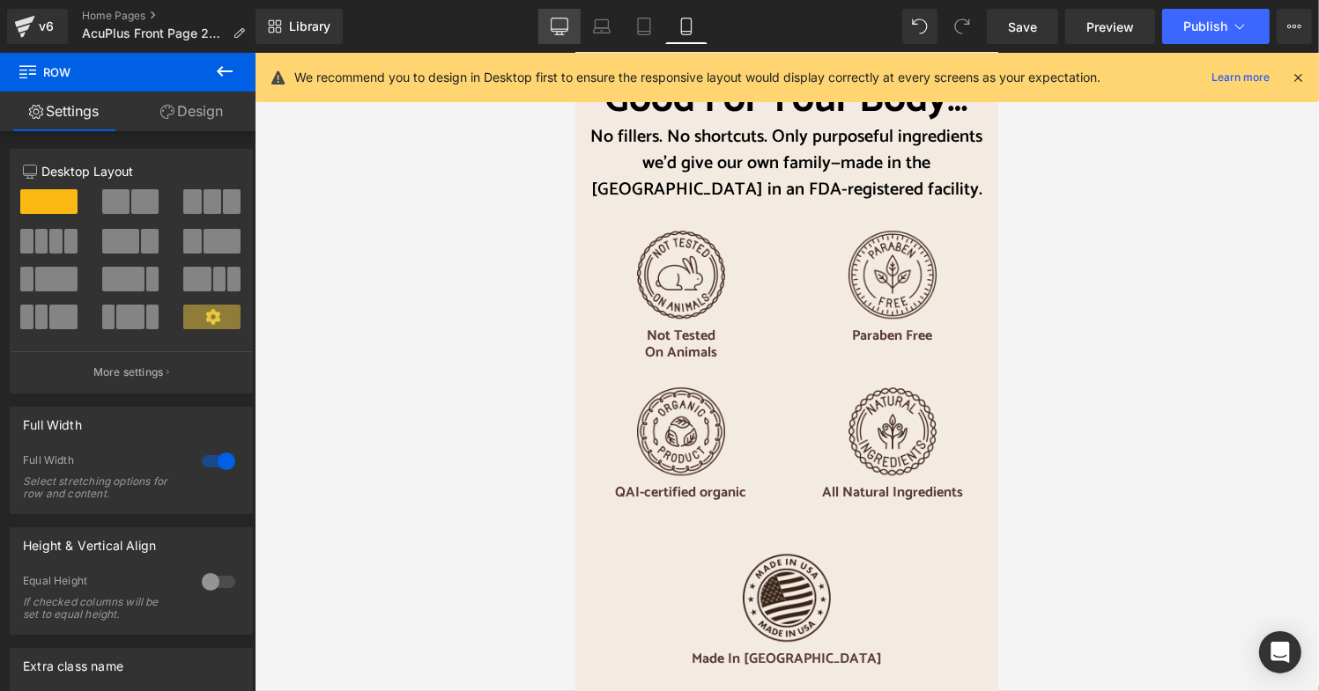
click at [552, 26] on icon at bounding box center [559, 27] width 18 height 18
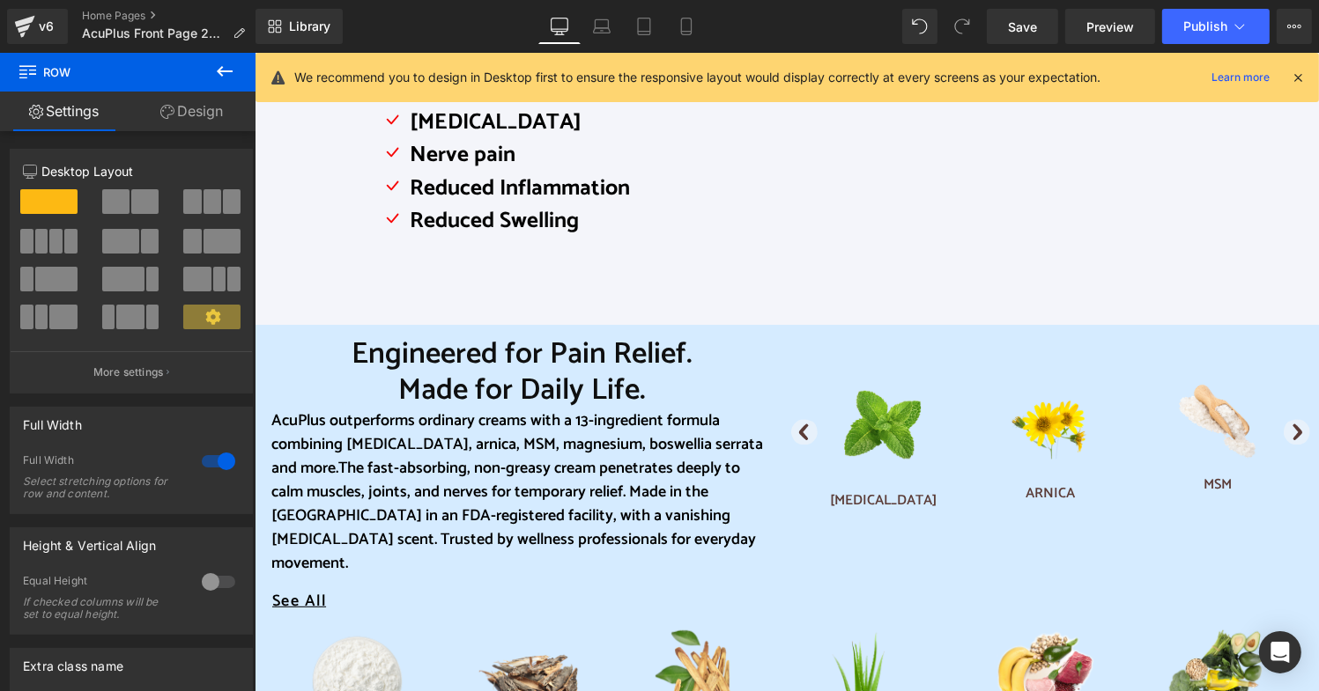
scroll to position [692, 0]
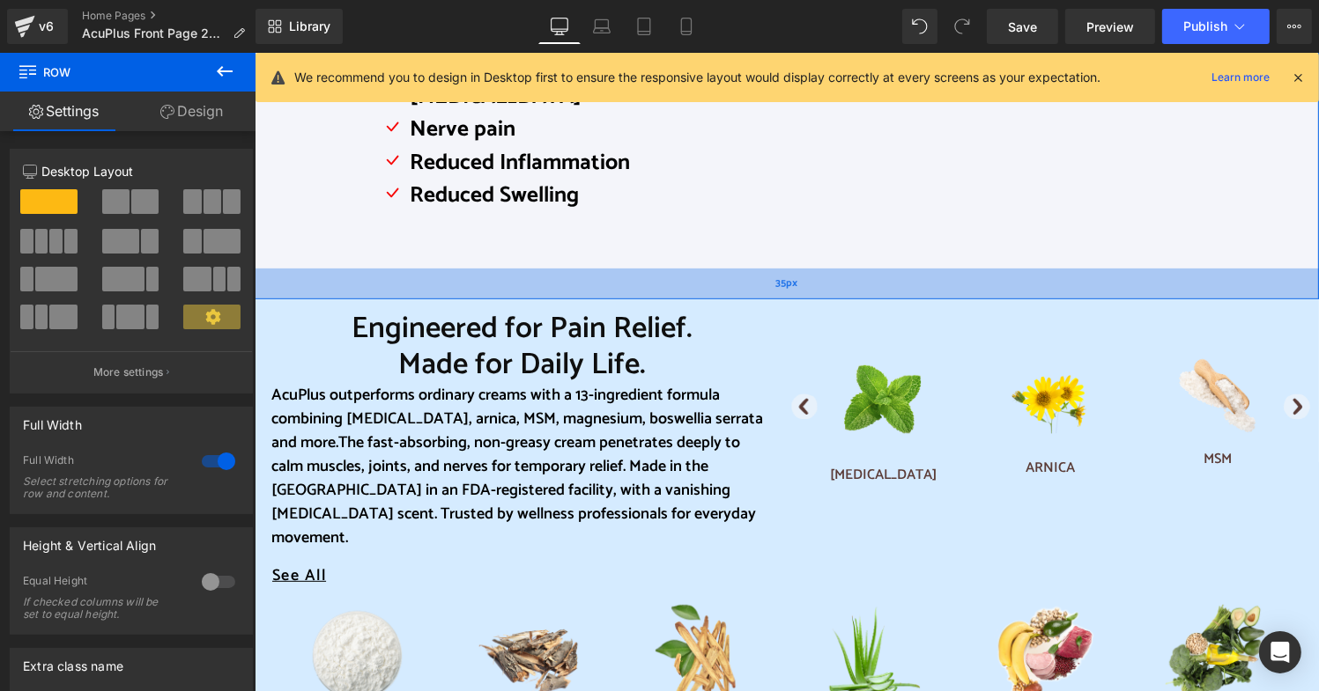
click at [396, 284] on div "35px" at bounding box center [786, 283] width 1064 height 31
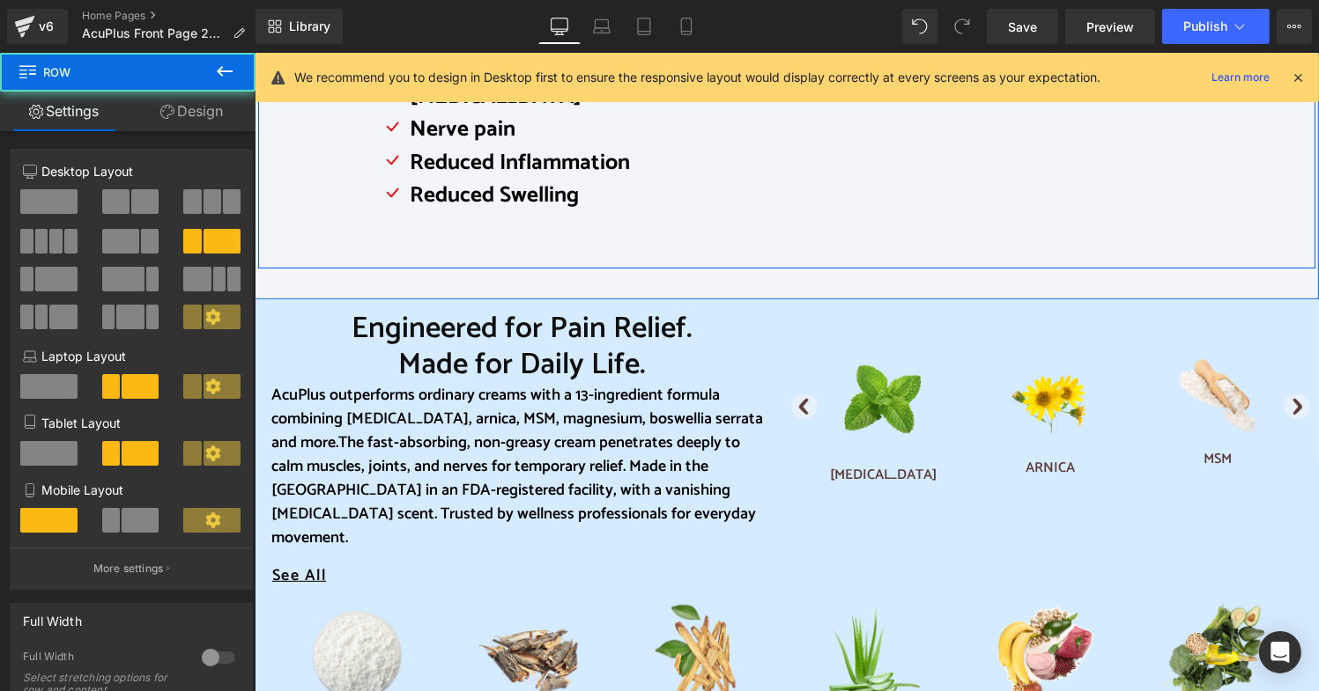
click at [300, 226] on div "Icon Joint Pain Text Block Icon Muscle spasms Text Block Icon Muscle cramps Tex…" at bounding box center [785, 67] width 1057 height 401
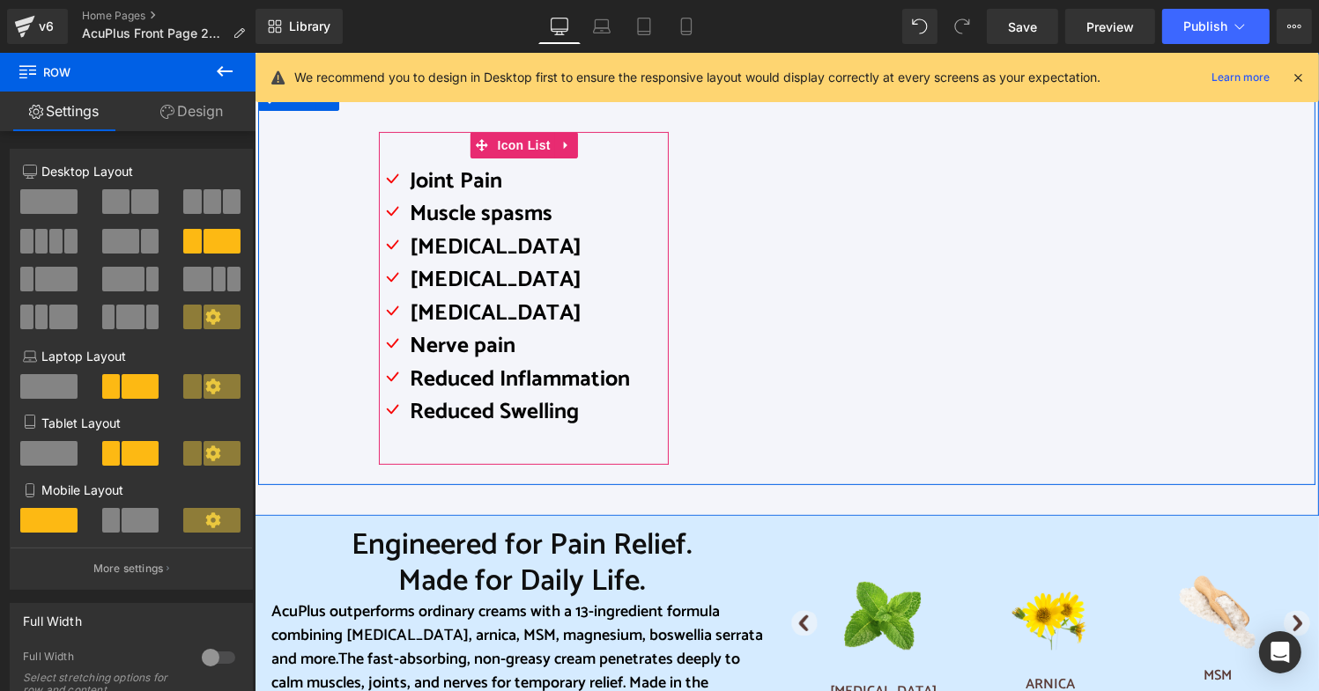
scroll to position [516, 0]
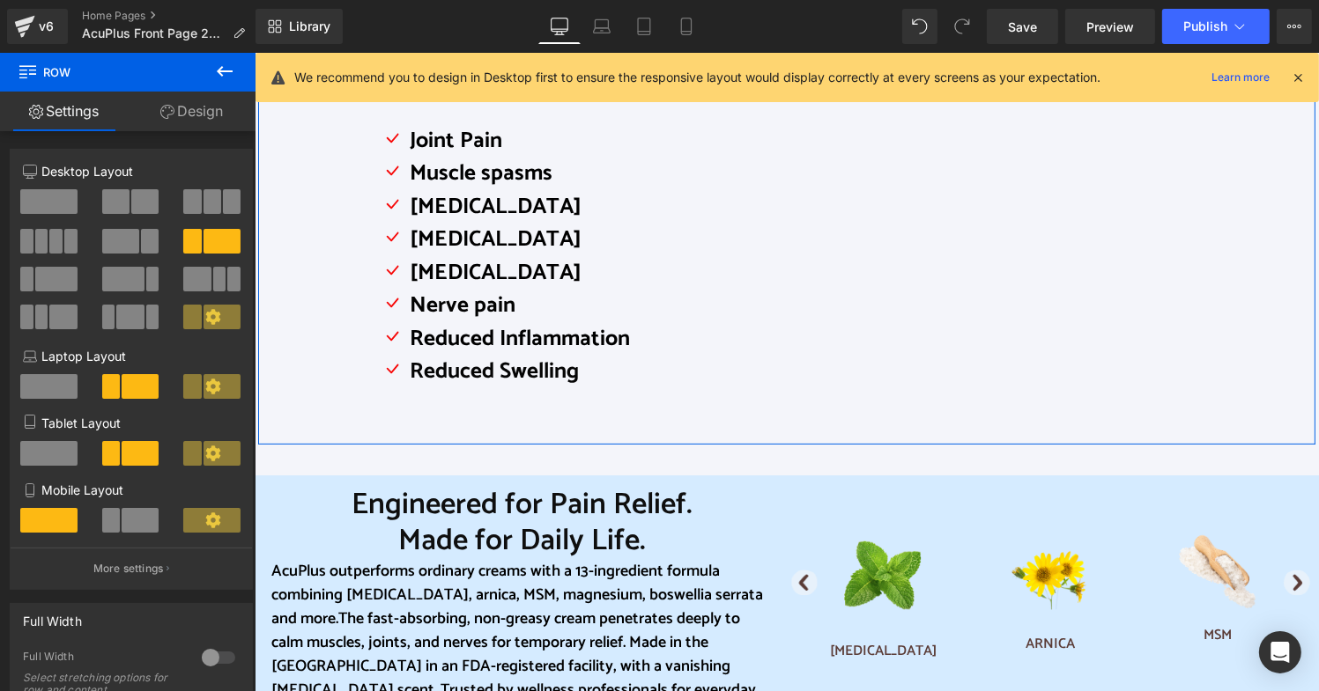
click at [49, 195] on span at bounding box center [48, 201] width 57 height 25
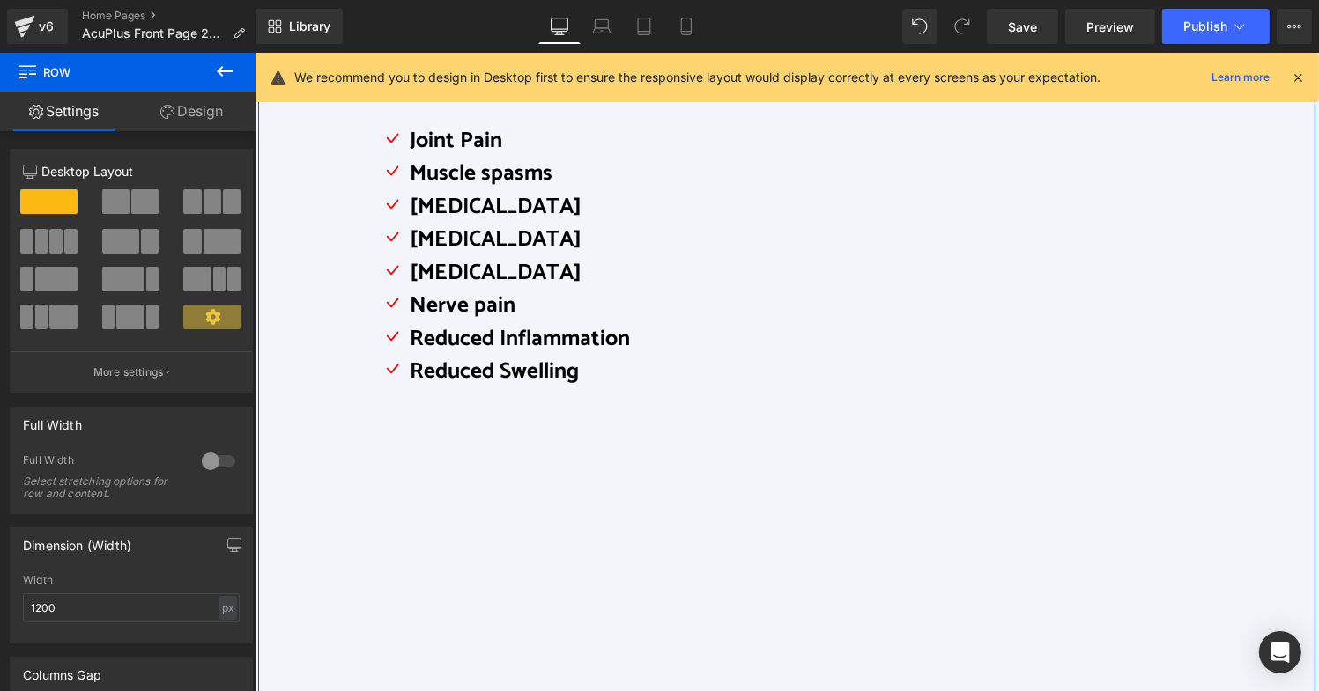
click at [115, 196] on span at bounding box center [115, 201] width 27 height 25
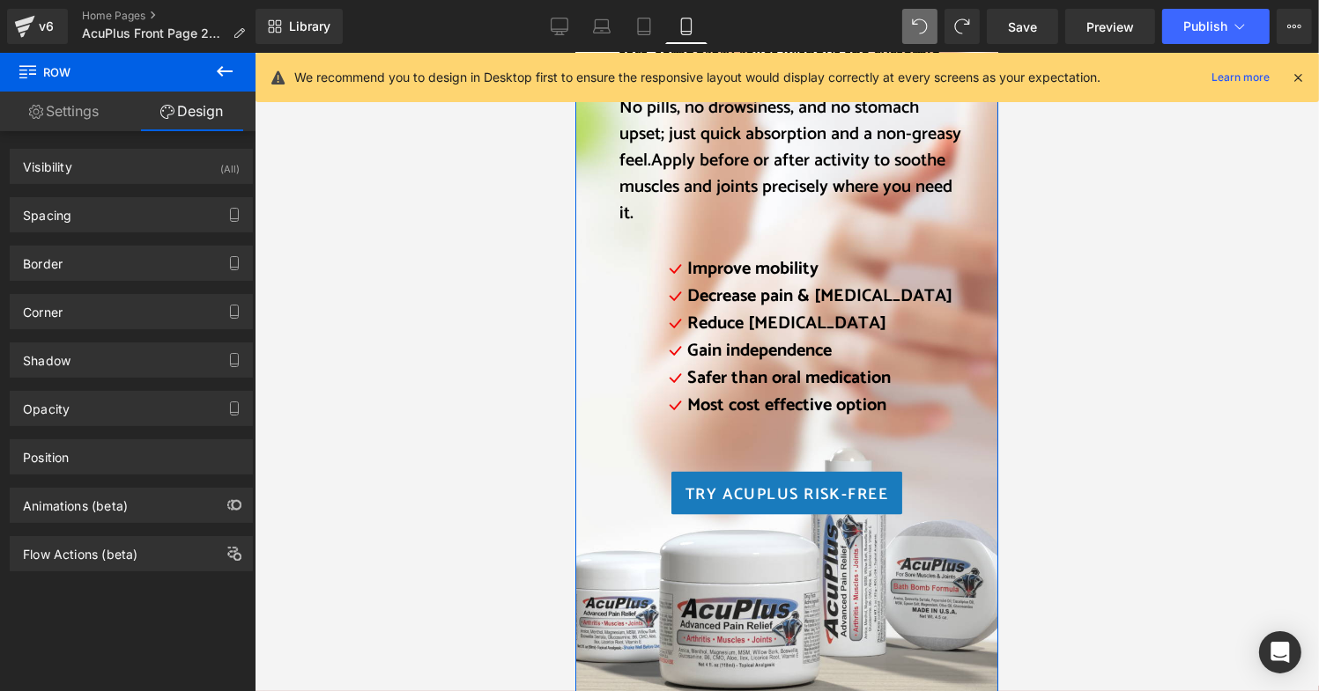
scroll to position [2647, 0]
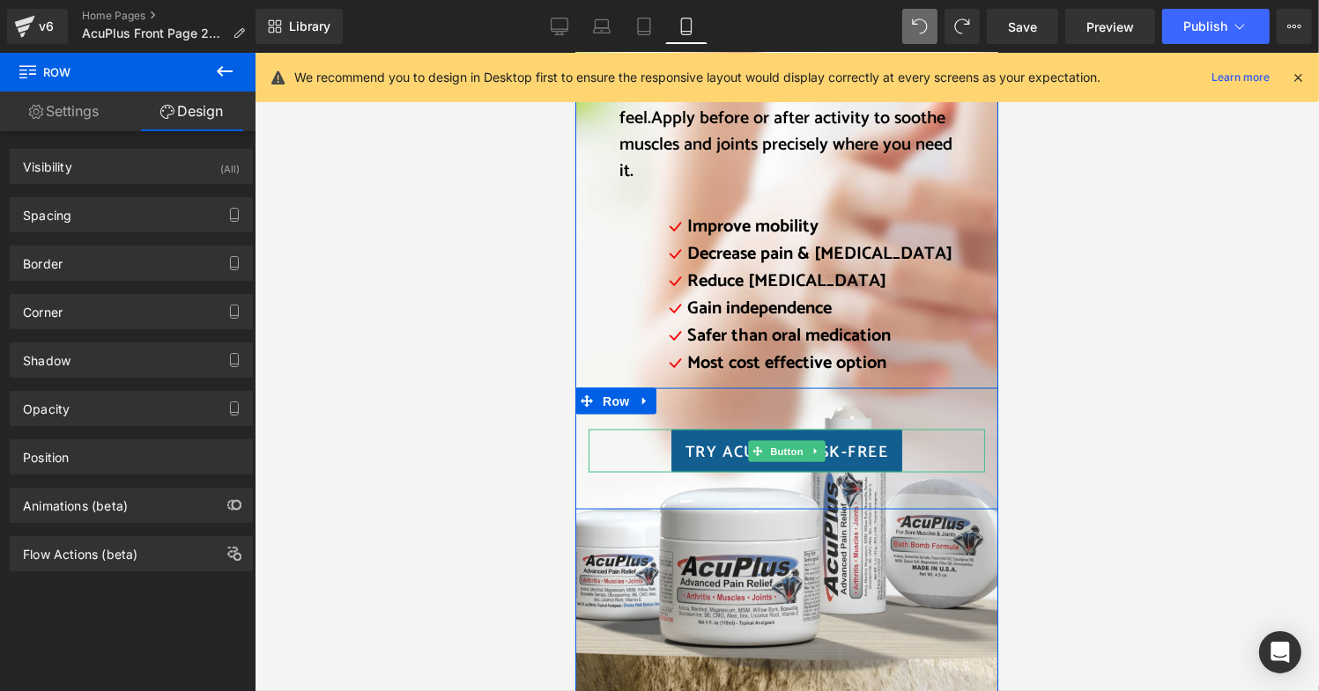
click at [870, 440] on span "Try AcuPlus Risk-free" at bounding box center [785, 452] width 203 height 24
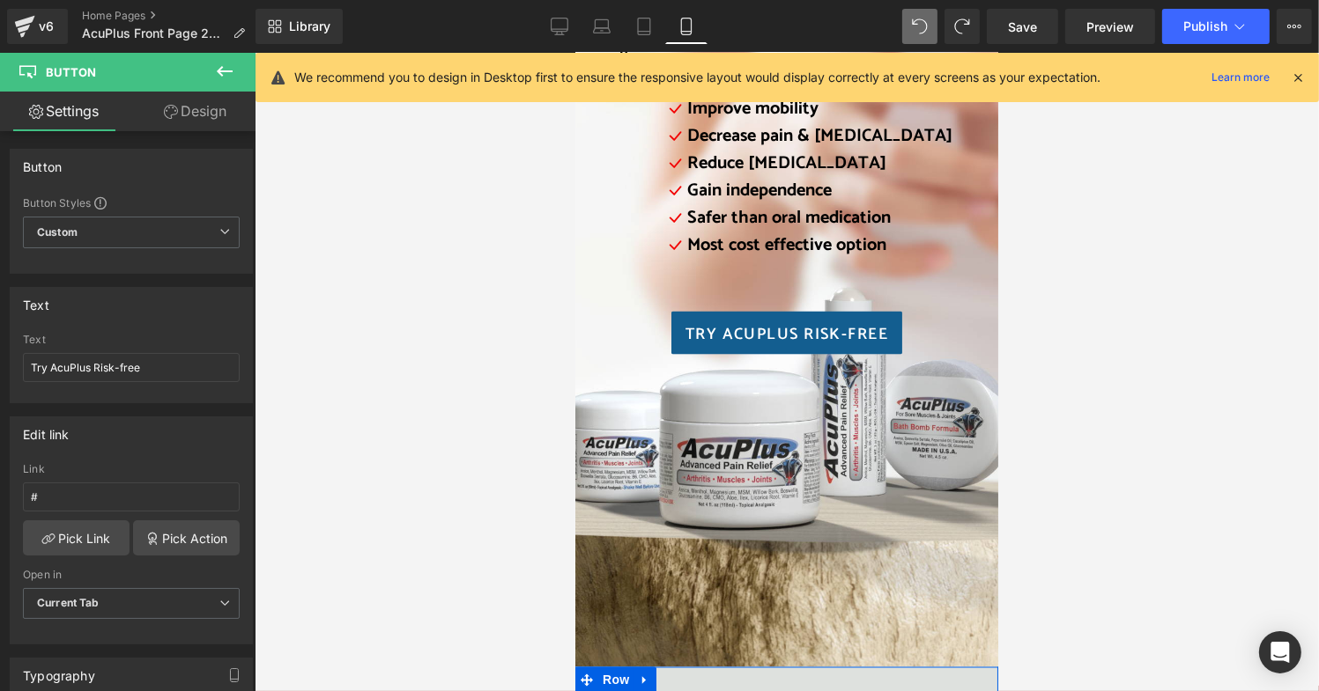
scroll to position [2735, 0]
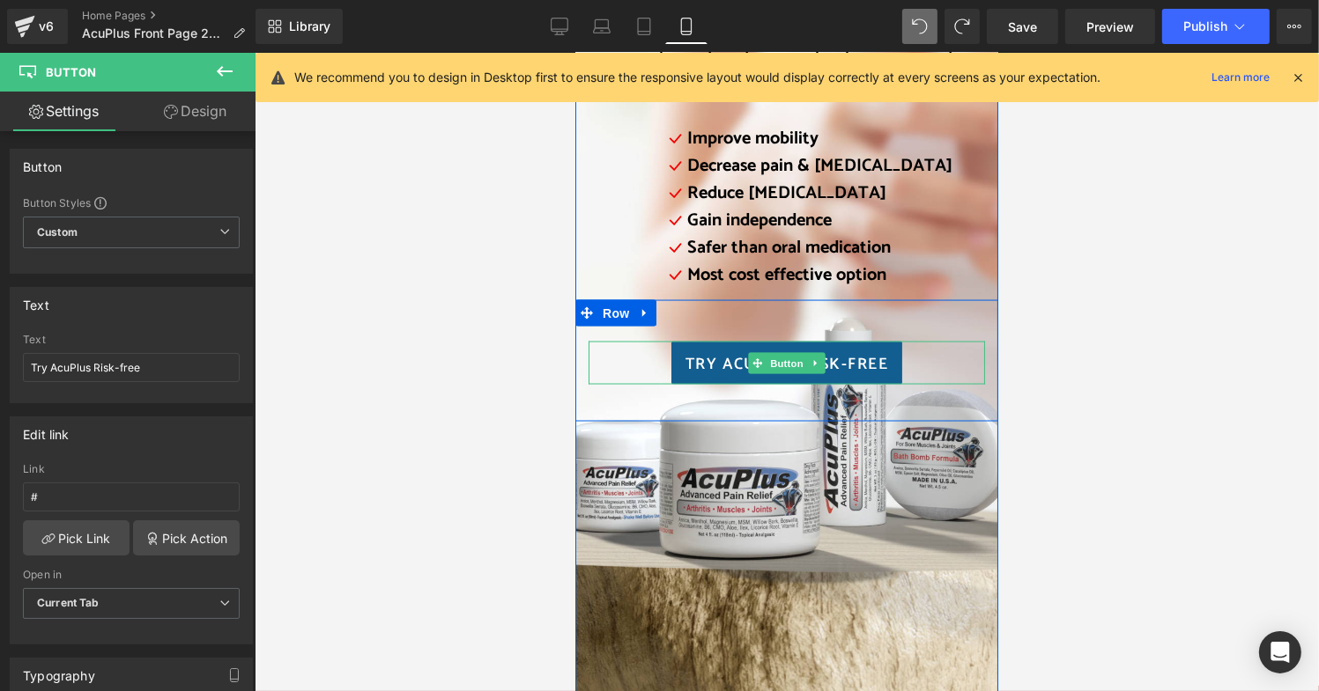
click at [843, 352] on span "Try AcuPlus Risk-free" at bounding box center [785, 364] width 203 height 24
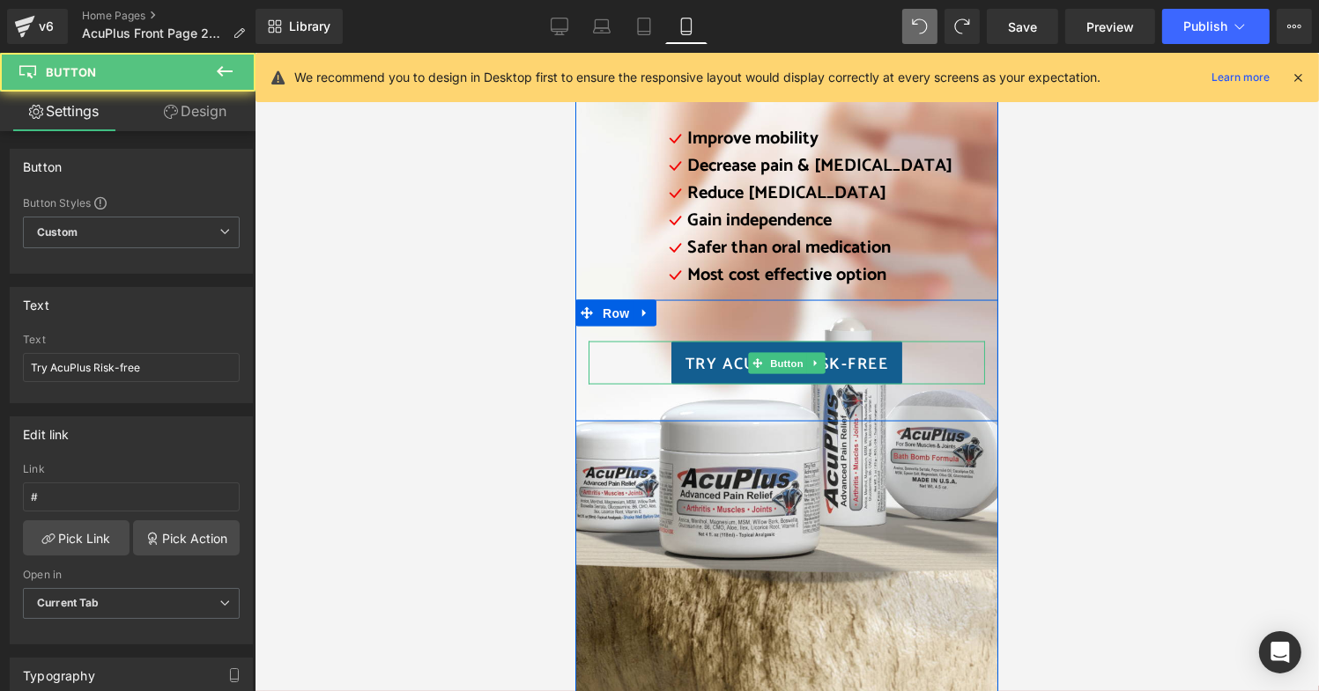
click at [843, 352] on span "Try AcuPlus Risk-free" at bounding box center [785, 364] width 203 height 24
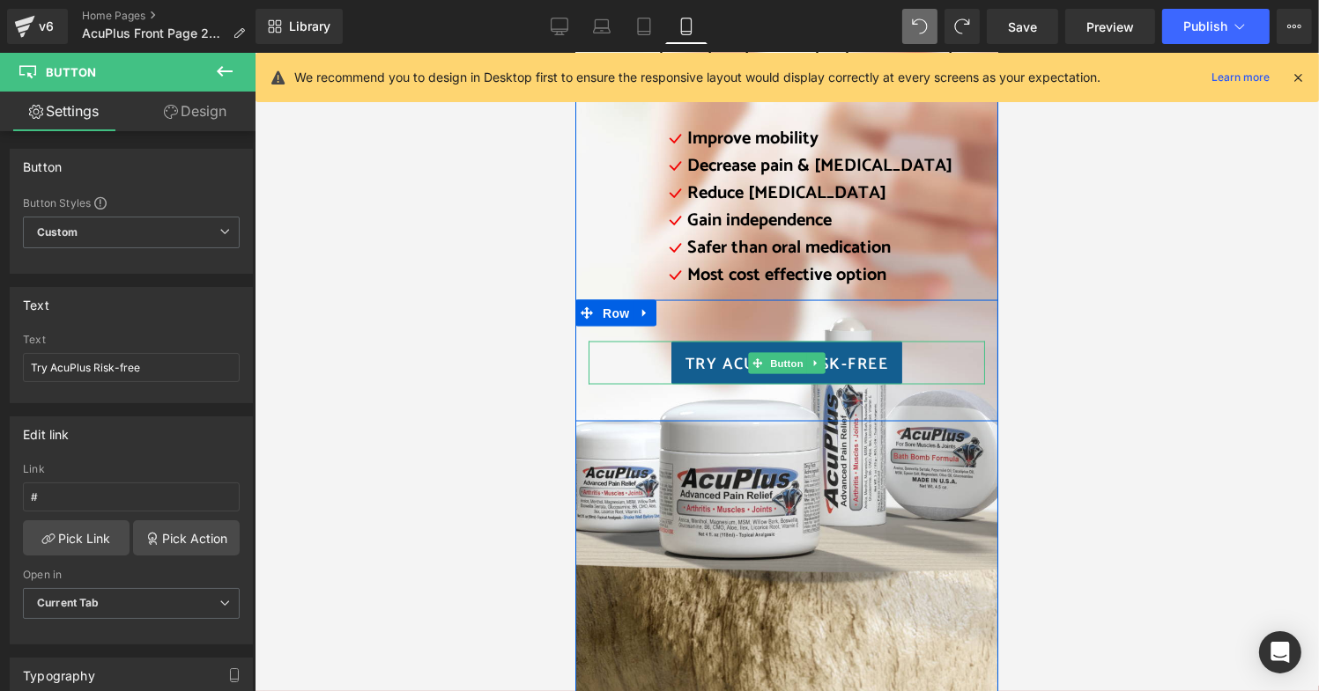
click at [847, 352] on span "Try AcuPlus Risk-free" at bounding box center [785, 364] width 203 height 24
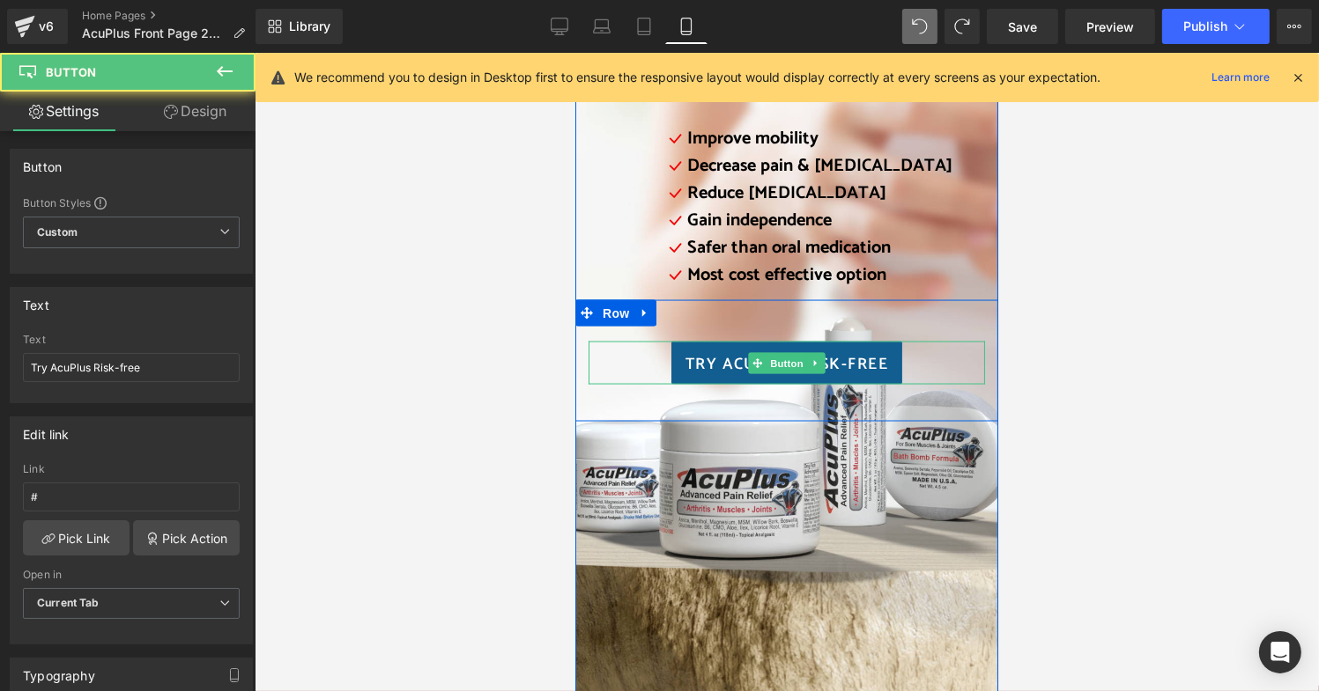
click at [847, 352] on span "Try AcuPlus Risk-free" at bounding box center [785, 364] width 203 height 24
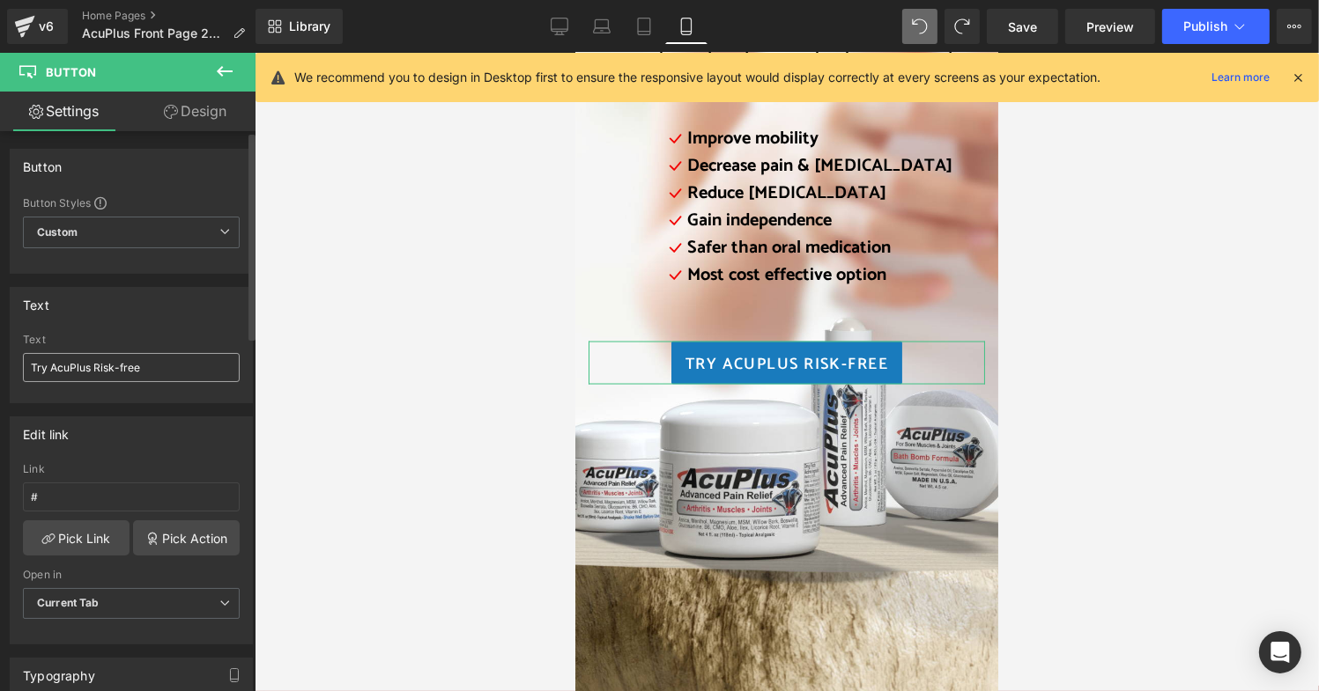
drag, startPoint x: 92, startPoint y: 368, endPoint x: 208, endPoint y: 374, distance: 116.4
click at [208, 374] on input "Try AcuPlus Risk-free" at bounding box center [131, 367] width 217 height 29
type input "Try AcuPlus"
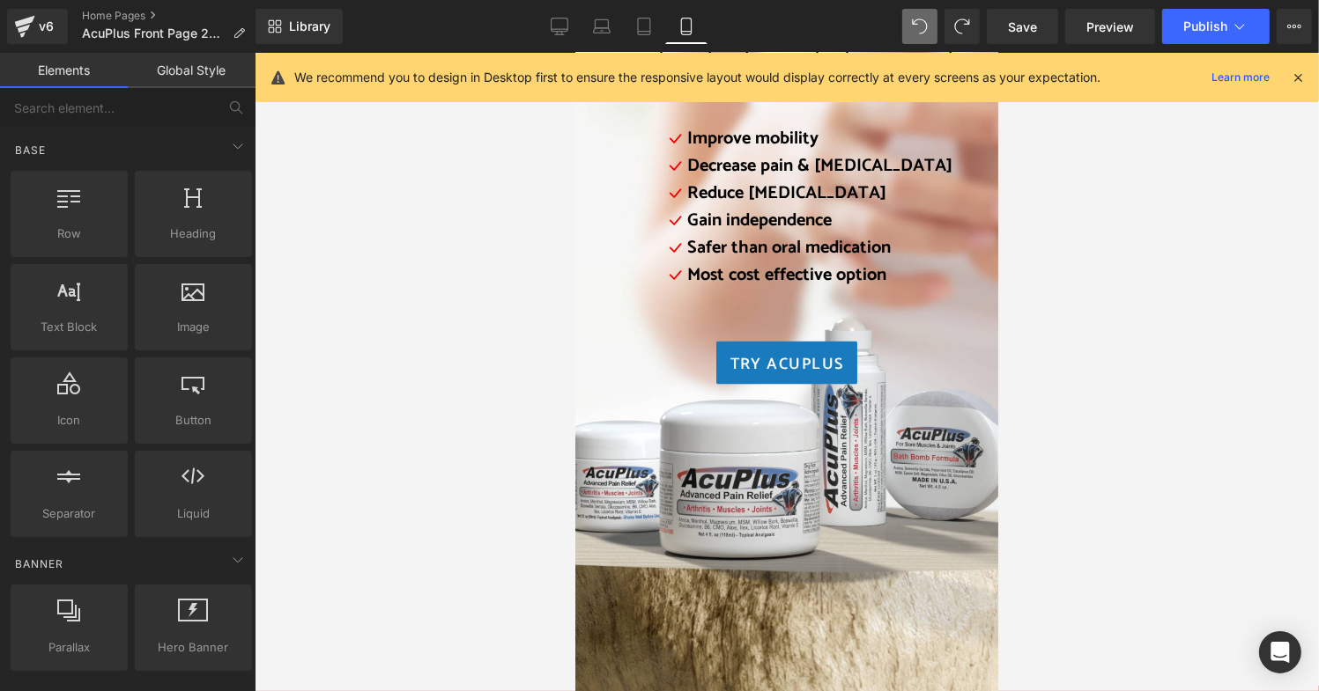
click at [475, 418] on div at bounding box center [787, 372] width 1064 height 639
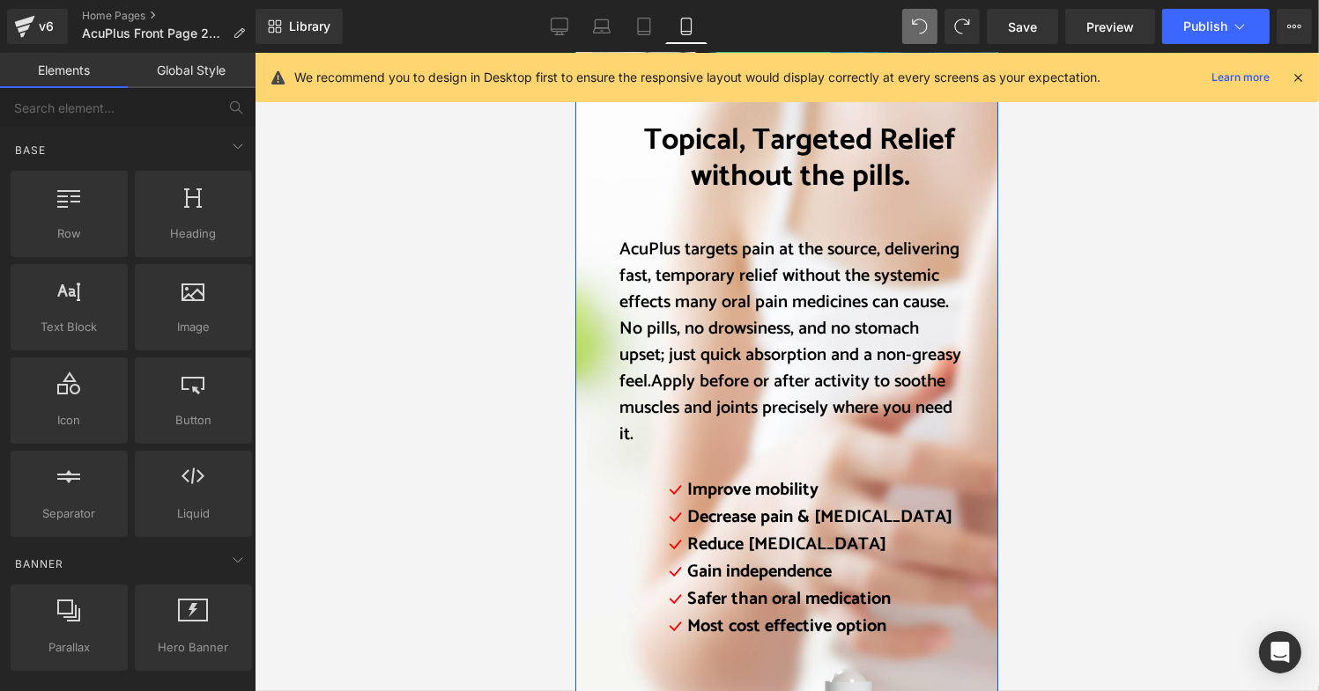
scroll to position [2382, 0]
click at [821, 177] on div "Topical, Targeted Relief without the pills." at bounding box center [785, 161] width 423 height 148
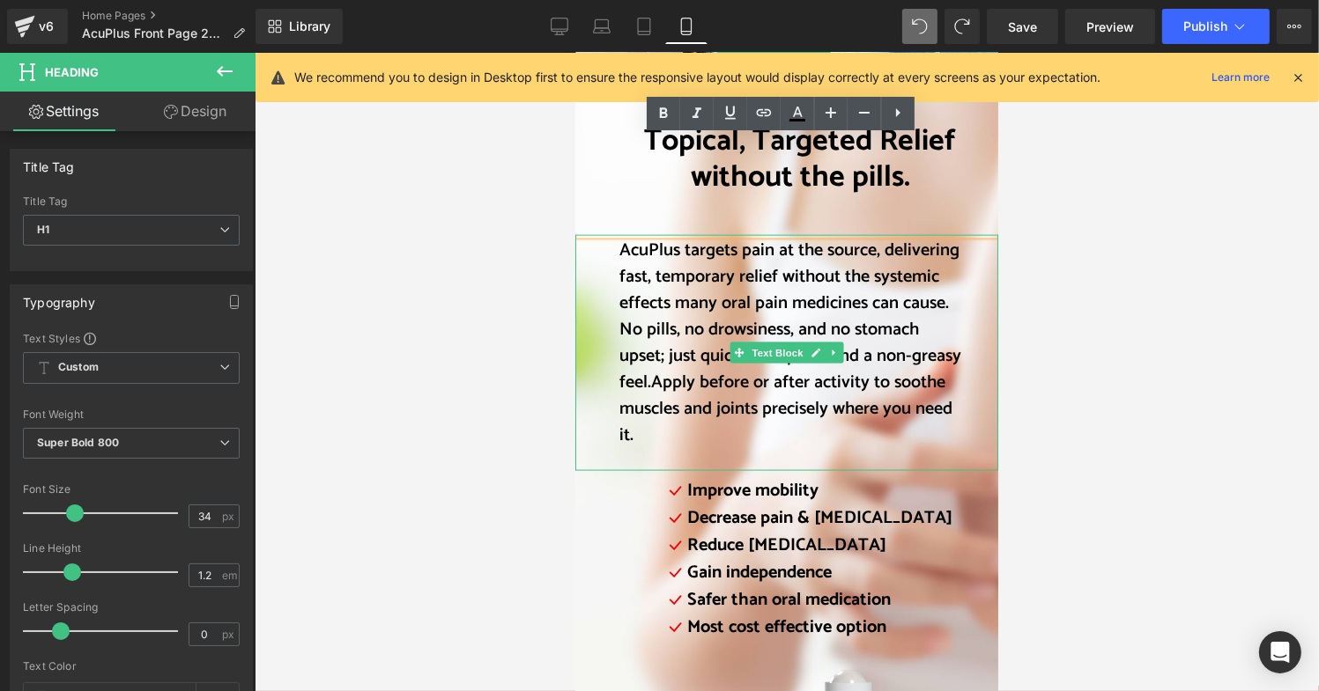
click at [796, 240] on font "AcuPlus targets pain at the source, delivering fast, temporary relief without t…" at bounding box center [789, 315] width 342 height 161
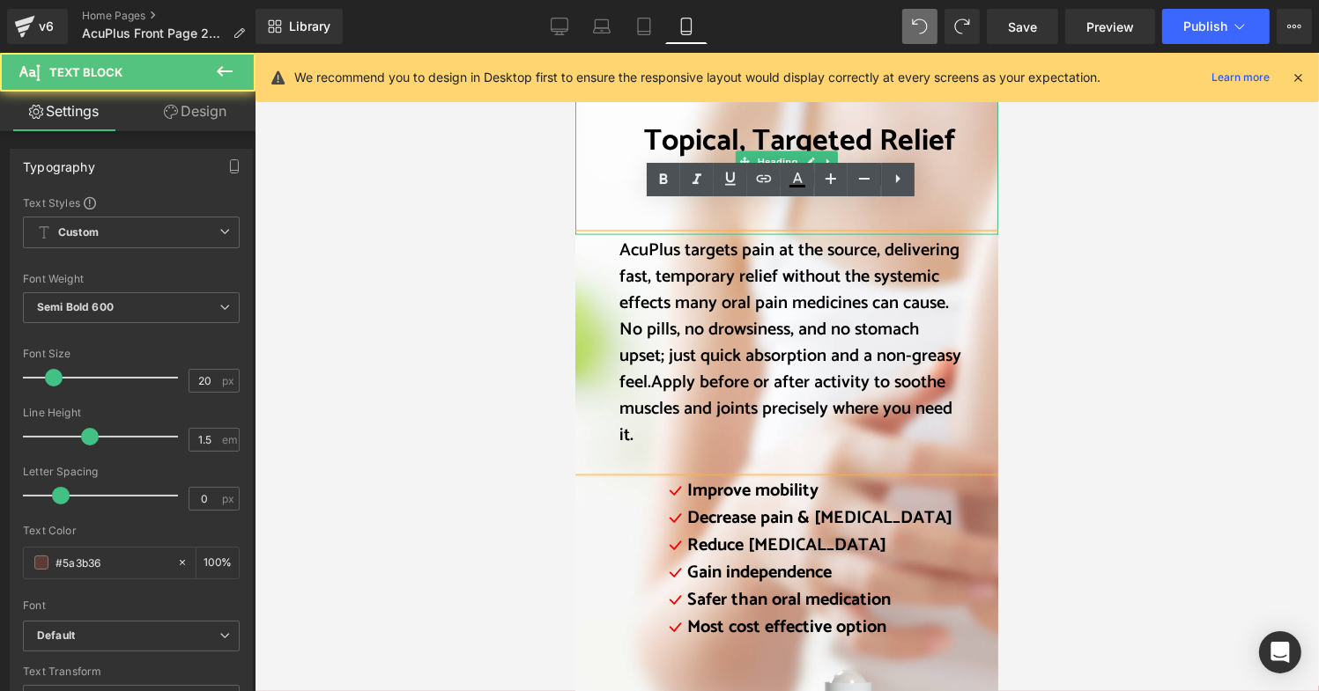
click at [632, 151] on h1 "Topical, Targeted Relief without the pills." at bounding box center [799, 159] width 362 height 72
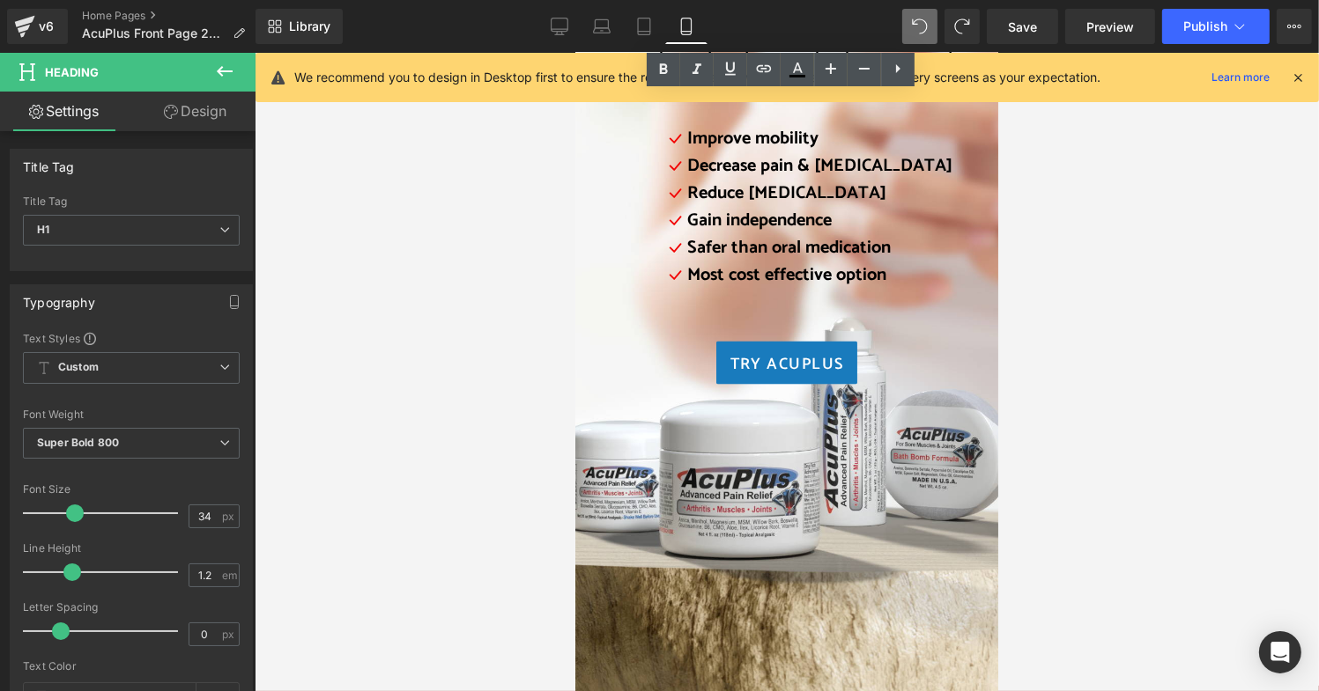
scroll to position [2735, 0]
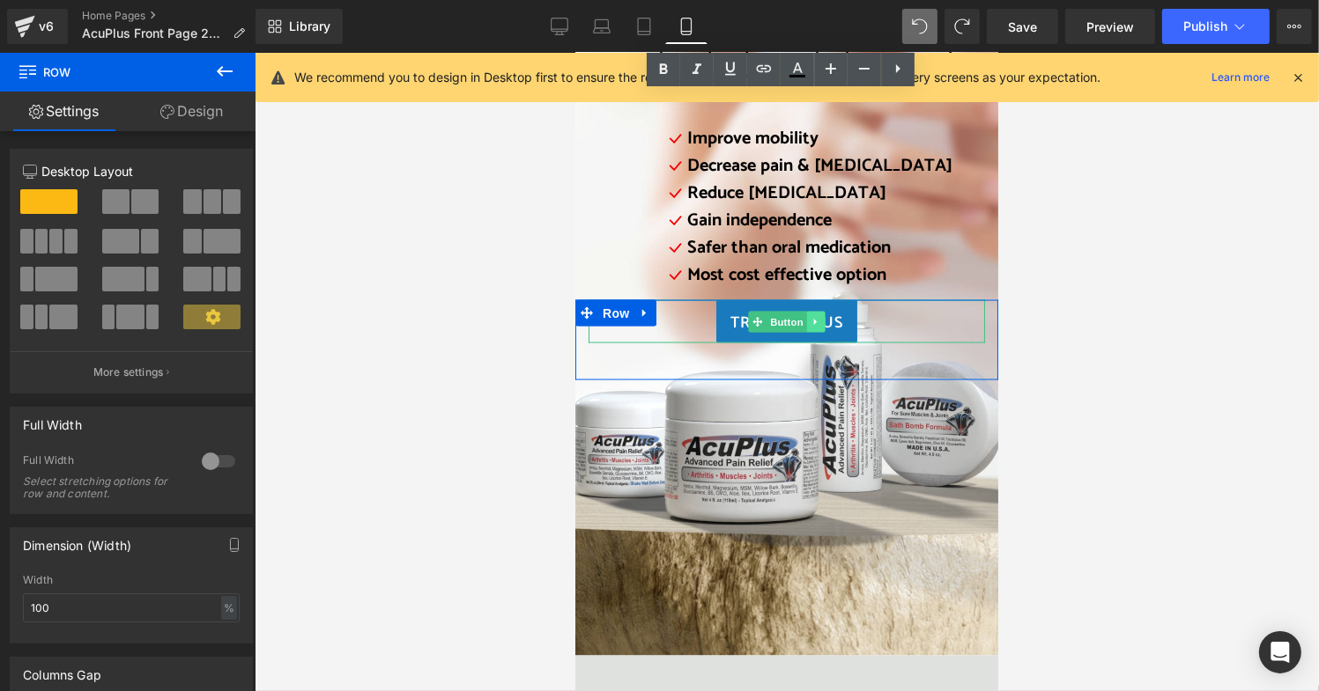
drag, startPoint x: 791, startPoint y: 295, endPoint x: 810, endPoint y: 295, distance: 19.4
click at [810, 299] on div "Try AcuPlus Button Row 42px" at bounding box center [785, 339] width 423 height 80
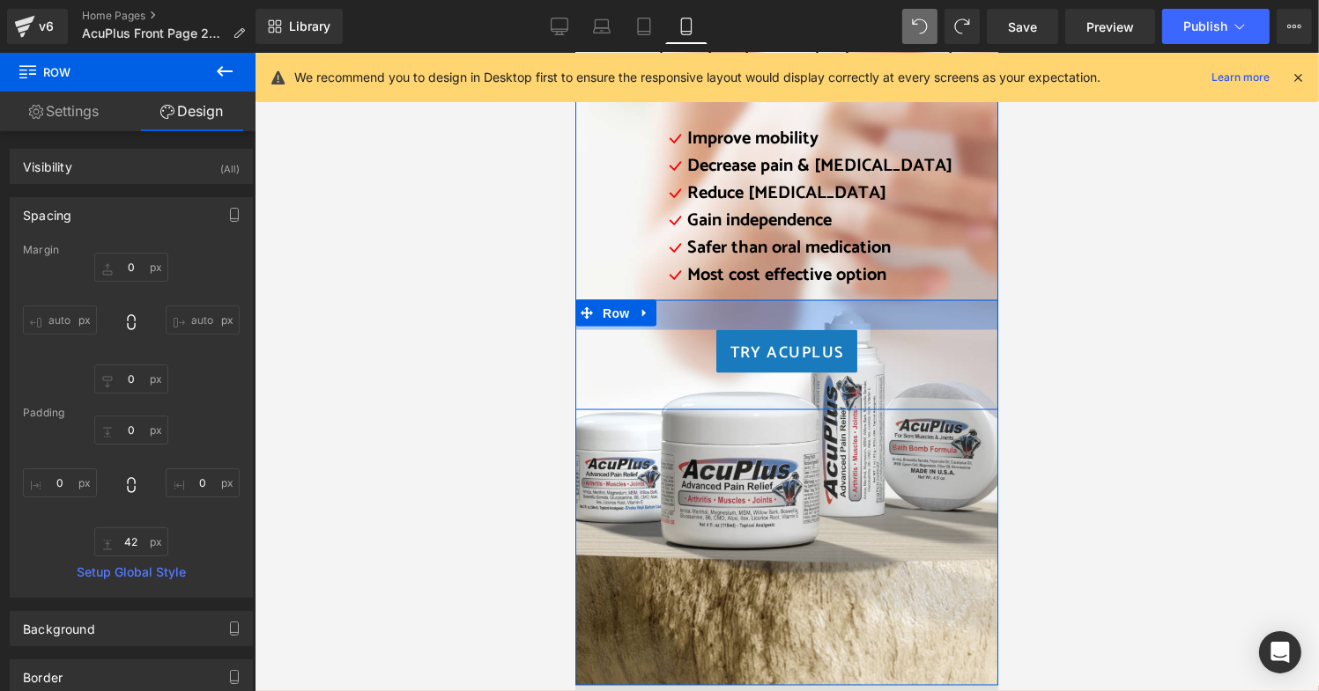
drag, startPoint x: 881, startPoint y: 269, endPoint x: 892, endPoint y: 299, distance: 32.1
click at [892, 299] on div "Try AcuPlus Button Row 34px 42px" at bounding box center [785, 354] width 423 height 110
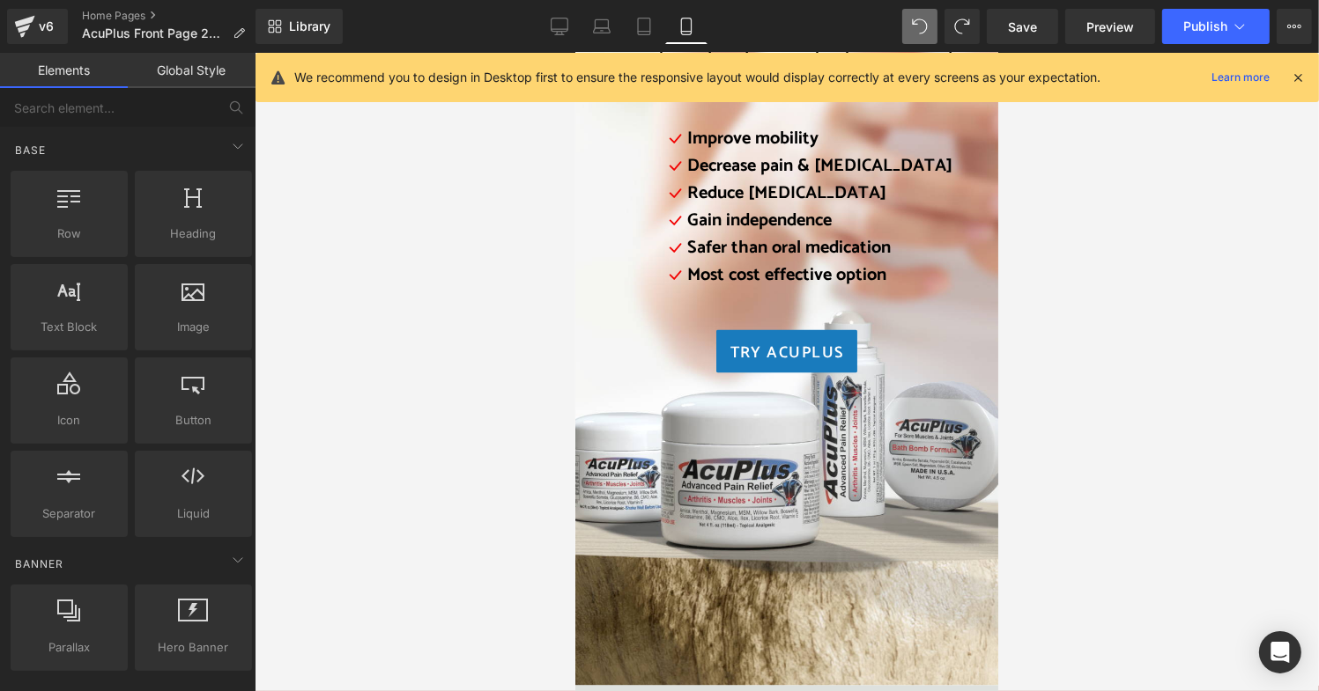
click at [1120, 290] on div at bounding box center [787, 372] width 1064 height 639
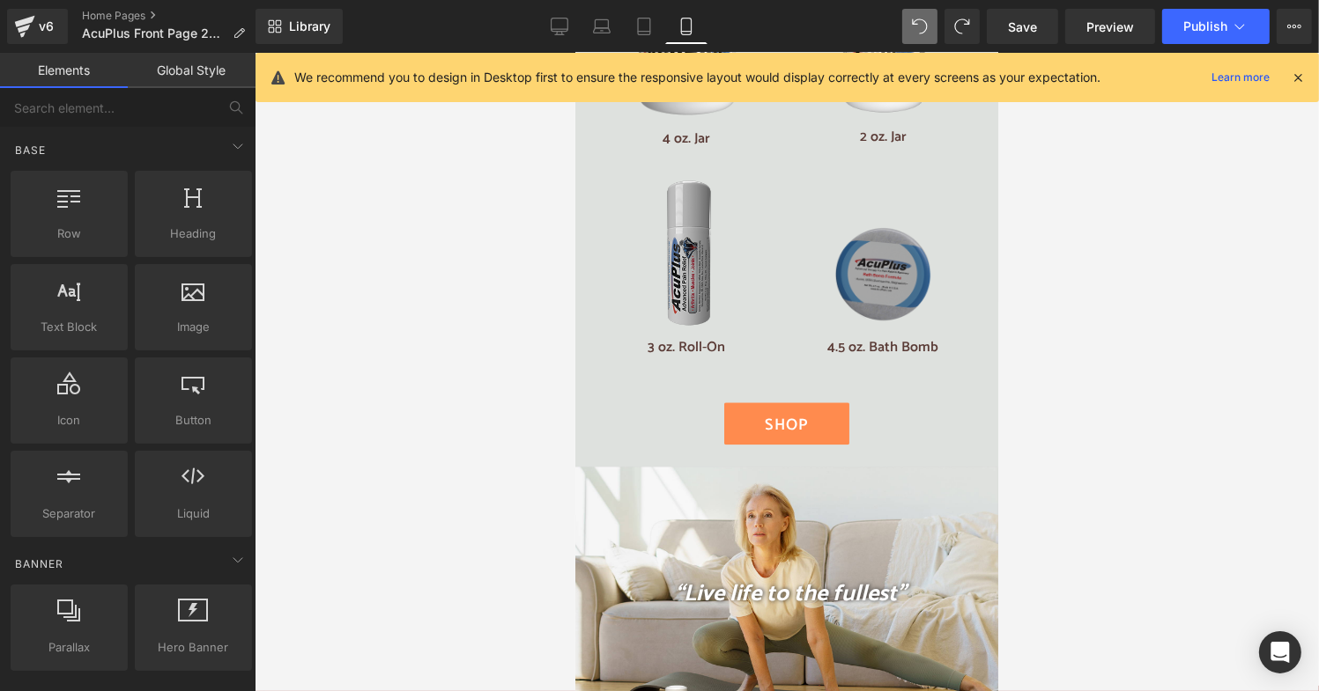
scroll to position [3792, 0]
click at [568, 33] on icon at bounding box center [559, 27] width 18 height 18
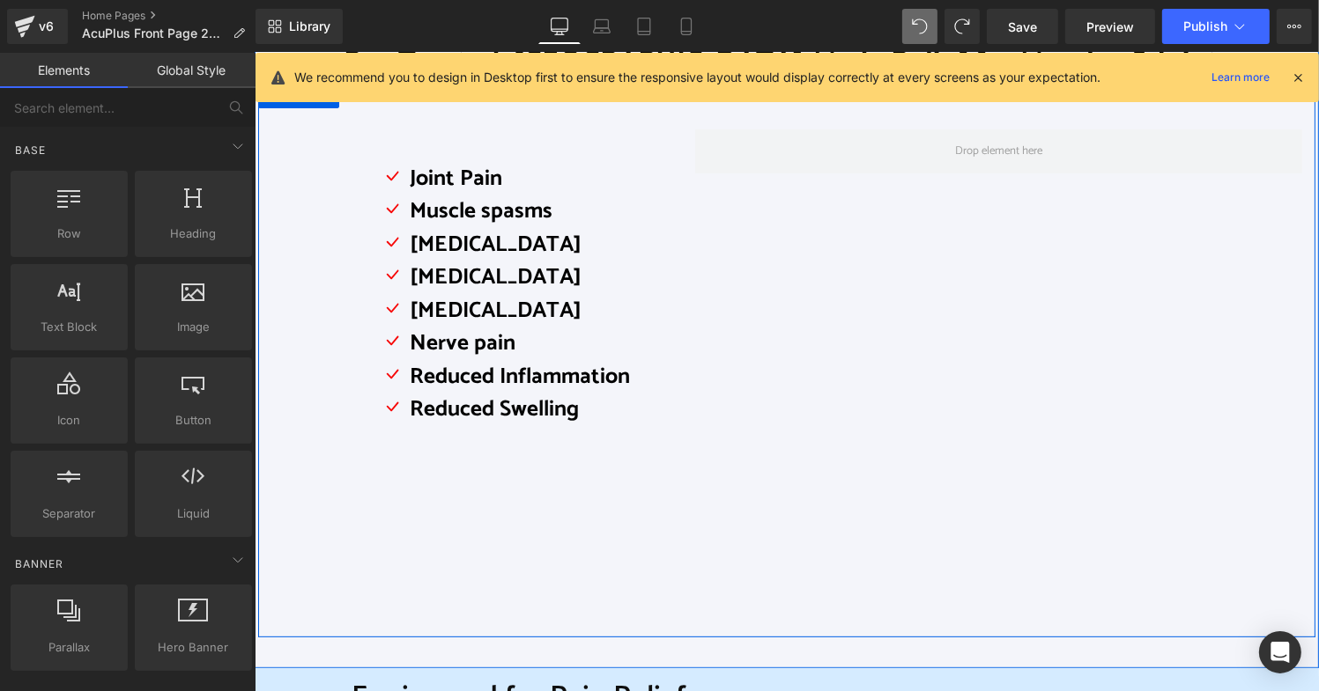
scroll to position [377, 0]
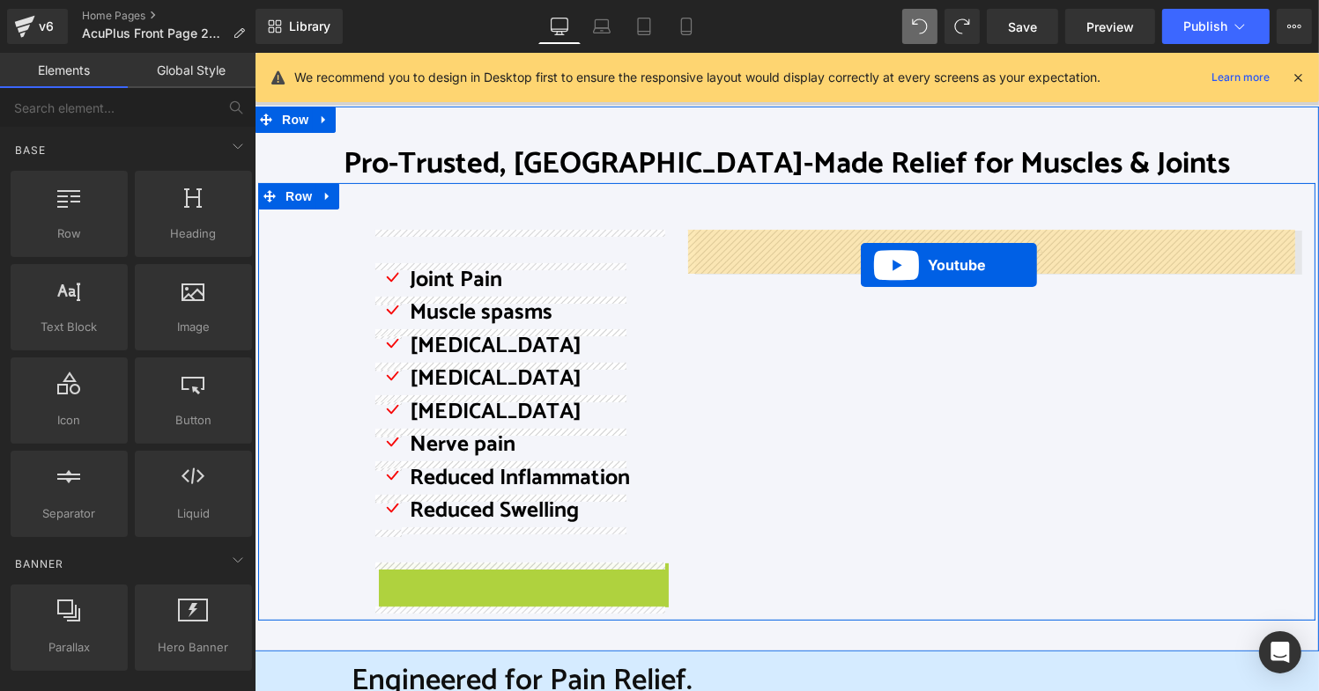
drag, startPoint x: 476, startPoint y: 572, endPoint x: 860, endPoint y: 264, distance: 491.2
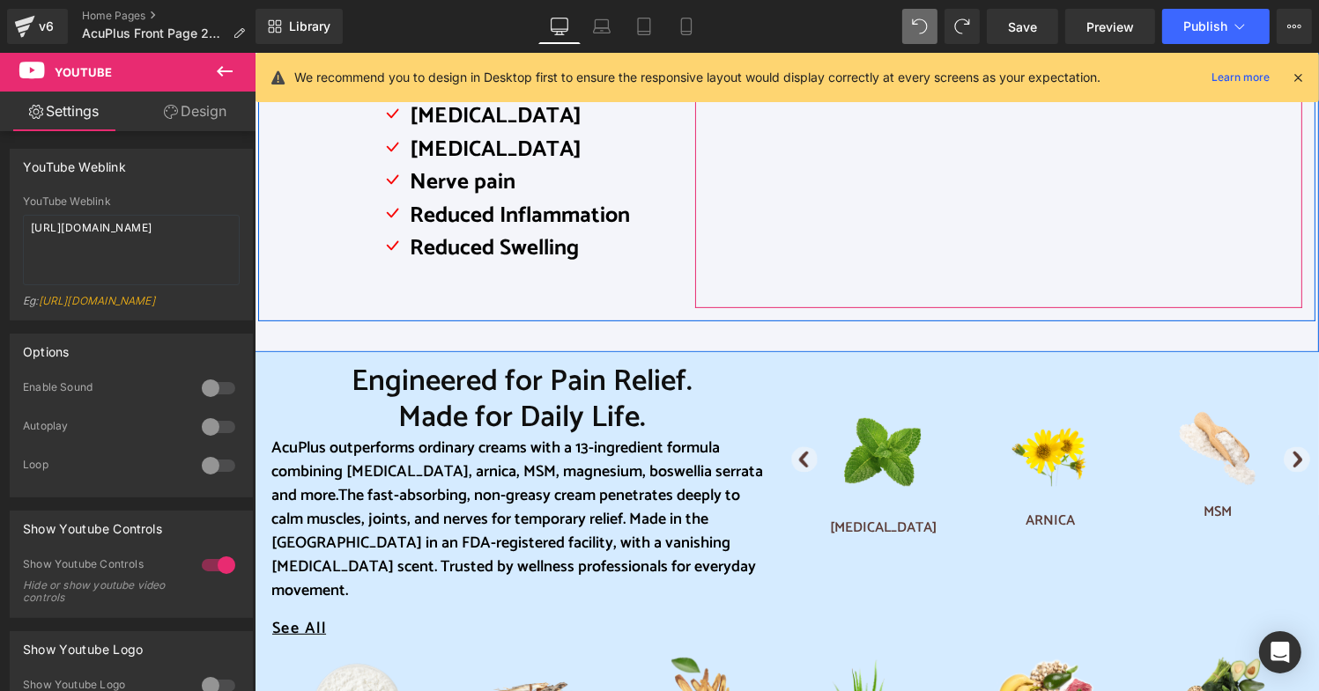
scroll to position [641, 0]
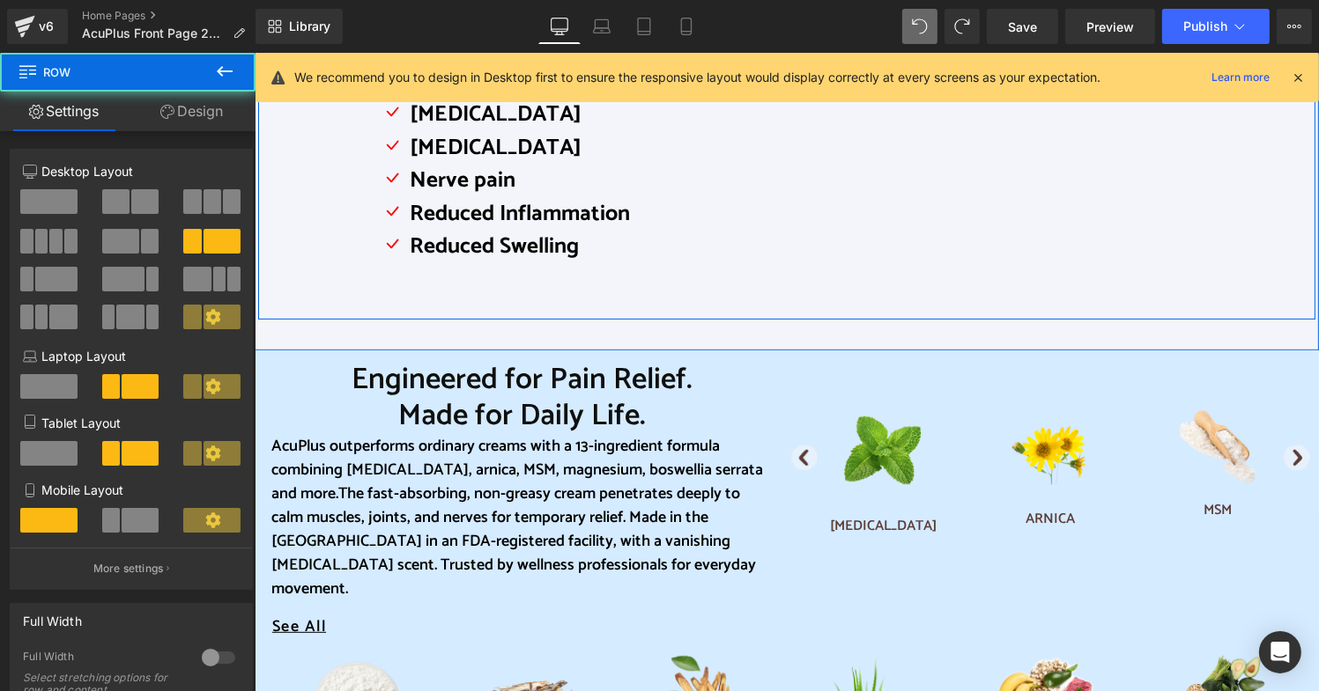
click at [668, 284] on div "Icon Joint Pain Text Block Icon Muscle spasms Text Block Icon Muscle cramps Tex…" at bounding box center [523, 132] width 316 height 333
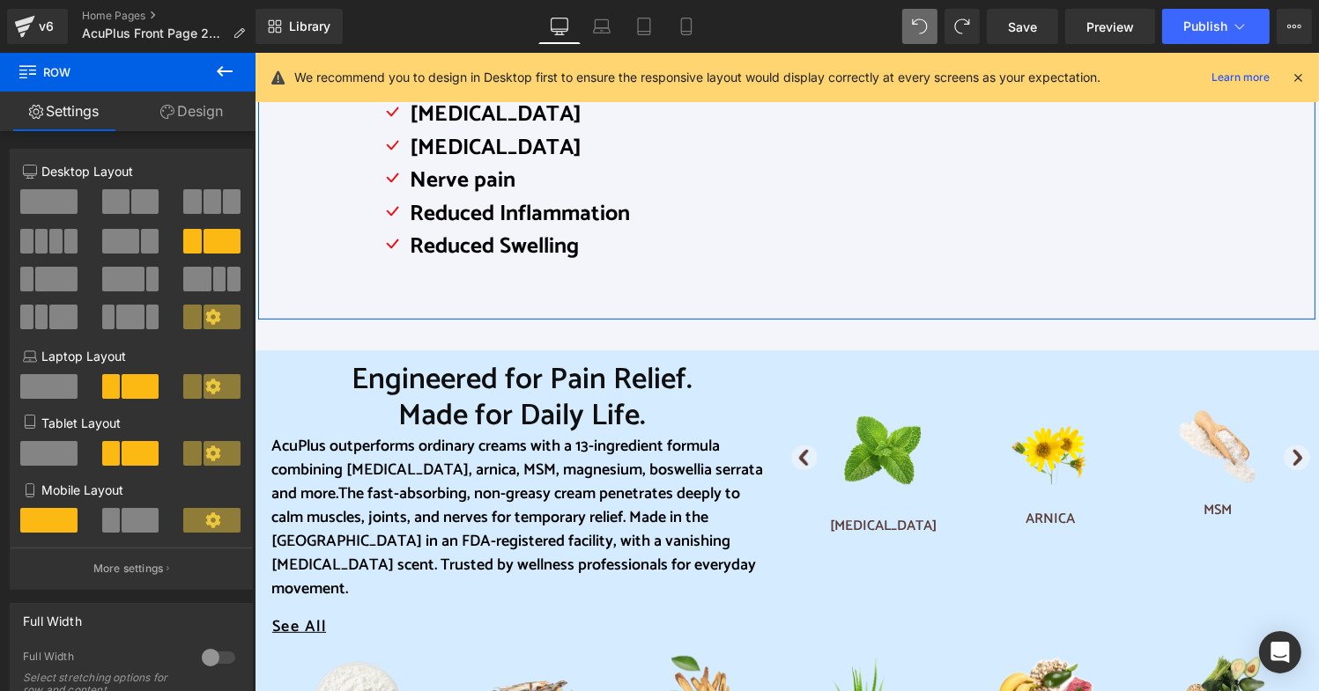
click at [85, 105] on link "Settings" at bounding box center [64, 112] width 128 height 40
drag, startPoint x: 171, startPoint y: 107, endPoint x: 185, endPoint y: 101, distance: 15.4
click at [172, 107] on link "Design" at bounding box center [192, 112] width 128 height 40
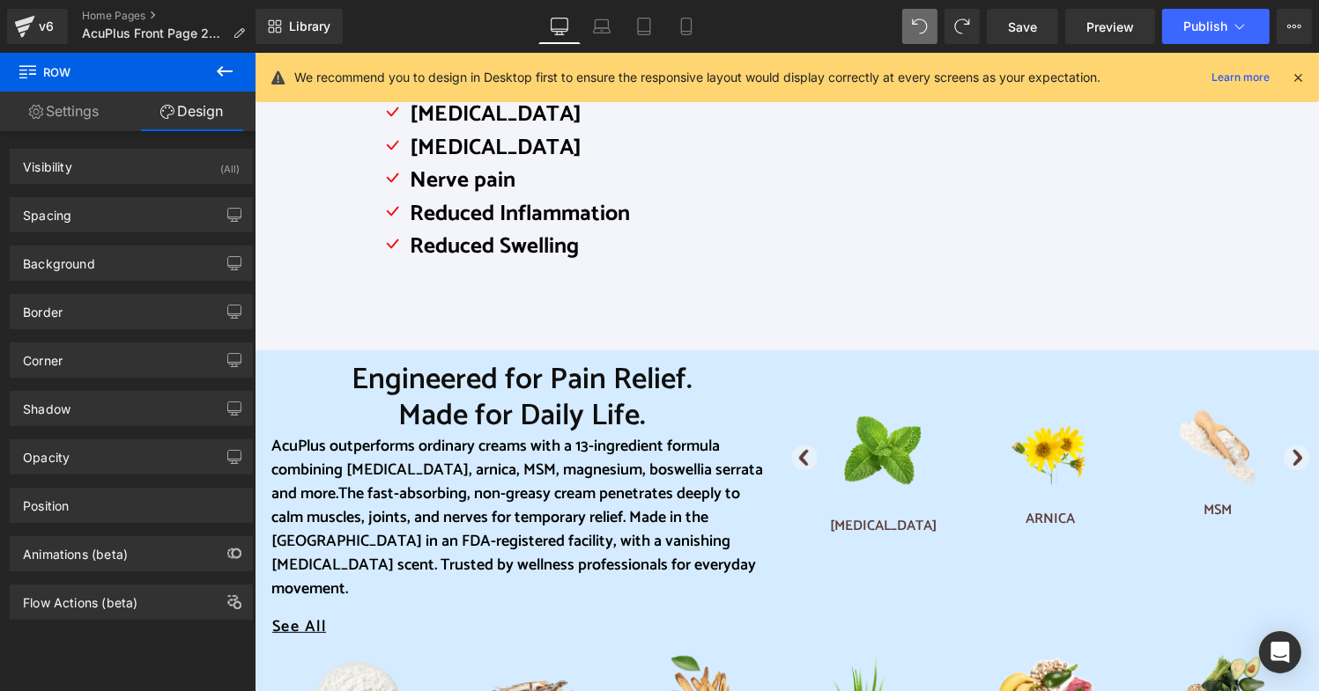
click at [224, 72] on icon at bounding box center [224, 71] width 21 height 21
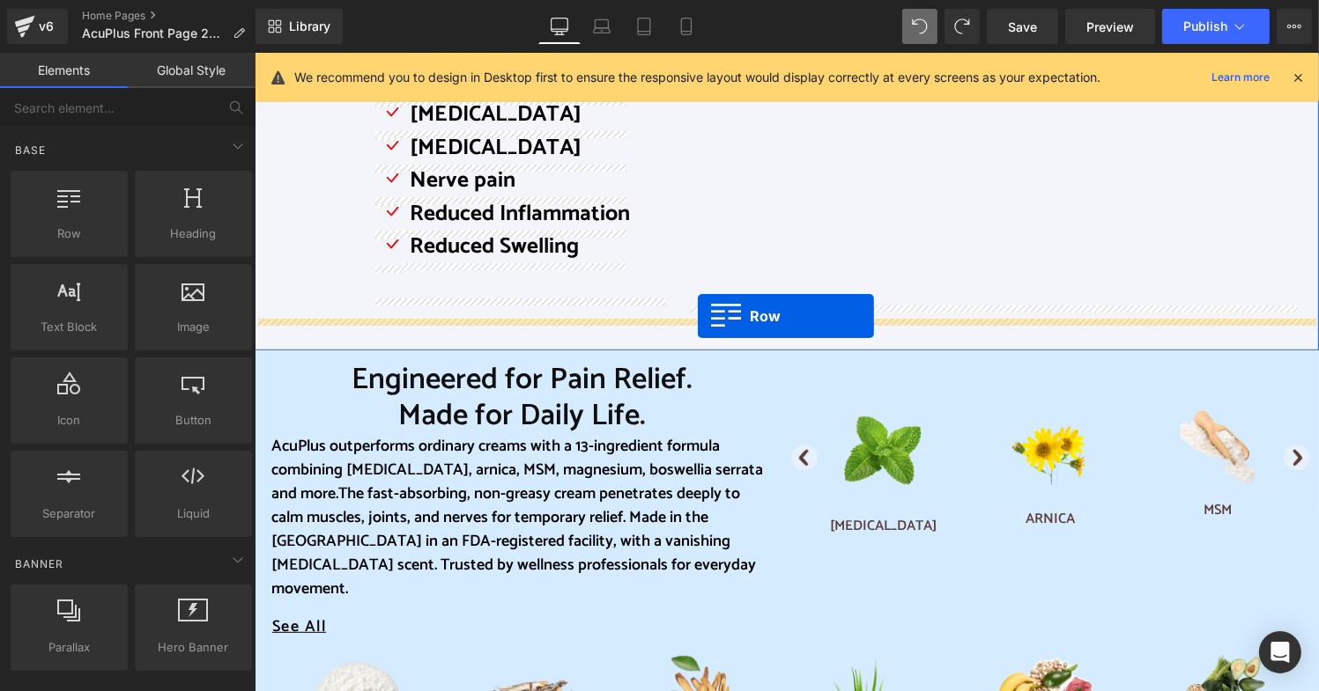
drag, startPoint x: 317, startPoint y: 261, endPoint x: 697, endPoint y: 315, distance: 383.5
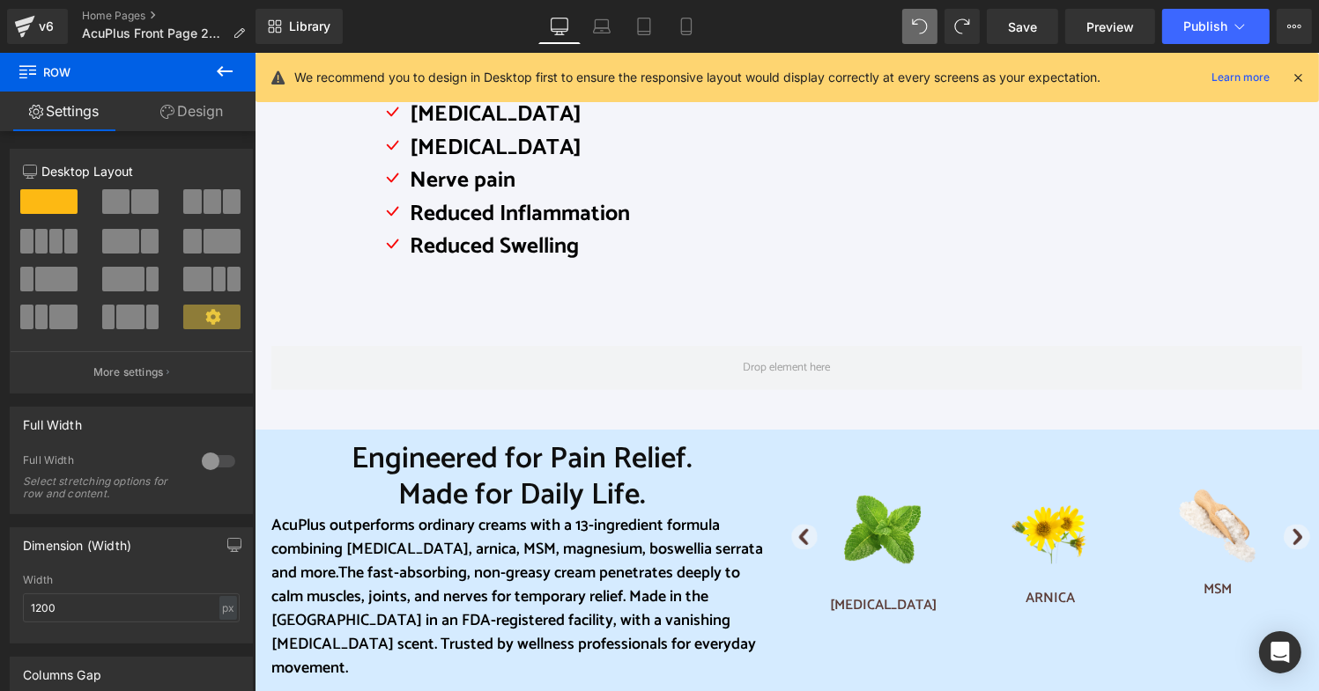
click at [224, 79] on icon at bounding box center [224, 71] width 21 height 21
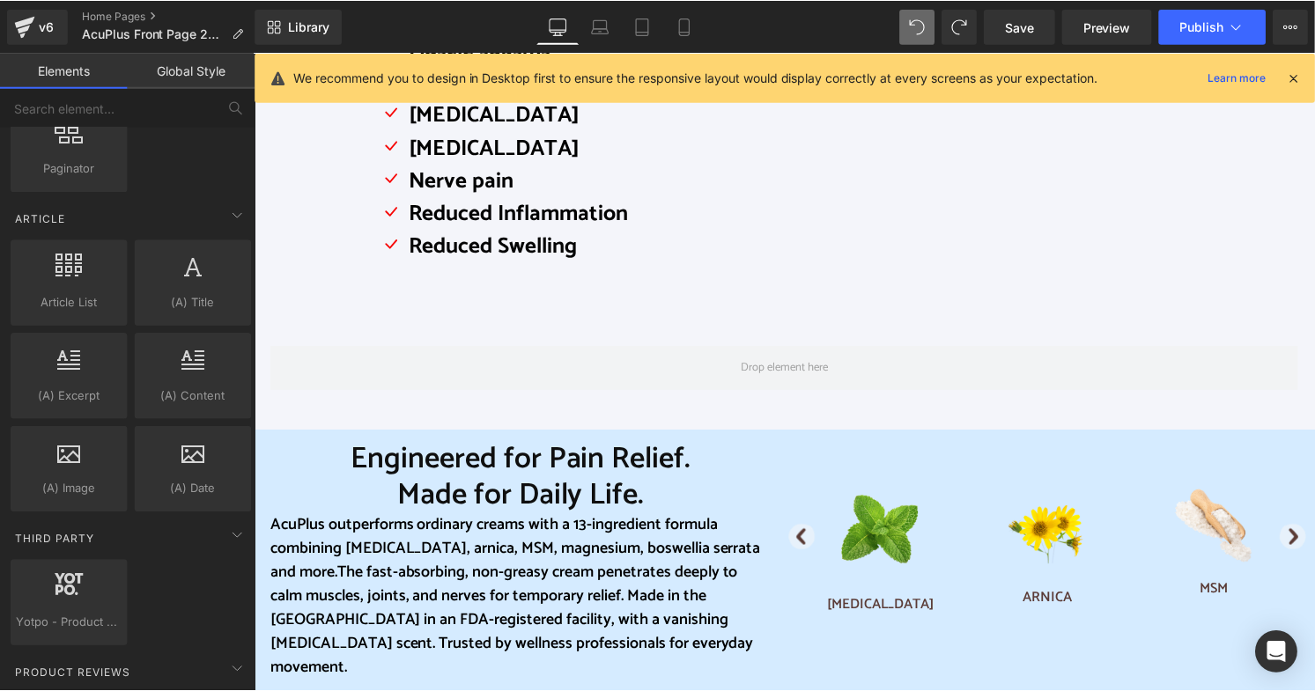
scroll to position [3347, 0]
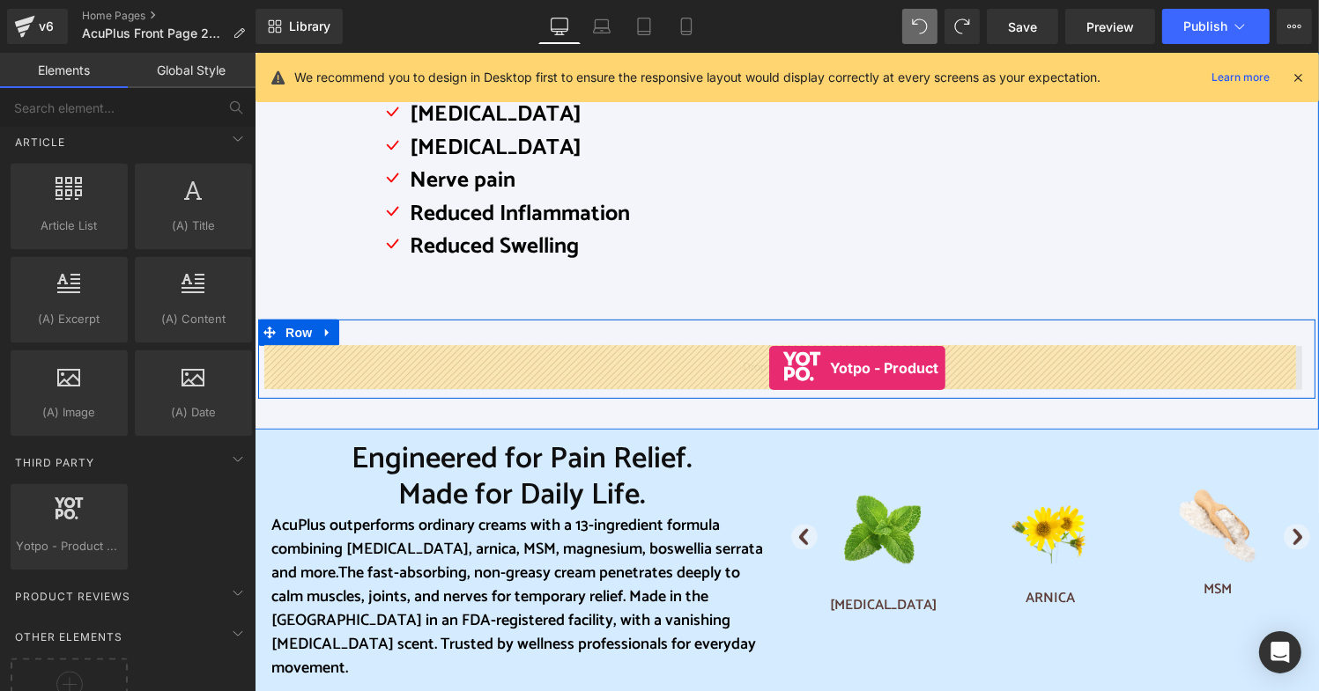
drag, startPoint x: 319, startPoint y: 565, endPoint x: 768, endPoint y: 367, distance: 491.0
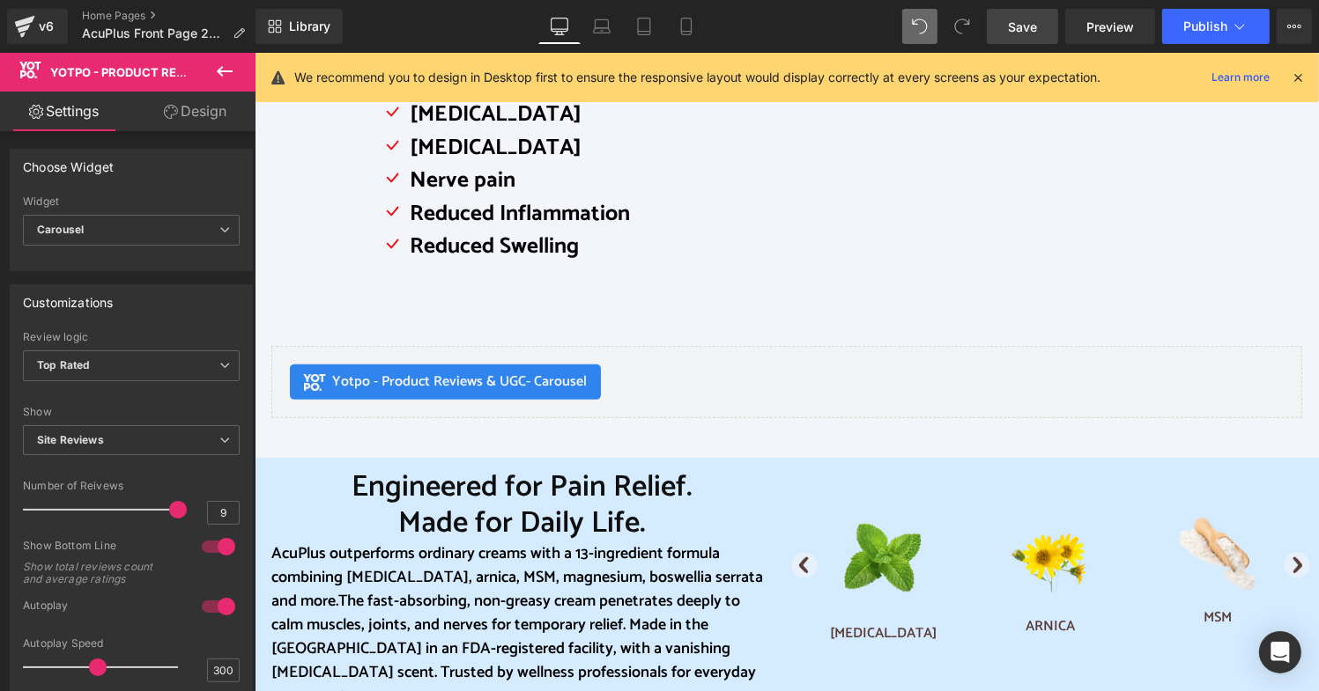
click at [1031, 22] on span "Save" at bounding box center [1022, 27] width 29 height 18
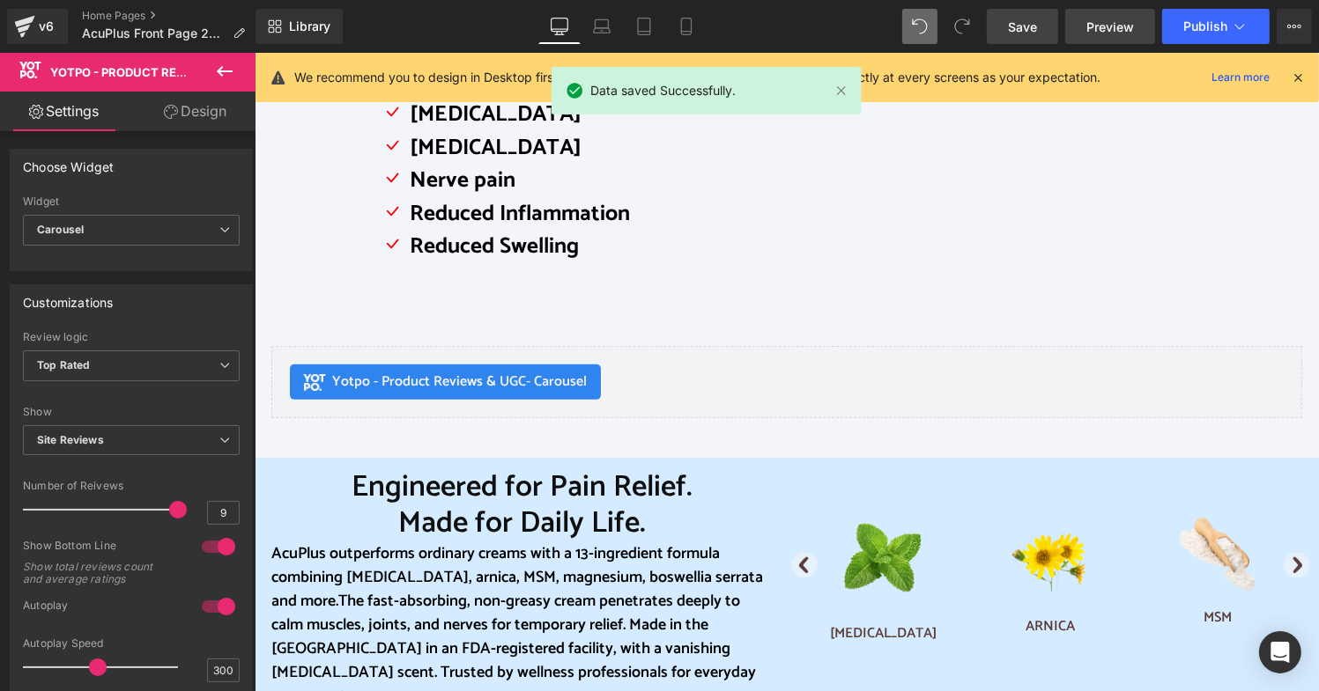
click at [1119, 25] on span "Preview" at bounding box center [1110, 27] width 48 height 18
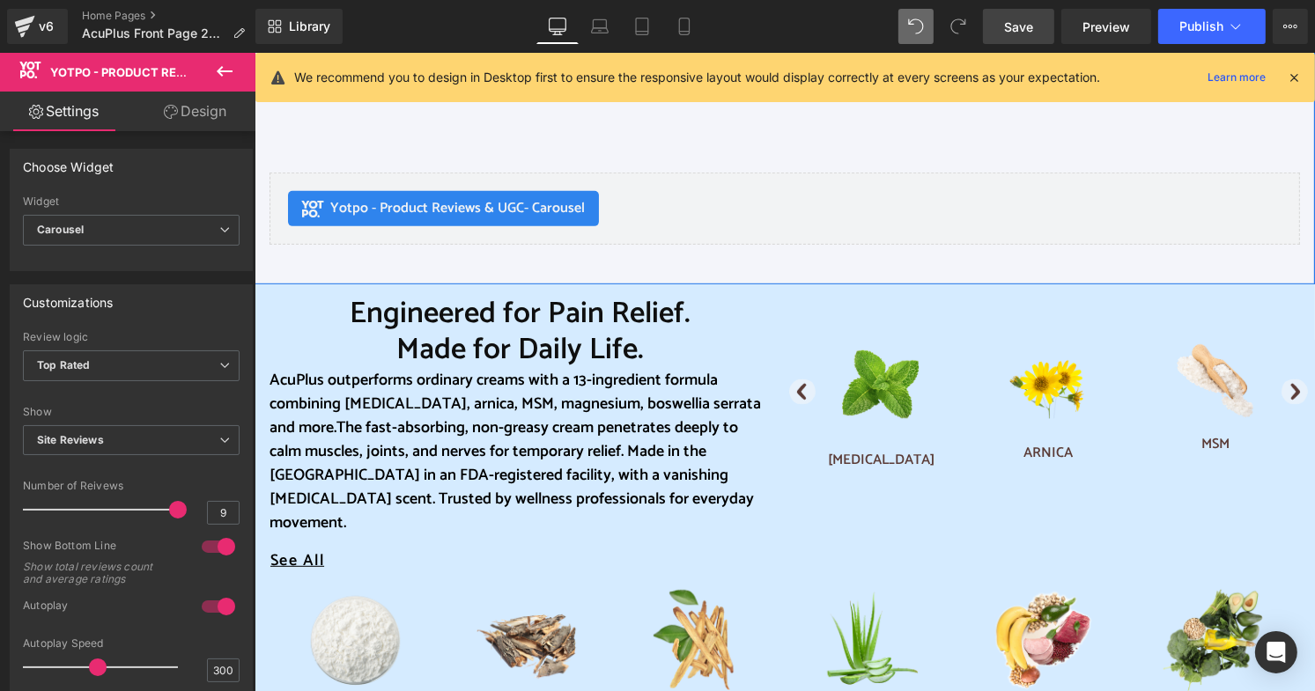
scroll to position [817, 0]
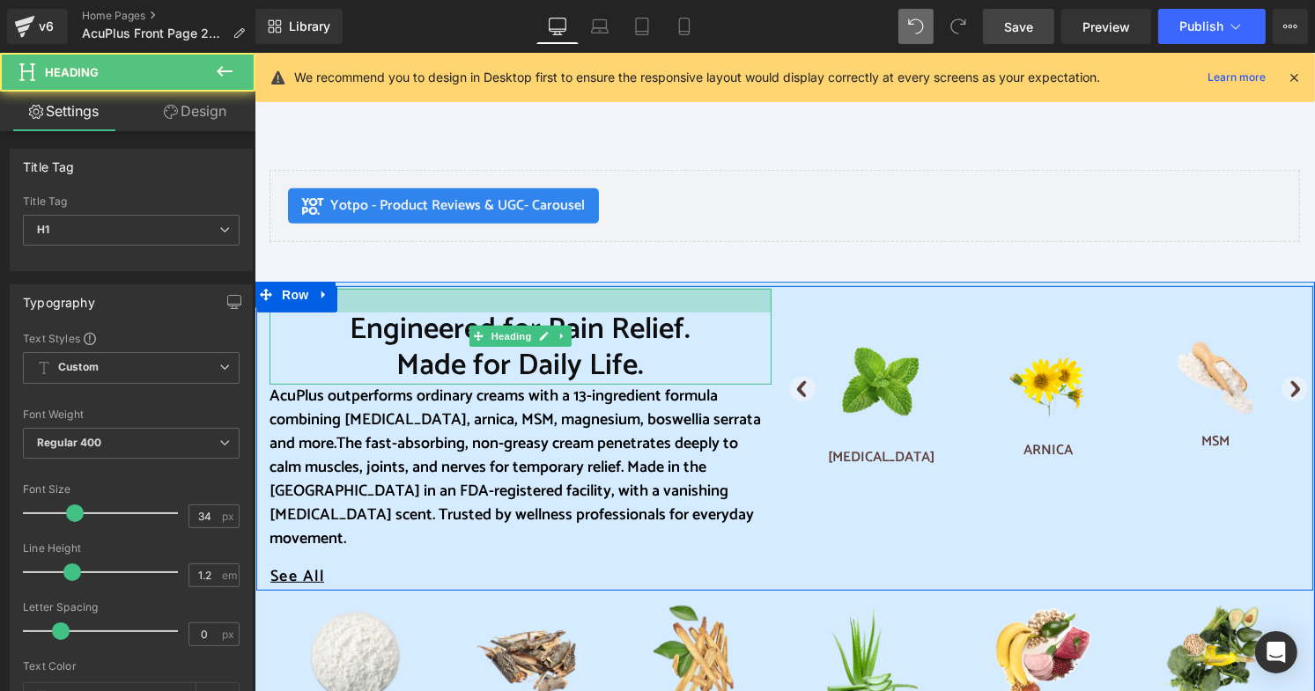
drag, startPoint x: 573, startPoint y: 290, endPoint x: 578, endPoint y: 308, distance: 19.2
click at [578, 308] on div at bounding box center [520, 300] width 502 height 24
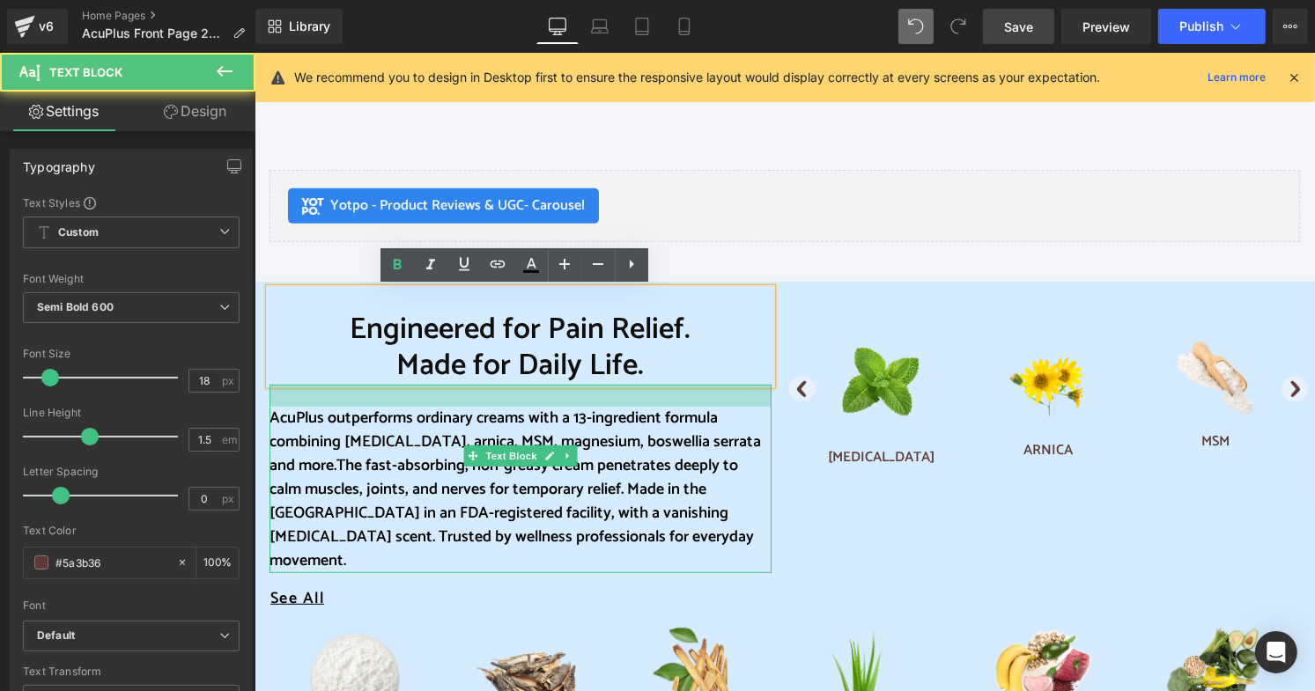
drag, startPoint x: 597, startPoint y: 385, endPoint x: 605, endPoint y: 407, distance: 23.4
click at [605, 407] on div "AcuPlus outperforms ordinary creams with a 13-ingredient formula combining ment…" at bounding box center [520, 478] width 502 height 188
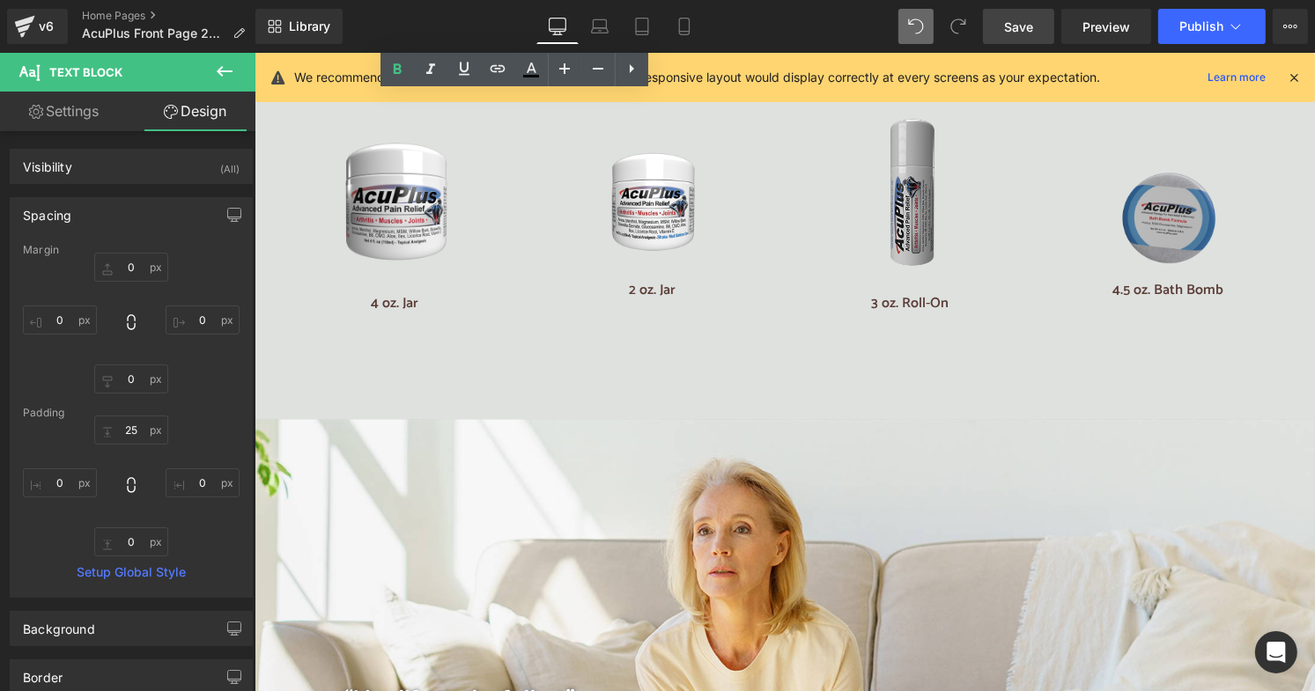
scroll to position [3195, 0]
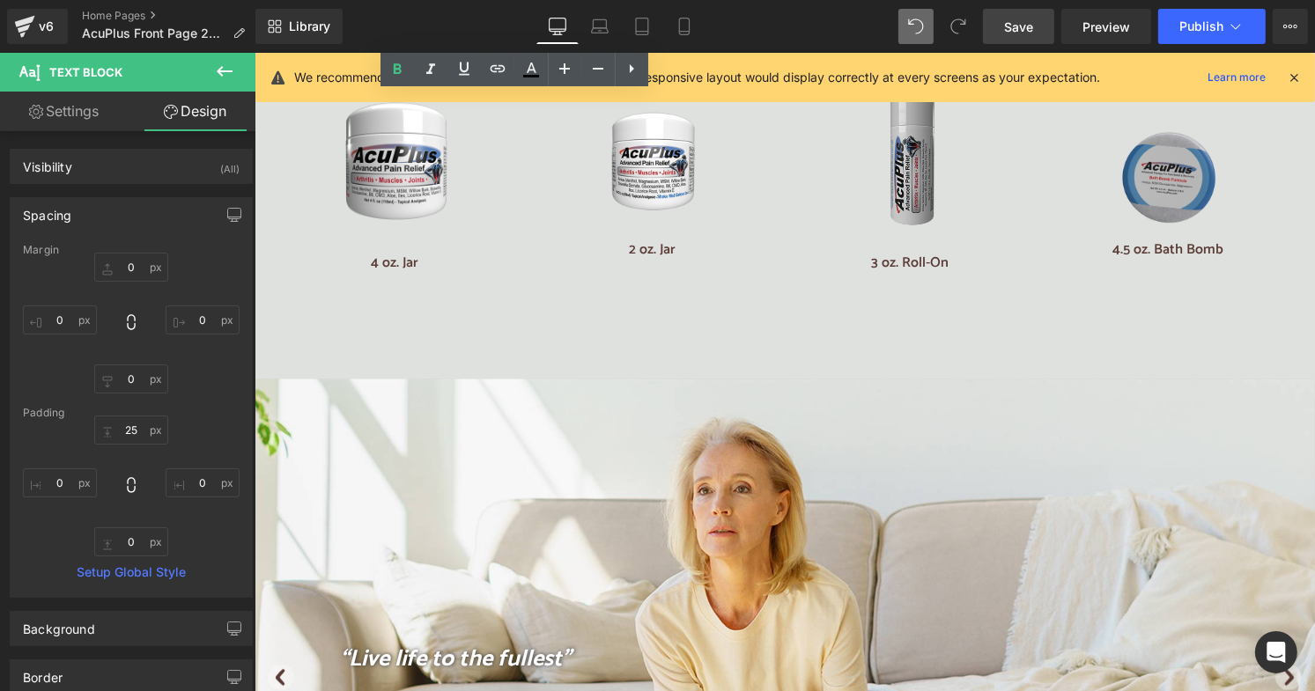
click at [1023, 26] on span "Save" at bounding box center [1018, 27] width 29 height 18
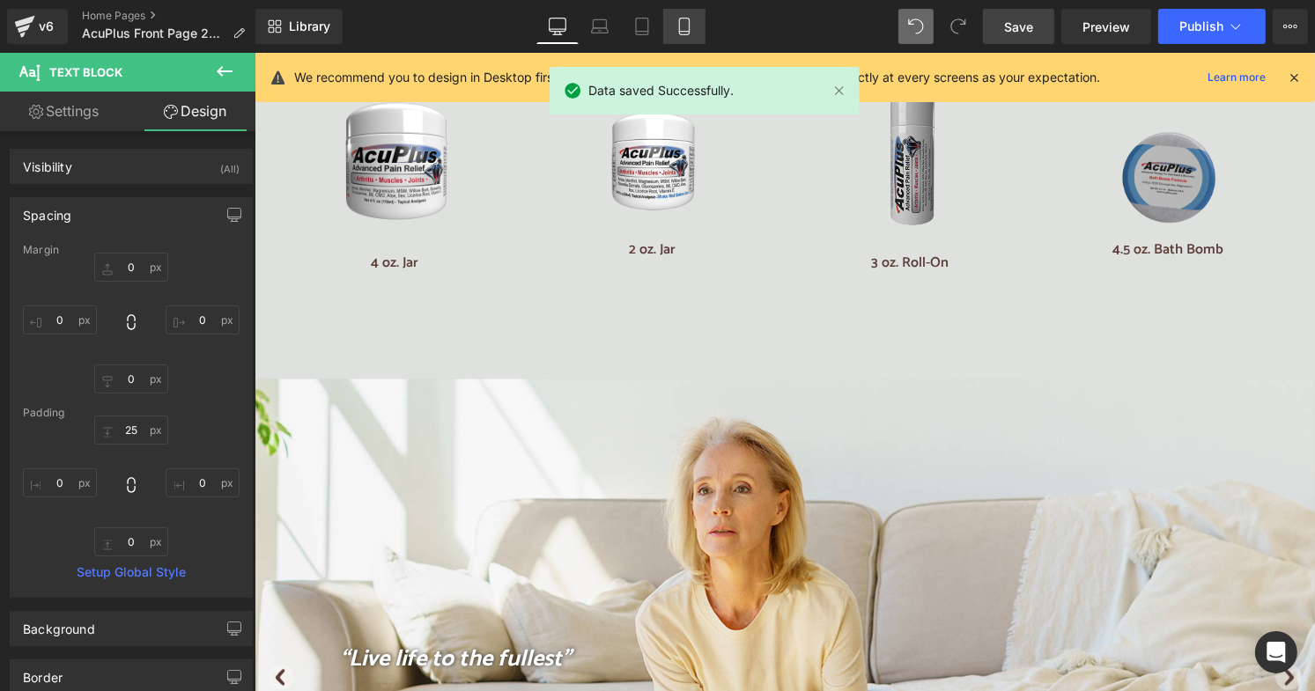
click at [692, 29] on icon at bounding box center [685, 27] width 18 height 18
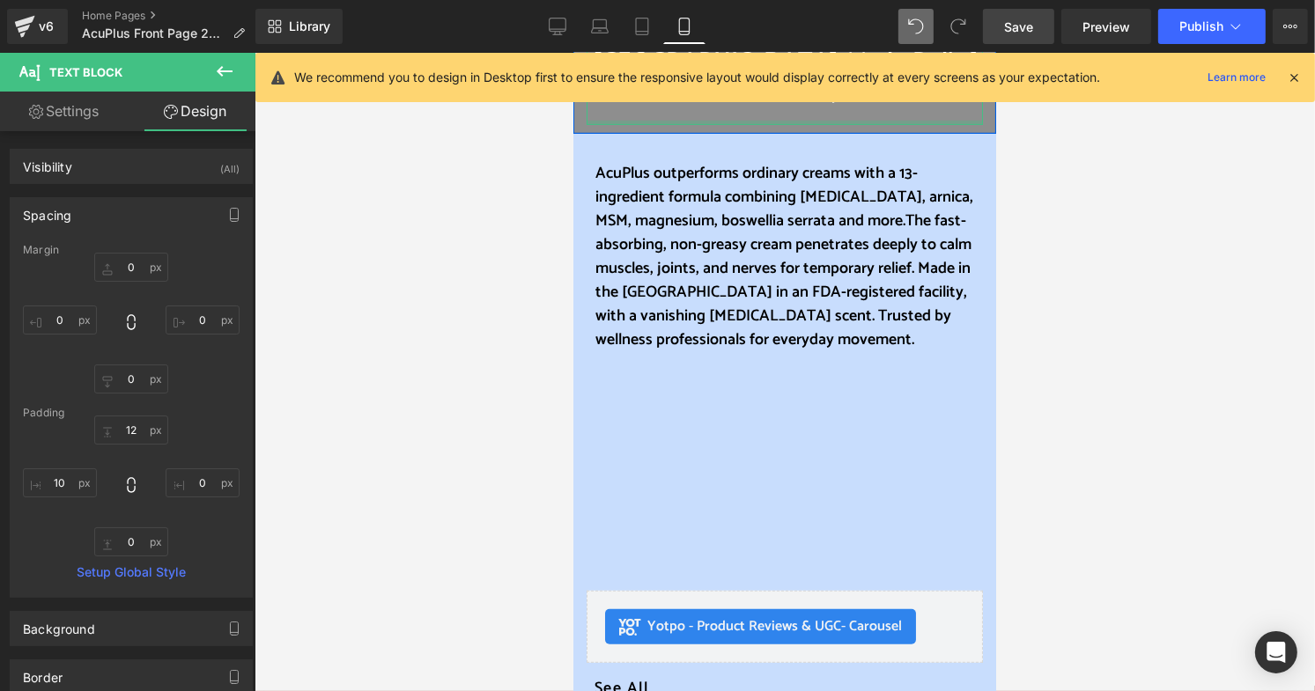
scroll to position [793, 0]
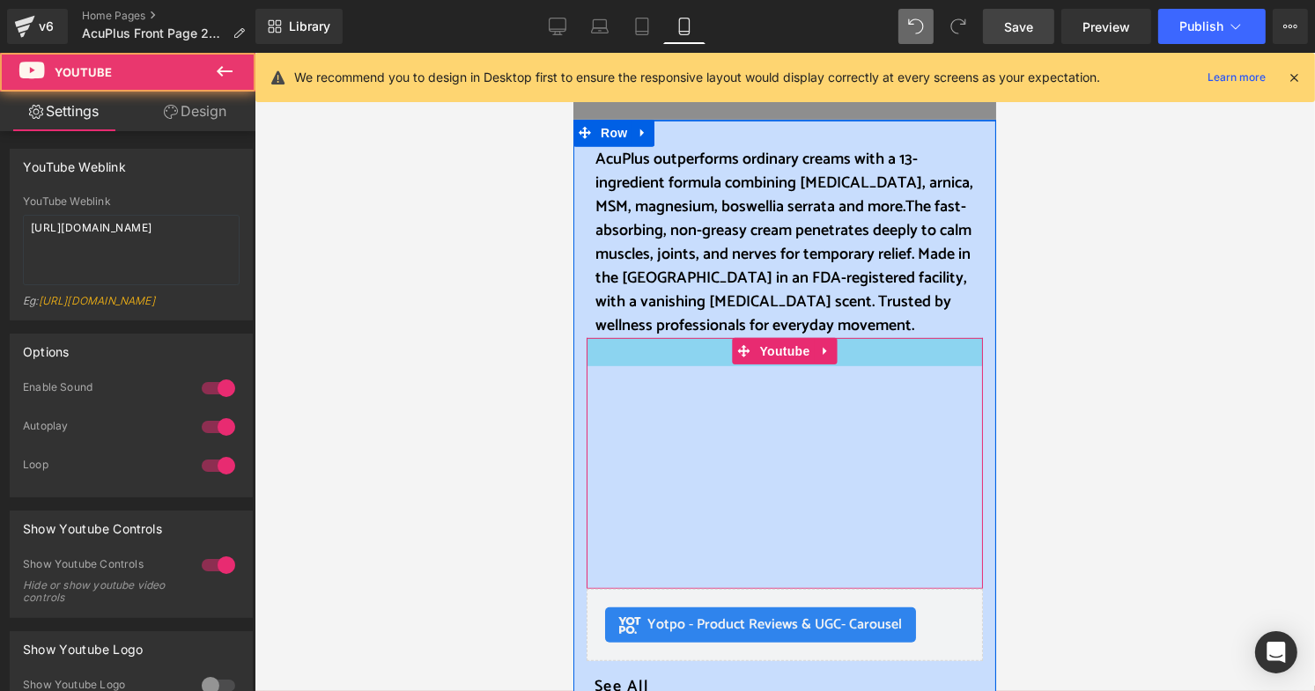
drag, startPoint x: 856, startPoint y: 312, endPoint x: 862, endPoint y: 324, distance: 13.8
click at [862, 337] on div "Youtube 32px" at bounding box center [784, 462] width 396 height 251
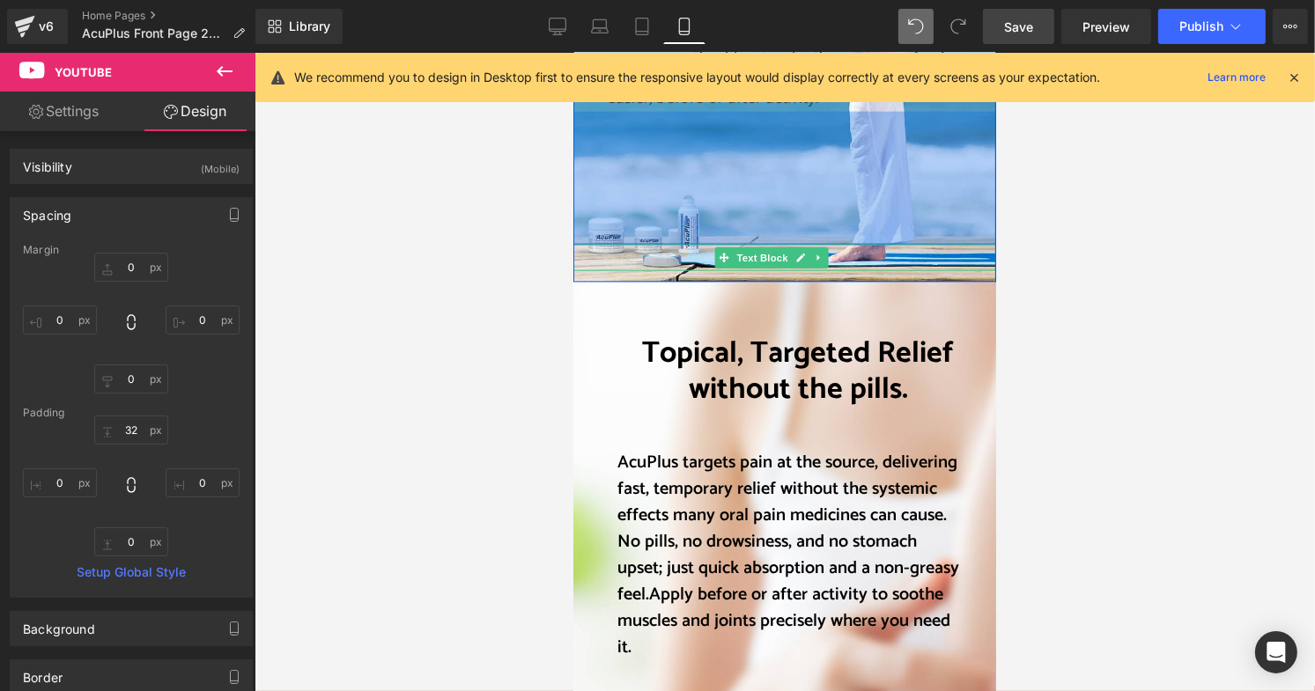
scroll to position [2202, 0]
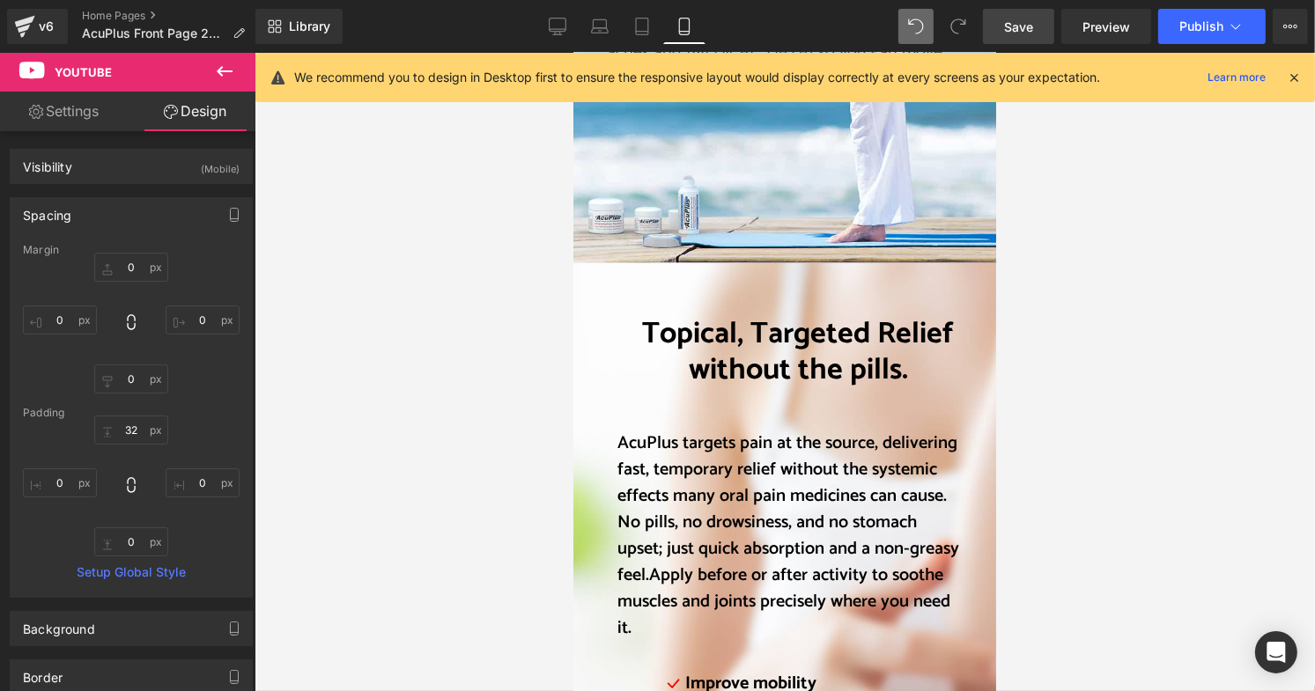
click at [1018, 30] on span "Save" at bounding box center [1018, 27] width 29 height 18
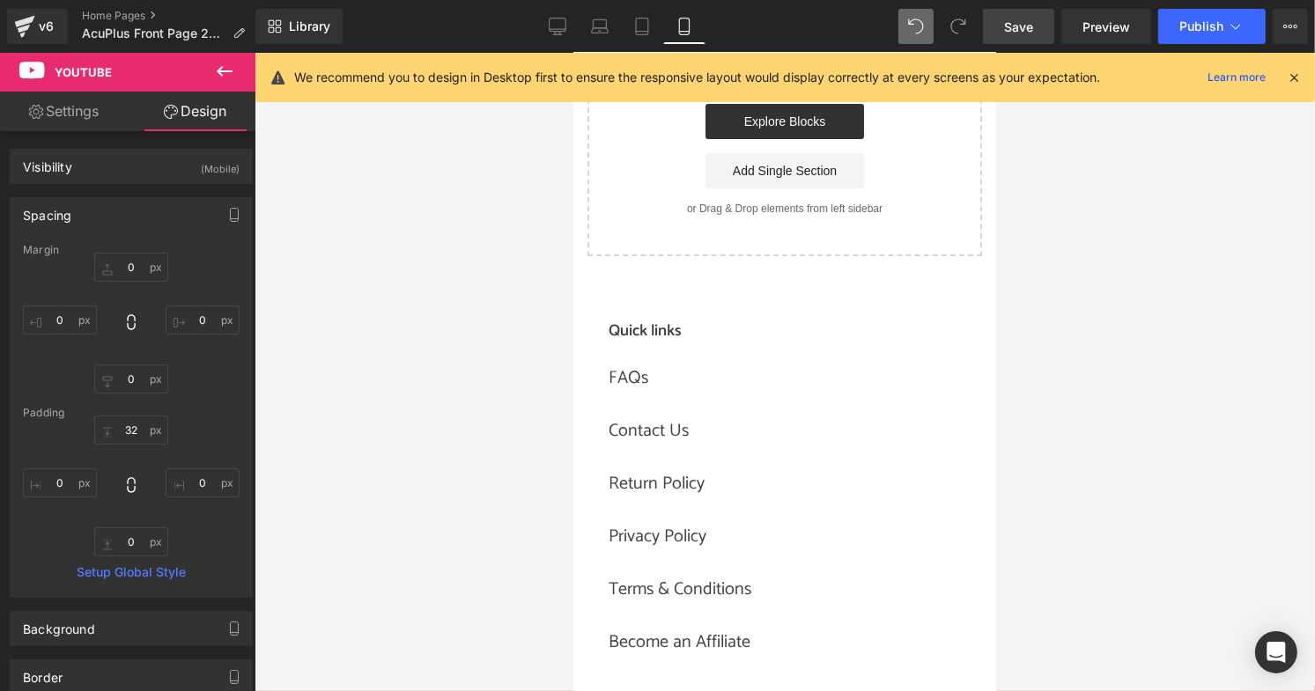
scroll to position [5725, 0]
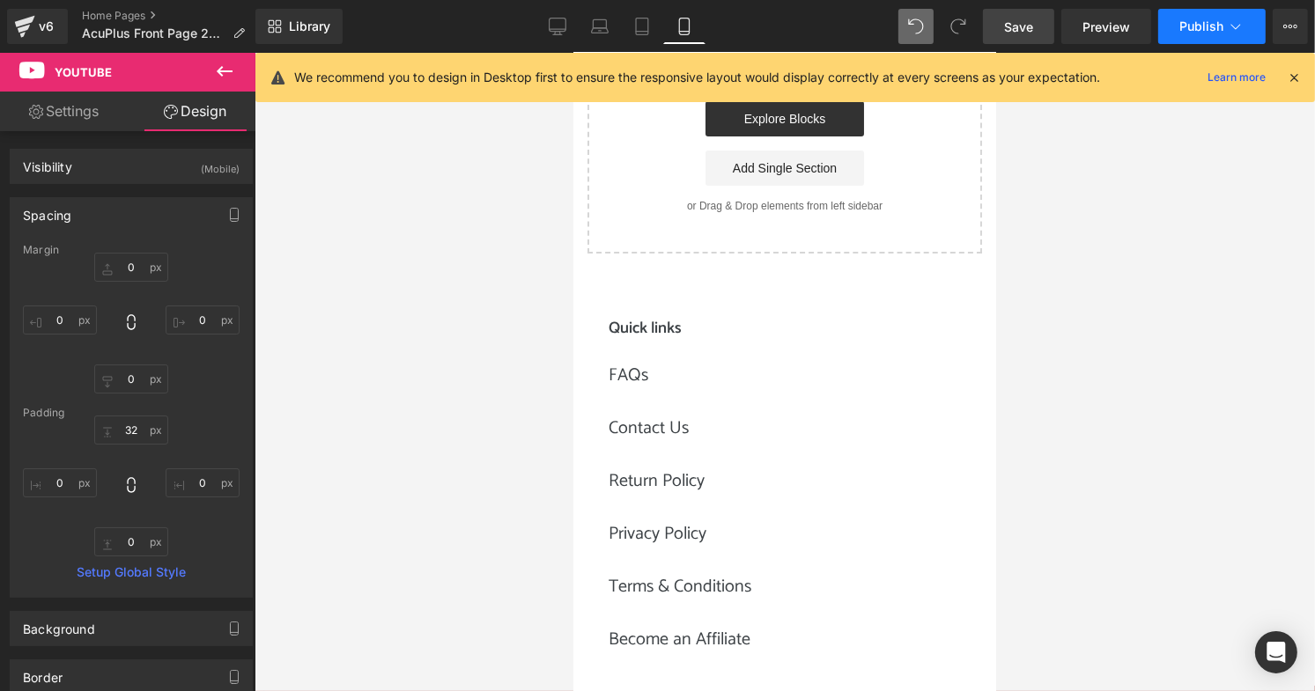
click at [1175, 24] on button "Publish" at bounding box center [1211, 26] width 107 height 35
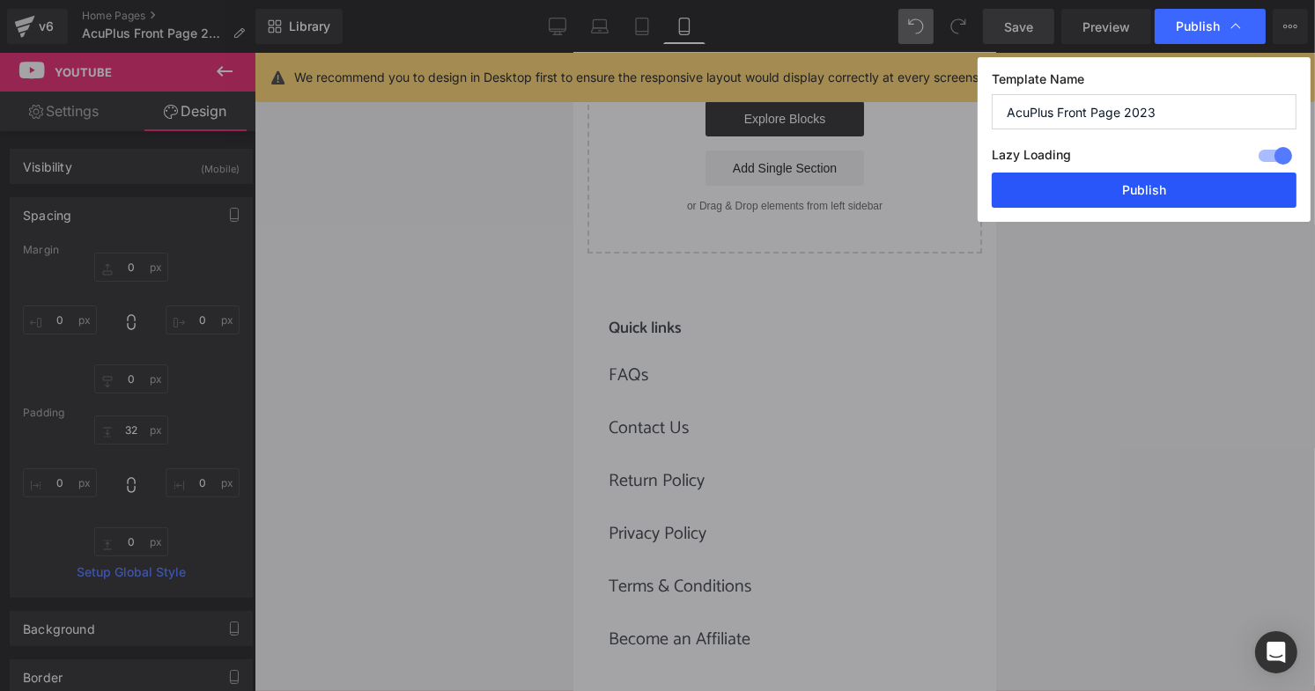
drag, startPoint x: 1120, startPoint y: 194, endPoint x: 290, endPoint y: 233, distance: 831.5
click at [1120, 194] on button "Publish" at bounding box center [1144, 190] width 305 height 35
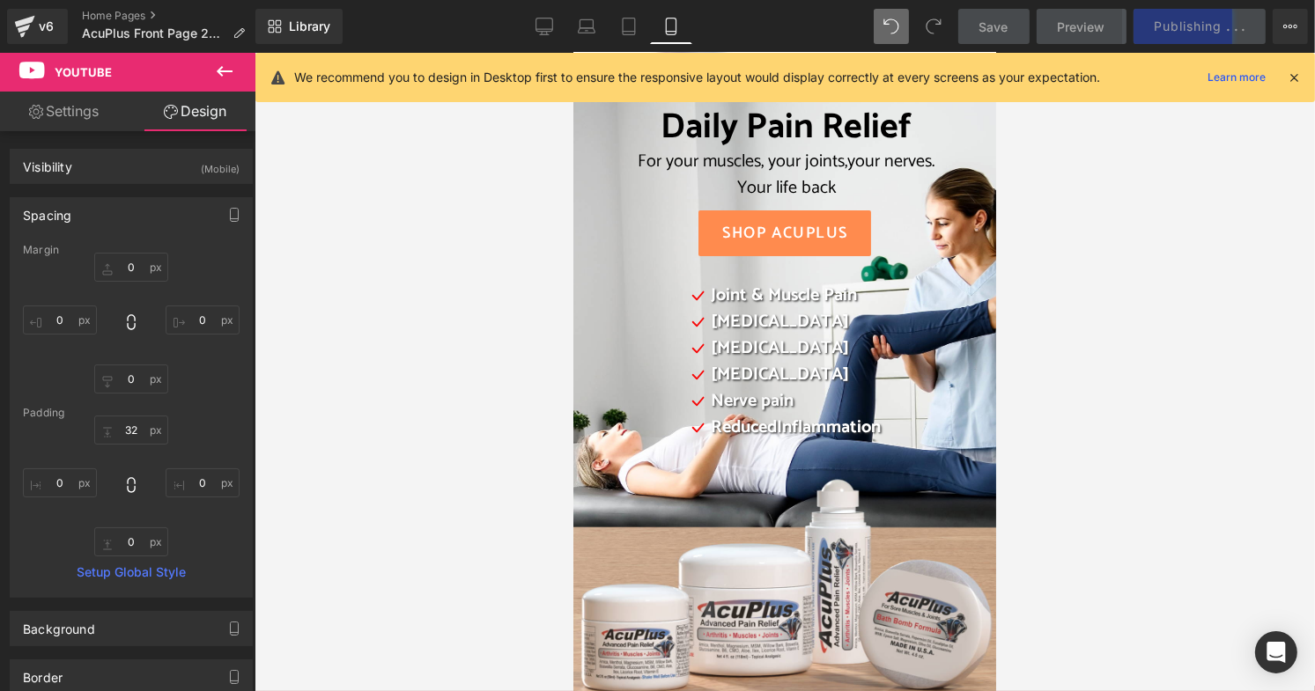
scroll to position [0, 0]
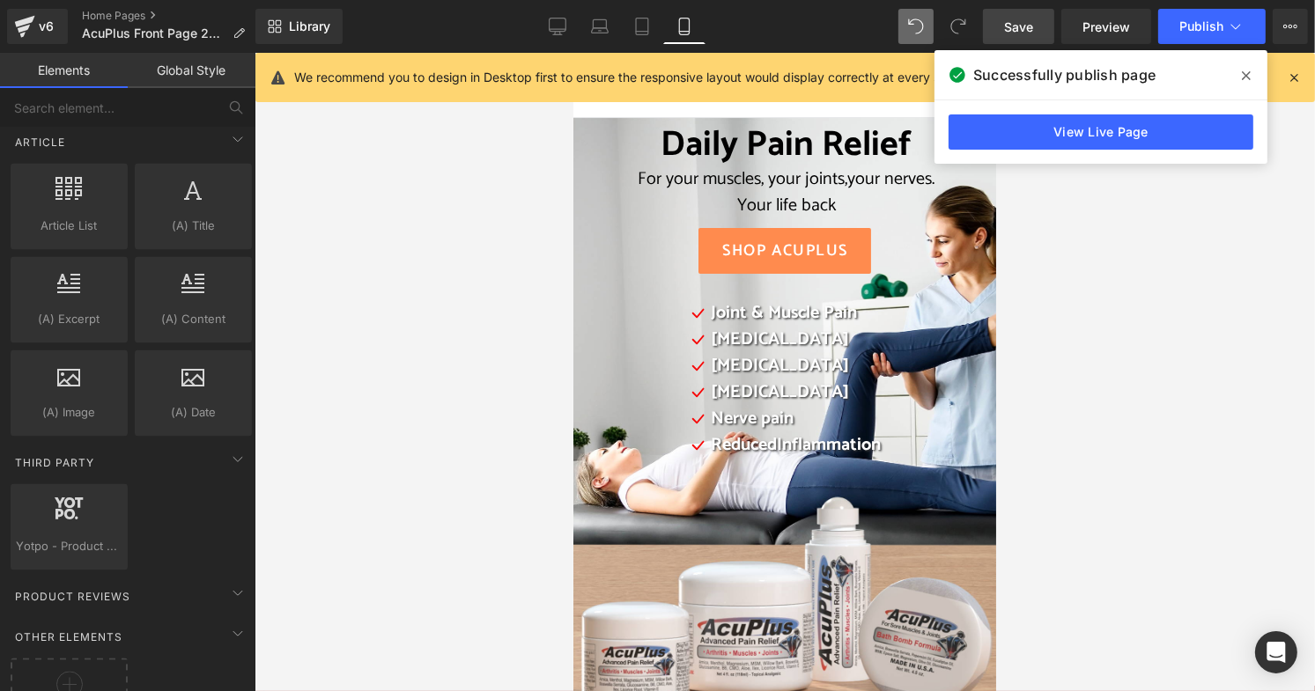
click at [1228, 271] on div at bounding box center [785, 372] width 1060 height 639
click at [545, 26] on link "Desktop" at bounding box center [557, 26] width 42 height 35
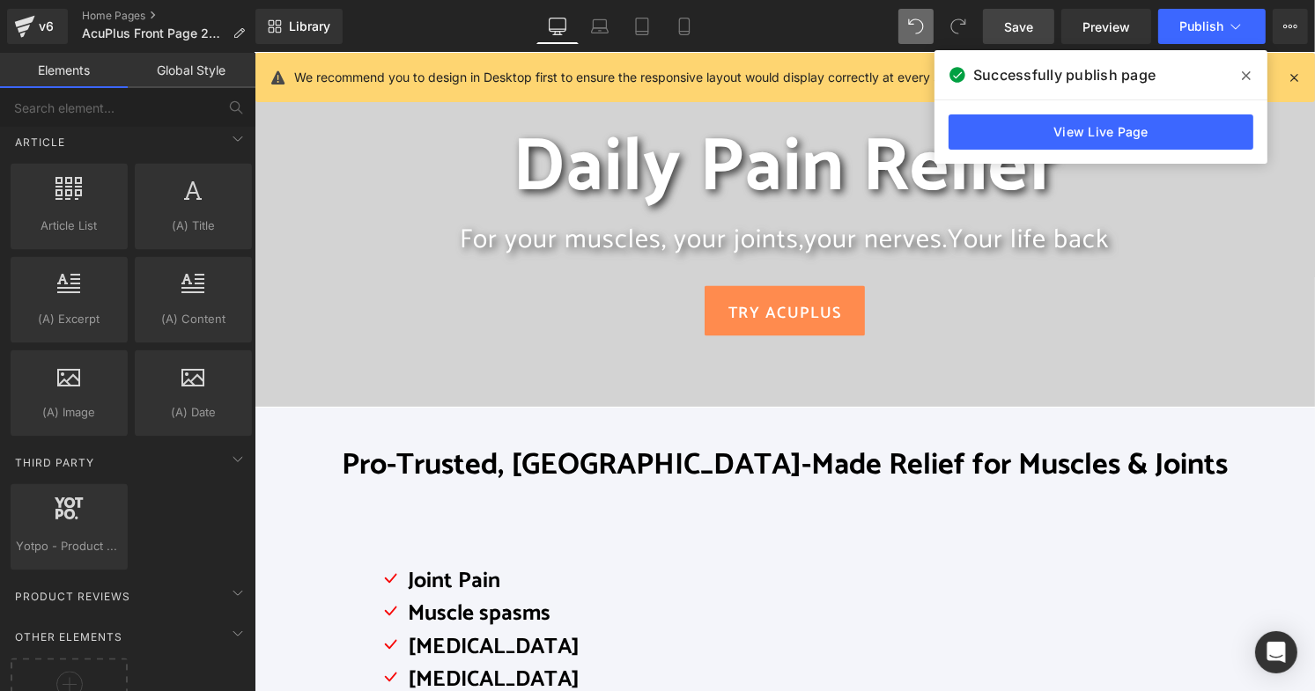
click at [1246, 71] on icon at bounding box center [1246, 76] width 9 height 14
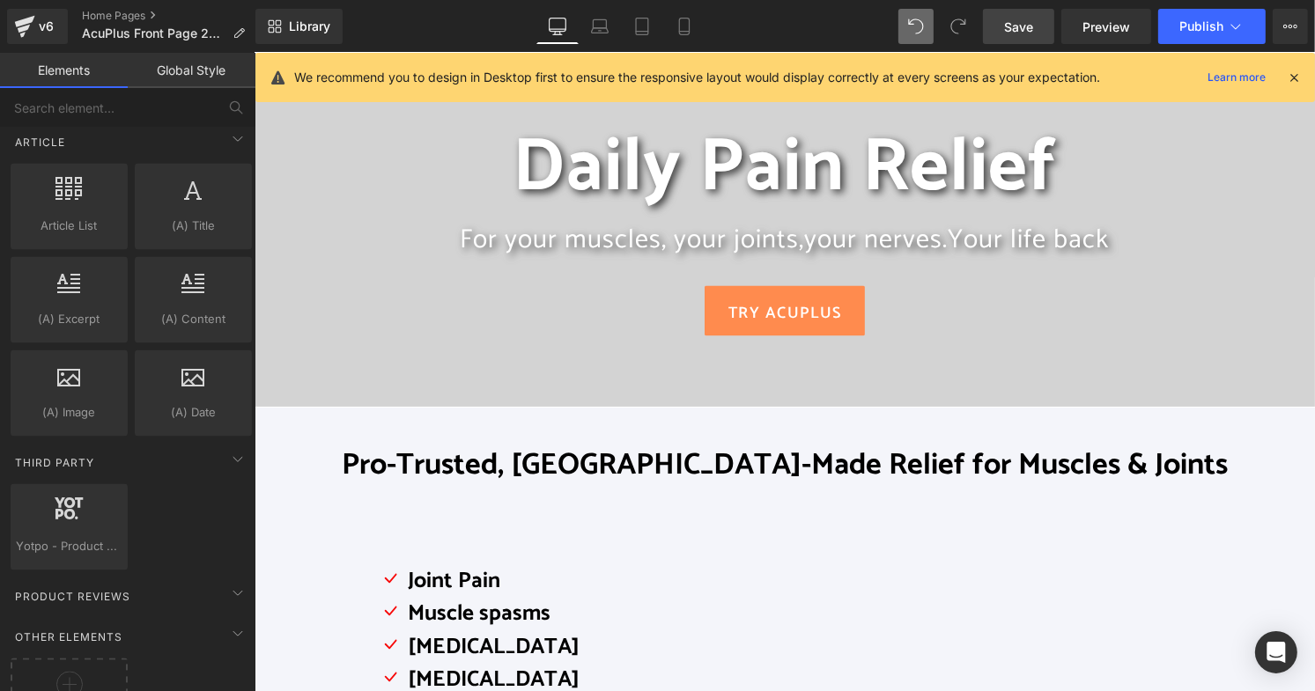
click at [1281, 72] on icon at bounding box center [1294, 78] width 16 height 16
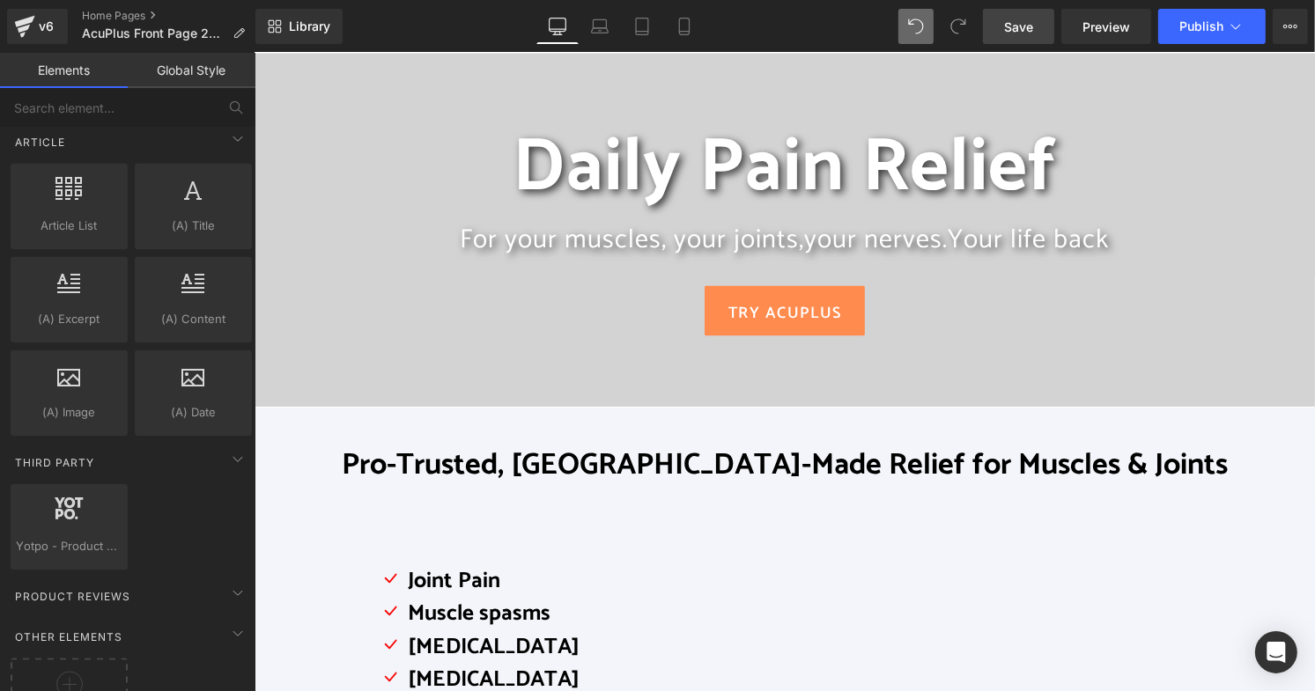
click at [174, 72] on link "Global Style" at bounding box center [192, 70] width 128 height 35
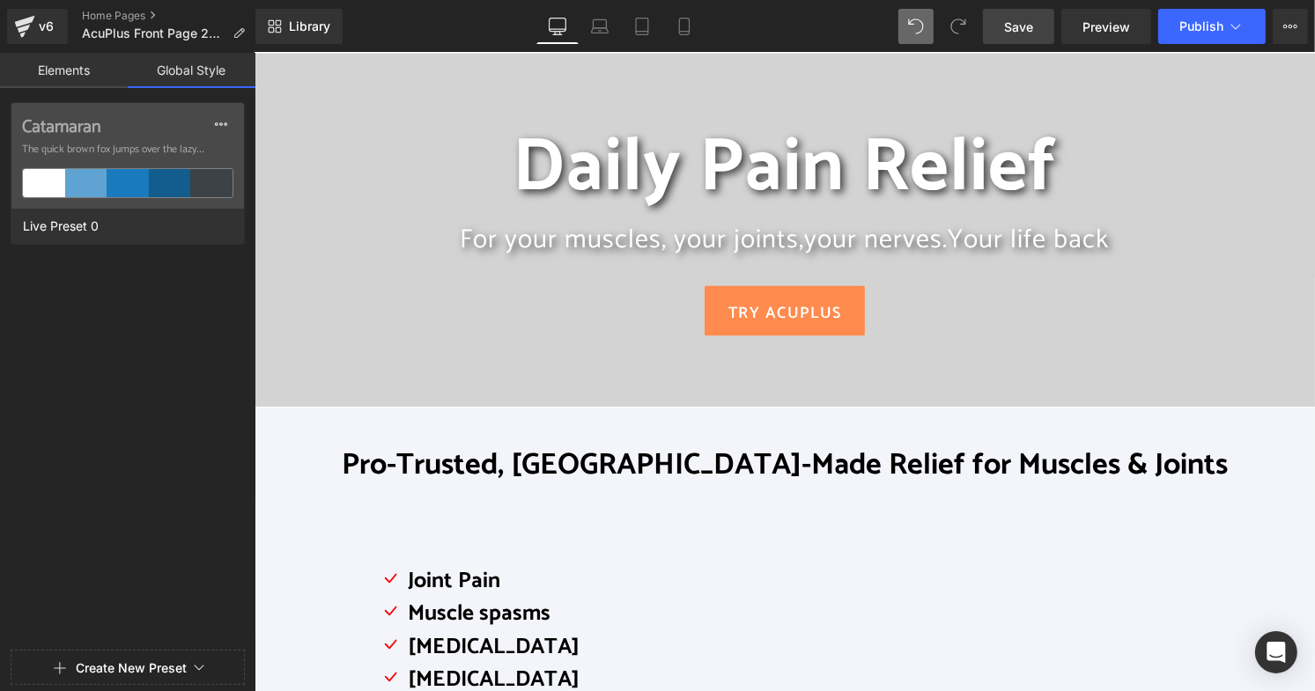
click at [52, 66] on link "Elements" at bounding box center [64, 70] width 128 height 35
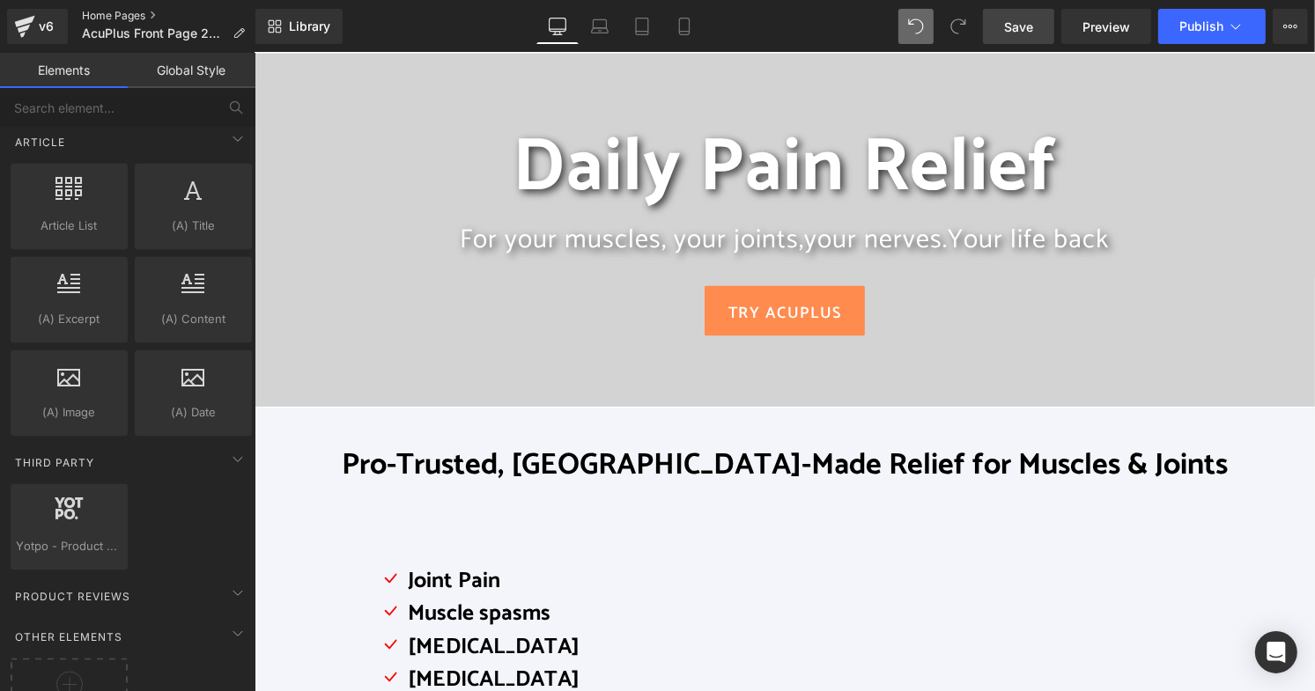
click at [96, 14] on link "Home Pages" at bounding box center [170, 16] width 177 height 14
